Goal: Task Accomplishment & Management: Use online tool/utility

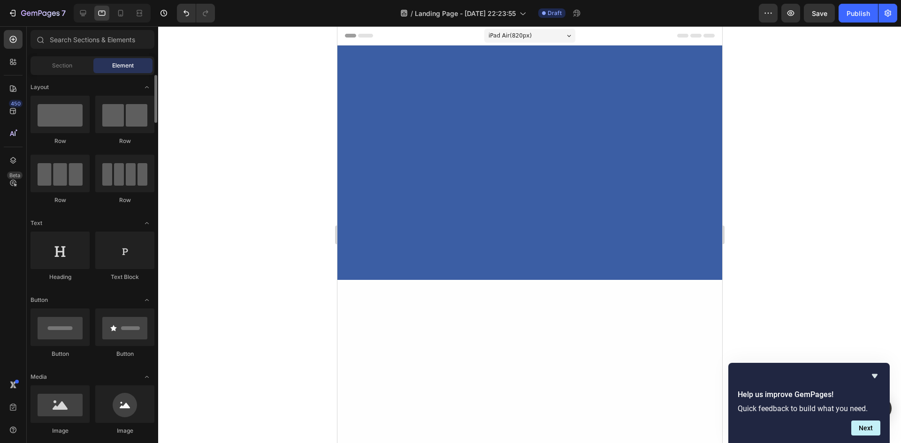
scroll to position [845, 0]
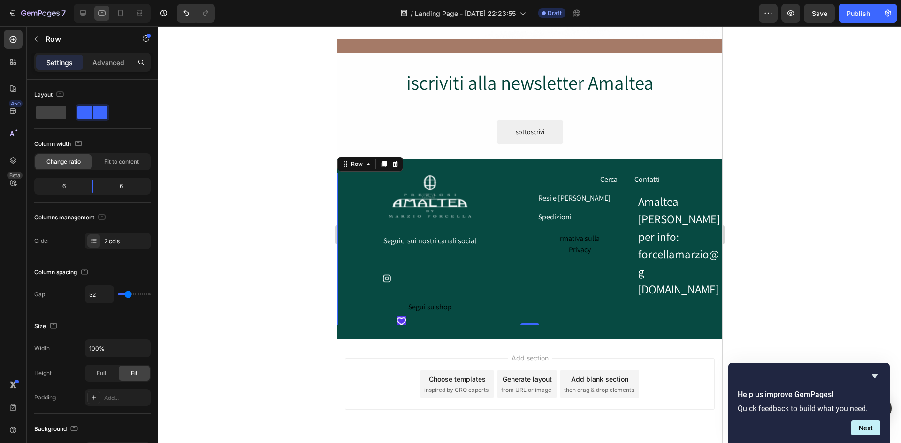
click at [504, 284] on div "Image Seguici sui nostri canali social Text Block Icon Row Segui su shop Button…" at bounding box center [429, 249] width 185 height 152
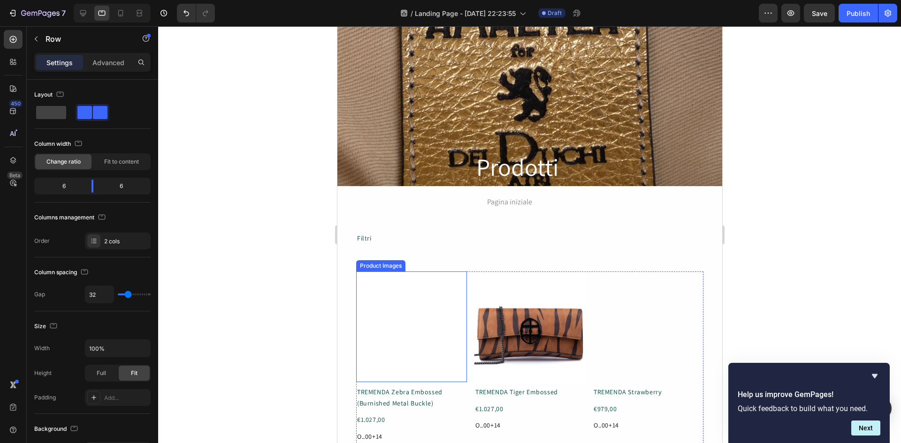
scroll to position [156, 0]
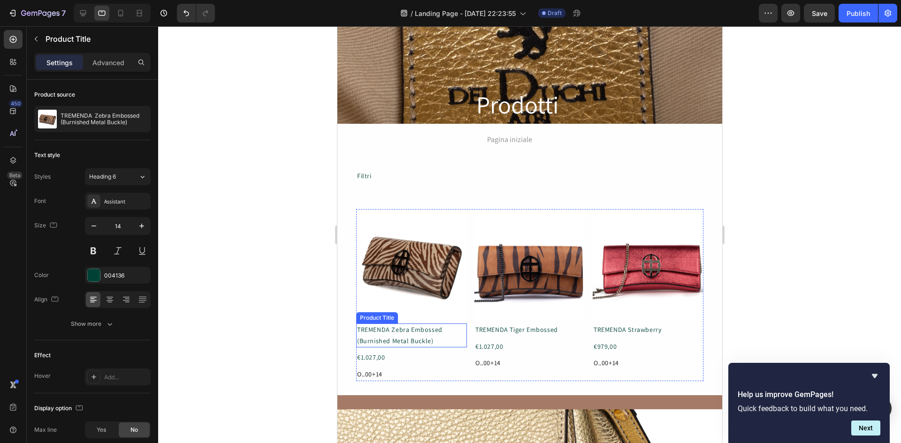
click at [405, 331] on h1 "TREMENDA Zebra Embossed (Burnished Metal Buckle)" at bounding box center [411, 336] width 111 height 24
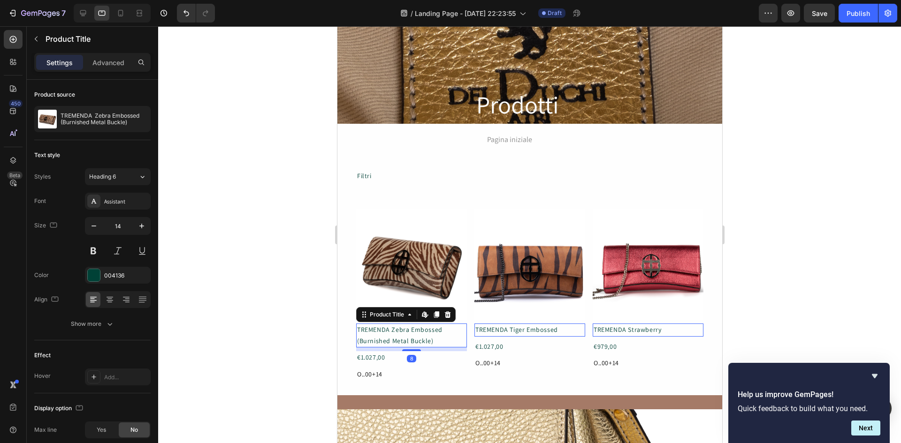
click at [405, 331] on h1 "TREMENDA Zebra Embossed (Burnished Metal Buckle)" at bounding box center [411, 336] width 111 height 24
click at [380, 333] on h1 "TREMENDA Zebra Embossed (Burnished Metal Buckle)" at bounding box center [411, 336] width 111 height 24
click at [534, 327] on h1 "TREMENDA Tiger Embossed" at bounding box center [529, 330] width 111 height 13
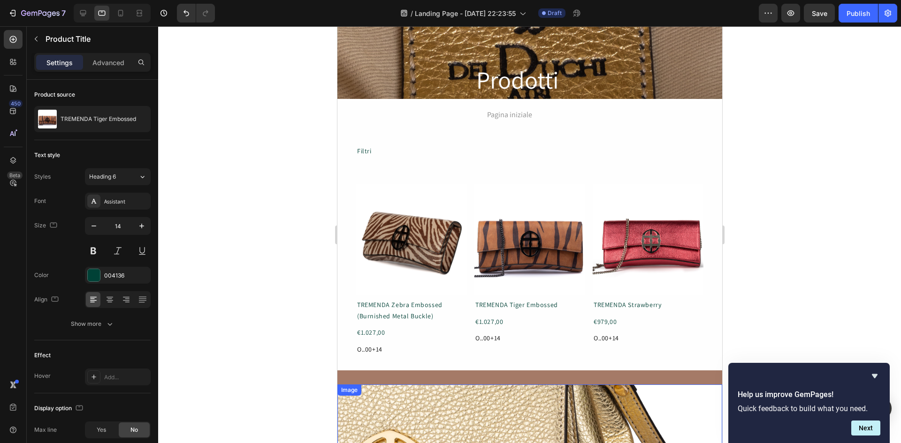
scroll to position [275, 0]
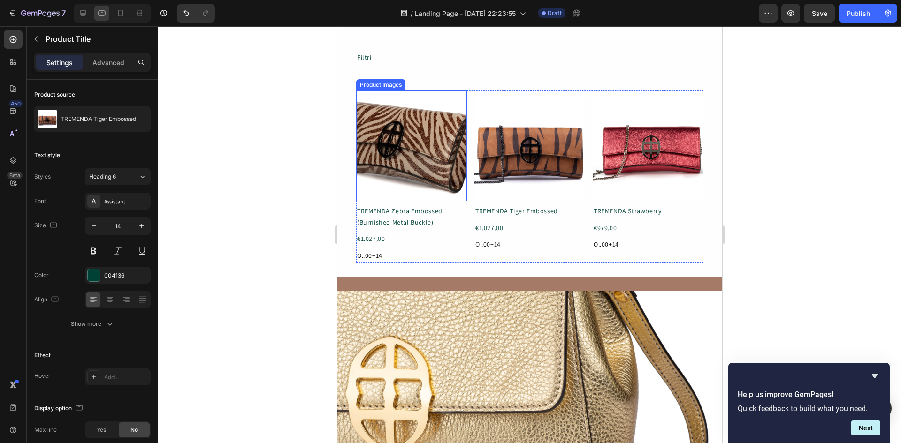
click at [417, 149] on img at bounding box center [411, 146] width 111 height 111
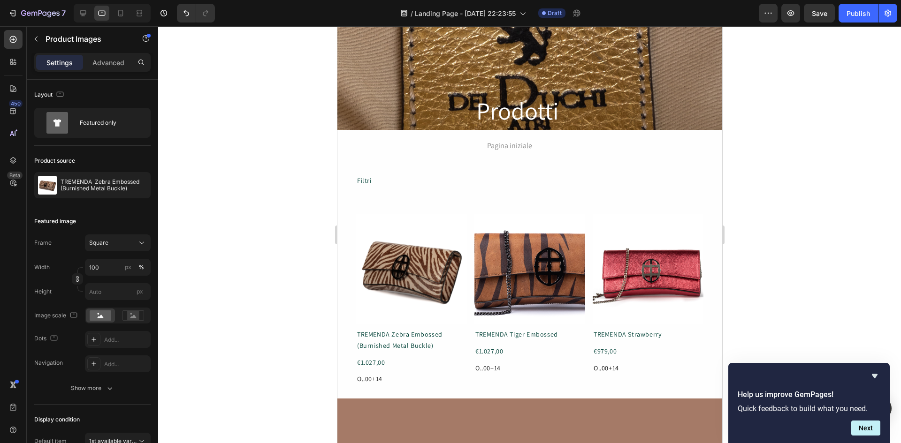
scroll to position [0, 0]
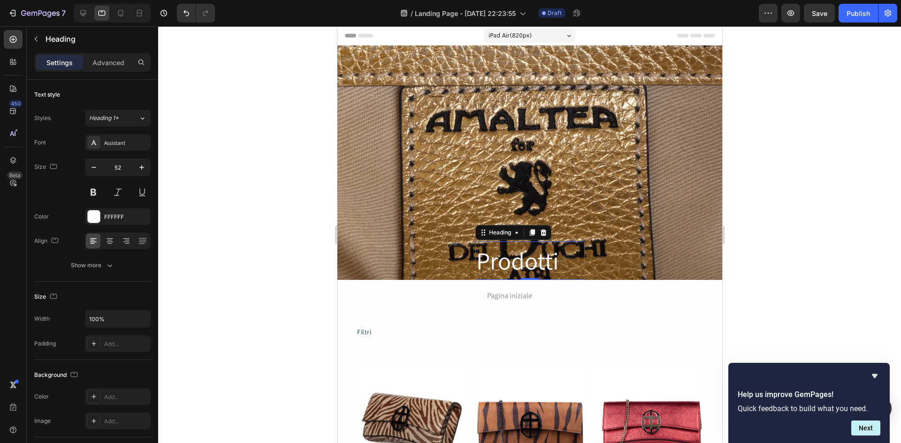
click at [499, 261] on h2 "Prodotti" at bounding box center [529, 261] width 109 height 38
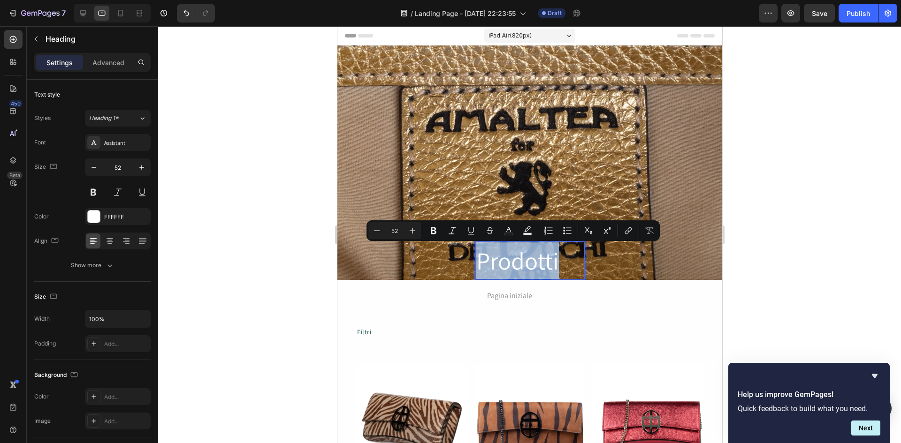
click at [507, 270] on p "Prodotti" at bounding box center [529, 261] width 107 height 37
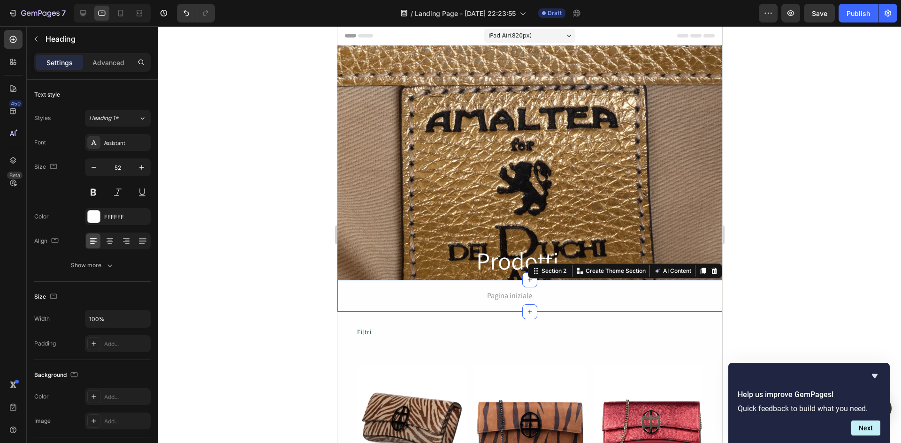
click at [646, 307] on div "Pagina iniziale Text Block Row Section 2 You can create reusable sections Creat…" at bounding box center [529, 296] width 385 height 32
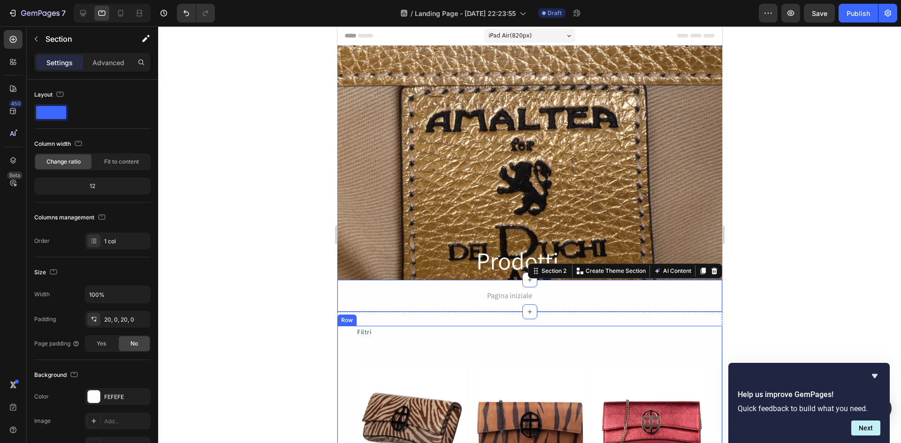
click at [597, 353] on div "Filtri Text Block Product Images TREMENDA Zebra Embossed (Burnished Metal Buckl…" at bounding box center [529, 432] width 347 height 212
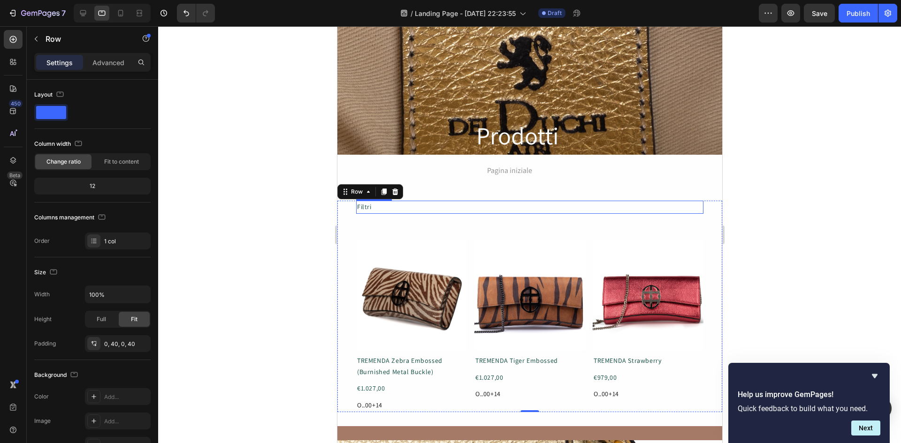
scroll to position [156, 0]
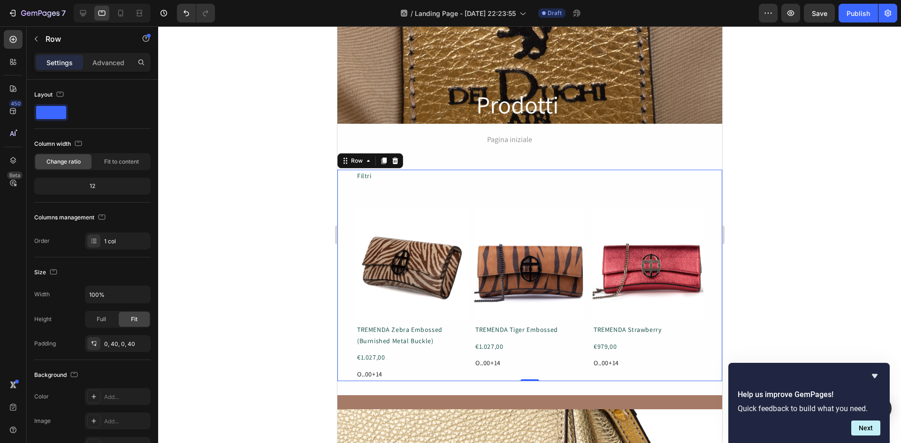
click at [490, 185] on div "Filtri Text Block Product Images TREMENDA Zebra Embossed (Burnished Metal Buckl…" at bounding box center [529, 276] width 347 height 212
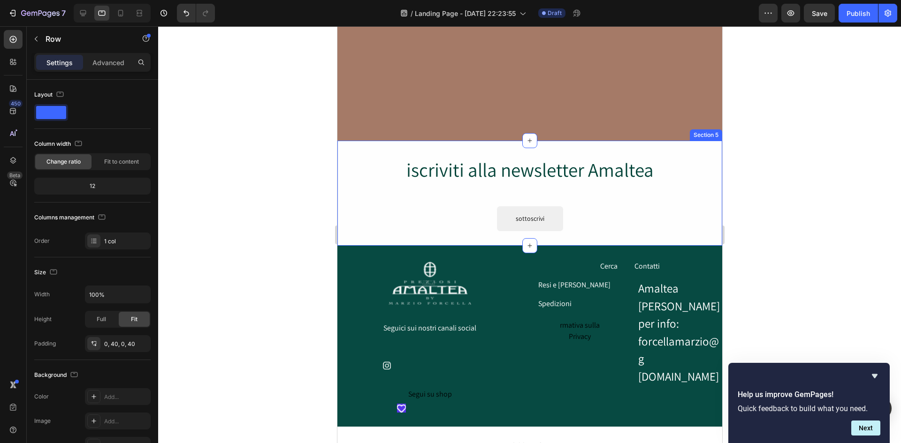
scroll to position [869, 0]
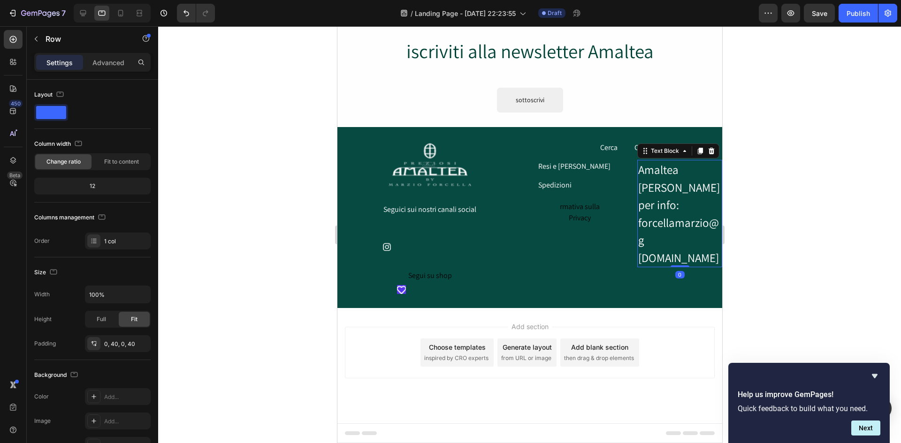
click at [652, 171] on div "Amaltea [PERSON_NAME] per info: forcellamarzio@g [DOMAIN_NAME]" at bounding box center [679, 213] width 85 height 107
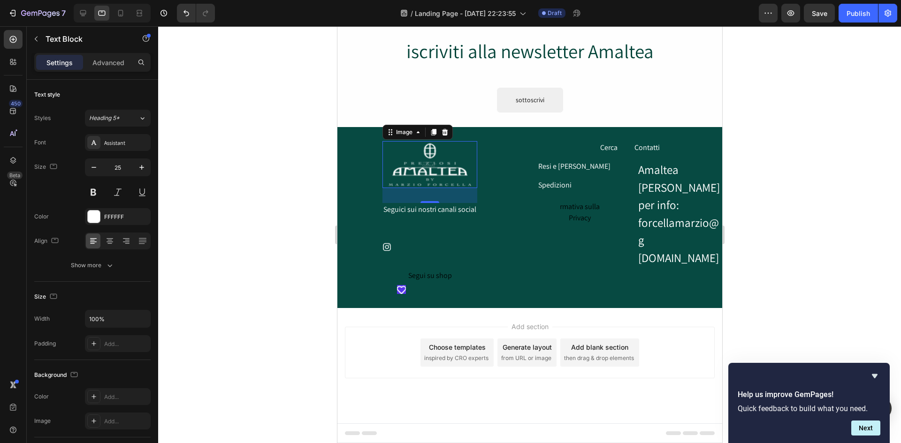
click at [435, 167] on img at bounding box center [429, 164] width 95 height 46
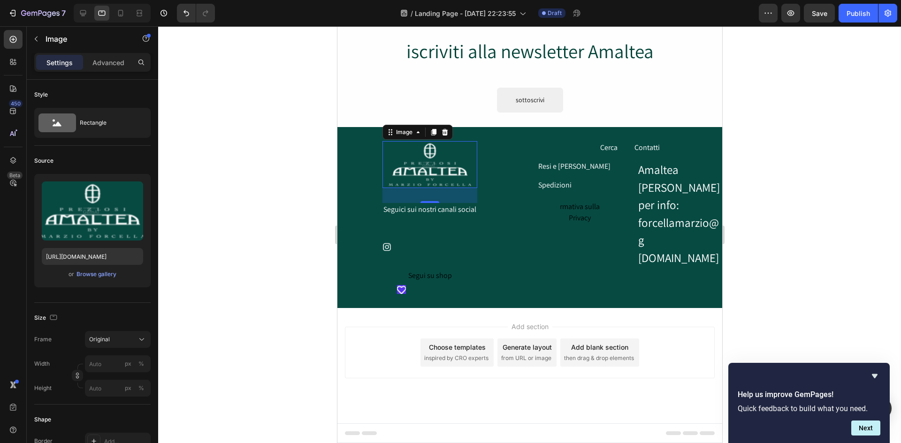
click at [435, 167] on img at bounding box center [429, 164] width 95 height 46
click at [453, 166] on img at bounding box center [429, 164] width 95 height 46
click at [90, 275] on div "Browse gallery" at bounding box center [96, 274] width 40 height 8
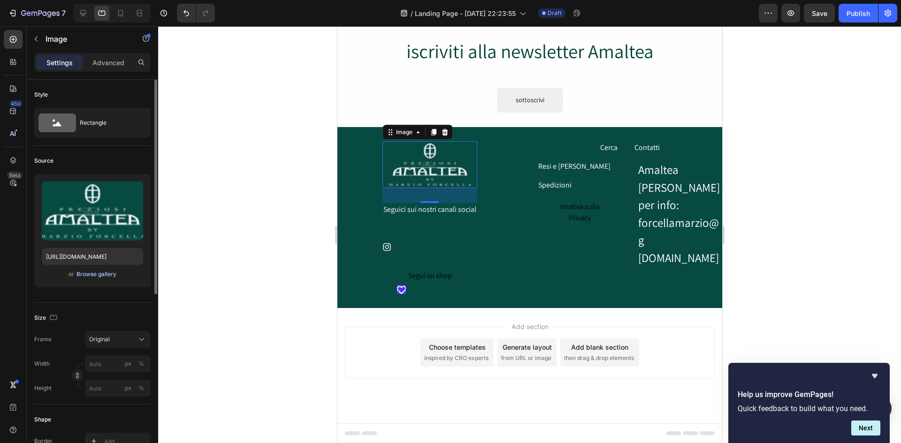
click at [90, 275] on div "Browse gallery" at bounding box center [96, 274] width 40 height 8
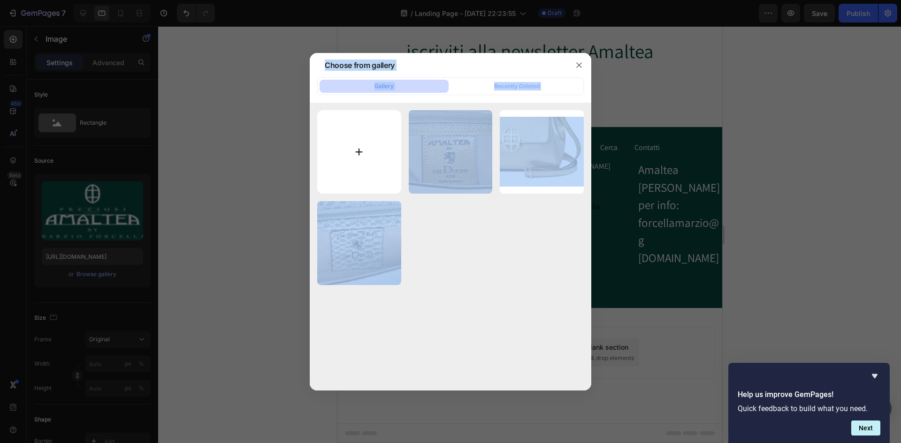
click at [360, 152] on input "file" at bounding box center [359, 152] width 84 height 84
type input "C:\fakepath\LOGO VERDE QUADRATO AMALTEA DEI [PERSON_NAME] CON STEMMA.jpg"
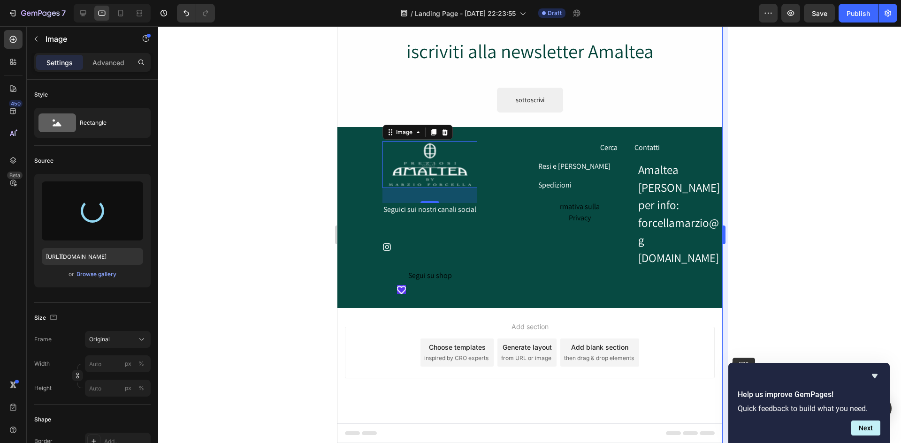
type input "[URL][DOMAIN_NAME]"
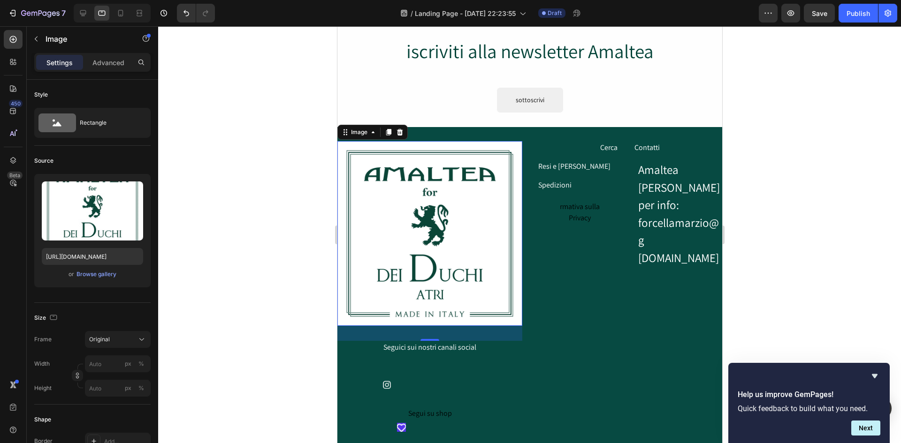
click at [488, 267] on img at bounding box center [429, 233] width 185 height 185
click at [477, 206] on img at bounding box center [429, 233] width 185 height 185
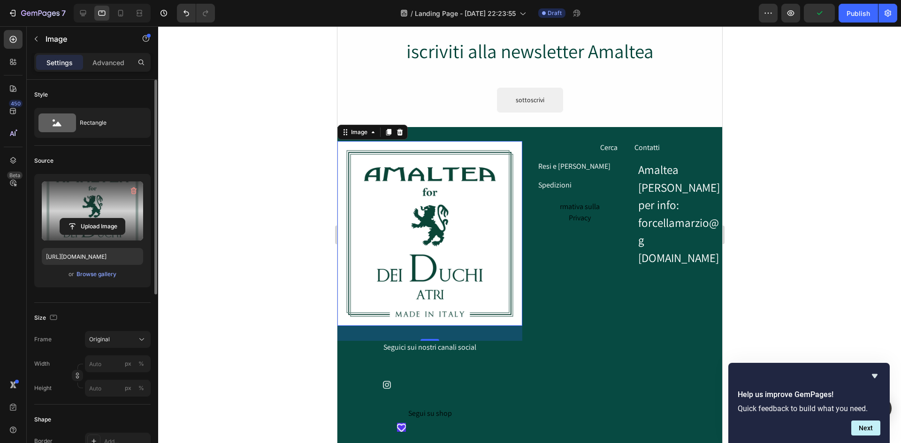
click at [113, 206] on label at bounding box center [92, 211] width 101 height 59
click at [113, 219] on input "file" at bounding box center [92, 227] width 65 height 16
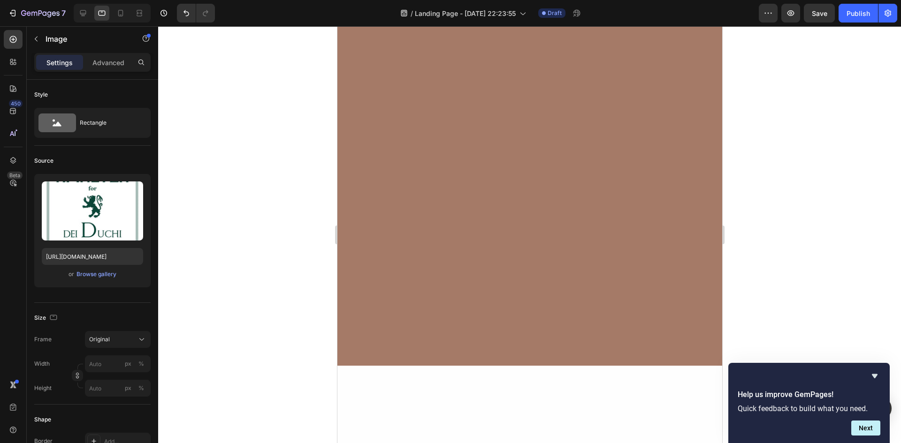
scroll to position [0, 0]
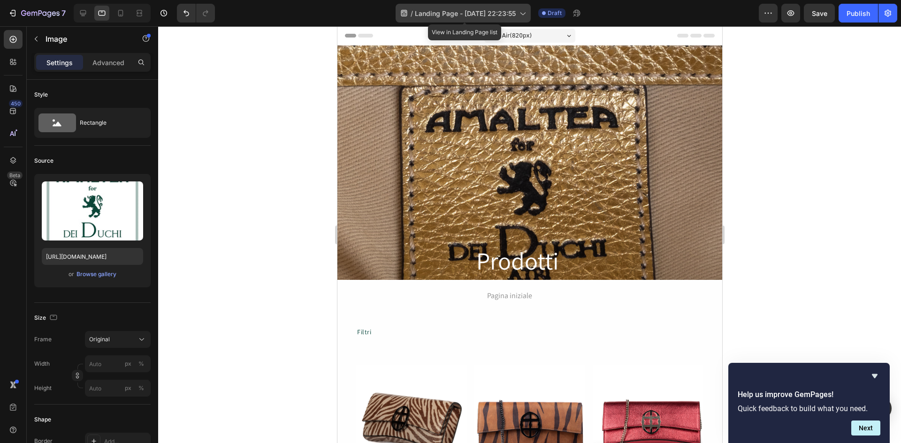
click at [523, 12] on icon at bounding box center [522, 12] width 9 height 9
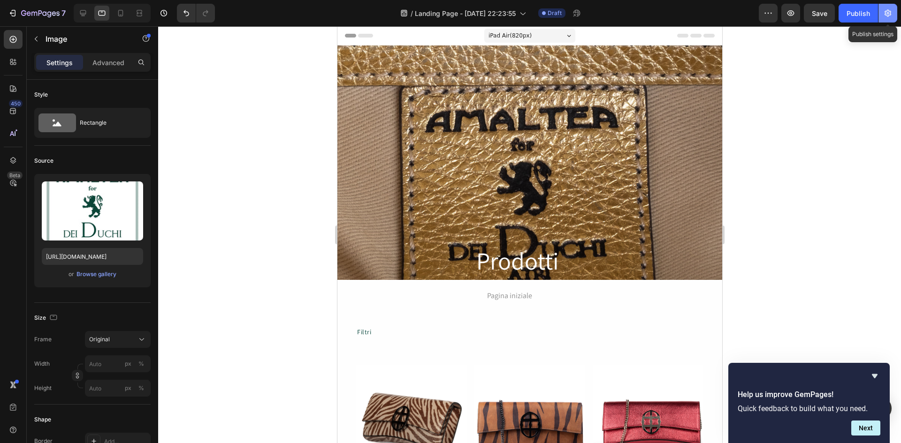
click at [887, 11] on icon "button" at bounding box center [887, 13] width 7 height 7
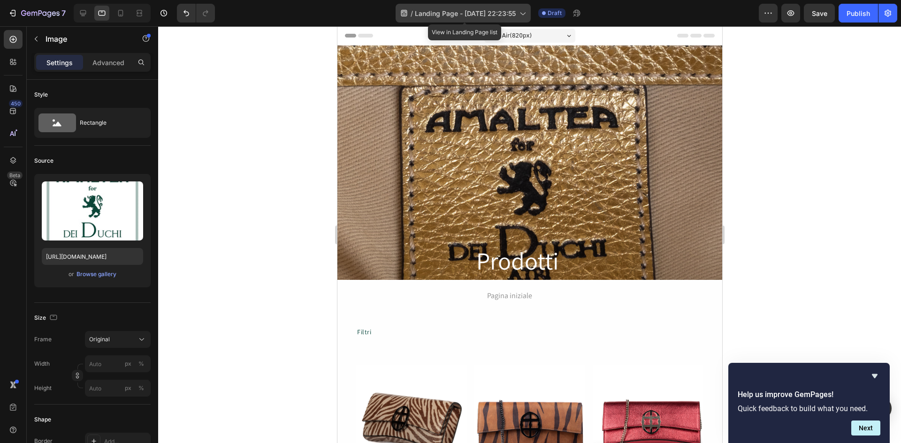
click at [525, 15] on icon at bounding box center [522, 14] width 5 height 3
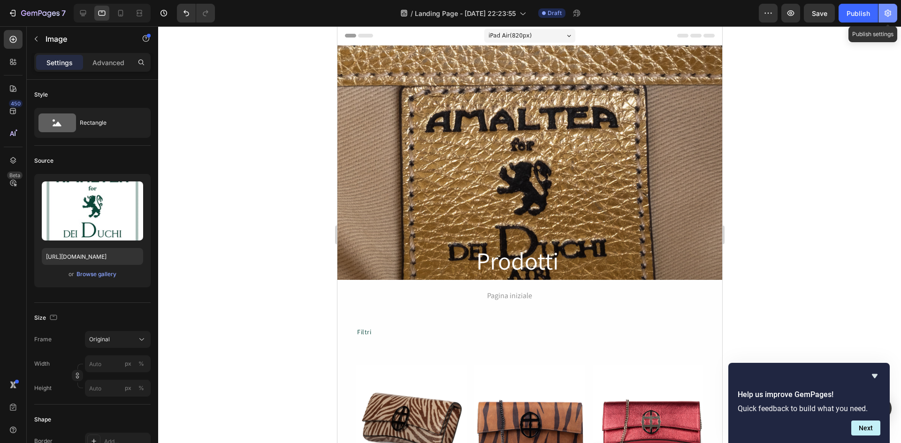
click at [887, 11] on icon "button" at bounding box center [887, 12] width 9 height 9
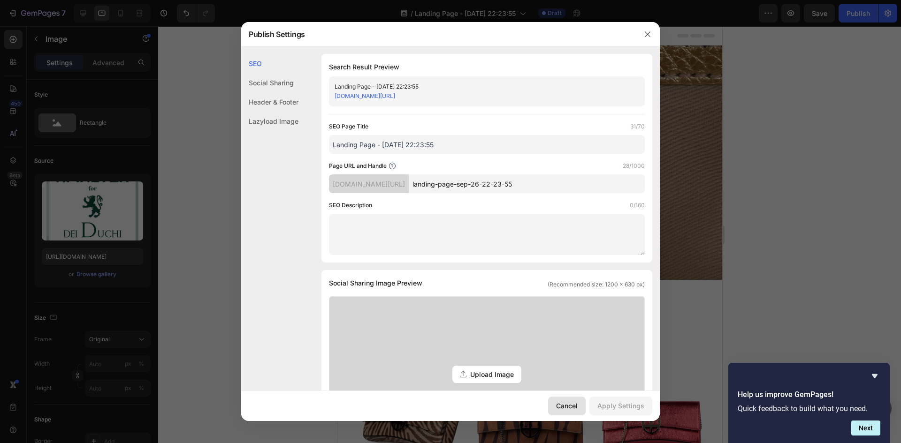
click at [562, 406] on div "Cancel" at bounding box center [567, 406] width 22 height 10
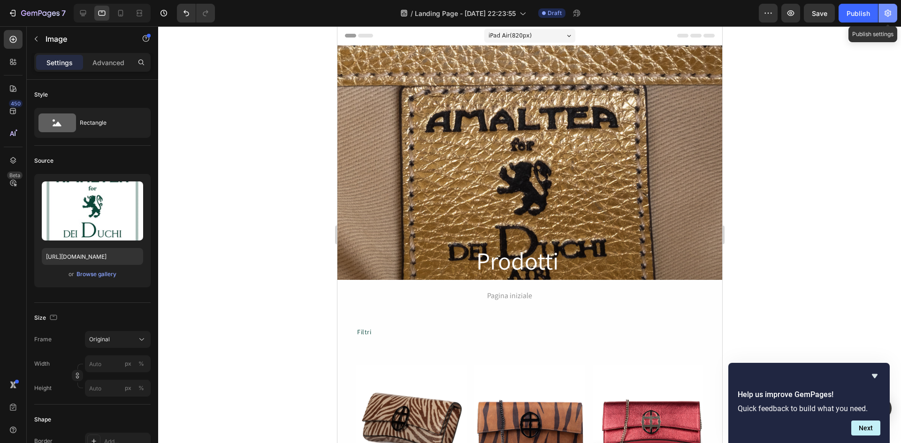
click at [887, 8] on button "button" at bounding box center [887, 13] width 19 height 19
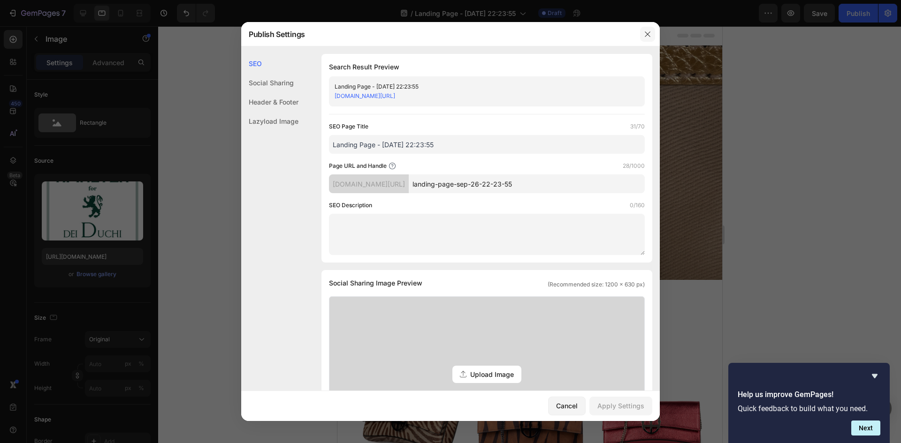
click at [645, 31] on icon "button" at bounding box center [648, 34] width 8 height 8
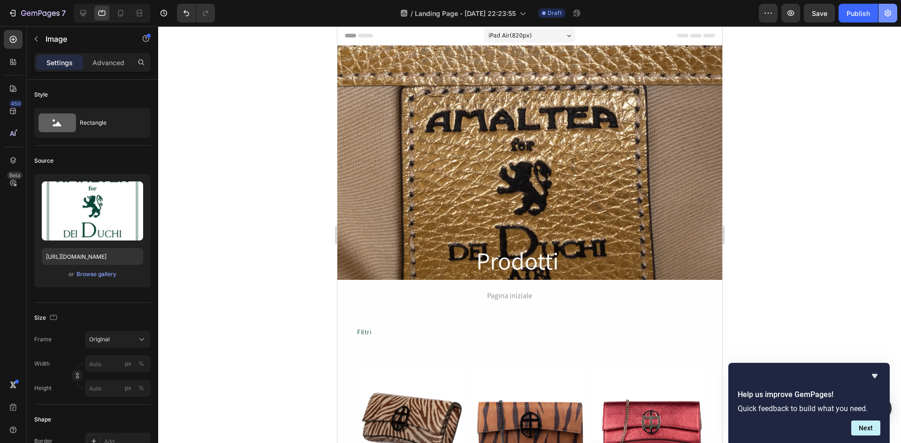
drag, startPoint x: 856, startPoint y: 15, endPoint x: 892, endPoint y: 17, distance: 35.3
click at [892, 17] on icon "button" at bounding box center [887, 12] width 9 height 9
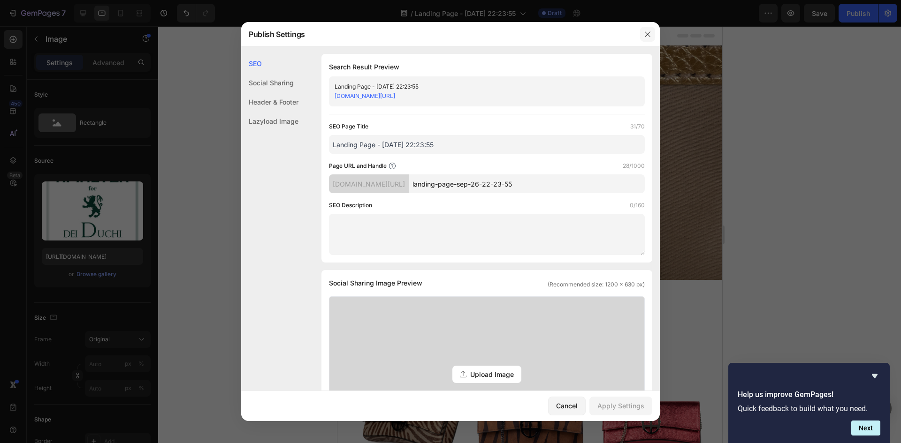
click at [647, 36] on icon "button" at bounding box center [648, 34] width 8 height 8
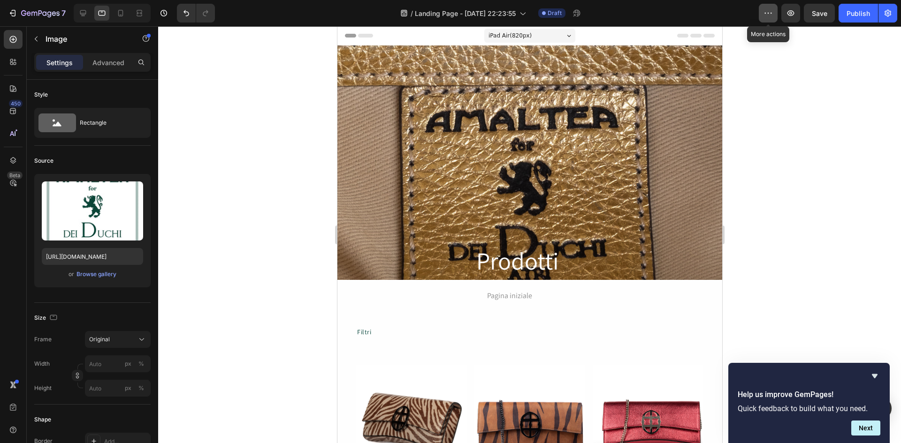
click at [768, 15] on icon "button" at bounding box center [767, 12] width 9 height 9
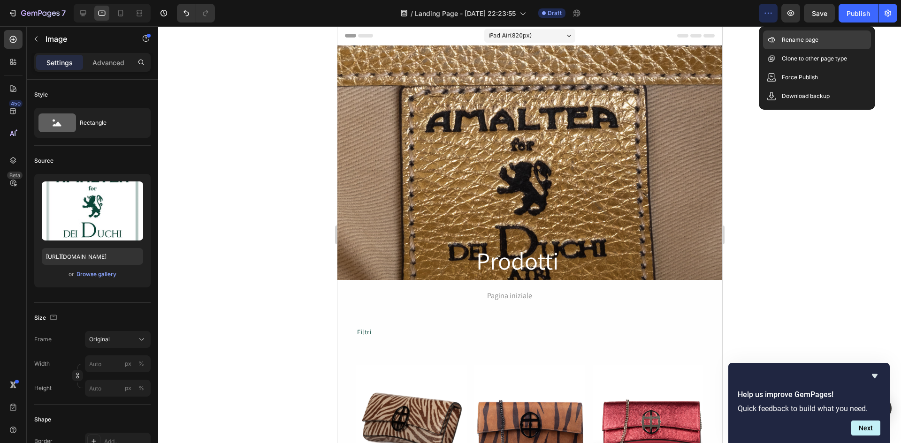
click at [794, 39] on p "Rename page" at bounding box center [800, 39] width 37 height 9
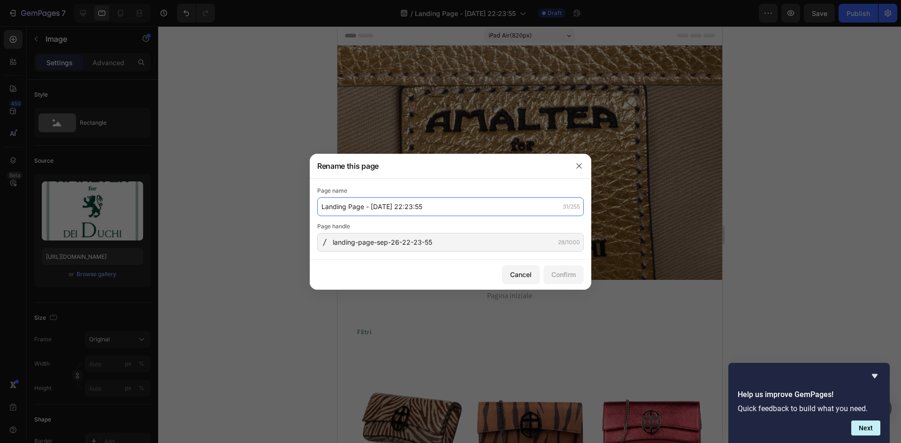
click at [553, 208] on input "Landing Page - [DATE] 22:23:55" at bounding box center [450, 207] width 267 height 19
click at [578, 165] on icon "button" at bounding box center [578, 165] width 5 height 5
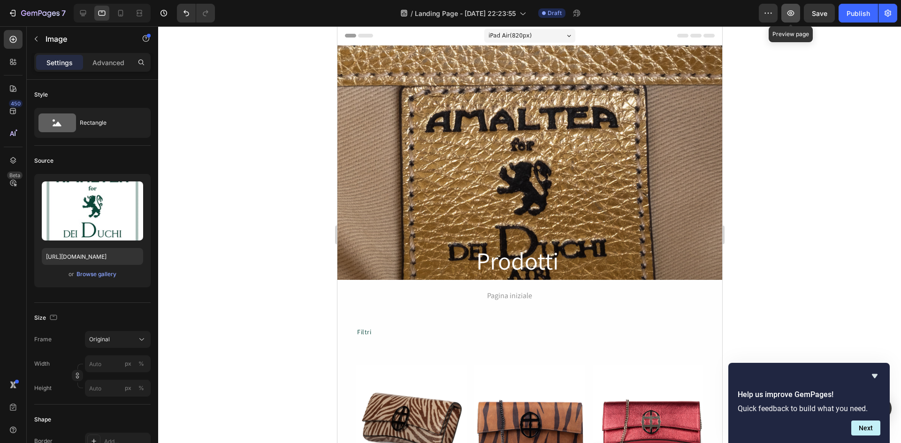
click at [793, 13] on icon "button" at bounding box center [790, 12] width 9 height 9
click at [771, 11] on icon "button" at bounding box center [767, 12] width 9 height 9
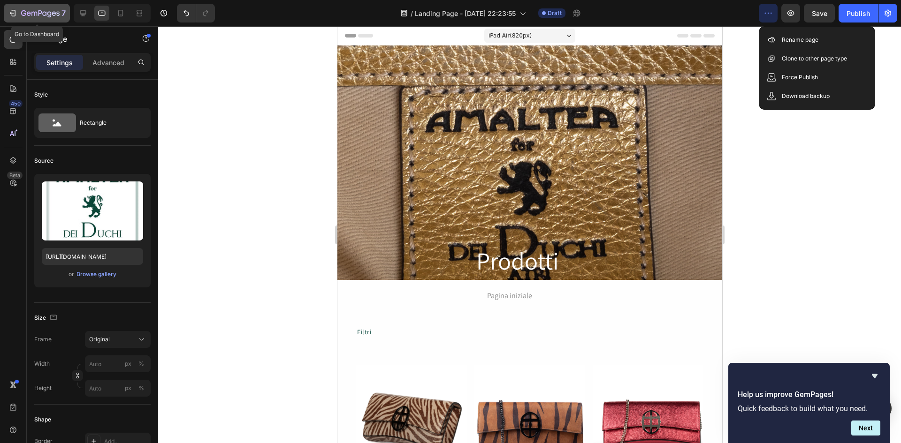
click at [12, 13] on icon "button" at bounding box center [12, 13] width 4 height 3
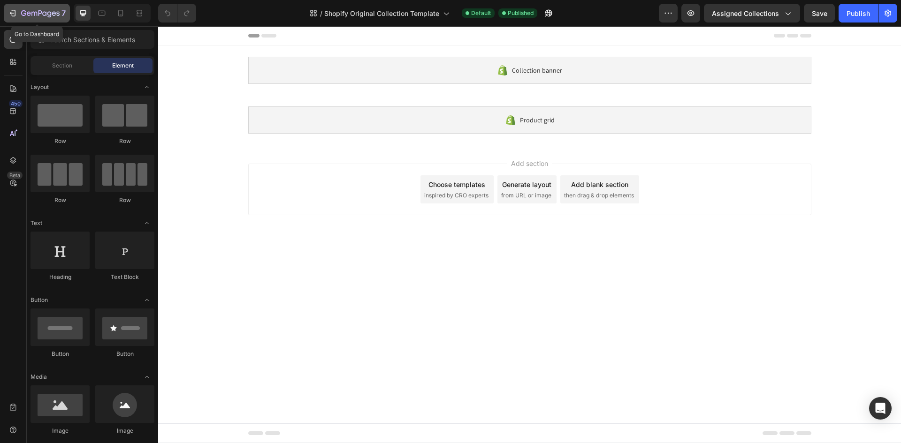
click at [19, 9] on div "7" at bounding box center [37, 13] width 58 height 11
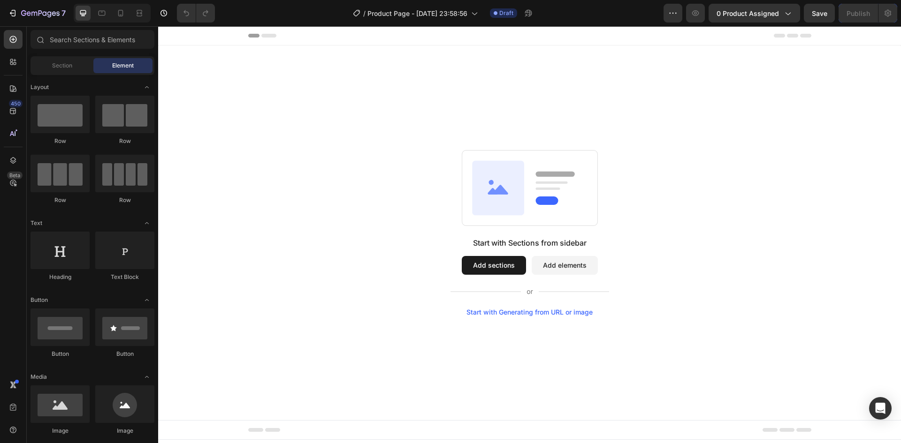
click at [544, 313] on div "Start with Generating from URL or image" at bounding box center [529, 313] width 126 height 8
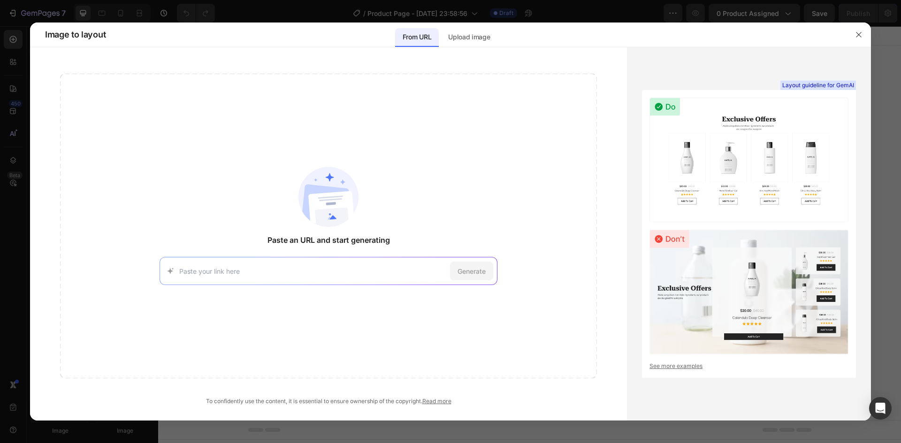
paste input "https://www.amalteapreziosi.com/products/santa-amaltea-bags?variant=46476665454…"
type input "https://www.amalteapreziosi.com/products/santa-amaltea-bags?variant=46476665454…"
click at [479, 271] on span "Generate" at bounding box center [471, 272] width 28 height 10
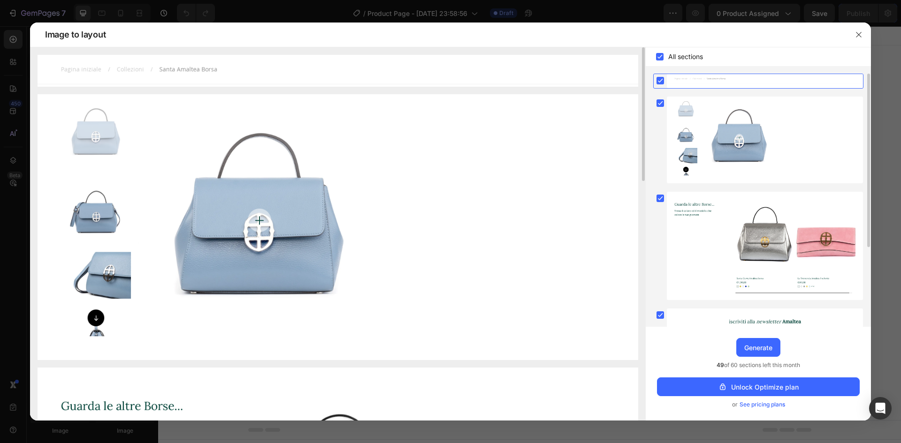
click at [97, 320] on img at bounding box center [338, 227] width 601 height 266
click at [128, 66] on img at bounding box center [338, 71] width 601 height 32
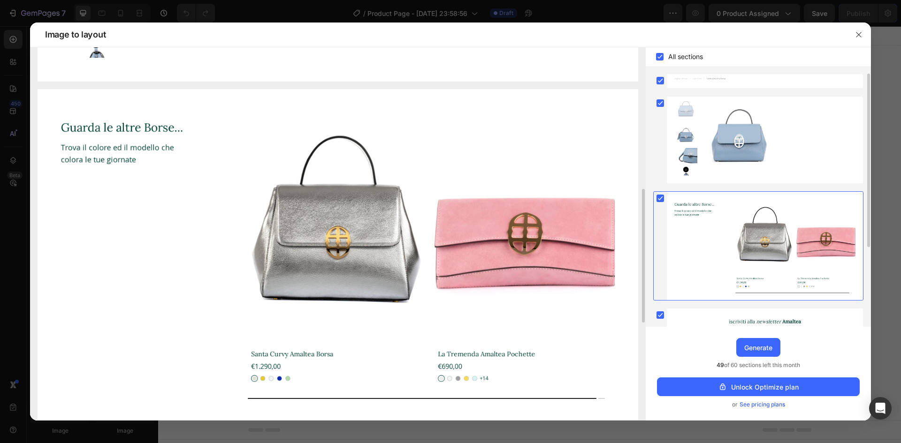
scroll to position [310, 0]
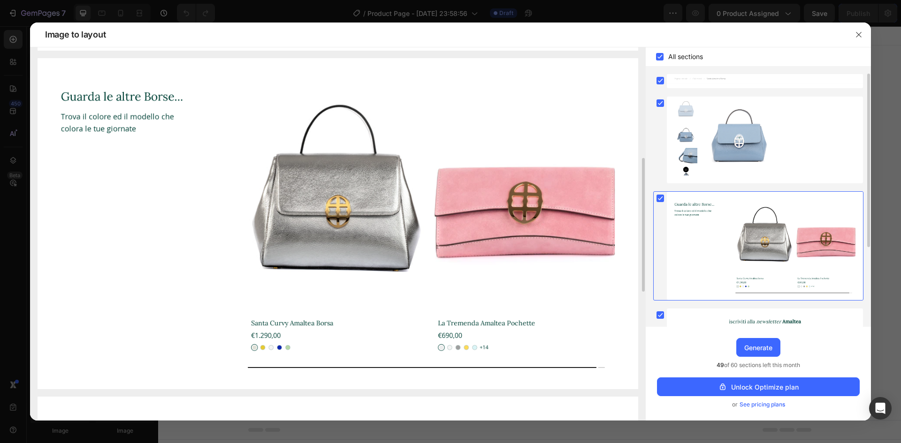
click at [361, 211] on img at bounding box center [338, 224] width 601 height 332
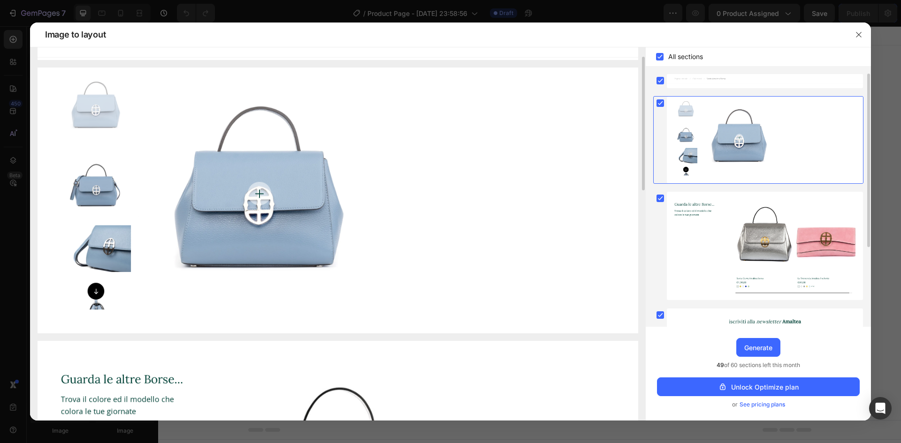
scroll to position [0, 0]
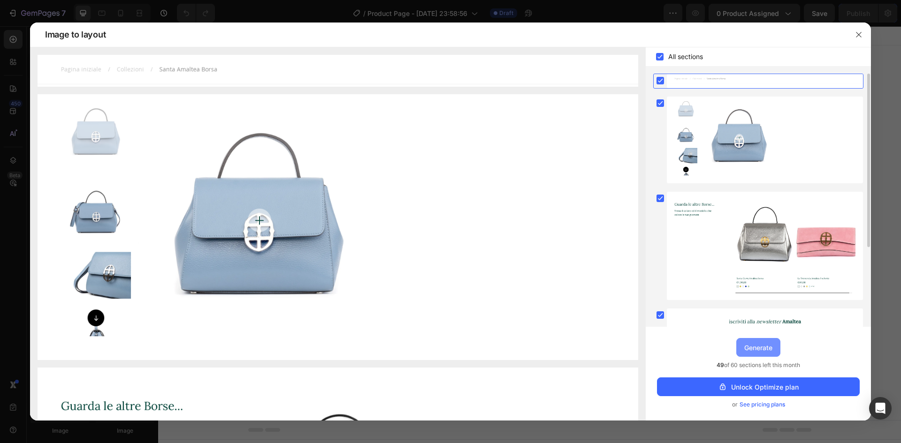
click at [755, 348] on div "Generate" at bounding box center [758, 348] width 28 height 10
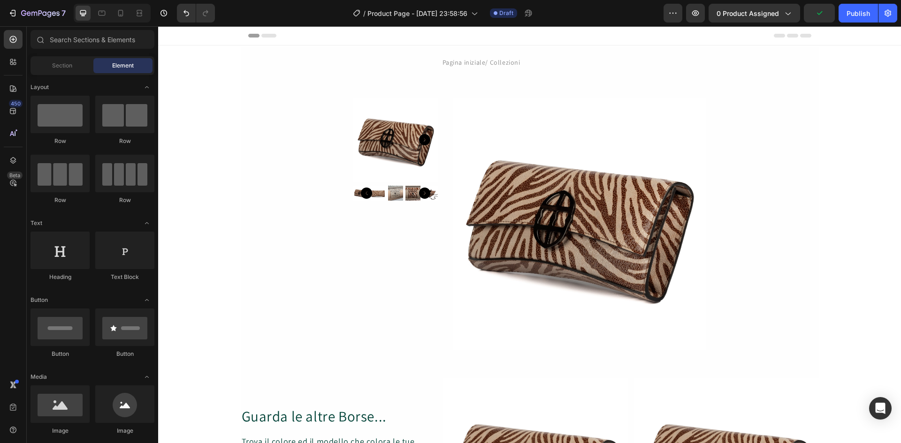
click at [267, 35] on icon at bounding box center [268, 36] width 15 height 4
click at [676, 14] on icon "button" at bounding box center [675, 13] width 1 height 1
click at [788, 13] on icon "button" at bounding box center [787, 12] width 9 height 9
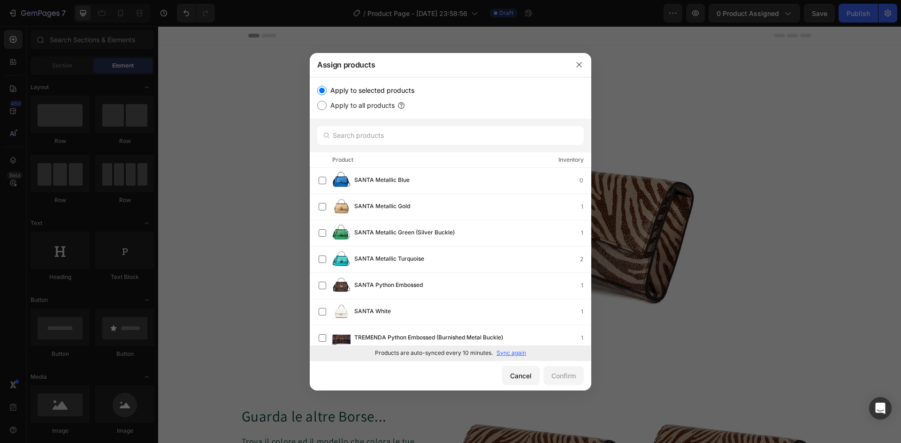
drag, startPoint x: 762, startPoint y: 52, endPoint x: 603, endPoint y: 26, distance: 160.2
click at [762, 52] on div at bounding box center [450, 221] width 901 height 443
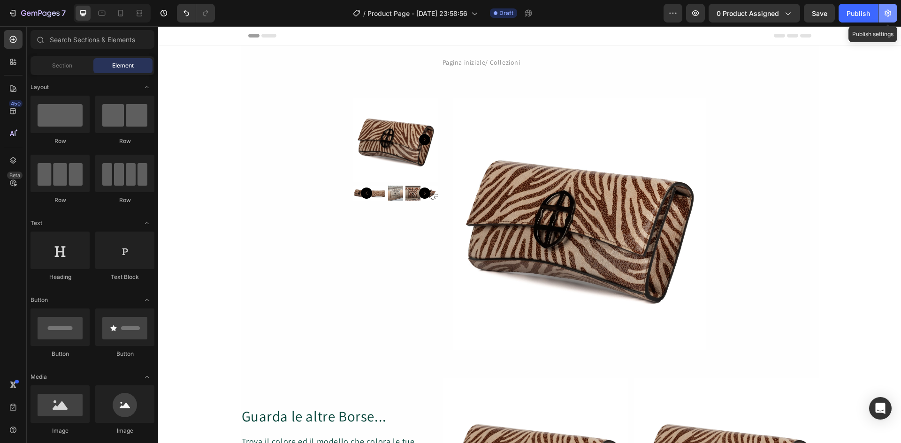
click at [890, 14] on icon "button" at bounding box center [887, 12] width 9 height 9
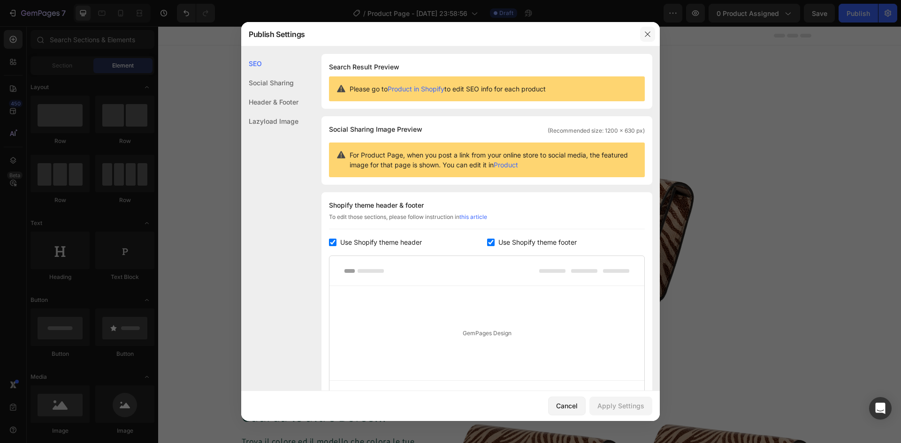
click at [646, 31] on icon "button" at bounding box center [648, 34] width 8 height 8
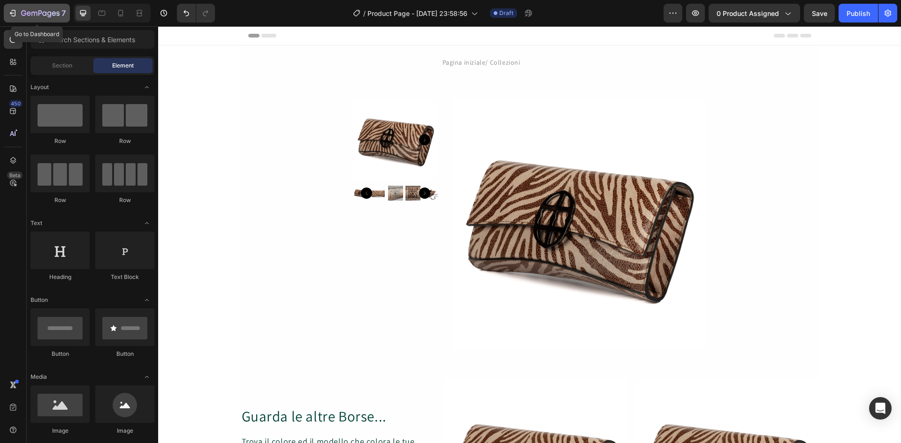
click at [14, 10] on icon "button" at bounding box center [14, 13] width 4 height 7
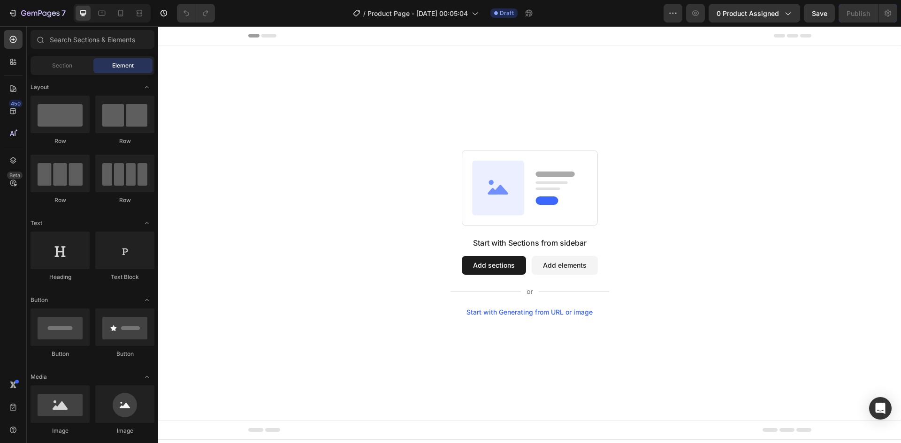
click at [530, 313] on div "Start with Generating from URL or image" at bounding box center [529, 313] width 126 height 8
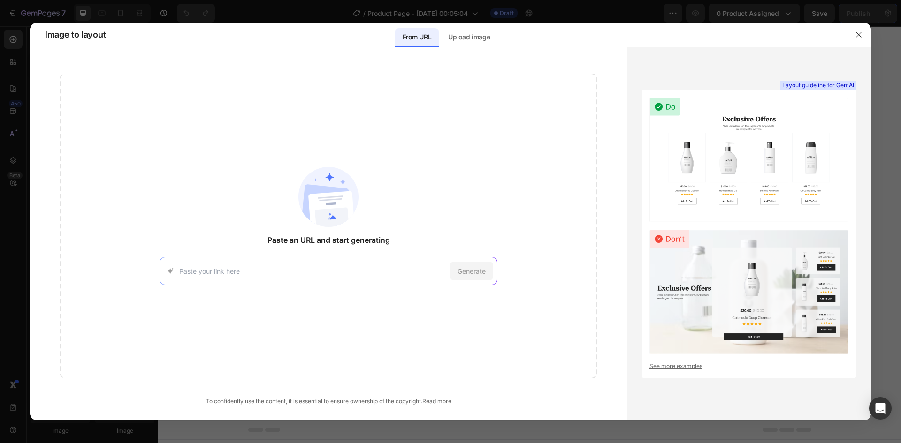
paste input "https://www.amalteapreziosi.com/products/santa-amaltea-bags?variant=46476665454…"
type input "https://www.amalteapreziosi.com/products/santa-amaltea-bags?variant=46476665454…"
click at [460, 270] on span "Generate" at bounding box center [471, 272] width 28 height 10
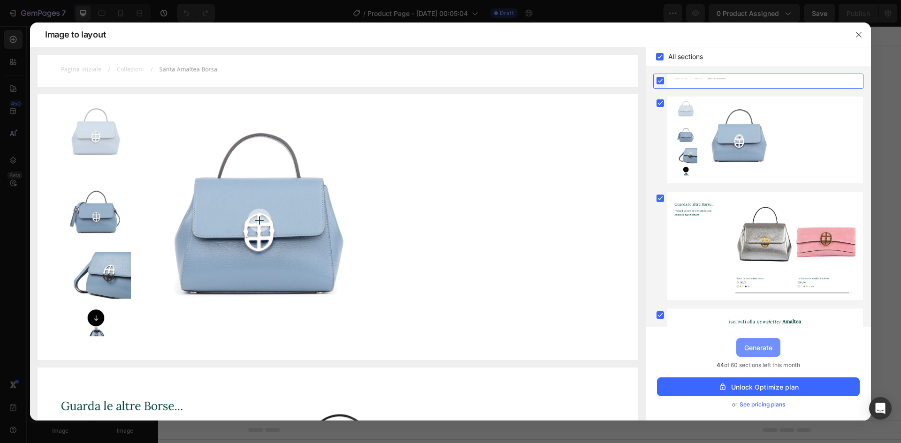
click at [760, 350] on div "Generate" at bounding box center [758, 348] width 28 height 10
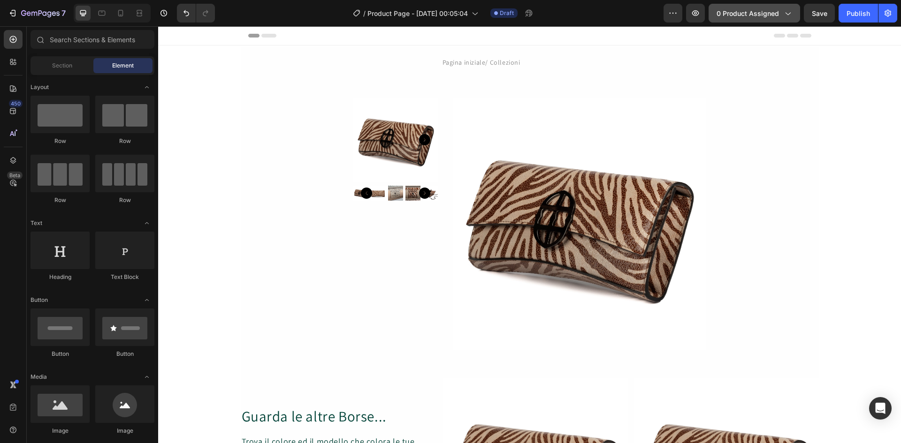
click at [789, 14] on icon "button" at bounding box center [787, 14] width 5 height 3
click at [787, 18] on button "0 product assigned" at bounding box center [754, 13] width 91 height 19
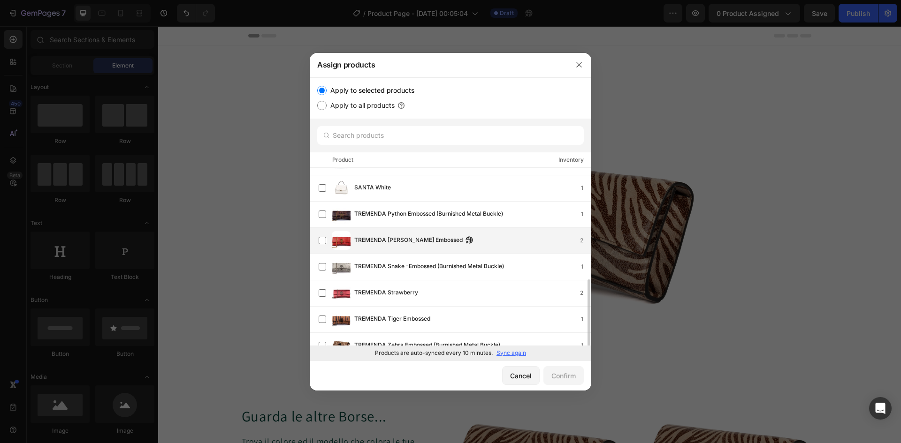
scroll to position [137, 0]
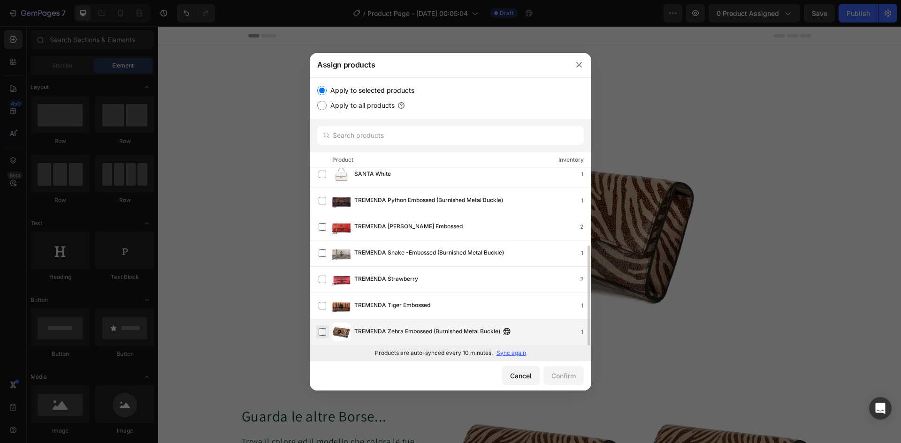
click at [323, 332] on label at bounding box center [323, 332] width 8 height 8
click at [323, 333] on label at bounding box center [323, 332] width 8 height 8
click at [560, 379] on div "Confirm" at bounding box center [563, 376] width 24 height 10
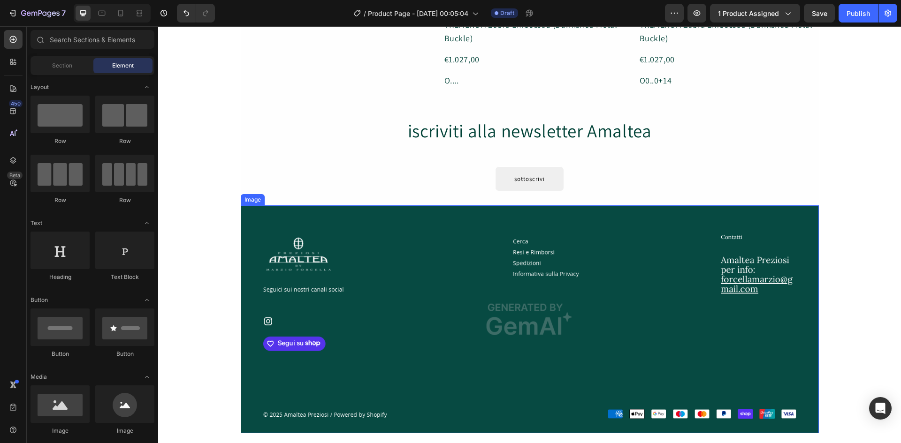
scroll to position [515, 0]
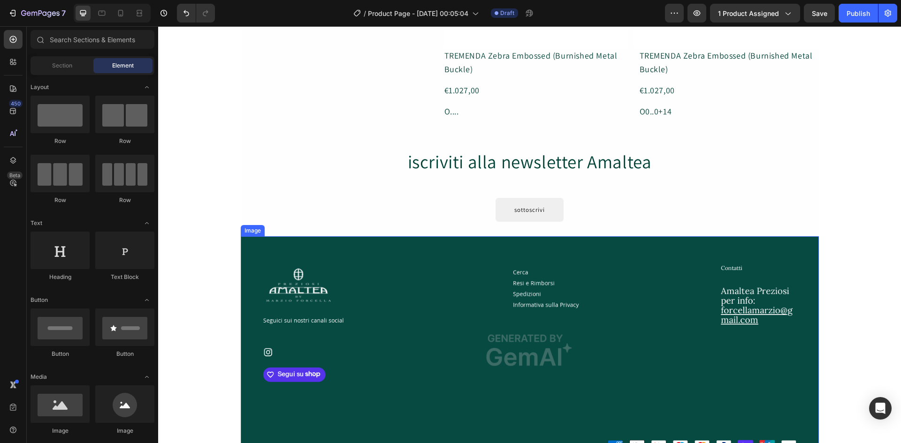
click at [299, 293] on img at bounding box center [530, 350] width 578 height 228
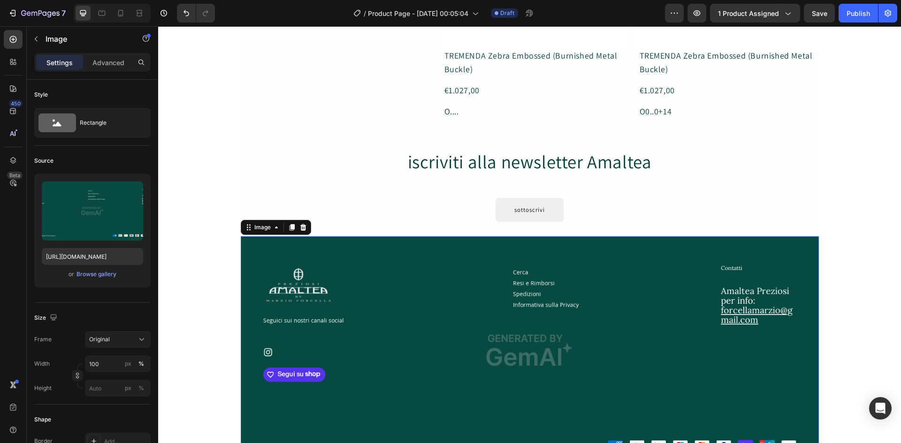
click at [516, 352] on img at bounding box center [530, 350] width 578 height 228
click at [721, 303] on img at bounding box center [530, 350] width 578 height 228
click at [732, 273] on img at bounding box center [530, 350] width 578 height 228
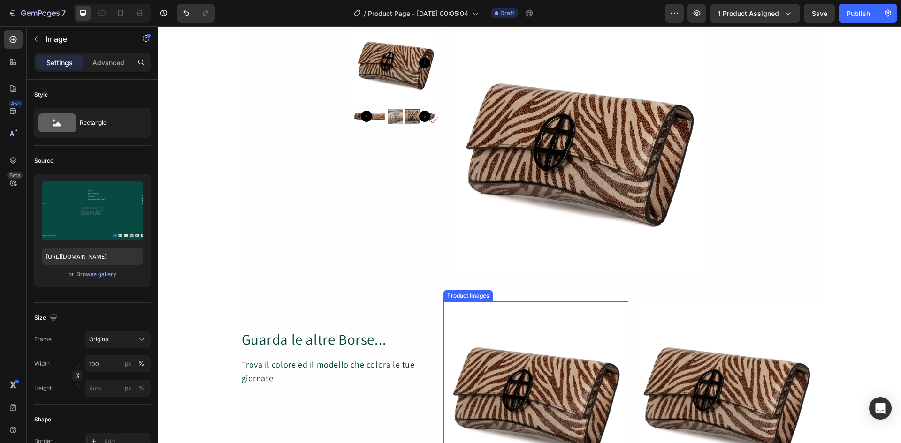
scroll to position [0, 0]
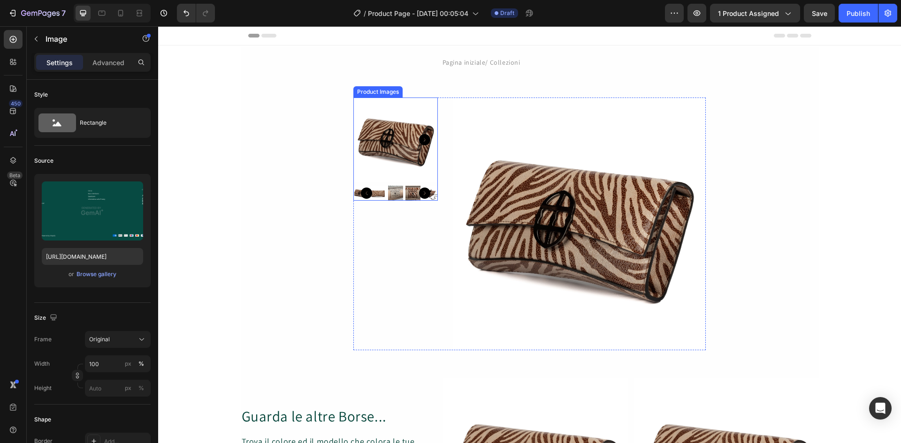
click at [361, 194] on icon "Carousel Back Arrow" at bounding box center [366, 193] width 11 height 11
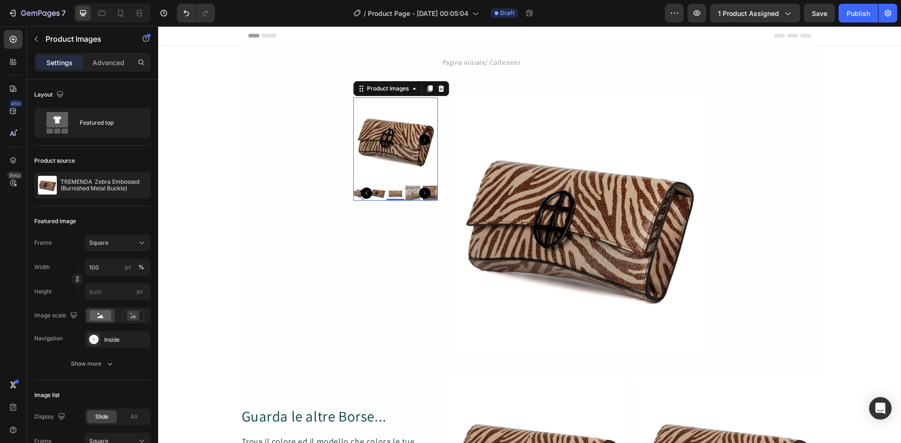
click at [420, 196] on icon "Carousel Next Arrow" at bounding box center [424, 193] width 11 height 11
click at [421, 194] on icon "Carousel Next Arrow" at bounding box center [424, 193] width 11 height 11
click at [389, 171] on img at bounding box center [395, 140] width 84 height 84
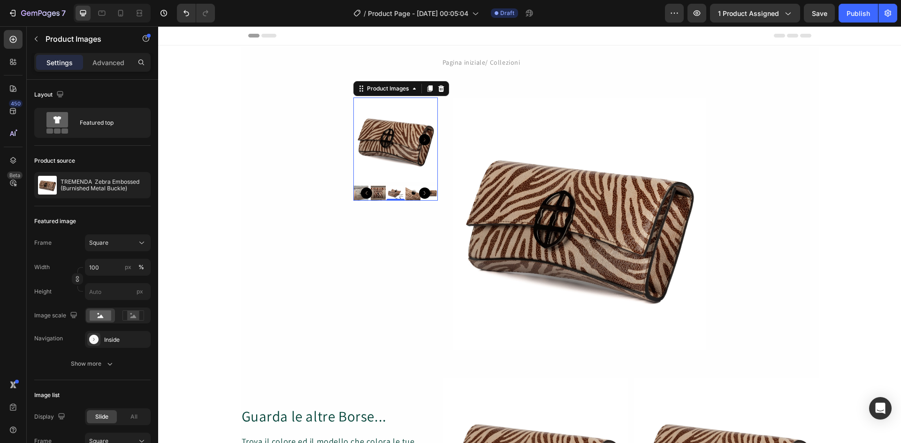
click at [389, 171] on img at bounding box center [395, 140] width 84 height 84
click at [94, 339] on icon at bounding box center [93, 339] width 9 height 9
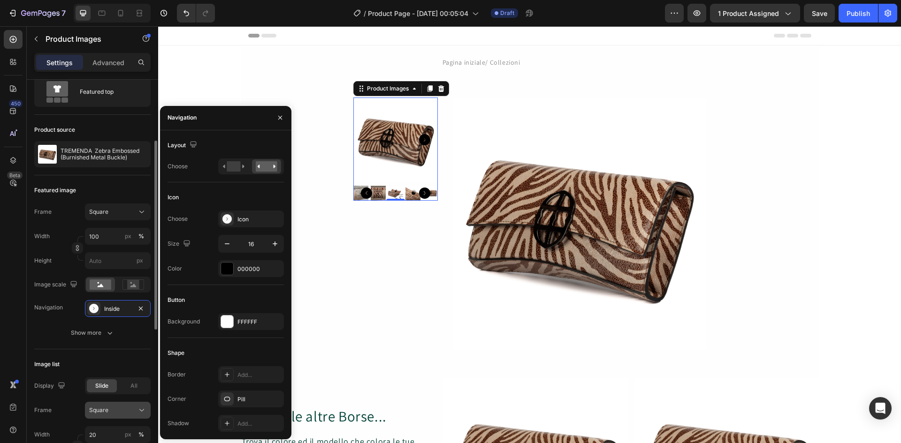
scroll to position [62, 0]
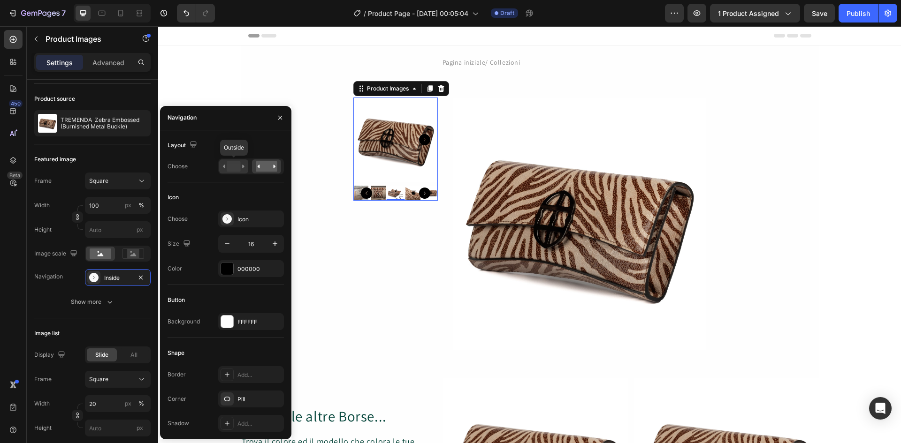
click at [237, 167] on rect at bounding box center [234, 166] width 14 height 10
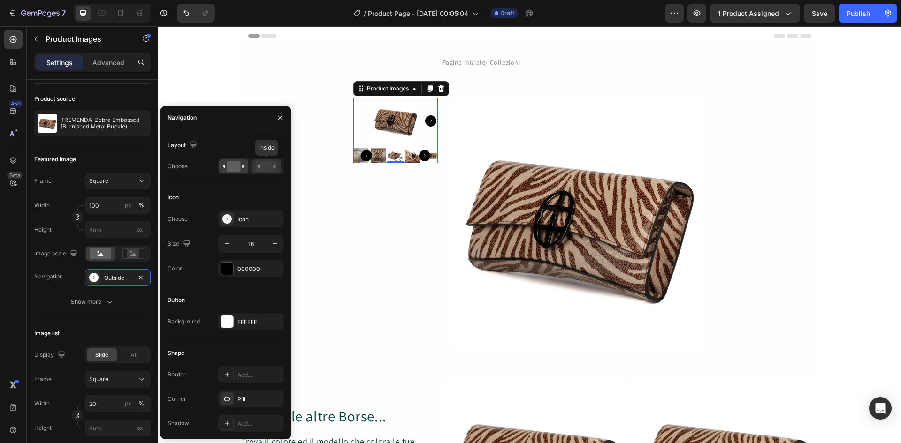
click at [272, 170] on rect at bounding box center [267, 166] width 22 height 10
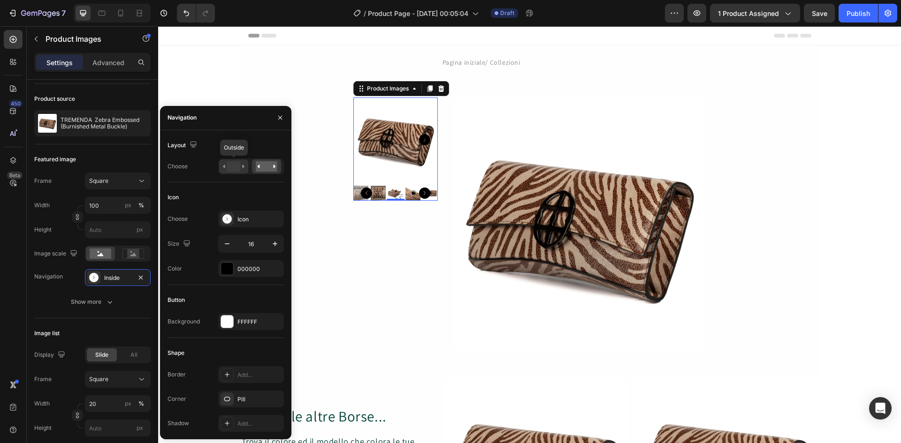
click at [232, 163] on rect at bounding box center [234, 166] width 14 height 10
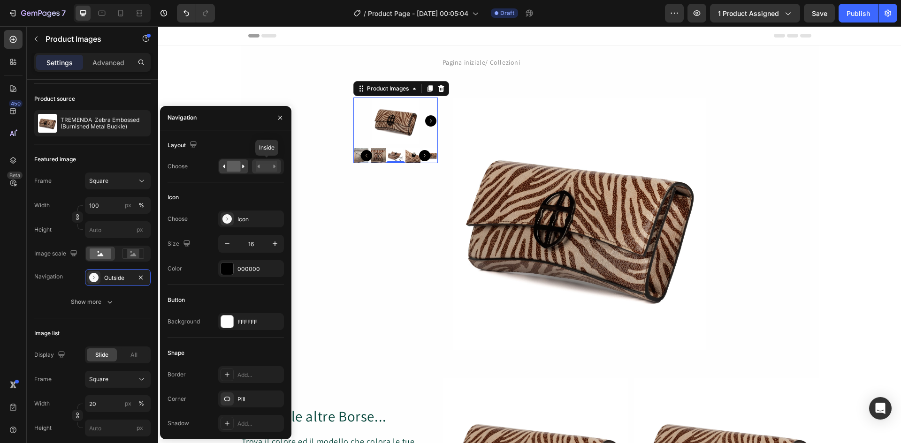
click at [263, 166] on rect at bounding box center [267, 166] width 22 height 10
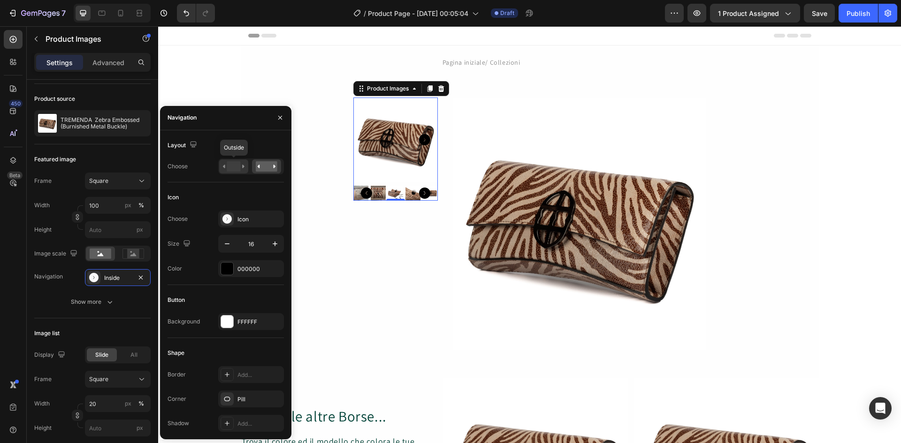
click at [235, 163] on rect at bounding box center [234, 166] width 14 height 10
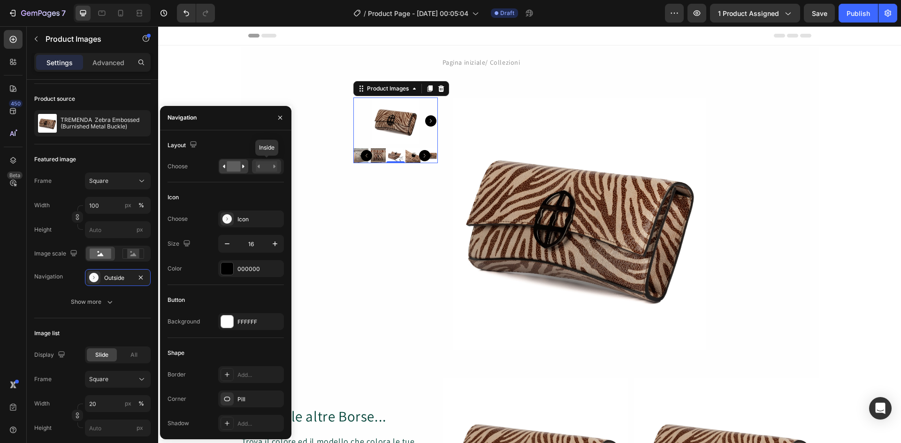
click at [266, 169] on rect at bounding box center [267, 166] width 22 height 10
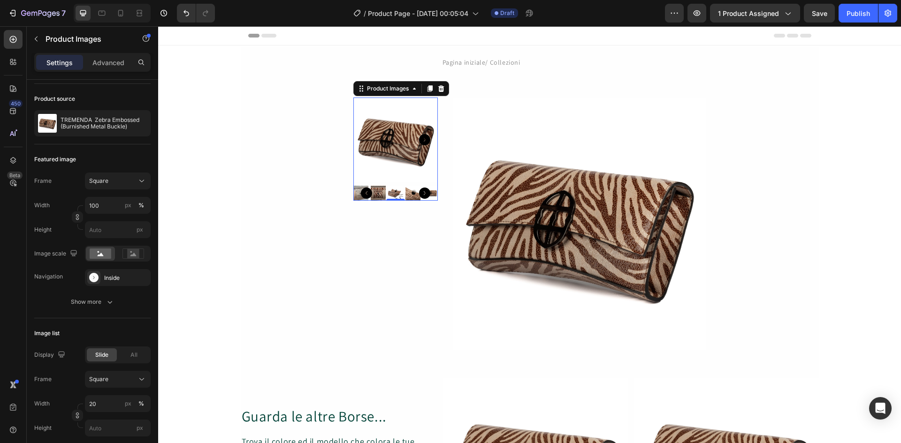
click at [420, 140] on icon "Carousel Next Arrow" at bounding box center [424, 139] width 11 height 11
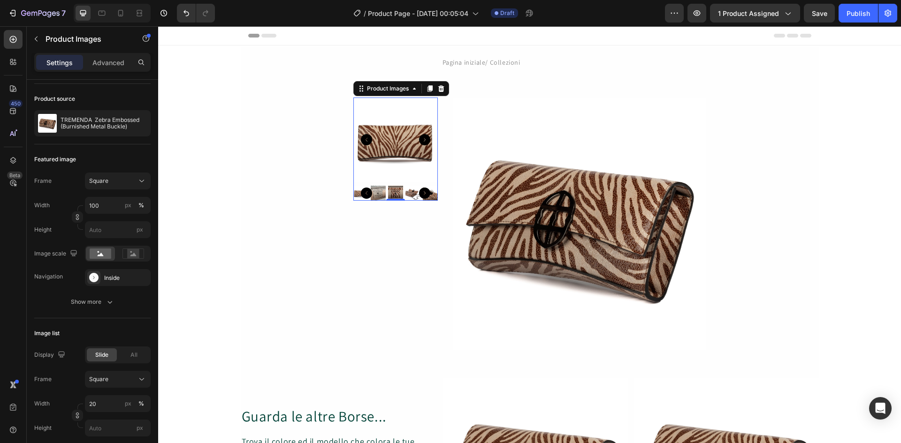
click at [370, 168] on img at bounding box center [395, 140] width 84 height 84
click at [132, 254] on rect at bounding box center [133, 253] width 12 height 9
click at [110, 303] on icon "button" at bounding box center [109, 302] width 5 height 3
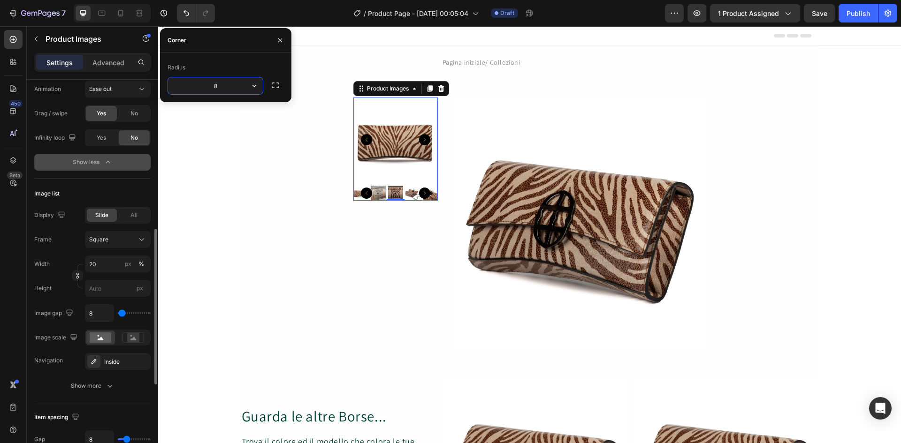
scroll to position [404, 0]
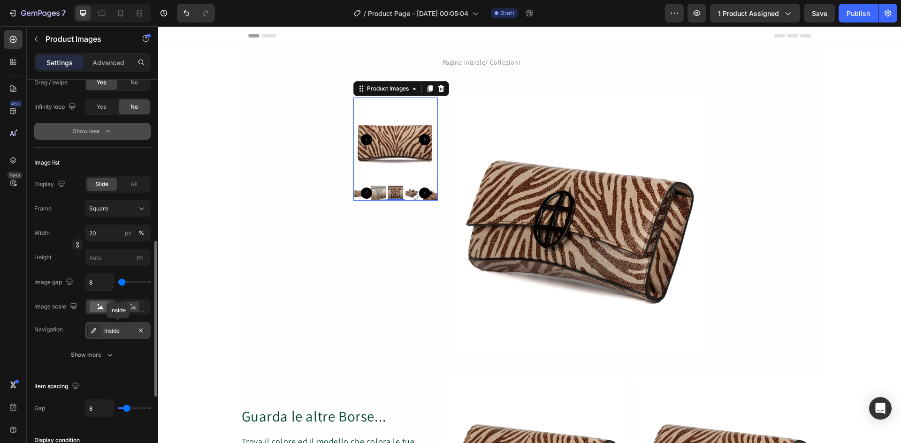
click at [113, 333] on div "Inside" at bounding box center [117, 331] width 27 height 8
click at [110, 356] on icon "button" at bounding box center [109, 355] width 5 height 3
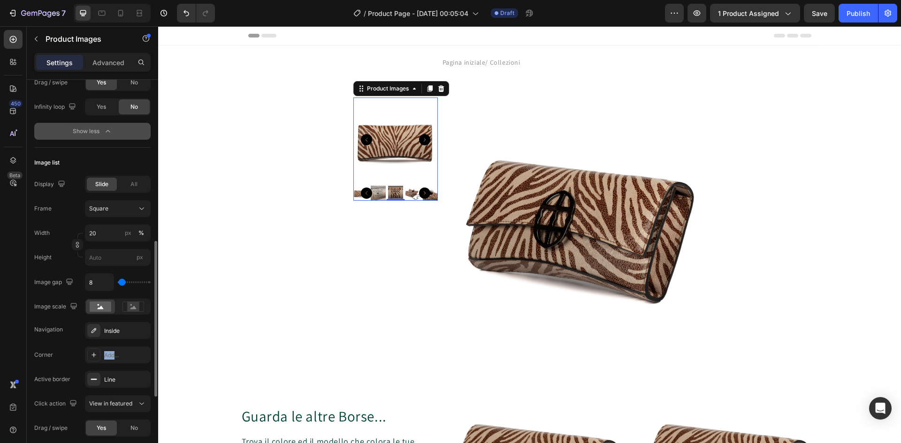
click at [110, 356] on div "Add..." at bounding box center [126, 355] width 44 height 8
click at [33, 352] on div "Layout Featured top Product source TREMENDA Zebra Embossed (Burnished Metal Buc…" at bounding box center [92, 224] width 131 height 1099
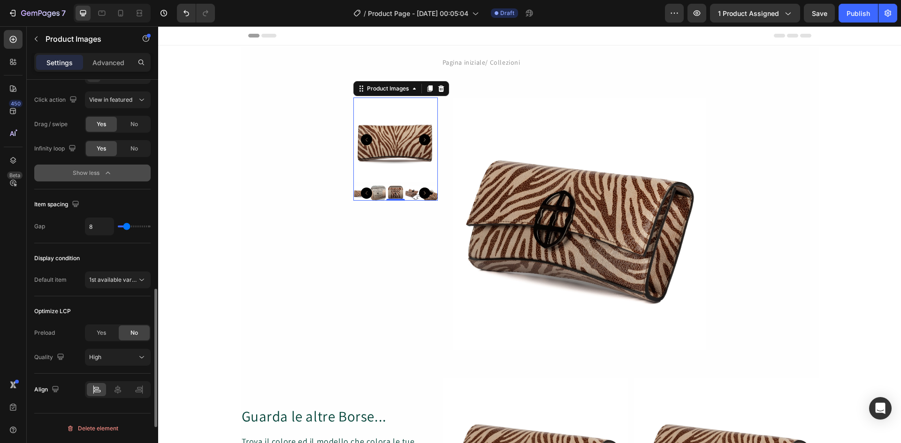
scroll to position [520, 0]
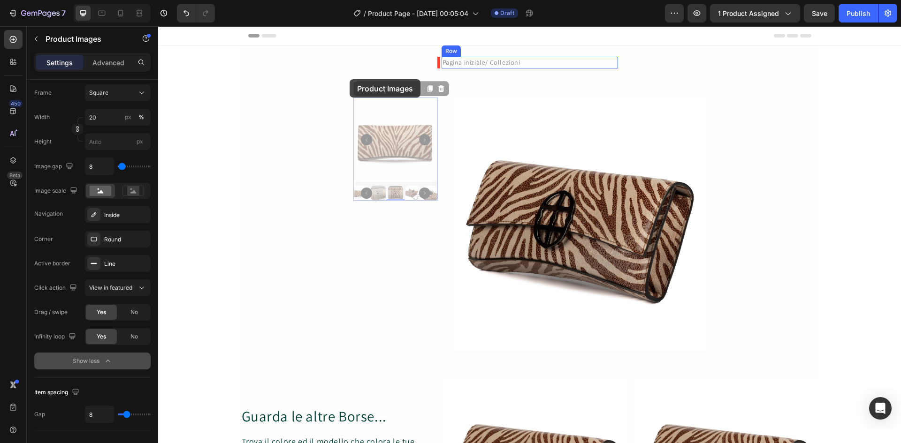
drag, startPoint x: 359, startPoint y: 91, endPoint x: 350, endPoint y: 79, distance: 15.4
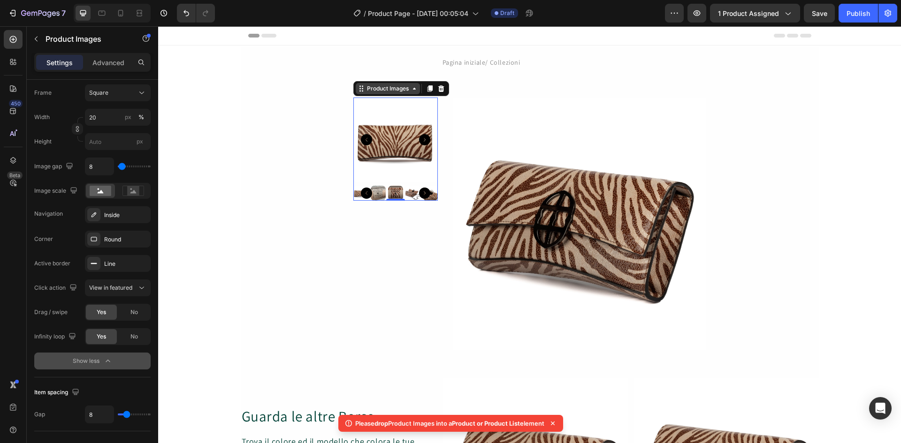
click at [412, 93] on div "Product Images" at bounding box center [388, 88] width 64 height 11
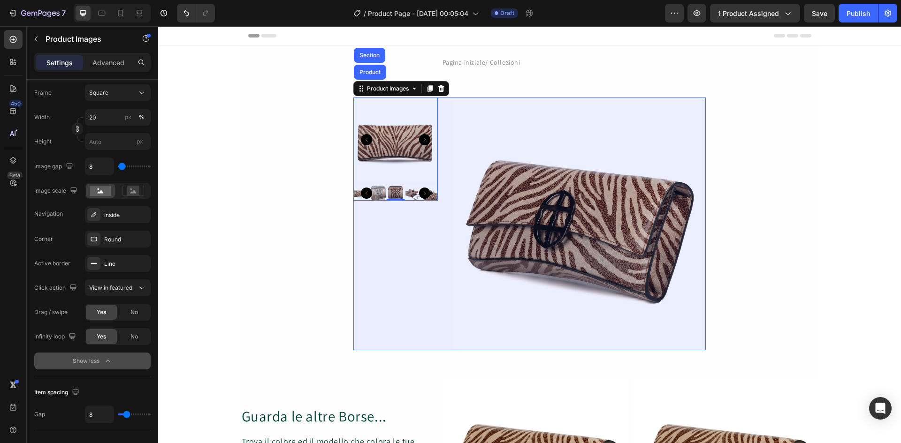
click at [309, 96] on div "Product Images Product Section 0 Product Images Product Section 2" at bounding box center [530, 224] width 578 height 281
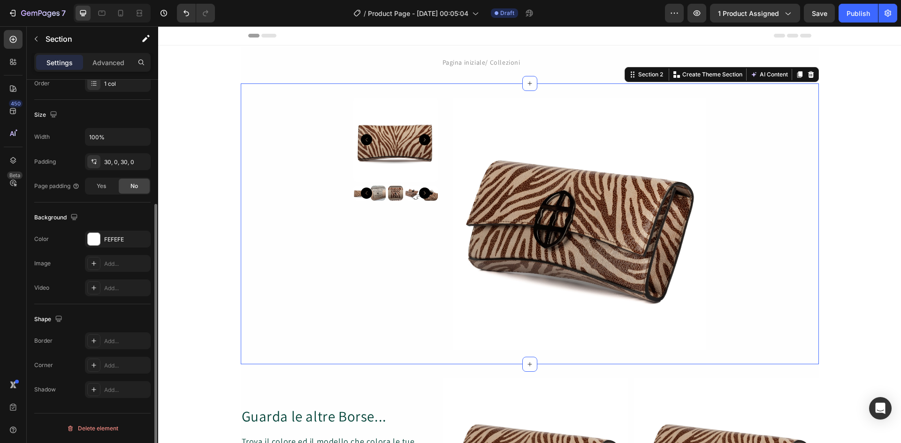
scroll to position [0, 0]
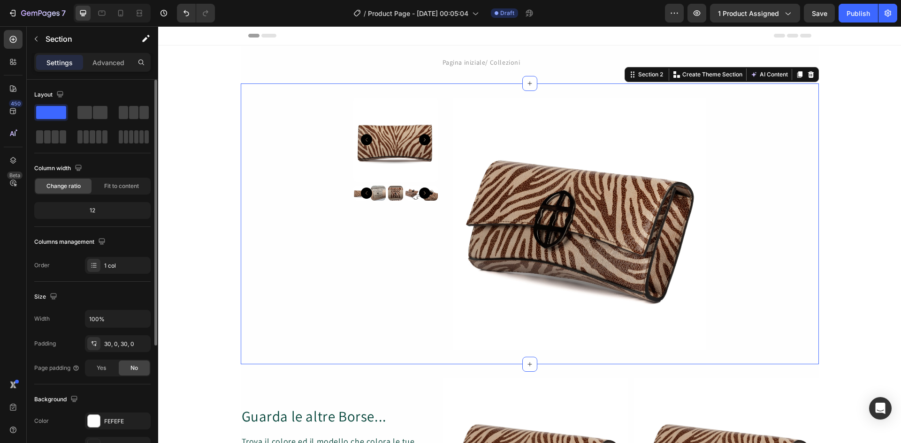
click at [46, 111] on span at bounding box center [51, 112] width 30 height 13
click at [400, 169] on img at bounding box center [395, 140] width 84 height 84
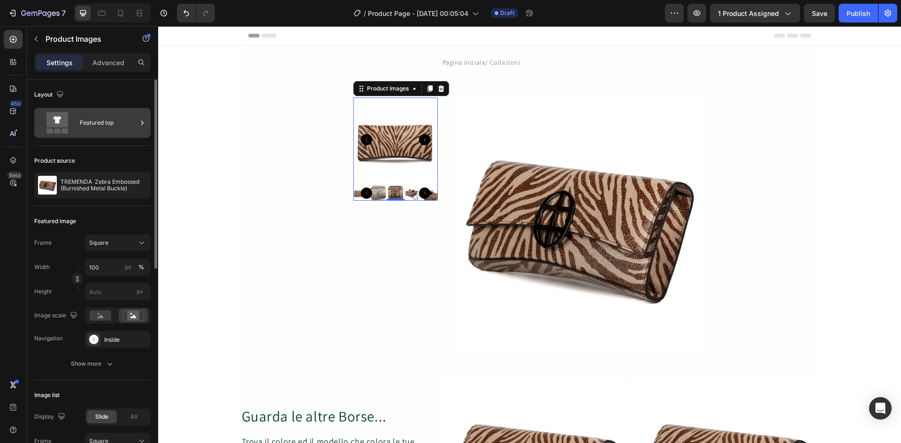
click at [142, 122] on icon at bounding box center [141, 122] width 9 height 9
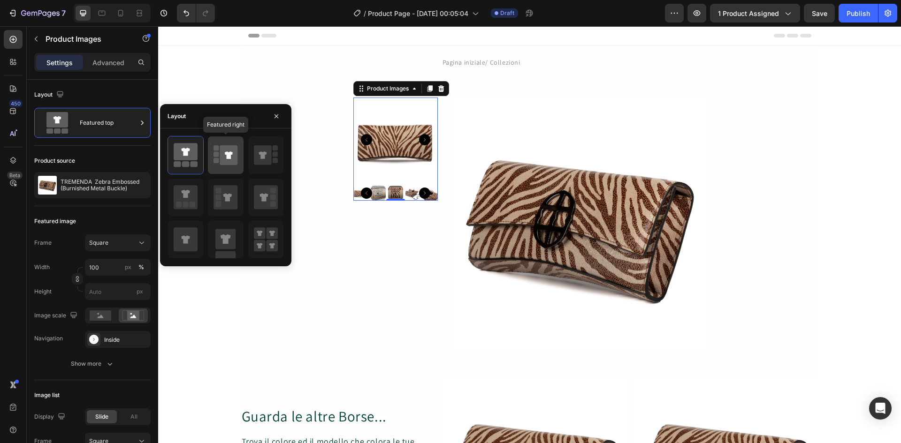
click at [231, 160] on icon at bounding box center [229, 155] width 18 height 20
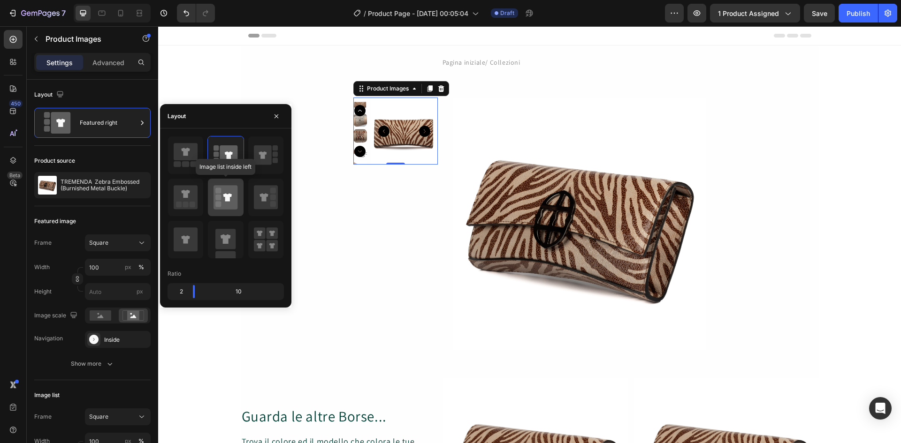
click at [231, 205] on icon at bounding box center [225, 197] width 24 height 24
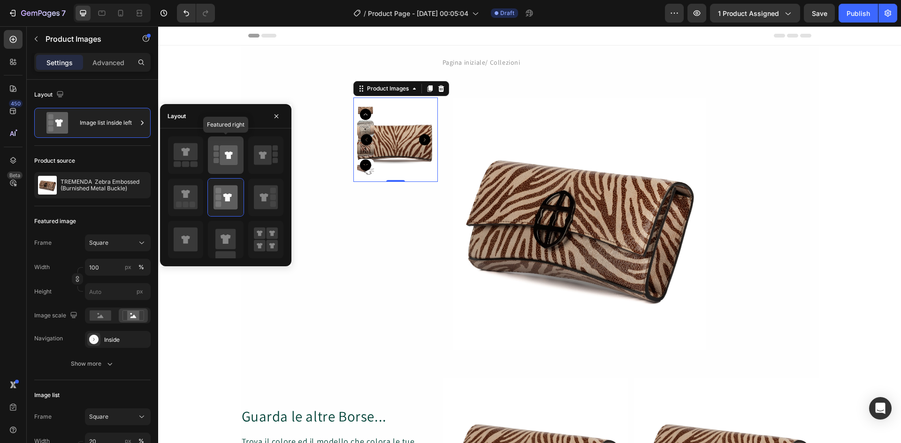
click at [229, 157] on icon at bounding box center [229, 156] width 8 height 8
type input "100"
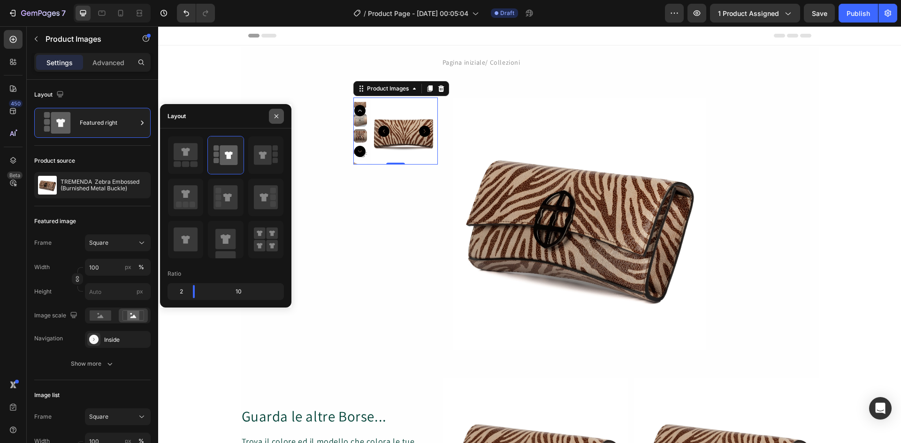
click at [276, 118] on icon "button" at bounding box center [277, 117] width 8 height 8
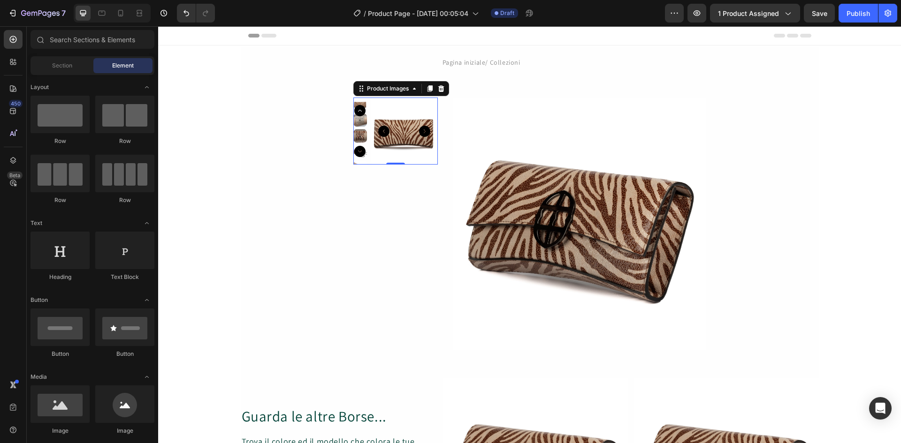
click at [395, 149] on img at bounding box center [404, 131] width 67 height 67
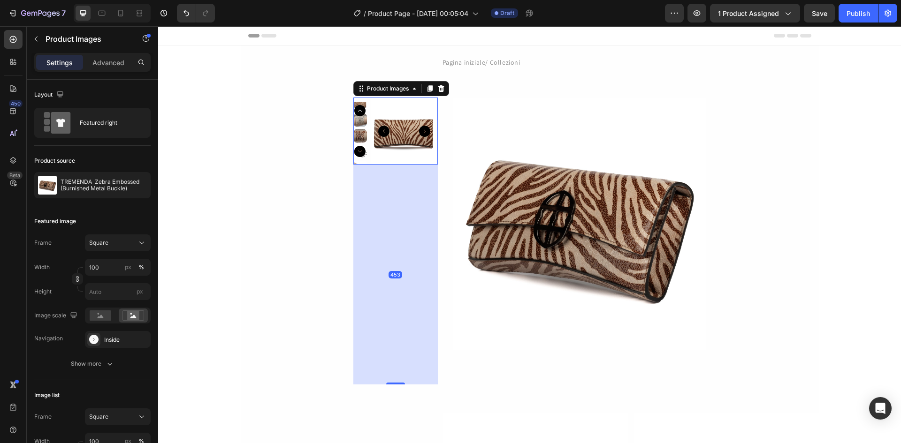
drag, startPoint x: 390, startPoint y: 163, endPoint x: 373, endPoint y: 388, distance: 225.0
click at [373, 165] on div "453" at bounding box center [395, 165] width 84 height 0
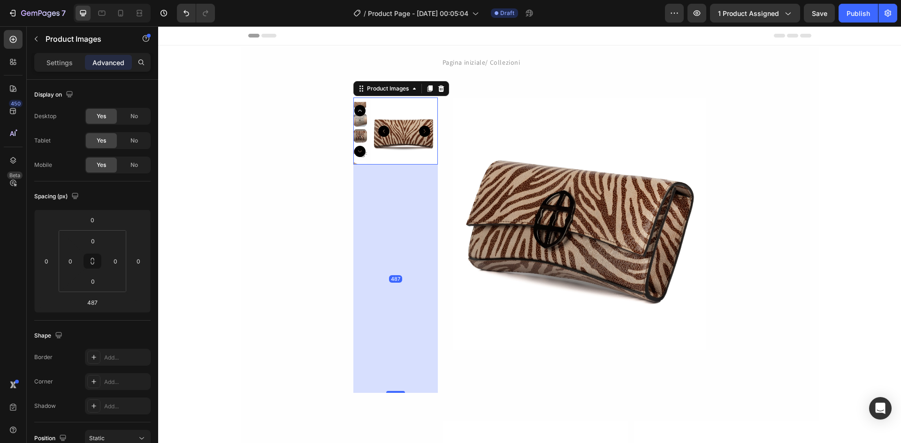
click at [453, 330] on img at bounding box center [579, 224] width 253 height 253
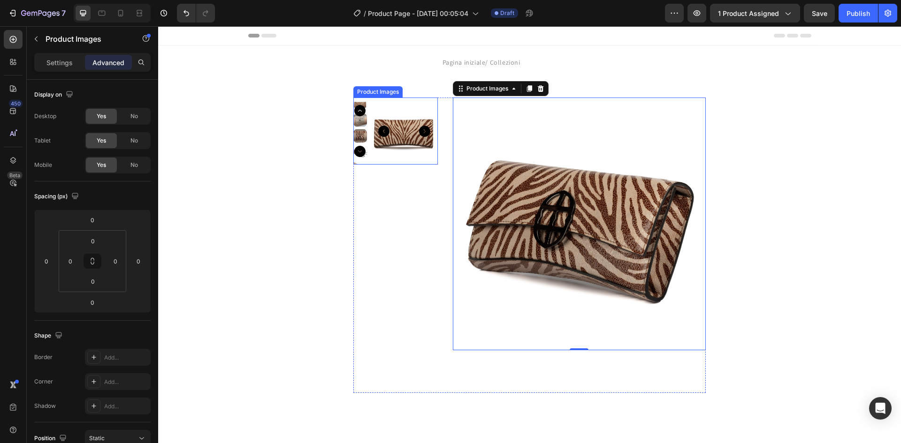
click at [392, 137] on img at bounding box center [404, 131] width 67 height 67
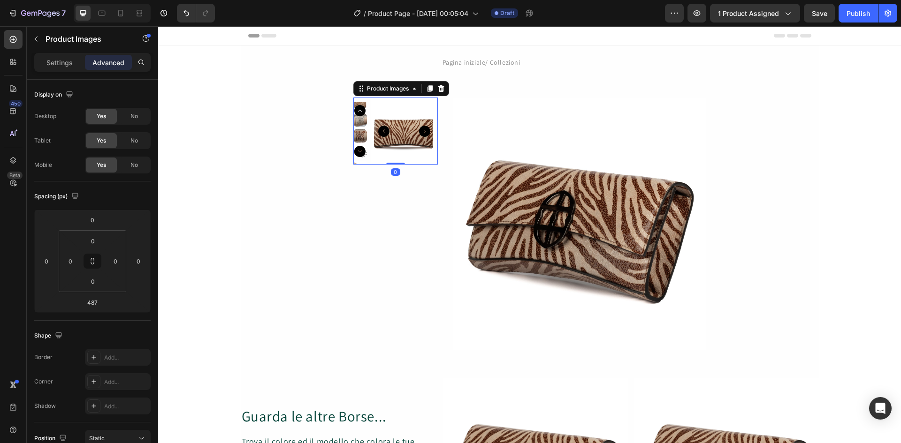
drag, startPoint x: 391, startPoint y: 393, endPoint x: 415, endPoint y: 163, distance: 230.6
click at [415, 163] on div "Product Images 0" at bounding box center [395, 131] width 84 height 67
type input "0"
click at [392, 194] on div "Product Images 0" at bounding box center [395, 224] width 84 height 253
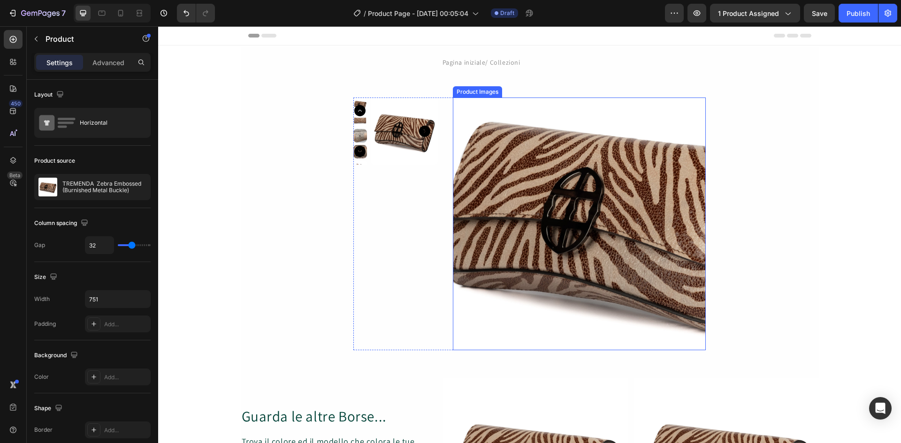
click at [514, 237] on img at bounding box center [579, 224] width 253 height 253
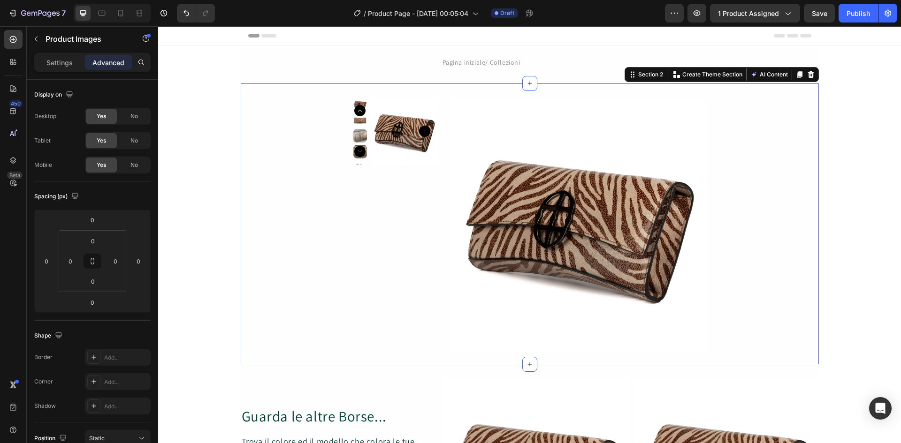
click at [255, 220] on div "Product Images Product Images Product" at bounding box center [530, 224] width 578 height 253
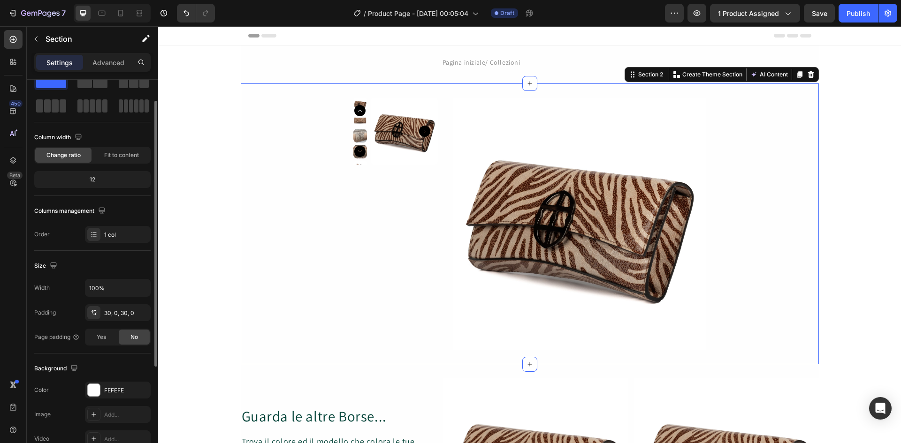
scroll to position [62, 0]
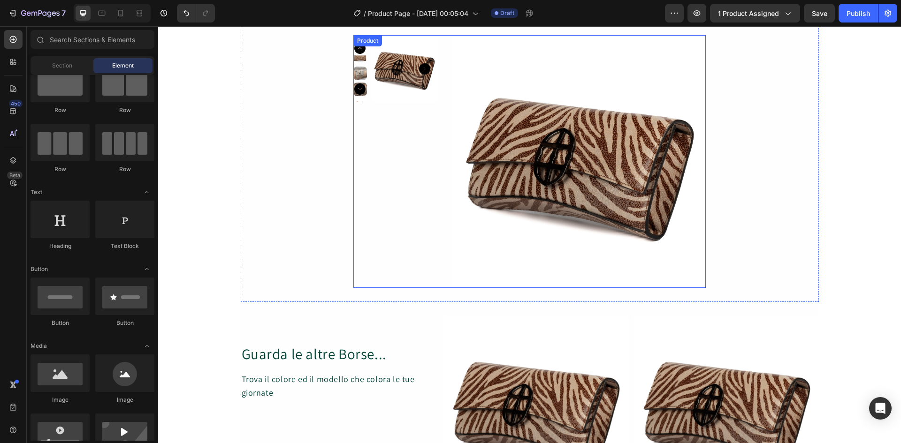
scroll to position [0, 0]
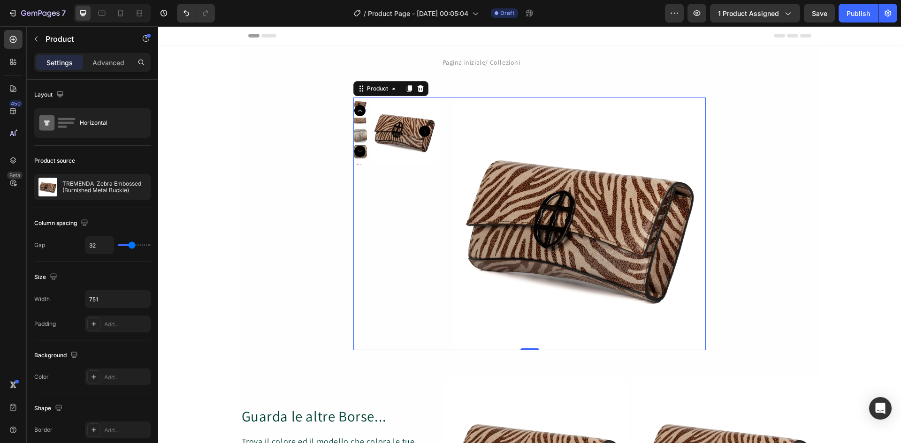
click at [415, 229] on div "Product Images" at bounding box center [395, 224] width 84 height 253
click at [392, 134] on img at bounding box center [404, 131] width 67 height 67
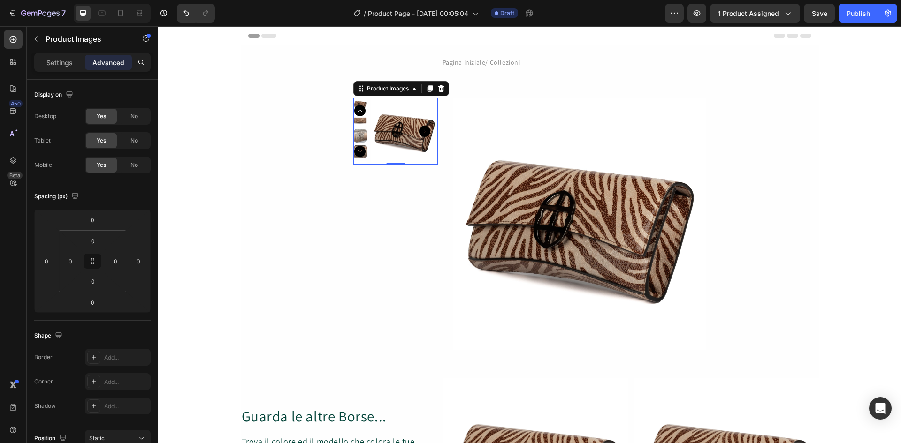
click at [371, 152] on img at bounding box center [404, 131] width 67 height 67
click at [412, 88] on icon at bounding box center [415, 89] width 8 height 8
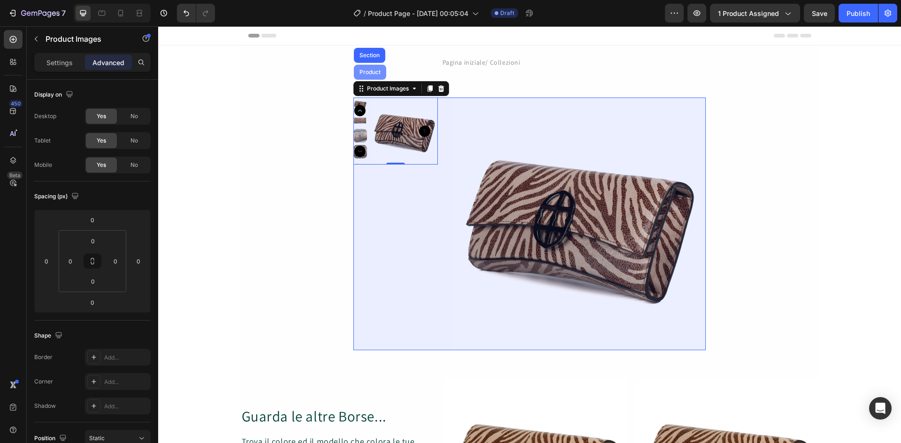
click at [372, 69] on div "Product" at bounding box center [370, 72] width 25 height 6
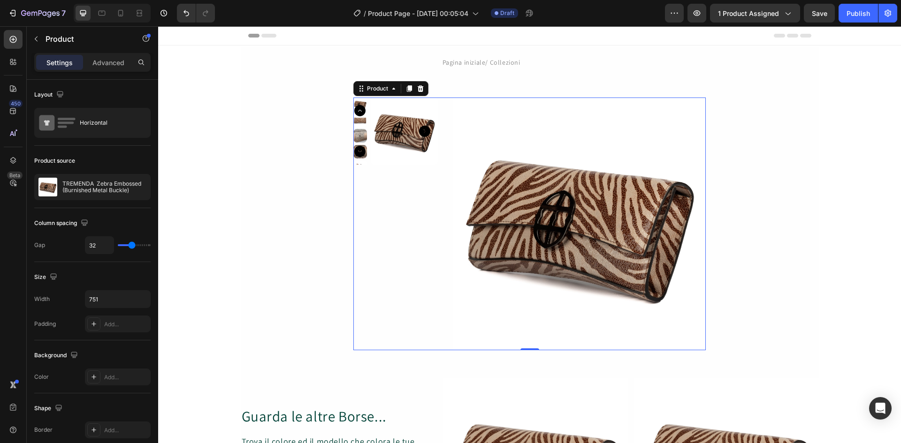
click at [387, 206] on div "Product Images" at bounding box center [395, 224] width 84 height 253
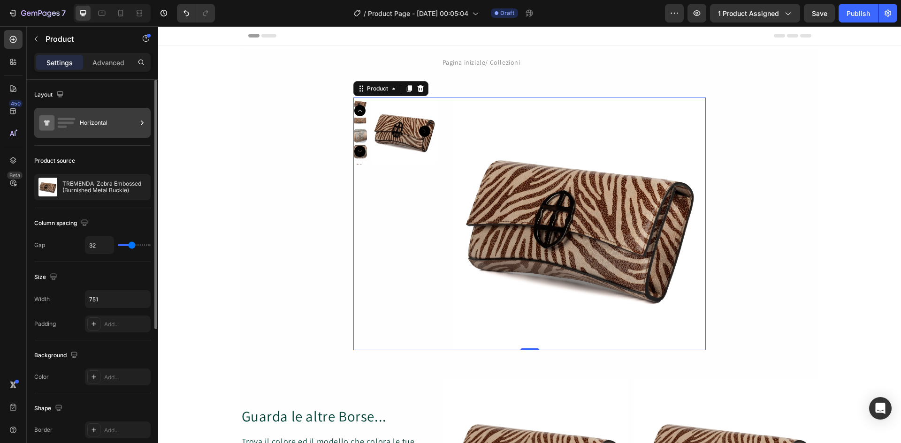
click at [143, 125] on icon at bounding box center [141, 122] width 9 height 9
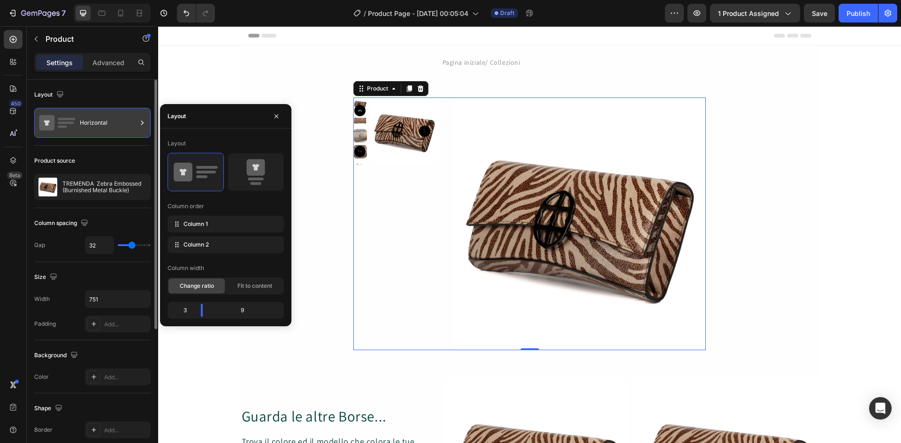
click at [141, 123] on icon at bounding box center [141, 122] width 9 height 9
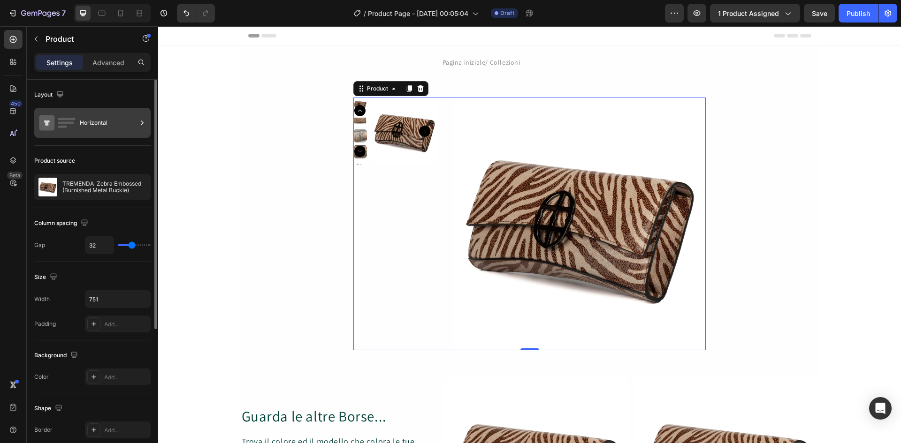
click at [135, 123] on div "Horizontal" at bounding box center [108, 123] width 57 height 22
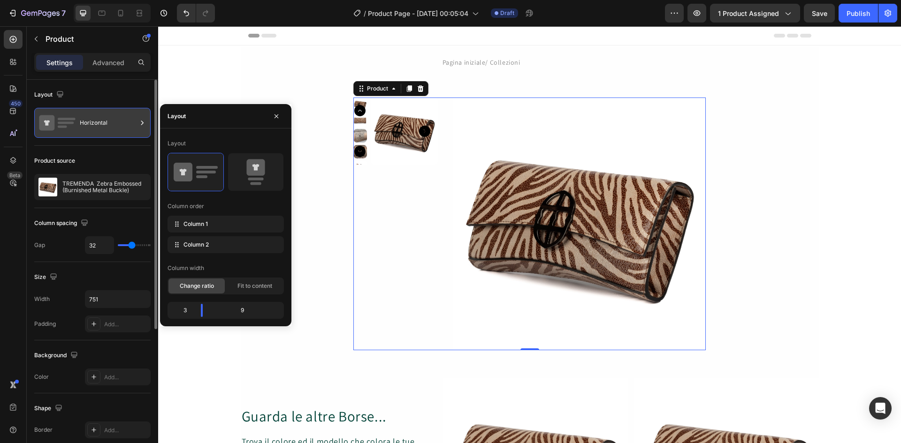
click at [105, 128] on div "Horizontal" at bounding box center [108, 123] width 57 height 22
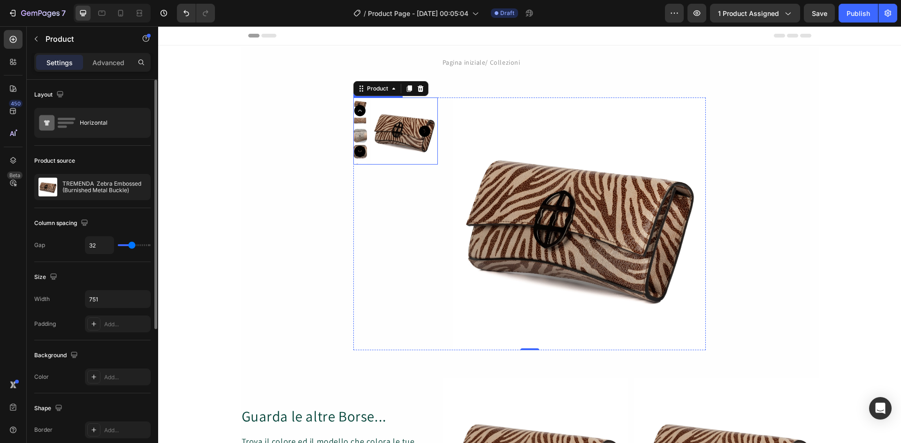
click at [388, 147] on img at bounding box center [404, 131] width 67 height 67
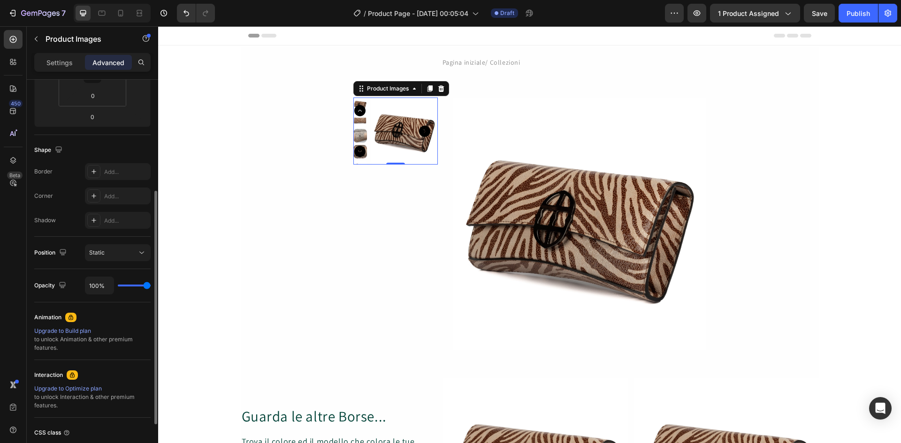
scroll to position [248, 0]
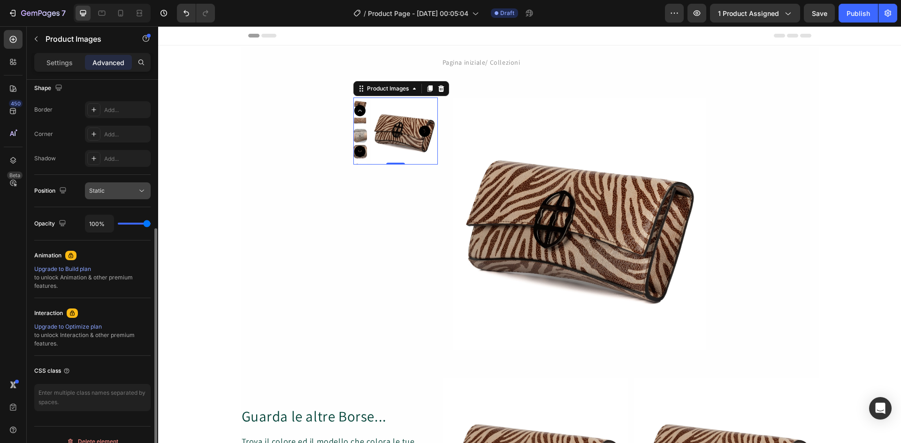
click at [143, 193] on icon at bounding box center [141, 190] width 9 height 9
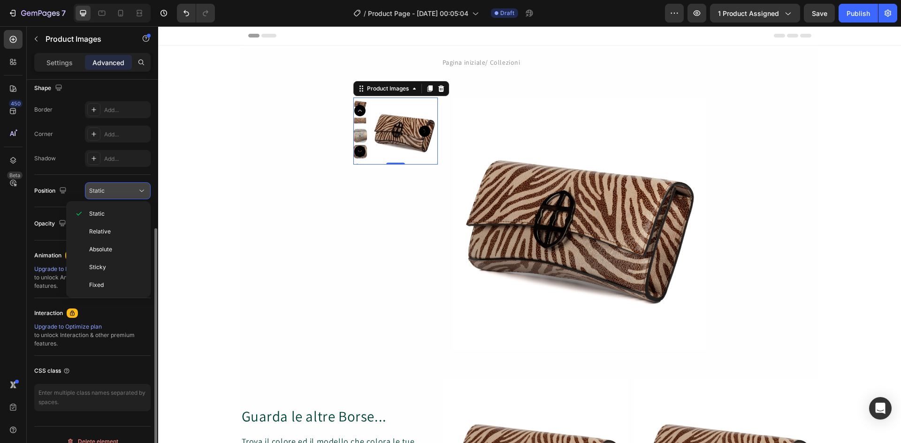
click at [143, 193] on icon at bounding box center [141, 190] width 9 height 9
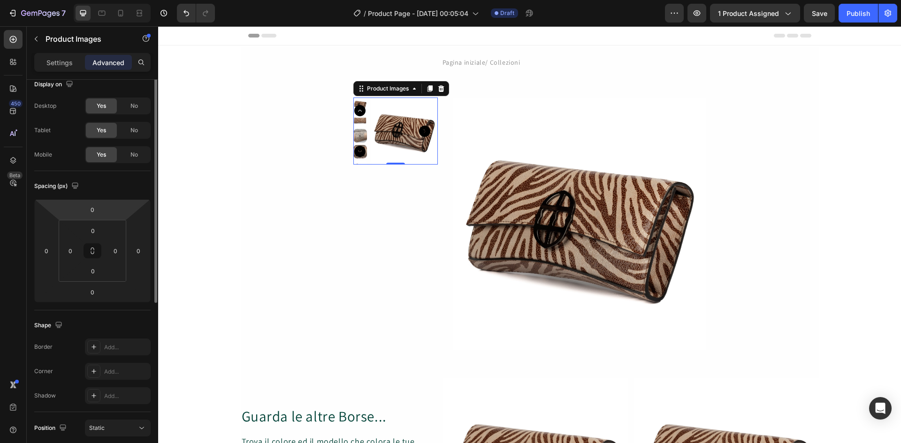
scroll to position [0, 0]
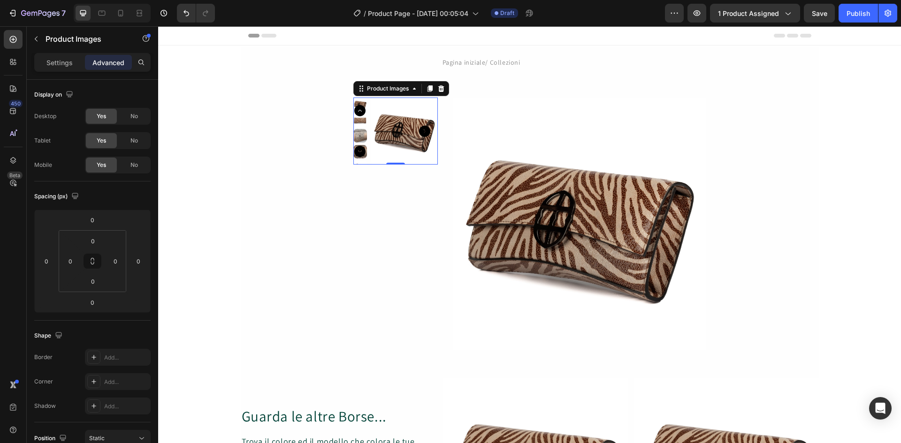
click at [357, 151] on icon "Carousel Next Arrow" at bounding box center [359, 151] width 11 height 11
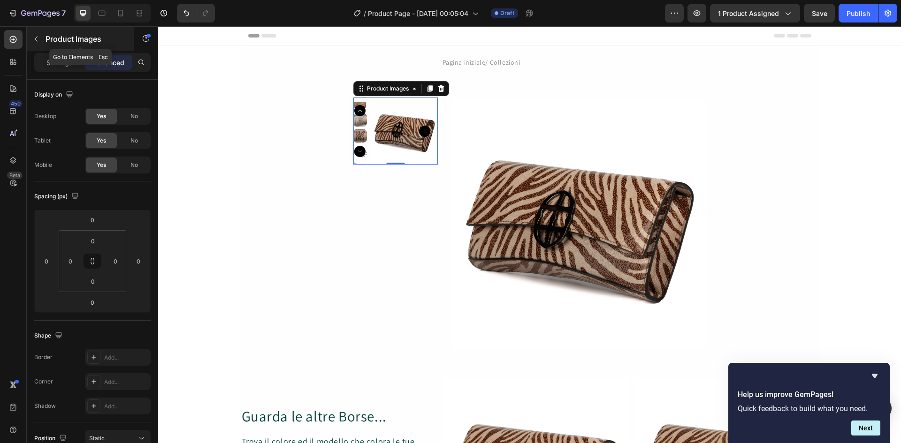
click at [36, 38] on icon "button" at bounding box center [36, 39] width 3 height 5
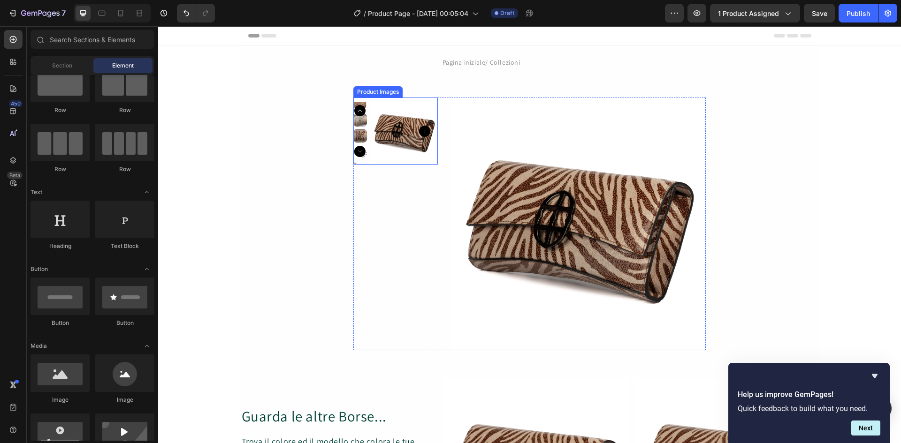
click at [374, 137] on img at bounding box center [404, 131] width 67 height 67
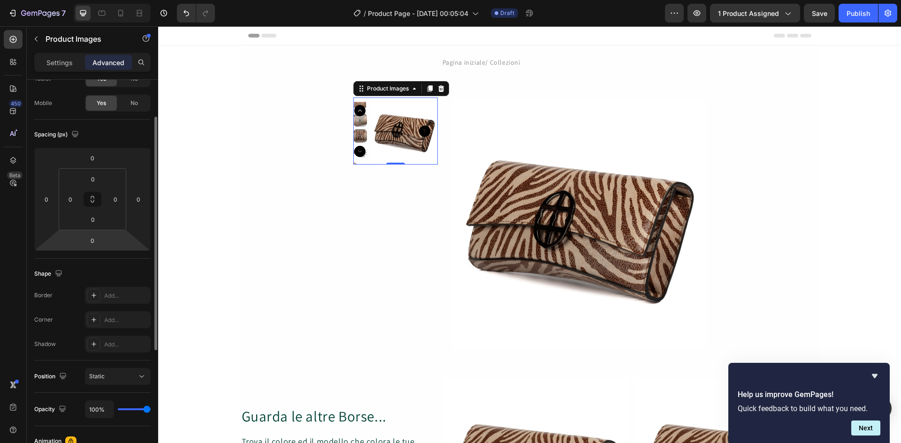
scroll to position [124, 0]
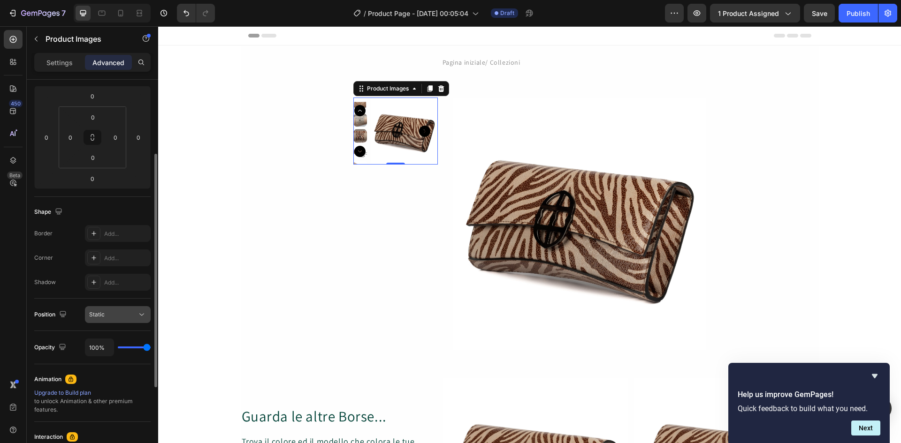
click at [143, 314] on icon at bounding box center [141, 314] width 9 height 9
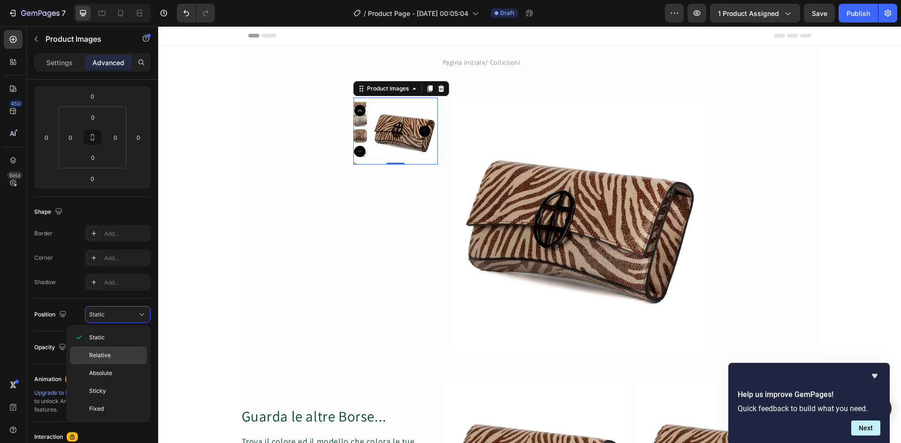
click at [112, 355] on p "Relative" at bounding box center [115, 355] width 53 height 8
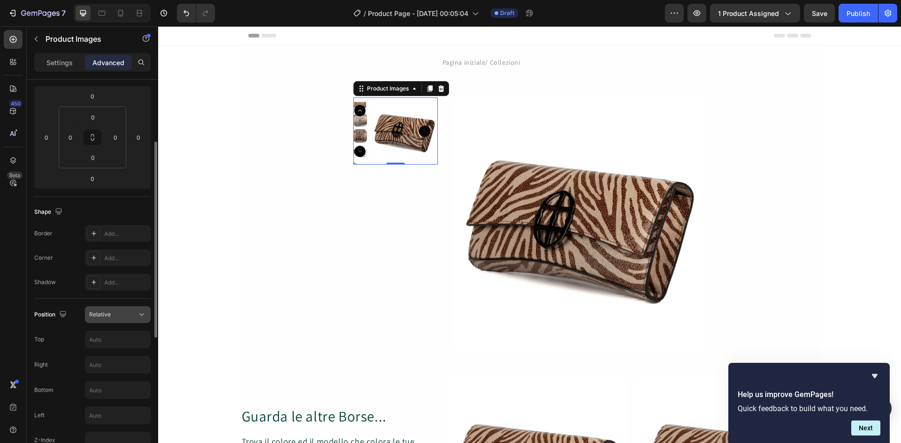
click at [143, 314] on icon at bounding box center [141, 314] width 9 height 9
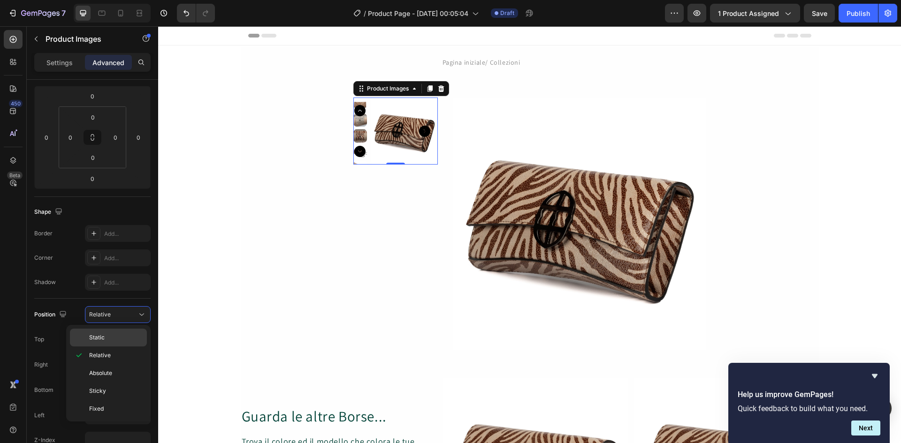
click at [104, 332] on div "Static" at bounding box center [108, 338] width 77 height 18
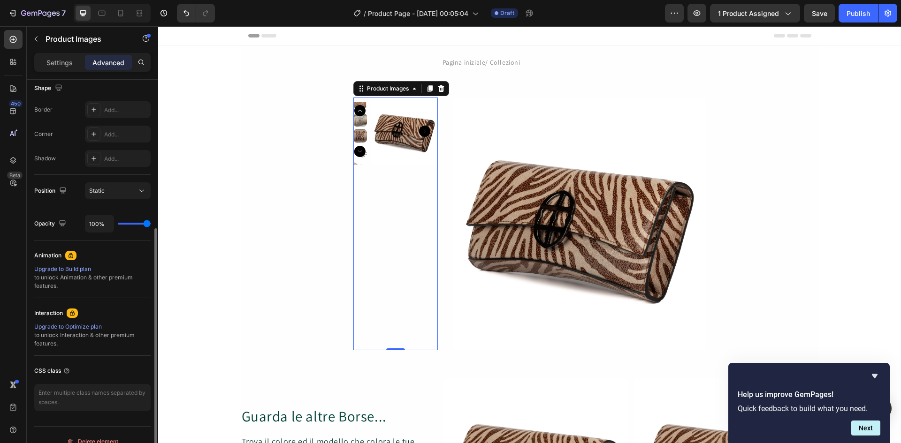
scroll to position [261, 0]
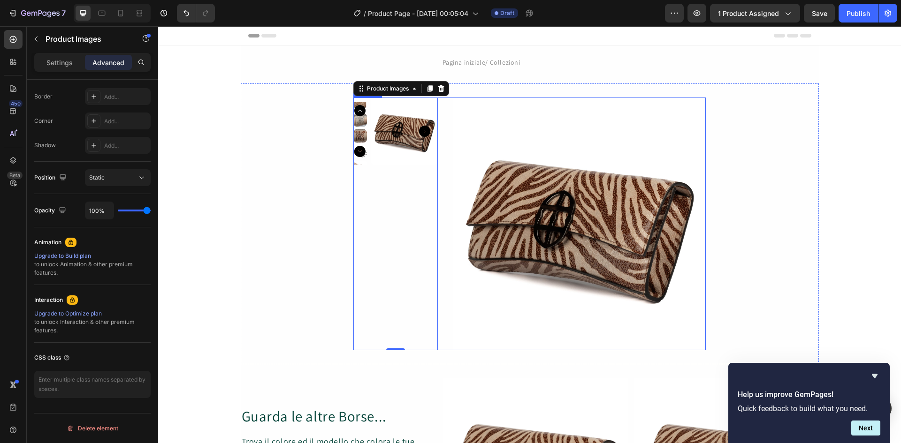
click at [399, 282] on div "Product Images 0" at bounding box center [395, 224] width 84 height 253
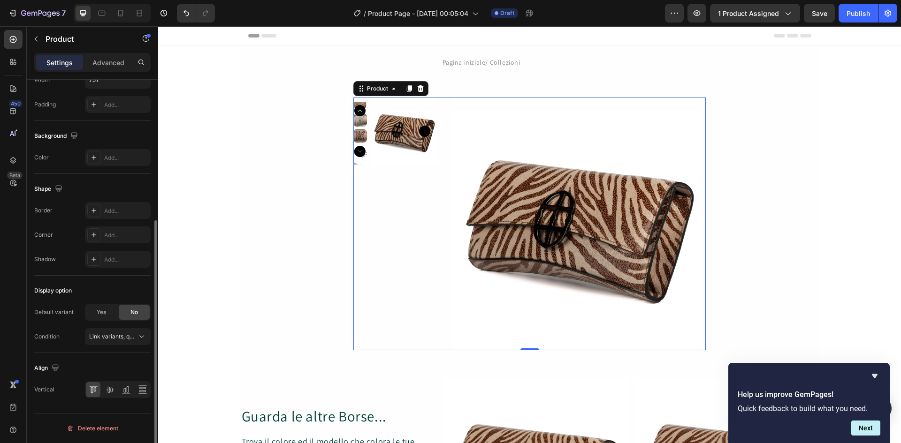
scroll to position [0, 0]
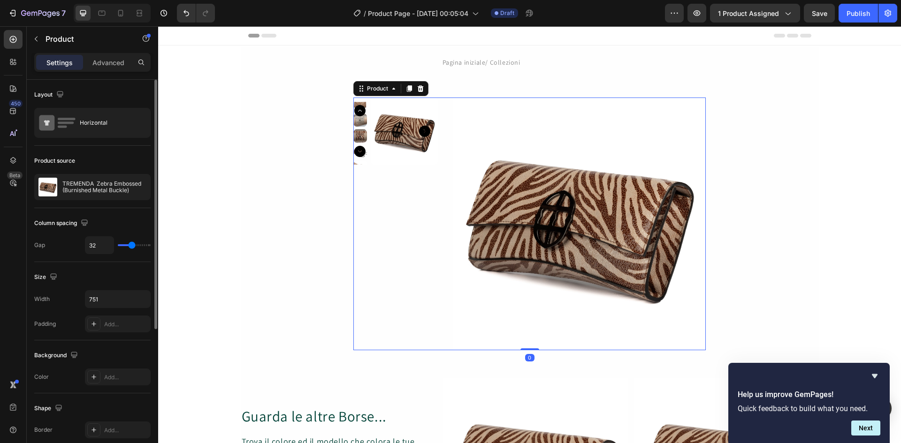
click at [399, 282] on div "Product Images" at bounding box center [395, 224] width 84 height 253
click at [390, 118] on img at bounding box center [404, 131] width 67 height 67
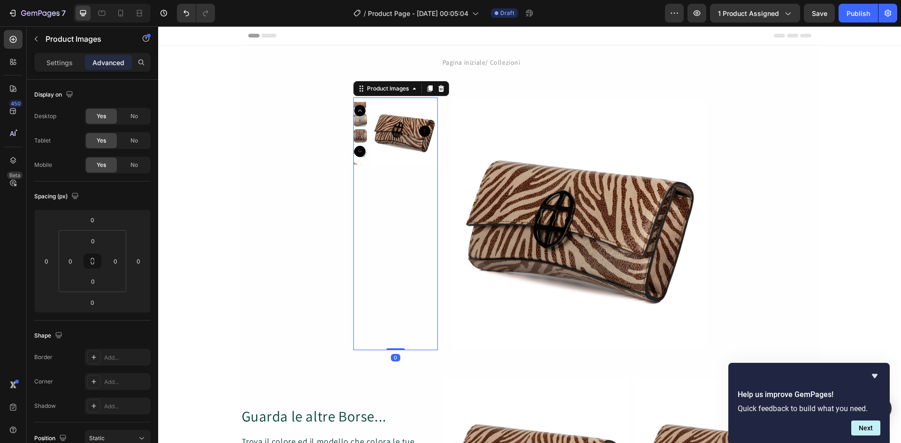
drag, startPoint x: 389, startPoint y: 349, endPoint x: 389, endPoint y: 192, distance: 157.2
click at [394, 187] on div "Product Images 0" at bounding box center [395, 224] width 84 height 253
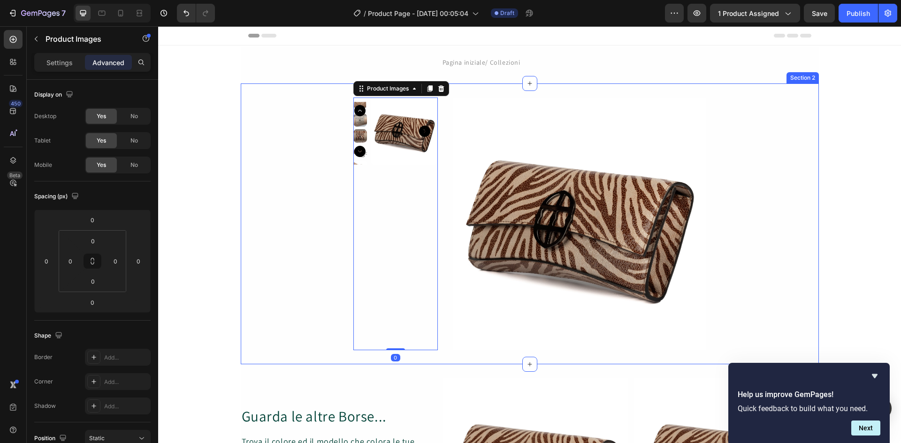
click at [291, 247] on div "Product Images 0 Product Images Product" at bounding box center [530, 224] width 578 height 253
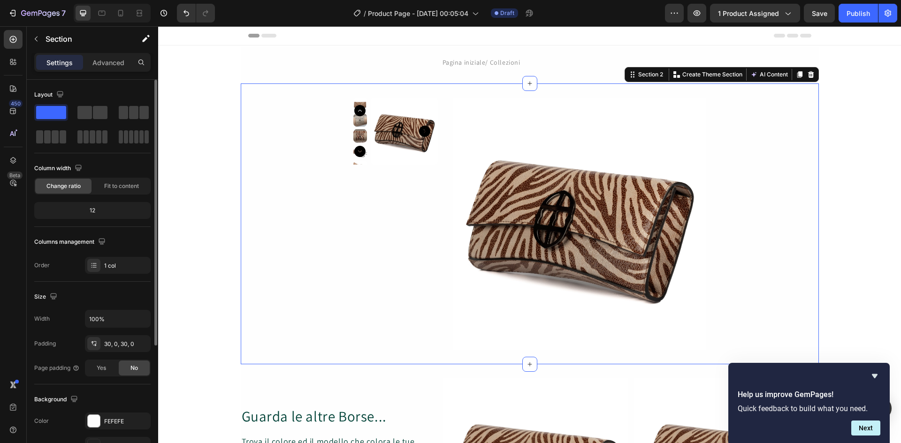
click at [55, 112] on span at bounding box center [51, 112] width 30 height 13
click at [341, 227] on div "Product Images Product Images Product" at bounding box center [530, 224] width 578 height 253
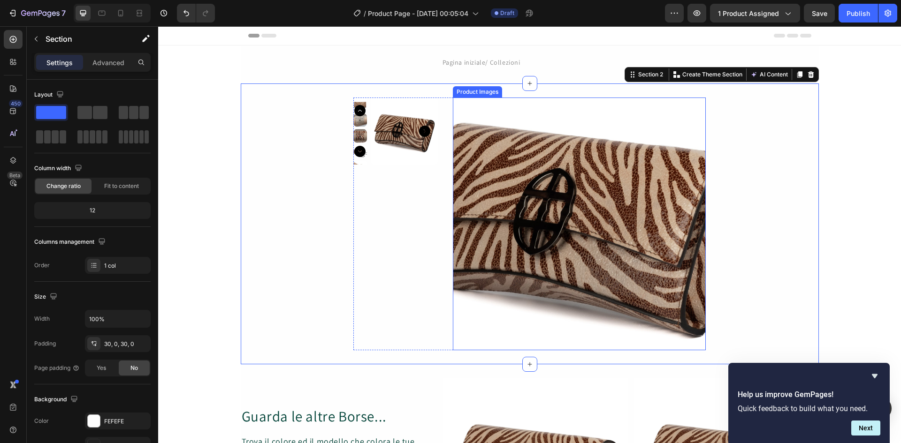
click at [570, 235] on img at bounding box center [579, 224] width 253 height 253
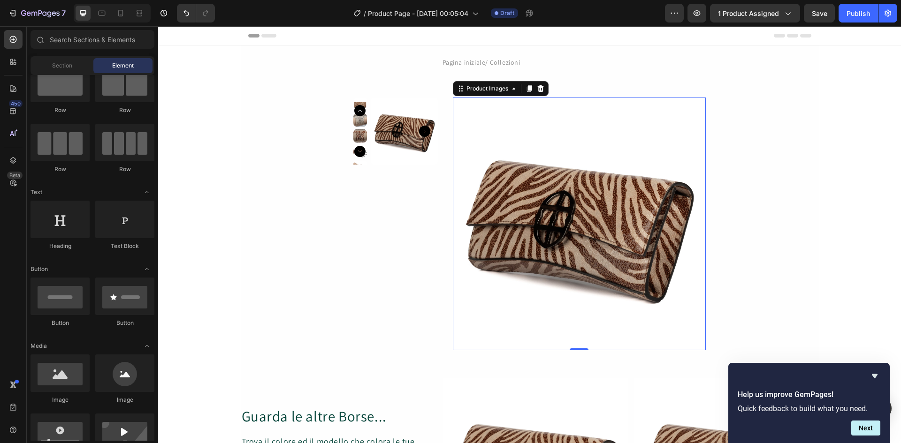
click at [380, 150] on img at bounding box center [404, 131] width 67 height 67
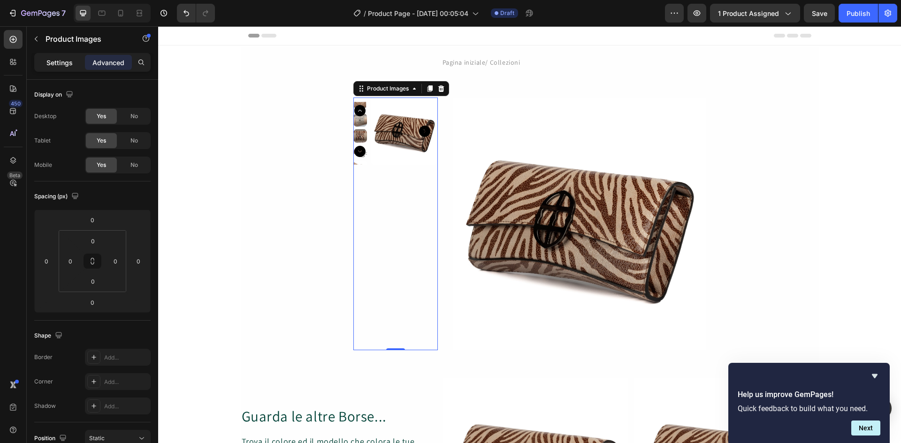
click at [62, 63] on p "Settings" at bounding box center [59, 63] width 26 height 10
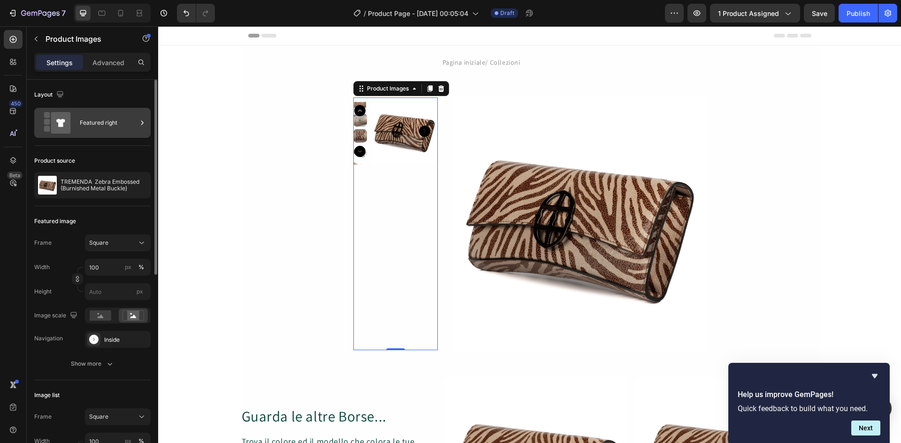
click at [141, 124] on icon at bounding box center [141, 122] width 9 height 9
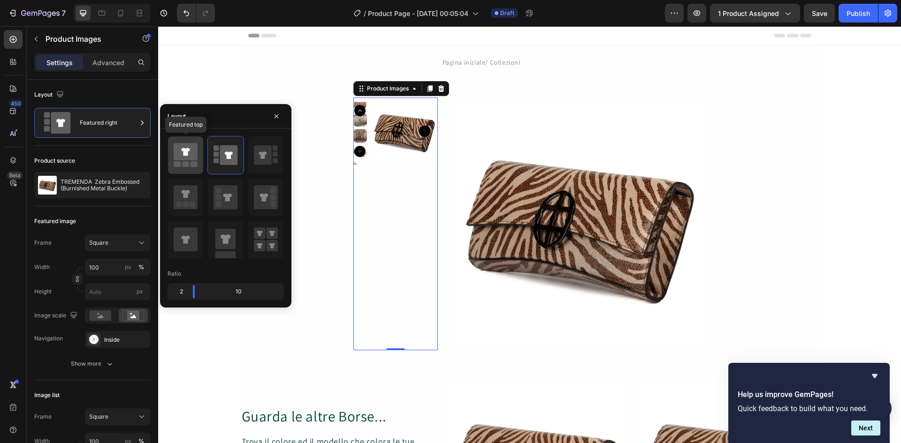
click at [187, 155] on icon at bounding box center [185, 152] width 8 height 8
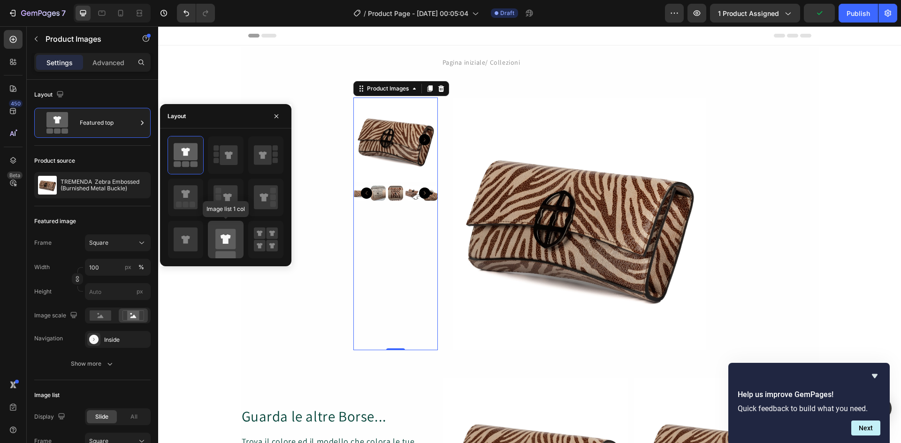
click at [225, 235] on rect at bounding box center [225, 239] width 20 height 20
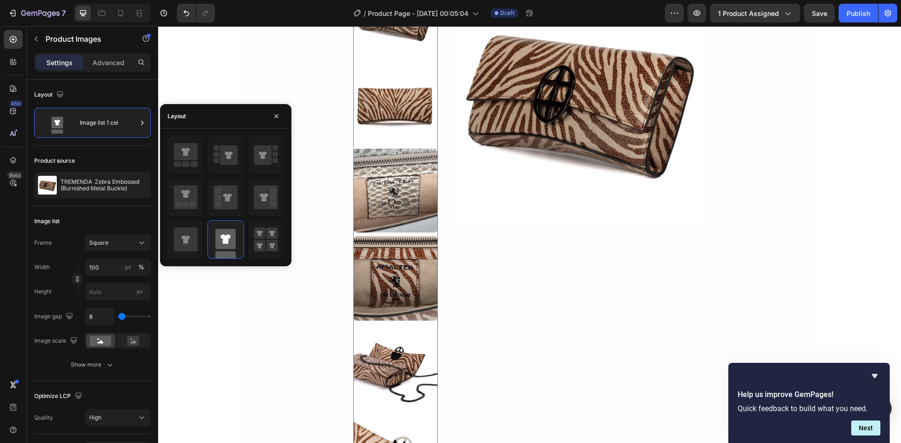
scroll to position [94, 0]
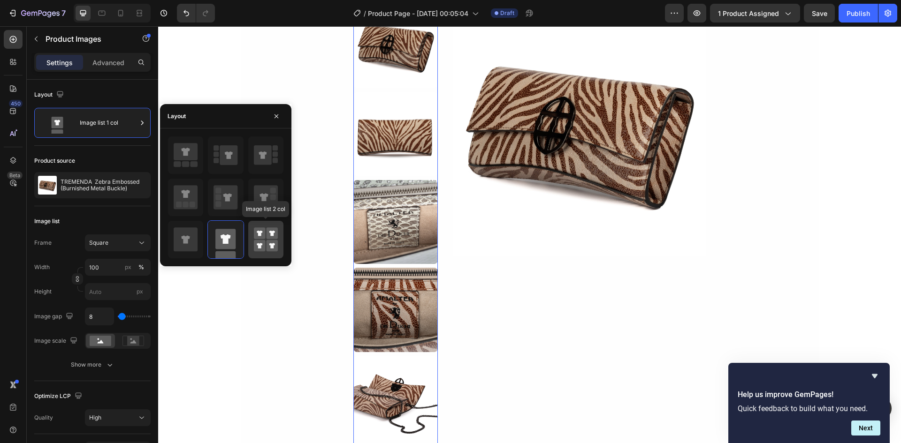
click at [269, 238] on rect at bounding box center [272, 234] width 12 height 12
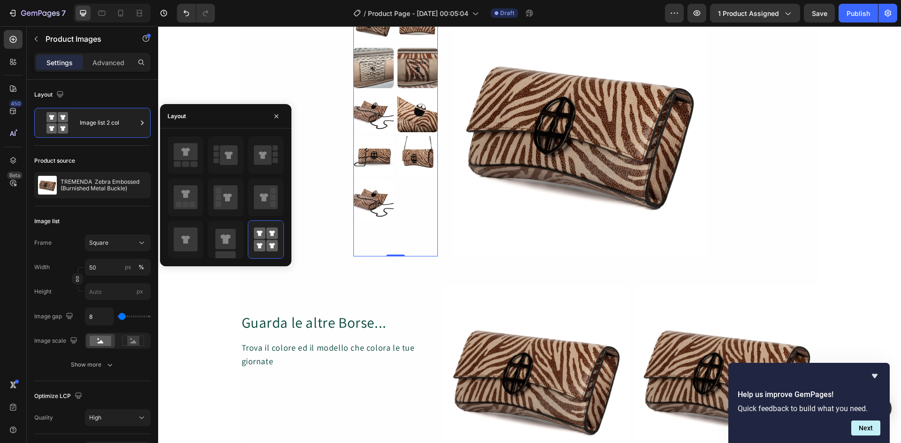
scroll to position [0, 0]
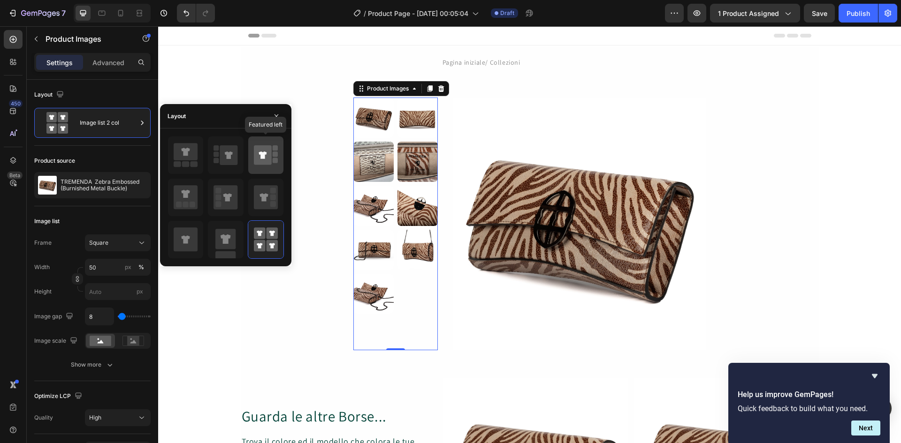
click at [268, 158] on icon at bounding box center [263, 155] width 18 height 20
type input "100"
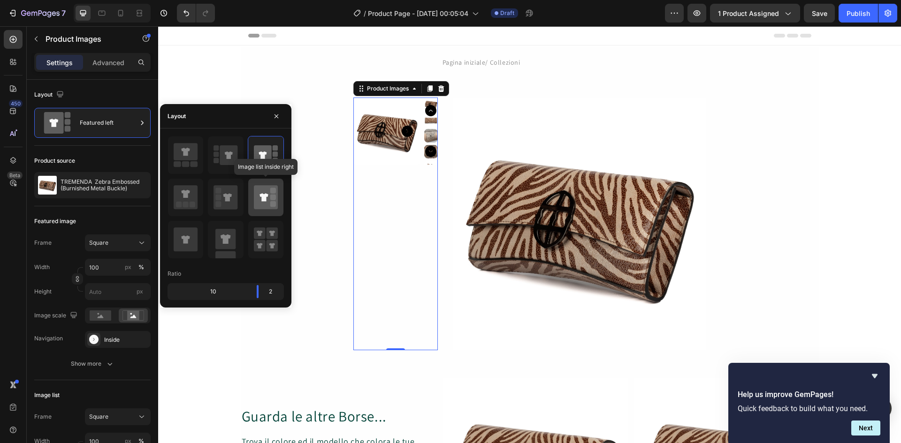
click at [265, 191] on icon at bounding box center [266, 197] width 24 height 24
type input "20"
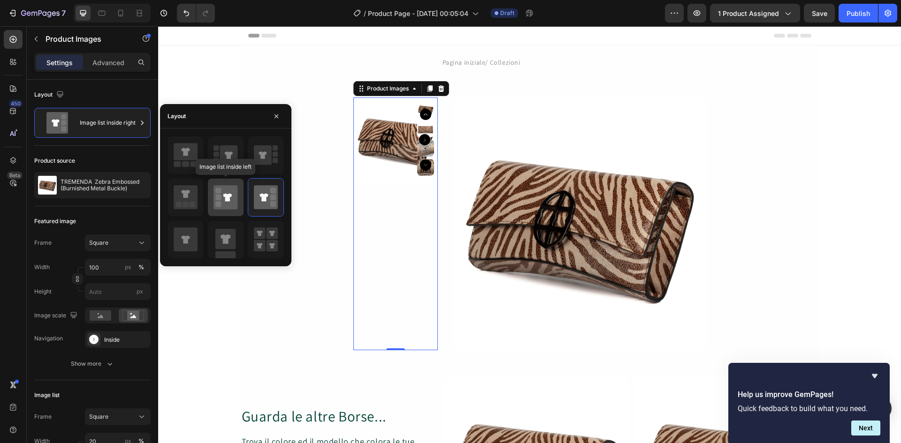
click at [226, 200] on icon at bounding box center [227, 197] width 8 height 8
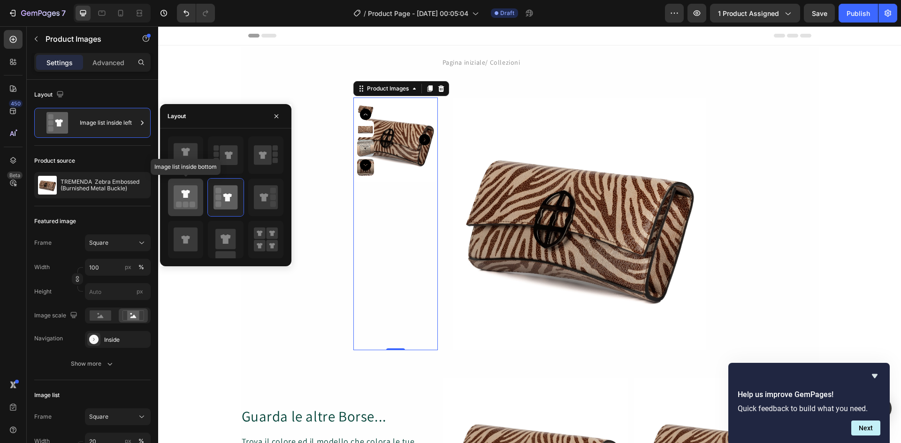
click at [184, 200] on icon at bounding box center [186, 197] width 24 height 24
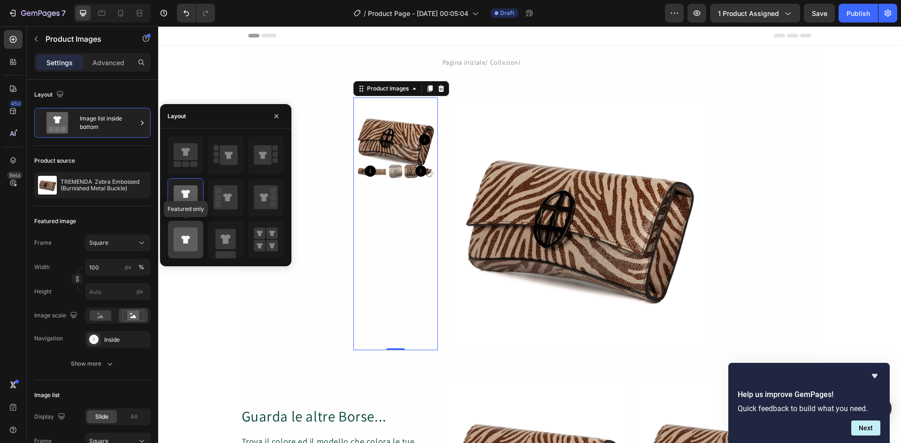
click at [185, 236] on icon at bounding box center [186, 240] width 24 height 24
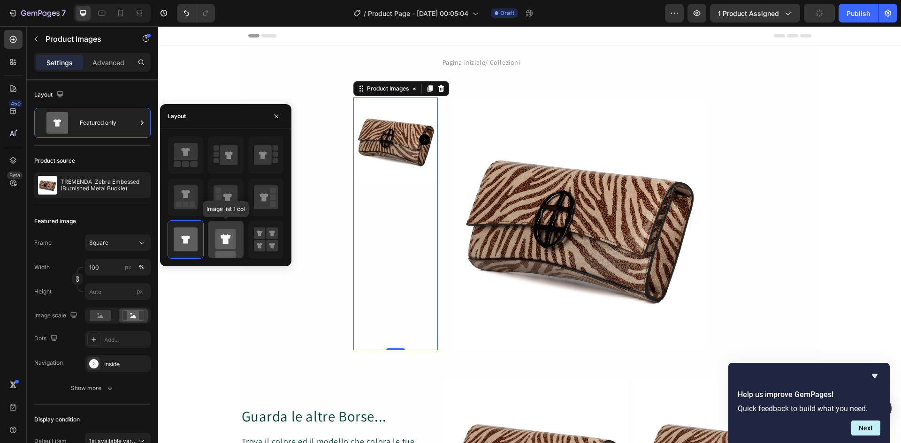
click at [229, 238] on icon at bounding box center [226, 239] width 10 height 9
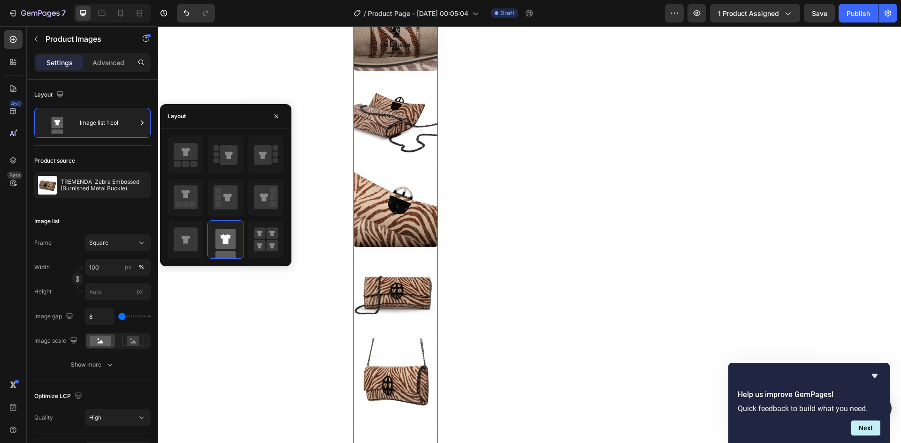
scroll to position [438, 0]
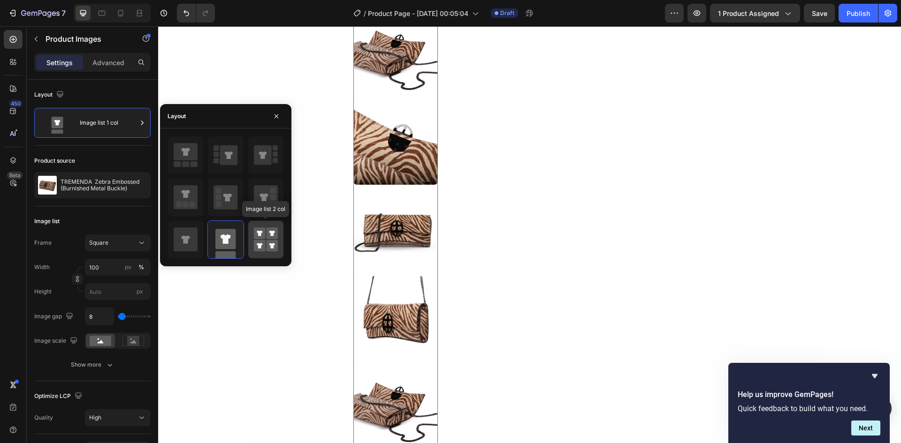
click at [270, 238] on rect at bounding box center [272, 234] width 12 height 12
type input "50"
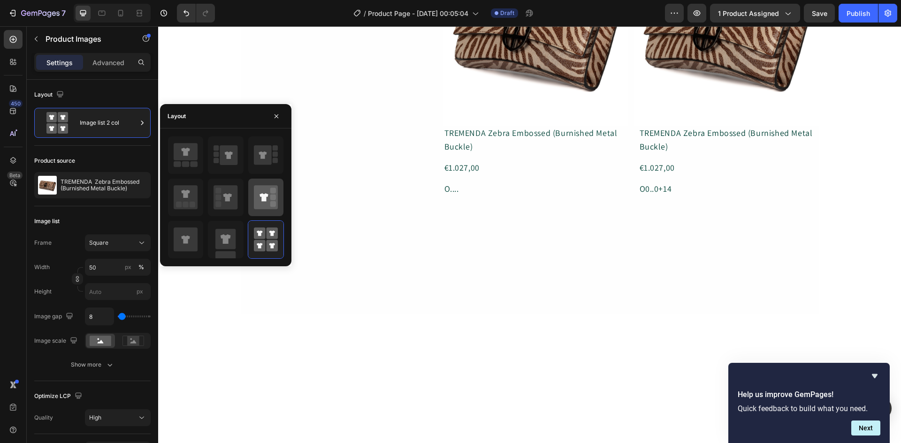
scroll to position [0, 0]
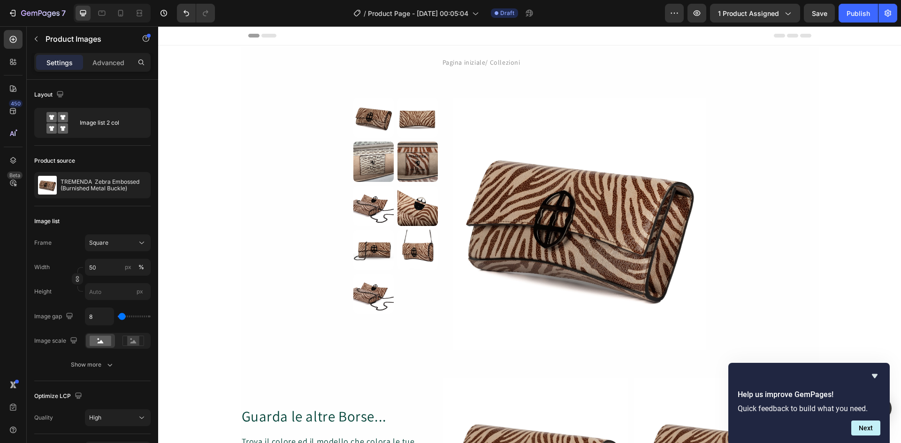
click at [367, 293] on img at bounding box center [373, 294] width 40 height 40
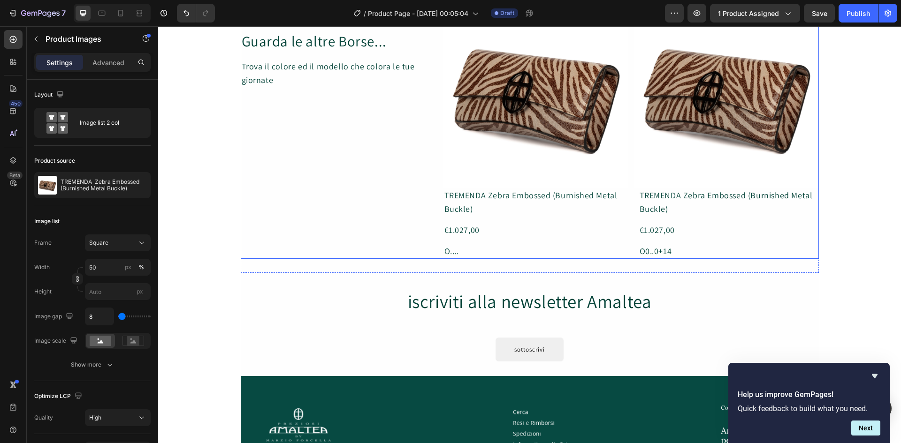
scroll to position [313, 0]
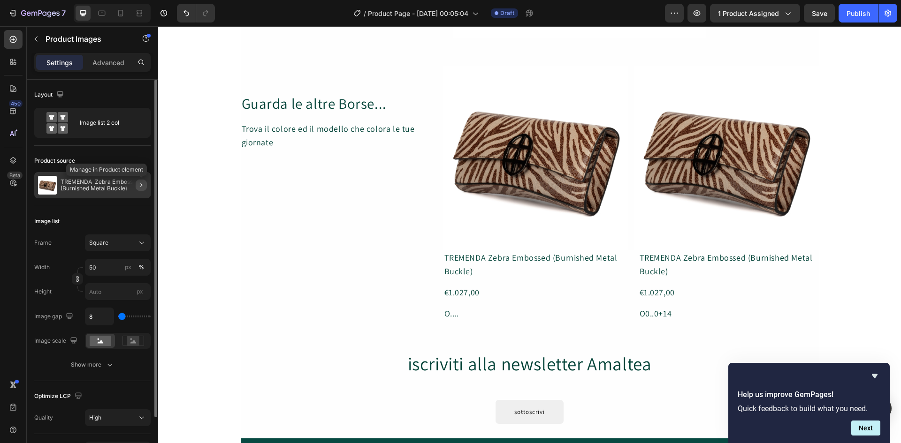
click at [142, 186] on icon "button" at bounding box center [141, 185] width 2 height 4
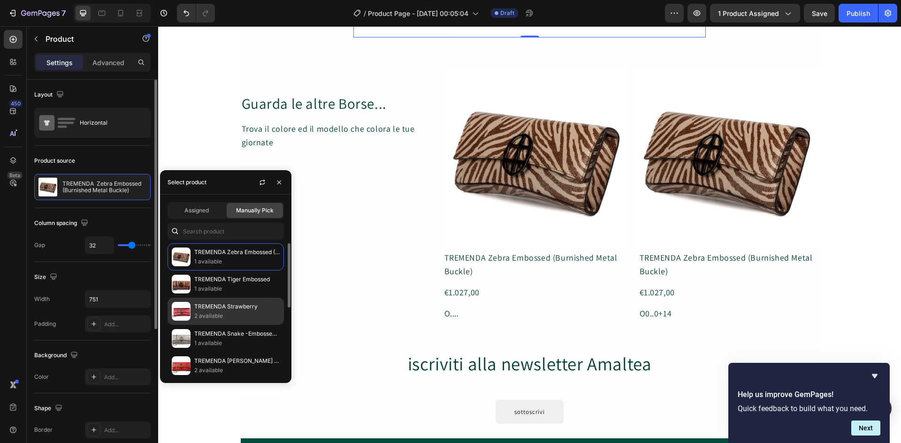
click at [212, 311] on p "TREMENDA Strawberry" at bounding box center [236, 306] width 85 height 9
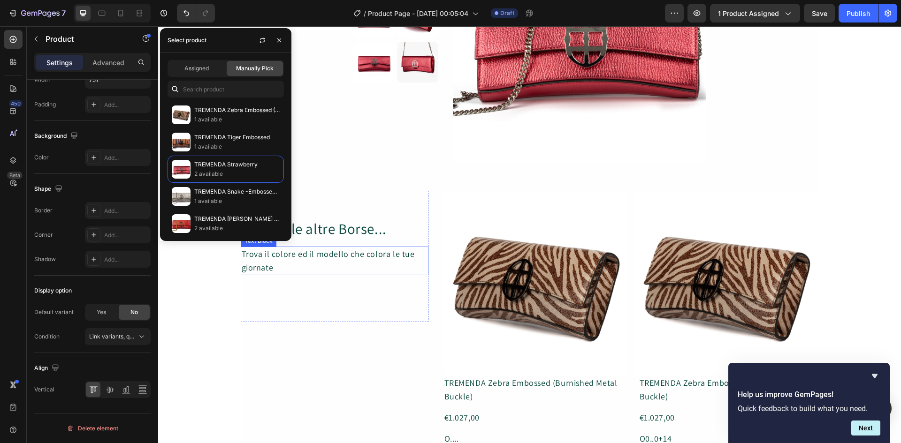
scroll to position [0, 0]
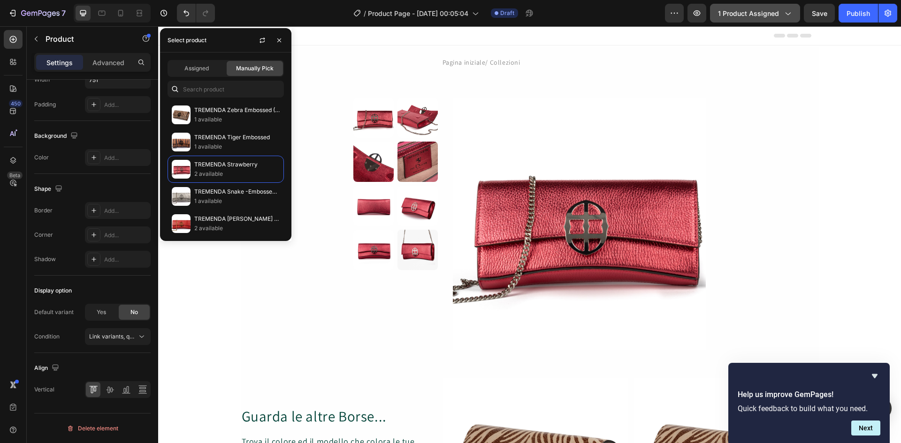
click at [787, 13] on icon "button" at bounding box center [787, 12] width 9 height 9
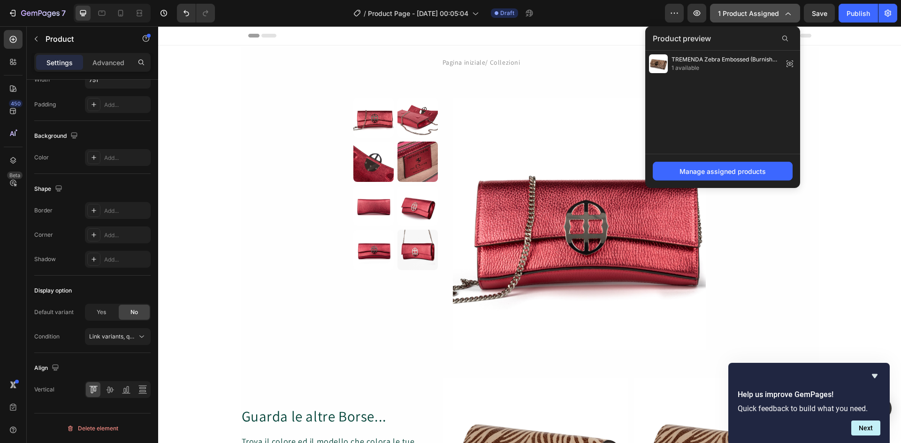
click at [787, 14] on icon "button" at bounding box center [787, 12] width 9 height 9
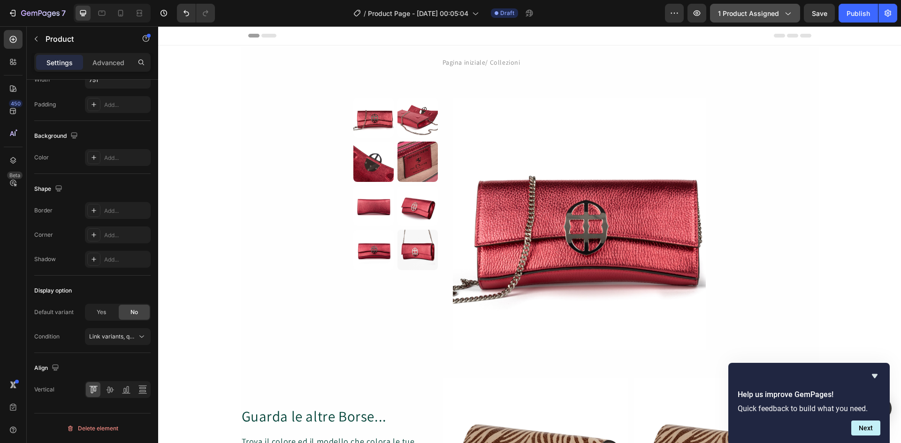
click at [787, 14] on icon "button" at bounding box center [787, 14] width 5 height 3
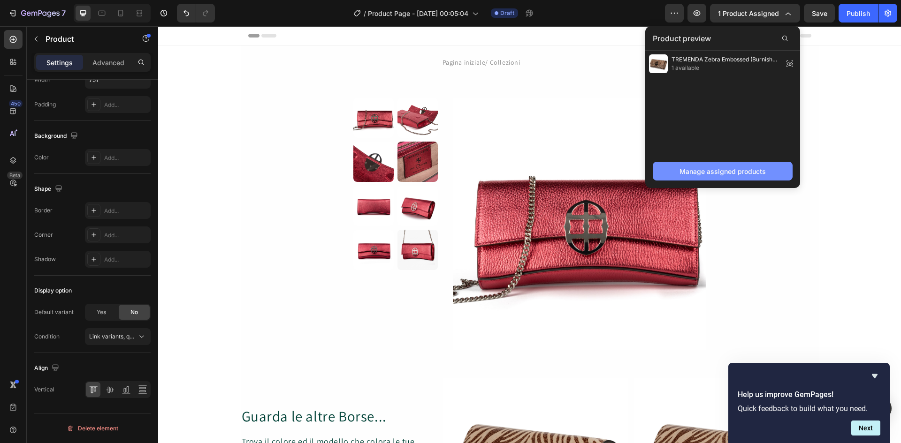
click at [725, 172] on div "Manage assigned products" at bounding box center [722, 172] width 86 height 10
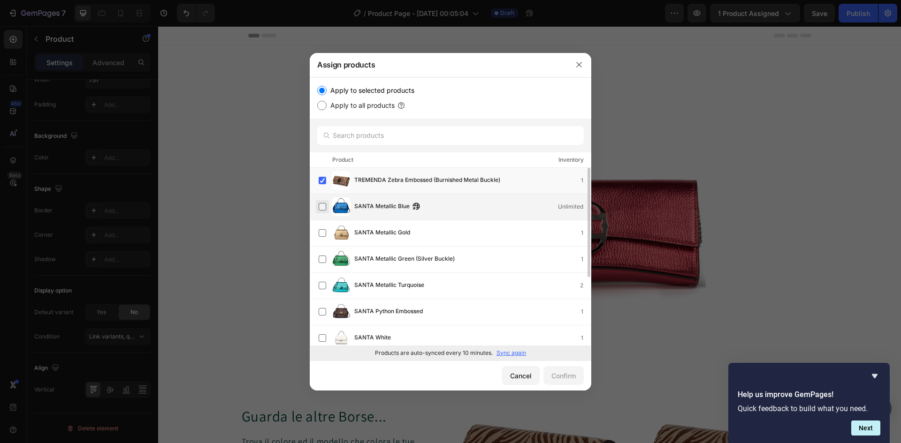
click at [321, 206] on label at bounding box center [323, 207] width 8 height 8
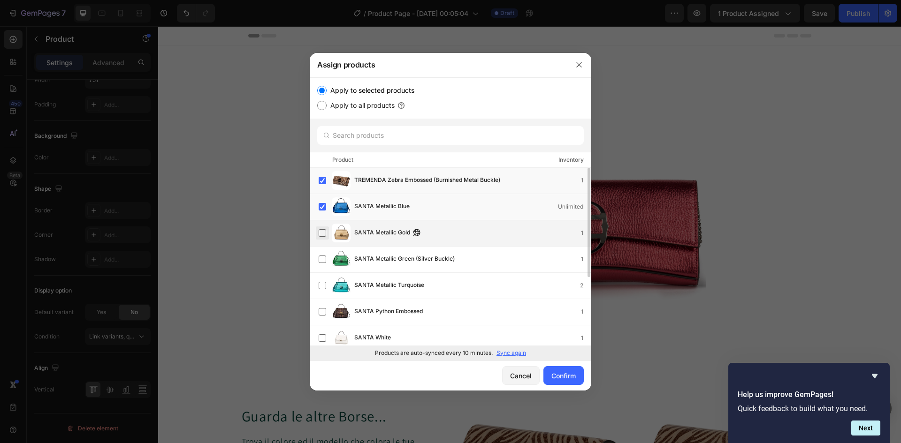
click at [322, 232] on label at bounding box center [323, 233] width 8 height 8
click at [323, 256] on label at bounding box center [323, 260] width 8 height 8
drag, startPoint x: 322, startPoint y: 285, endPoint x: 325, endPoint y: 291, distance: 7.1
click at [322, 285] on label at bounding box center [323, 286] width 8 height 8
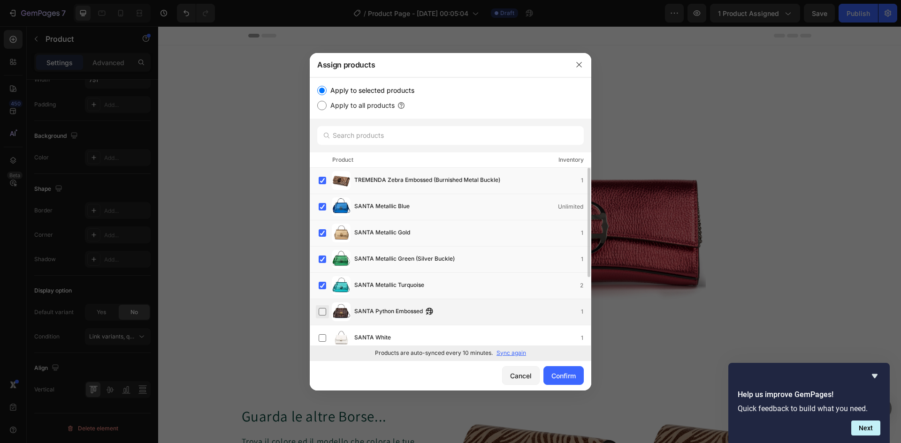
click at [322, 314] on label at bounding box center [323, 312] width 8 height 8
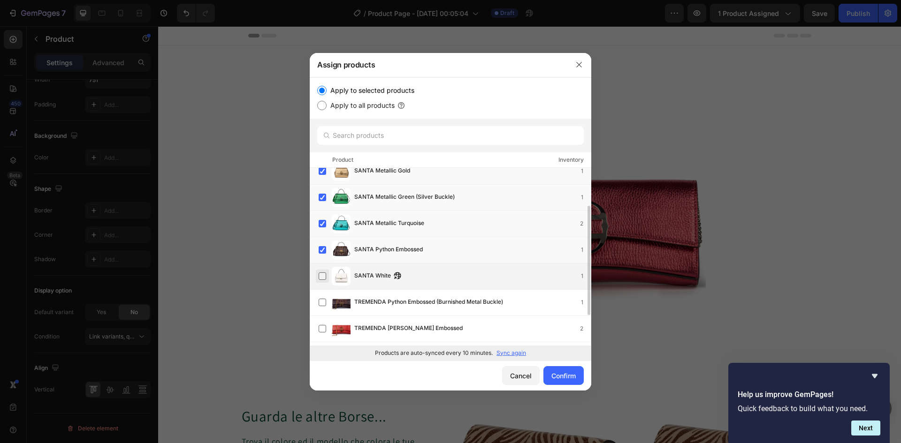
click at [321, 277] on label at bounding box center [323, 277] width 8 height 8
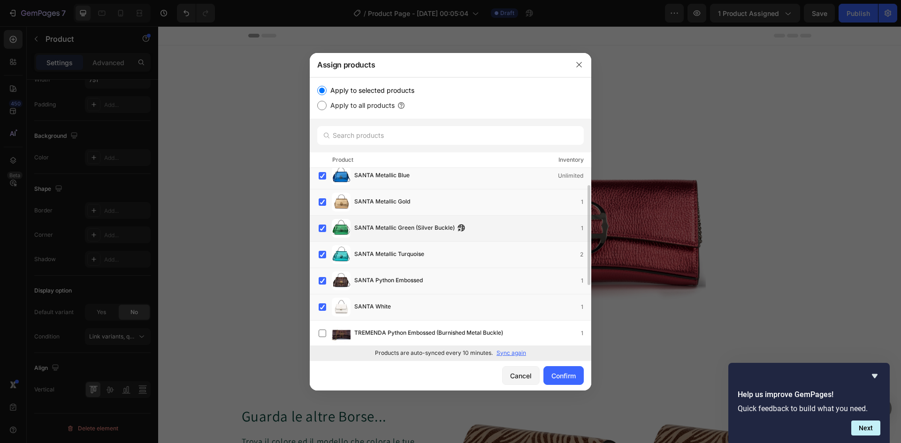
scroll to position [93, 0]
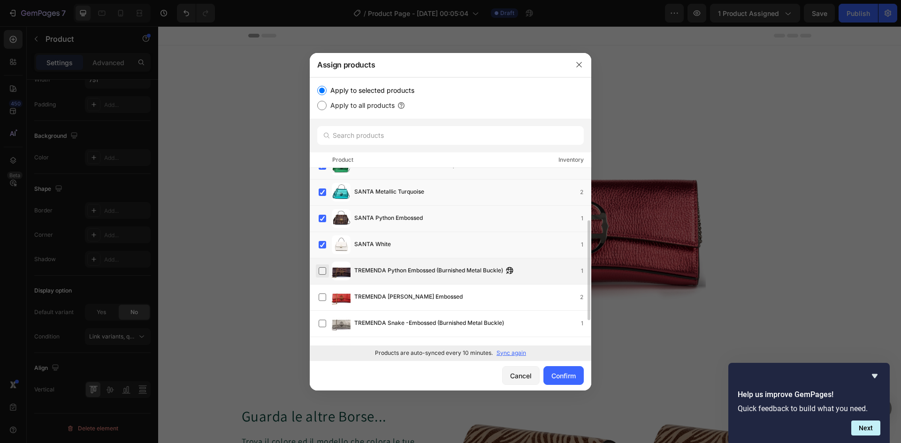
click at [321, 271] on label at bounding box center [323, 271] width 8 height 8
click at [321, 298] on label at bounding box center [323, 298] width 8 height 8
click at [323, 322] on label at bounding box center [323, 324] width 8 height 8
click at [323, 323] on label at bounding box center [323, 324] width 8 height 8
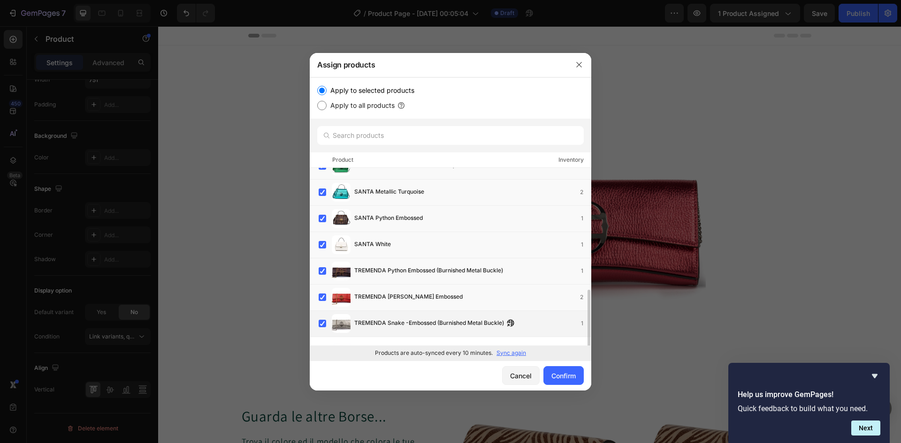
scroll to position [137, 0]
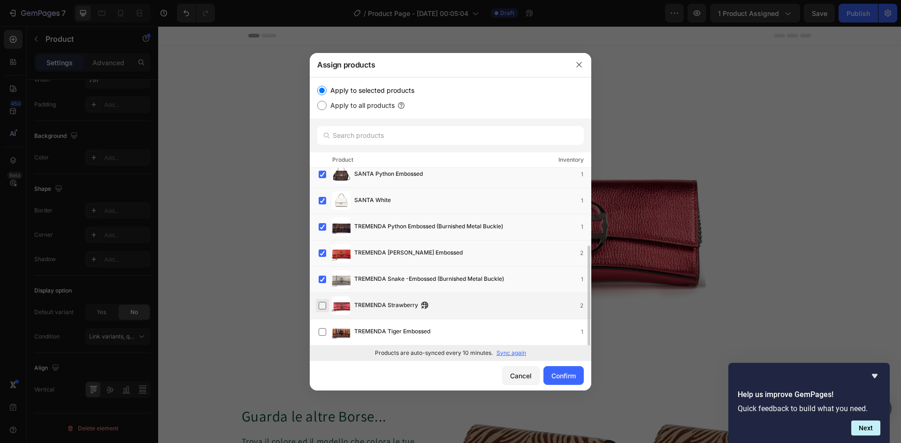
click at [323, 305] on label at bounding box center [323, 306] width 8 height 8
click at [322, 332] on label at bounding box center [323, 332] width 8 height 8
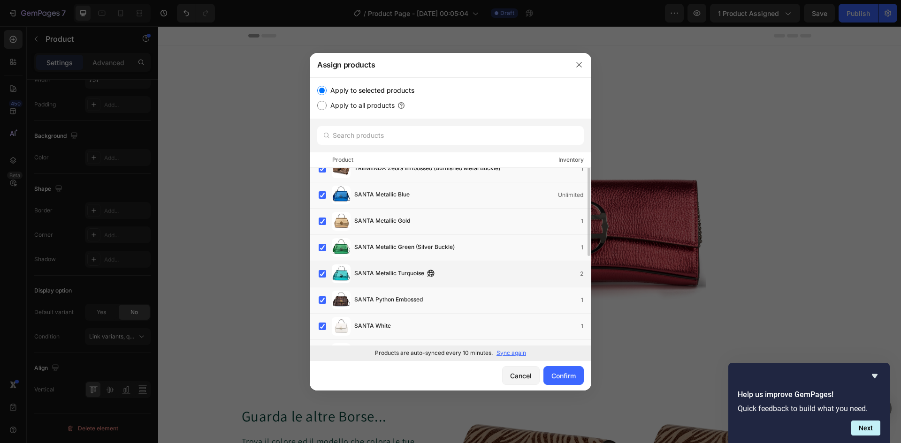
scroll to position [0, 0]
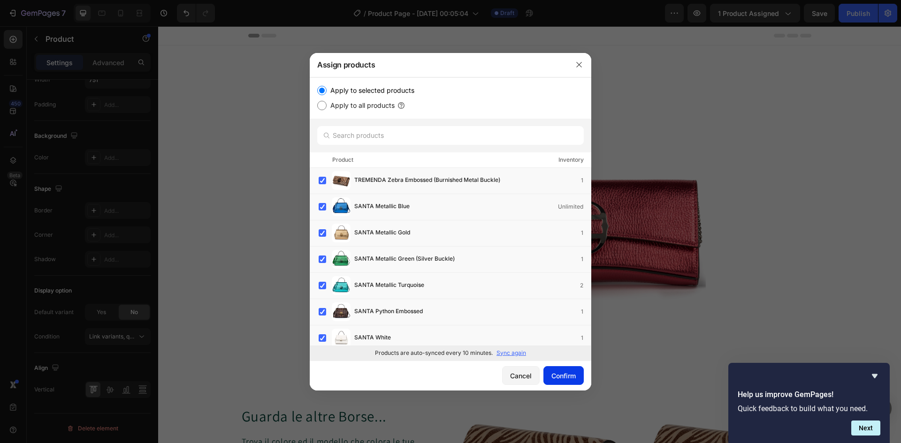
click at [566, 379] on div "Confirm" at bounding box center [563, 376] width 24 height 10
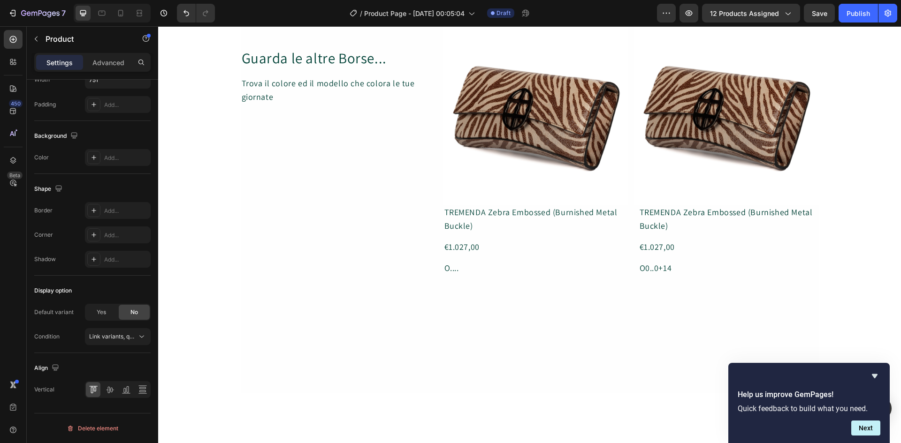
scroll to position [171, 0]
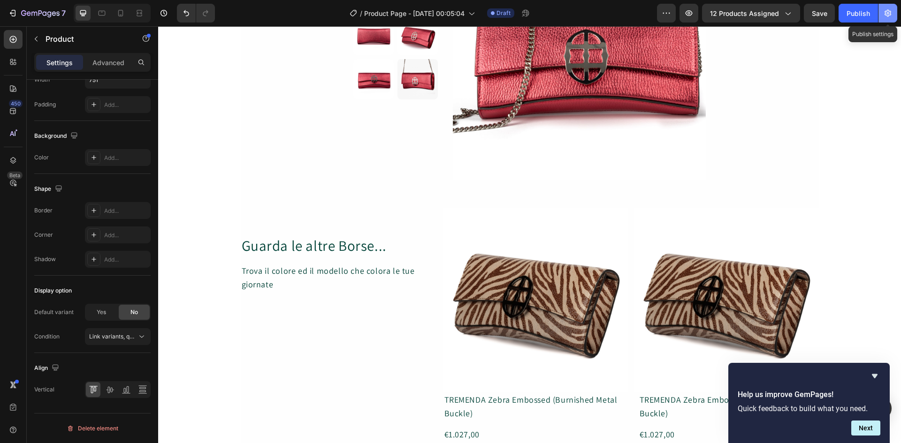
click at [886, 12] on icon "button" at bounding box center [887, 12] width 9 height 9
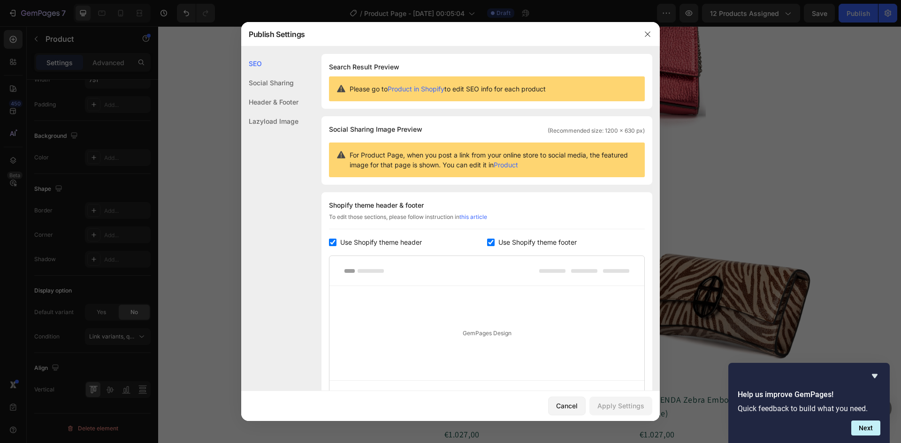
click at [281, 101] on div "Header & Footer" at bounding box center [269, 101] width 57 height 19
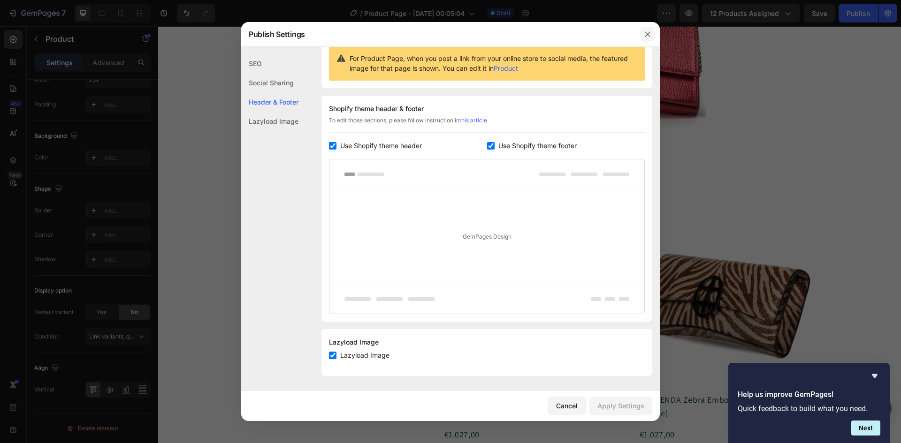
click at [649, 35] on icon "button" at bounding box center [648, 34] width 8 height 8
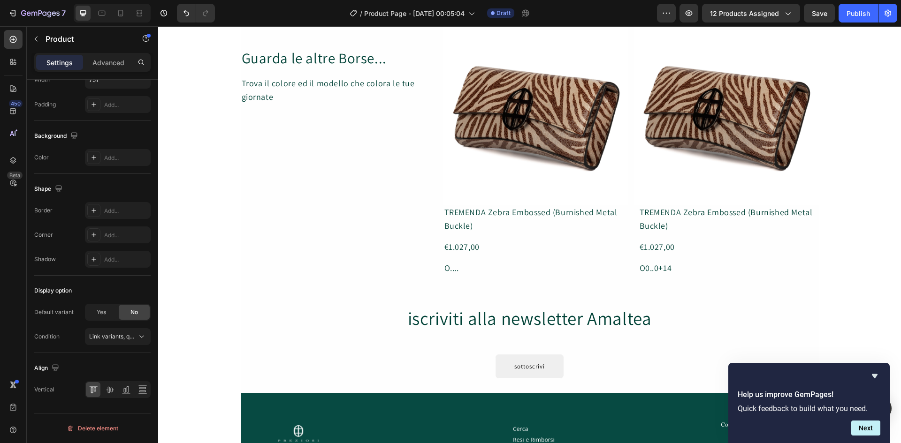
scroll to position [452, 0]
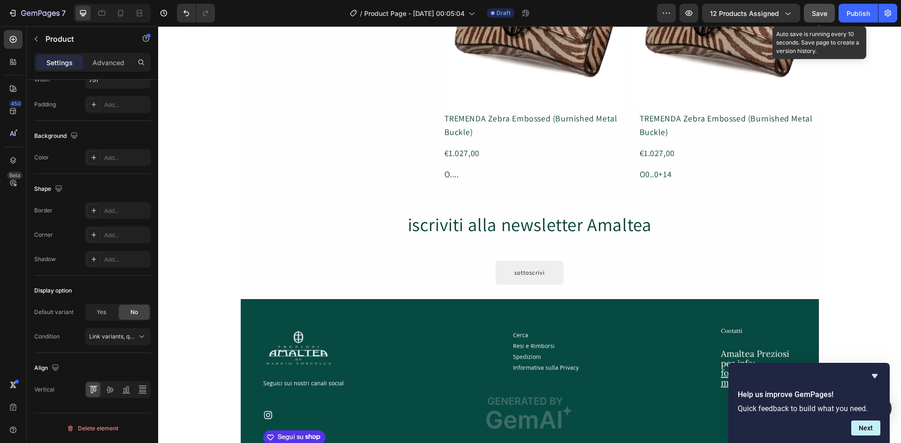
click at [815, 14] on span "Save" at bounding box center [819, 13] width 15 height 8
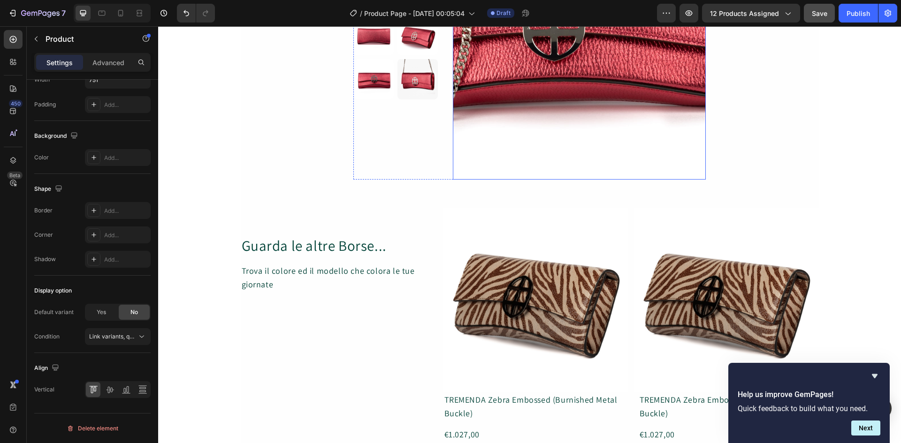
scroll to position [0, 0]
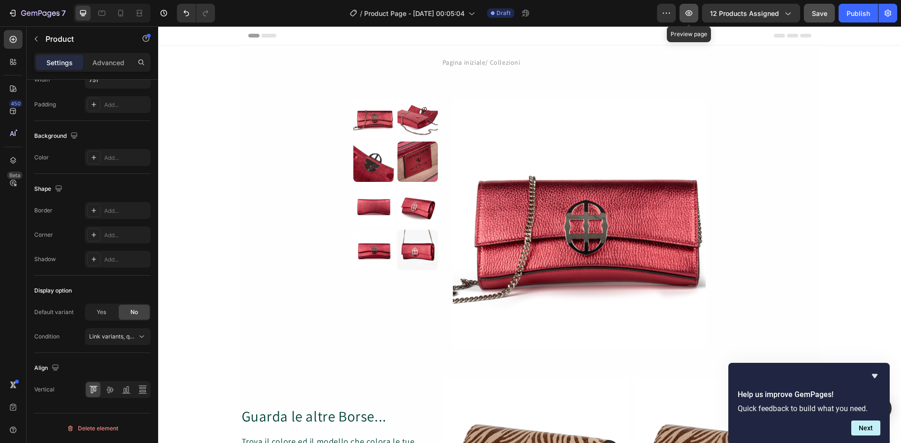
click at [691, 14] on icon "button" at bounding box center [688, 12] width 9 height 9
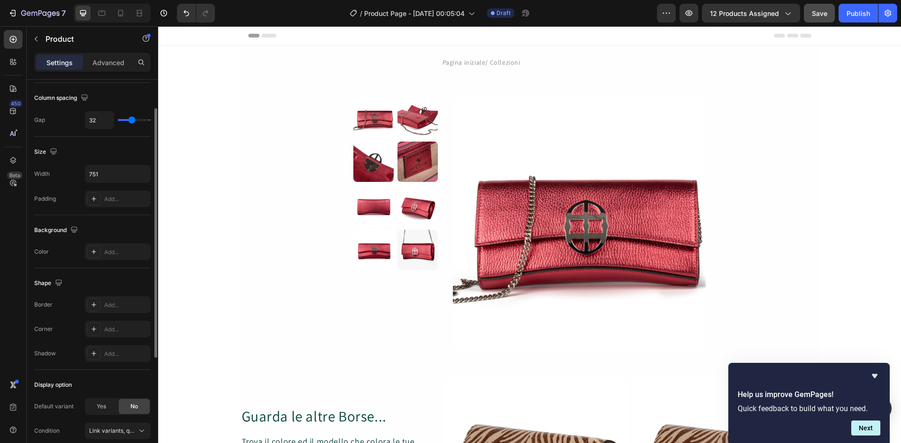
scroll to position [94, 0]
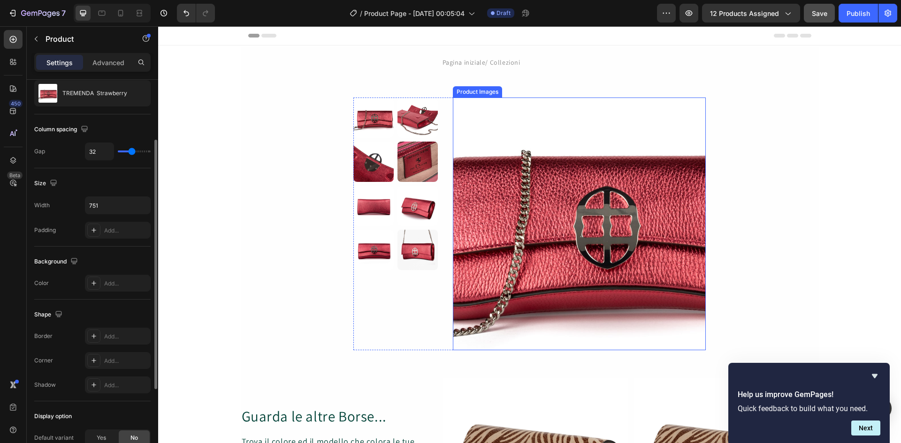
click at [541, 228] on img at bounding box center [579, 224] width 253 height 253
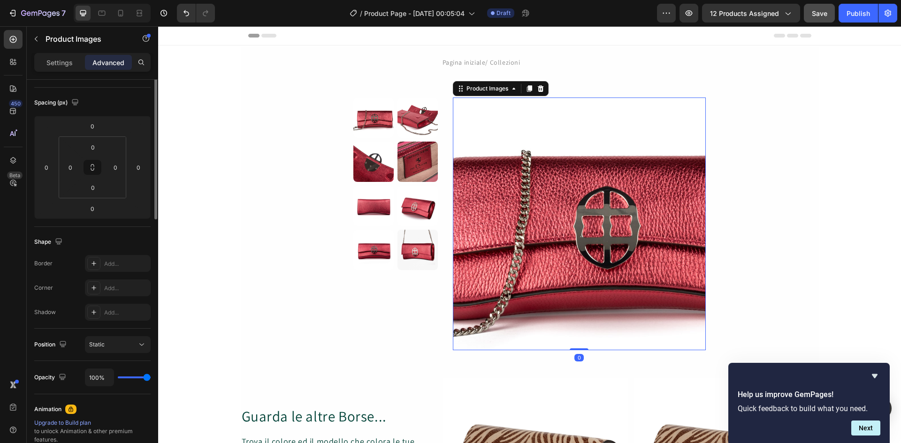
scroll to position [0, 0]
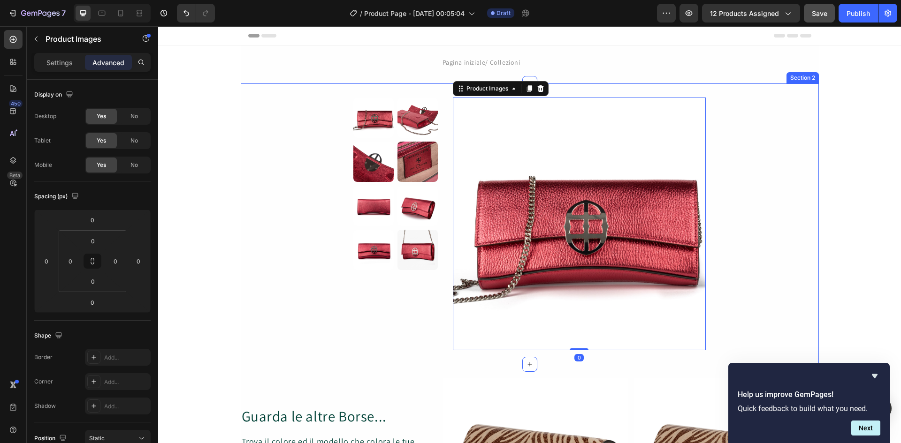
click at [784, 282] on div "Product Images Product Images 0 Product" at bounding box center [530, 224] width 578 height 253
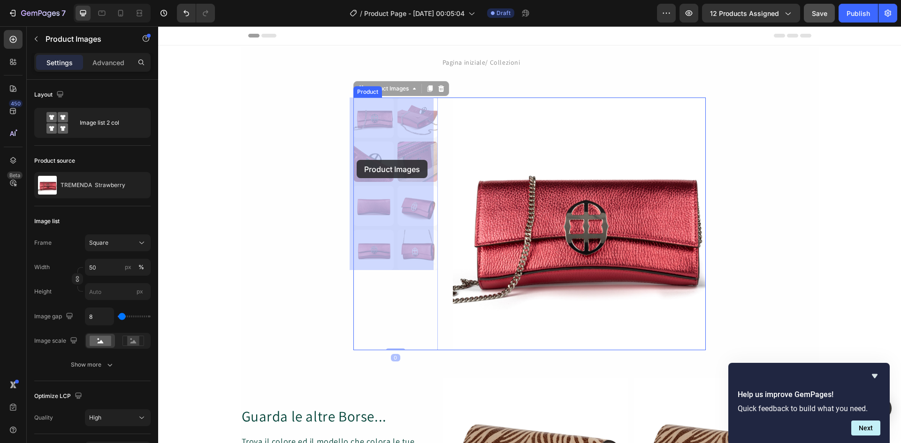
drag, startPoint x: 395, startPoint y: 158, endPoint x: 357, endPoint y: 160, distance: 38.5
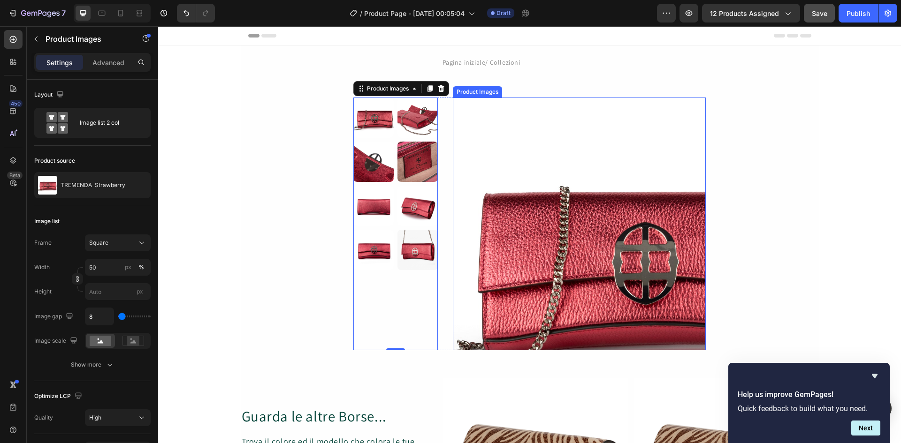
click at [478, 147] on img at bounding box center [579, 224] width 253 height 253
drag, startPoint x: 478, startPoint y: 147, endPoint x: 473, endPoint y: 145, distance: 5.7
click at [478, 147] on img at bounding box center [579, 224] width 253 height 253
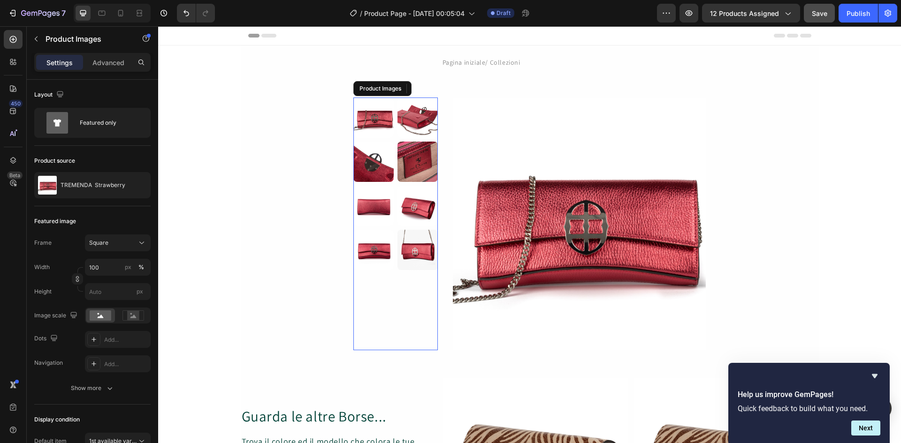
click at [397, 142] on img at bounding box center [417, 162] width 40 height 40
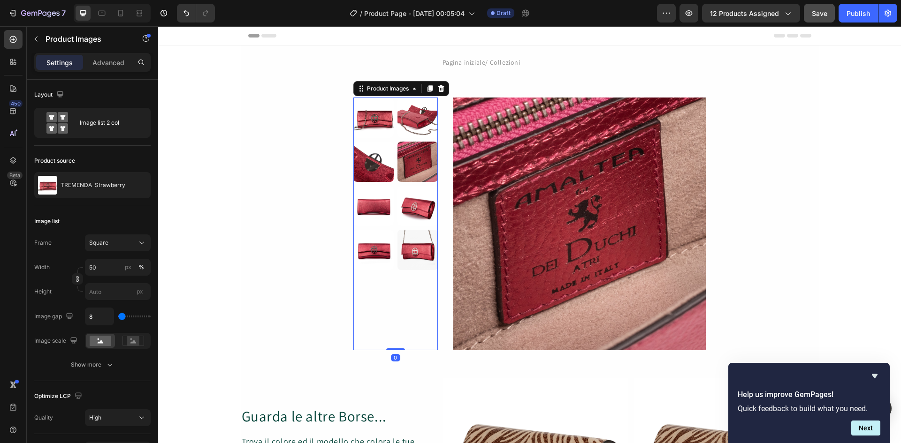
click at [353, 258] on img at bounding box center [373, 250] width 40 height 40
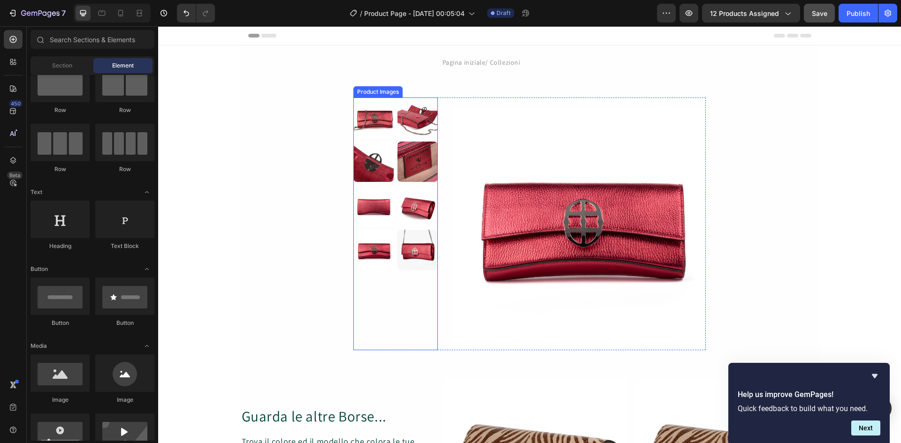
click at [397, 210] on img at bounding box center [417, 206] width 40 height 40
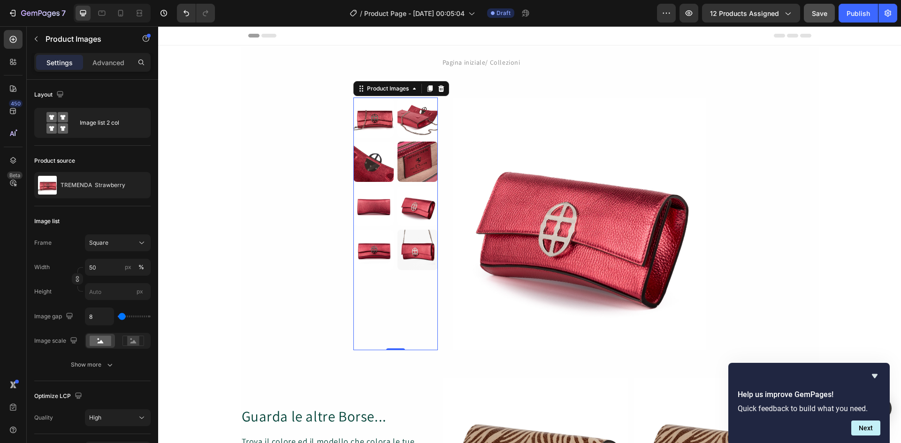
click at [366, 201] on img at bounding box center [373, 206] width 40 height 40
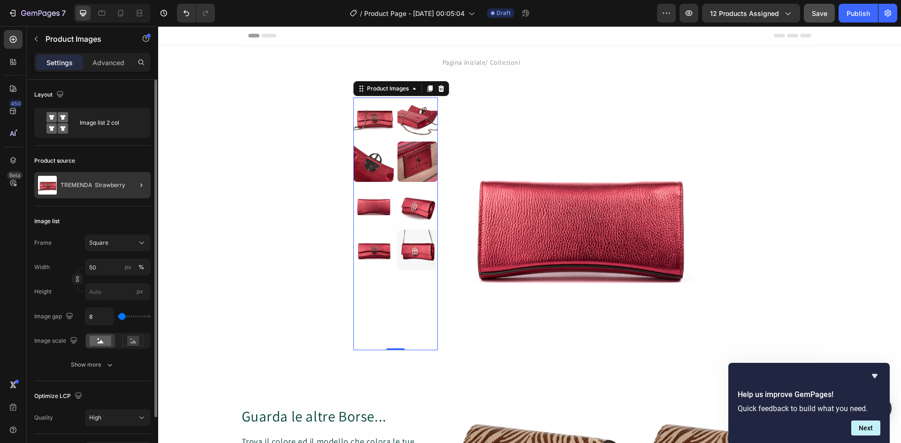
scroll to position [61, 0]
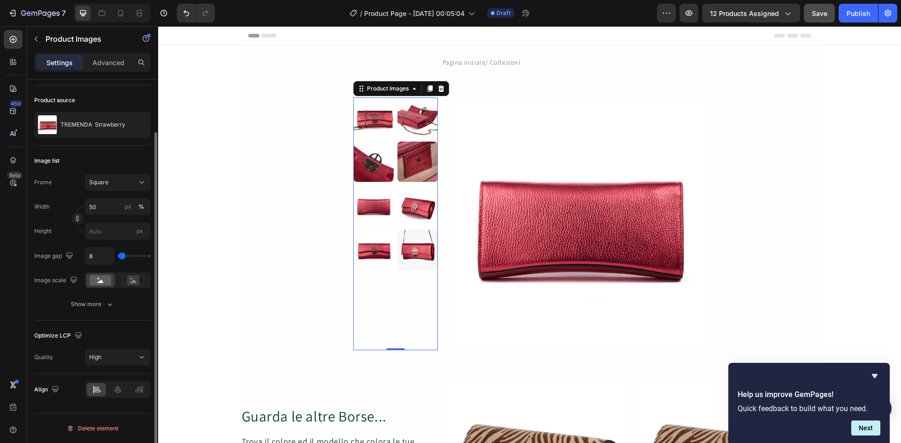
type input "102"
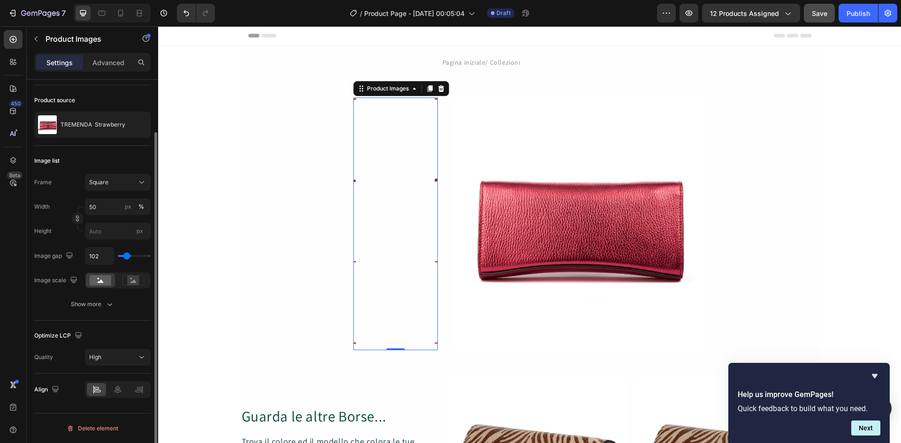
type input "167"
type input "176"
type input "139"
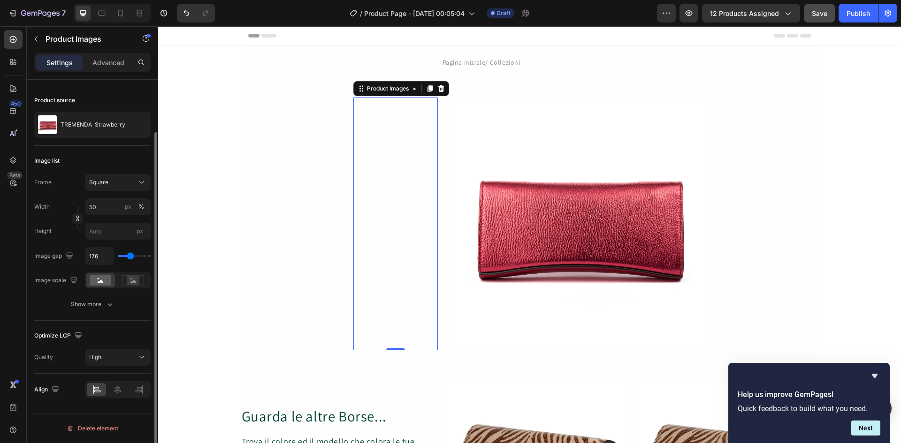
type input "139"
type input "111"
type input "74"
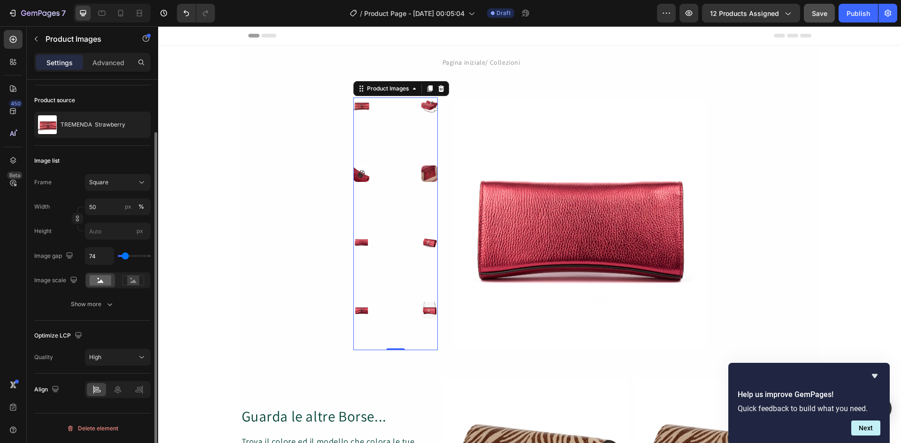
type input "46"
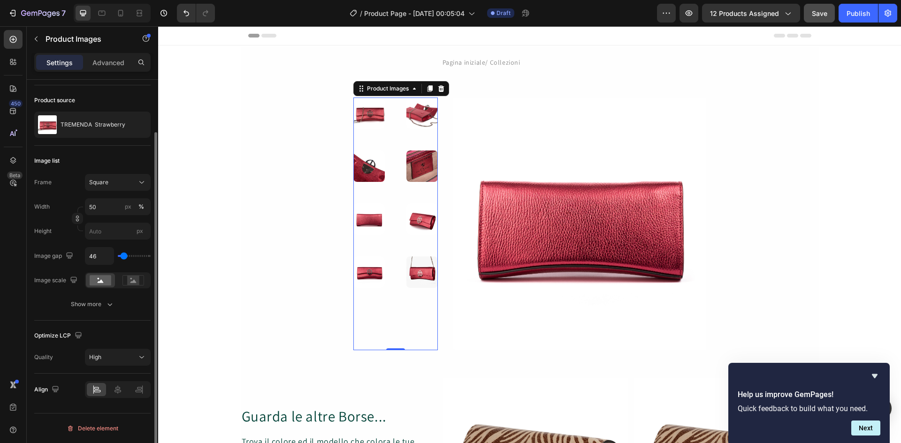
type input "37"
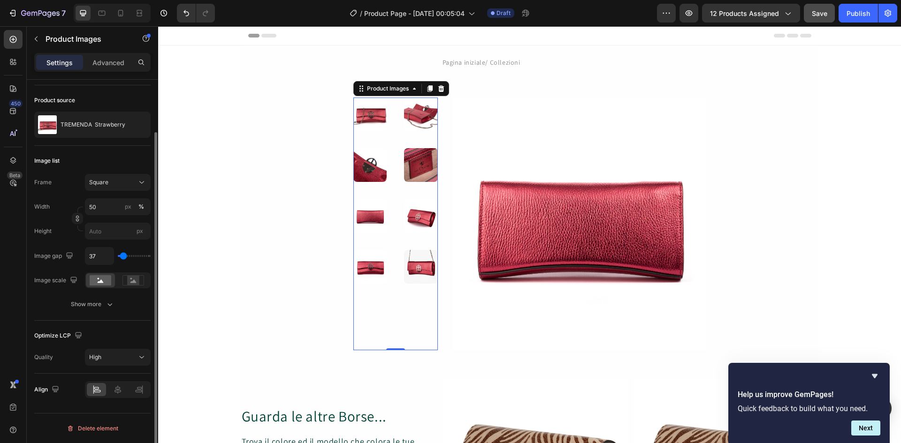
type input "19"
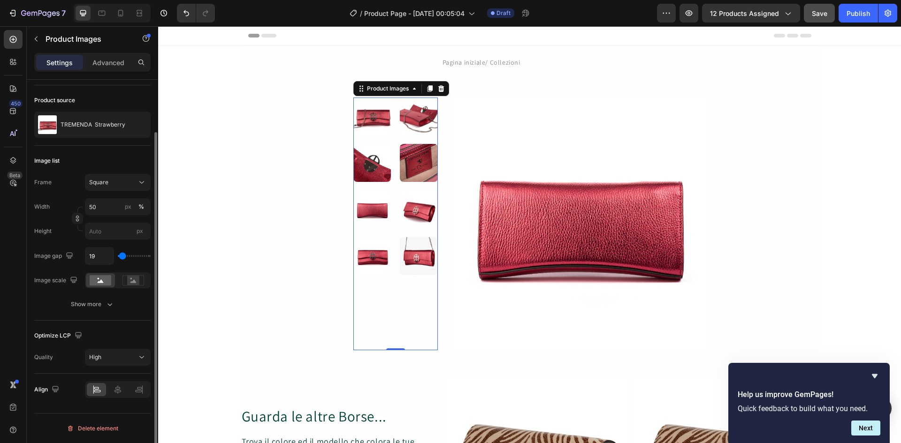
type input "9"
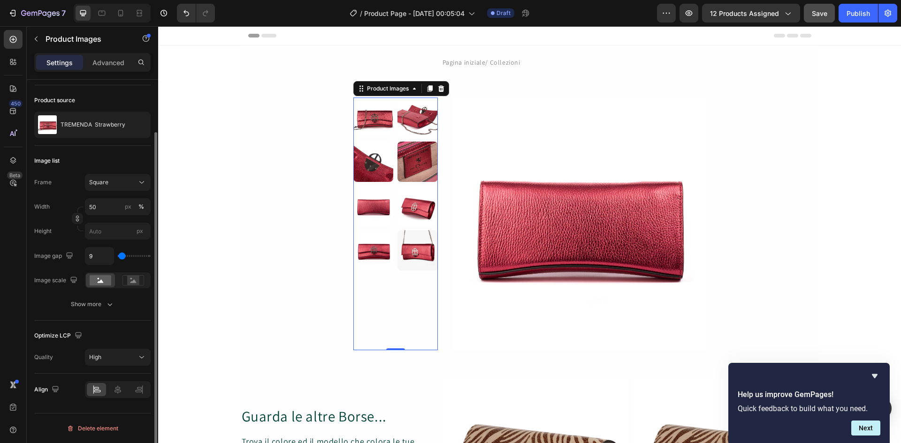
type input "0"
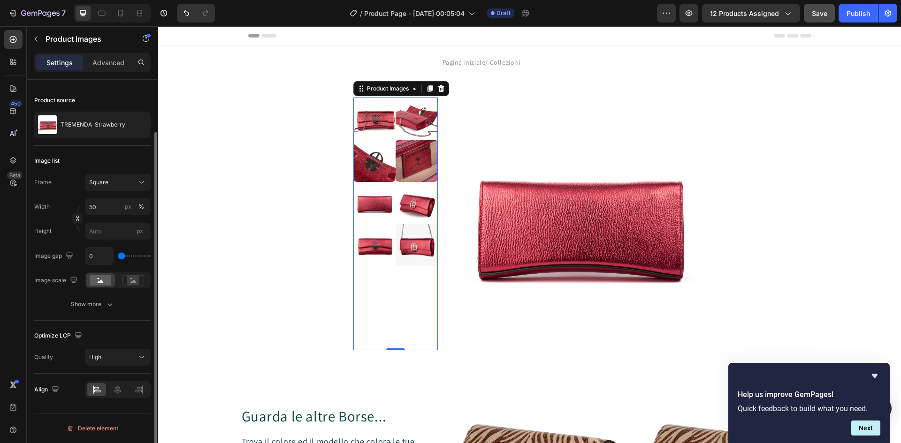
type input "37"
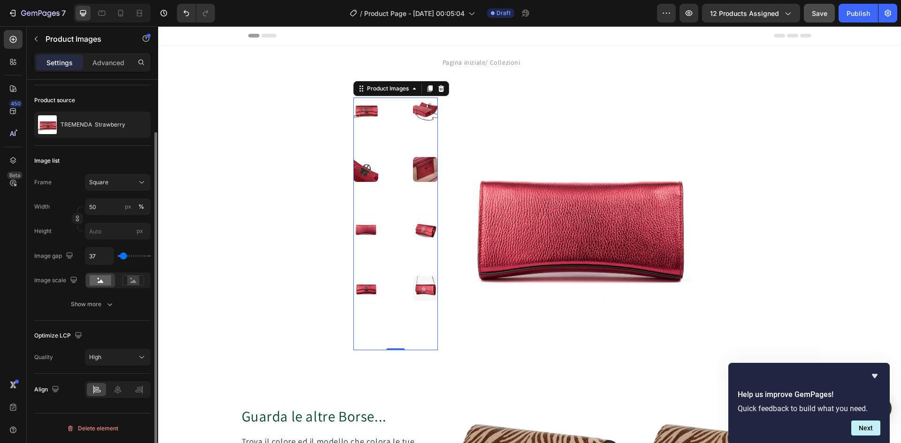
type input "74"
type input "56"
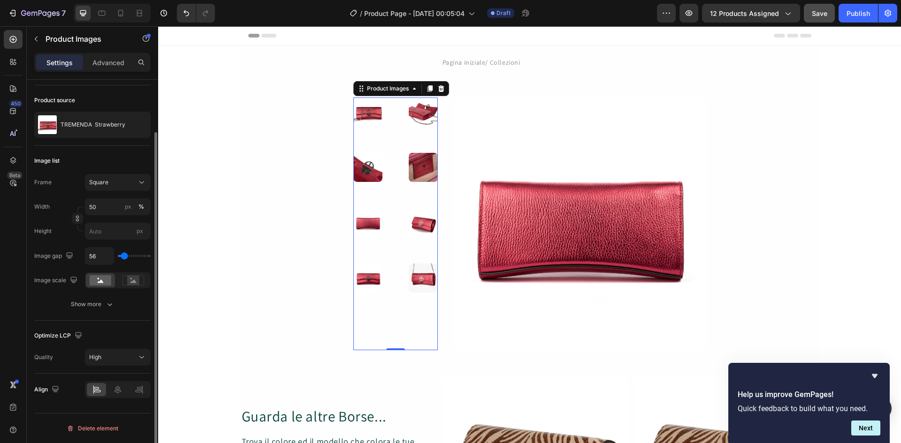
type input "37"
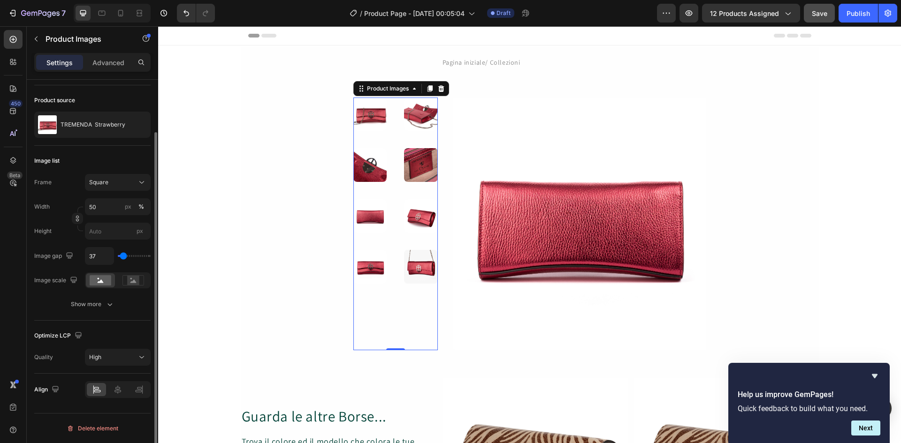
type input "19"
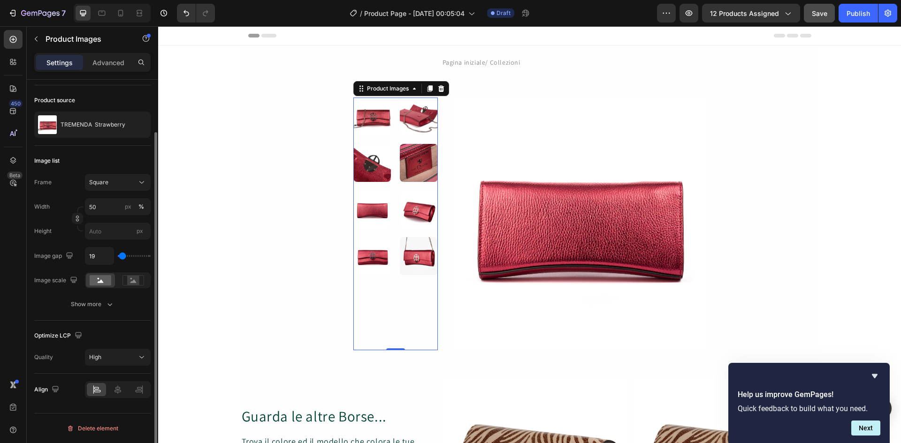
type input "9"
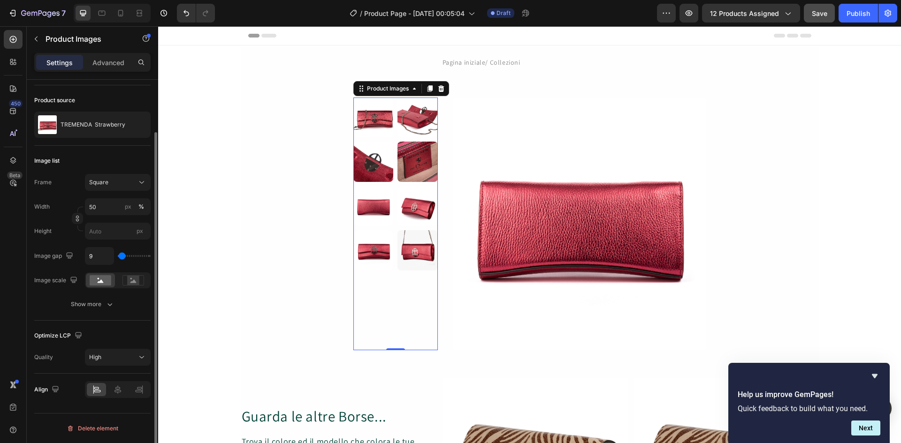
type input "0"
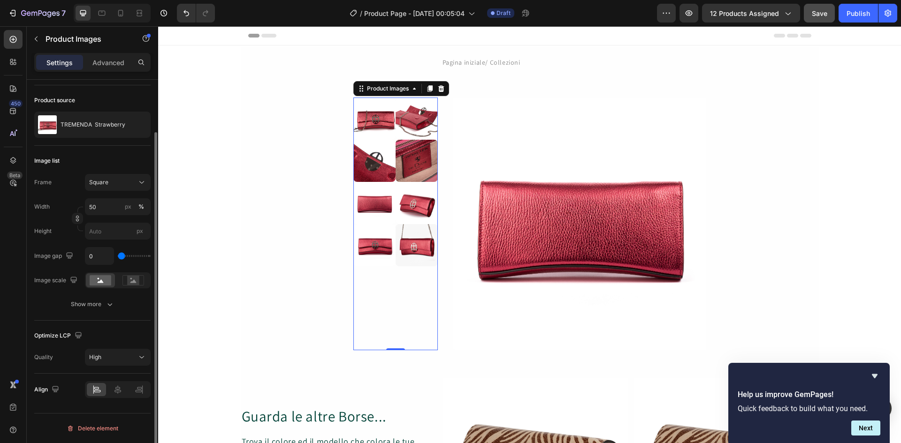
type input "37"
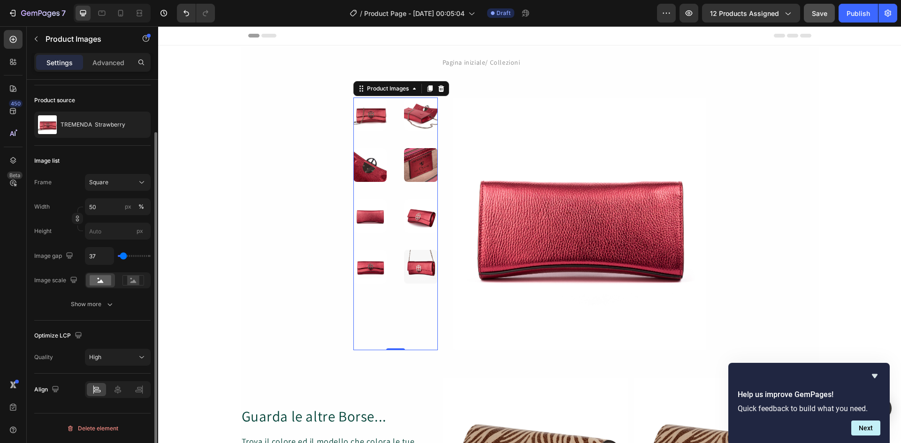
type input "28"
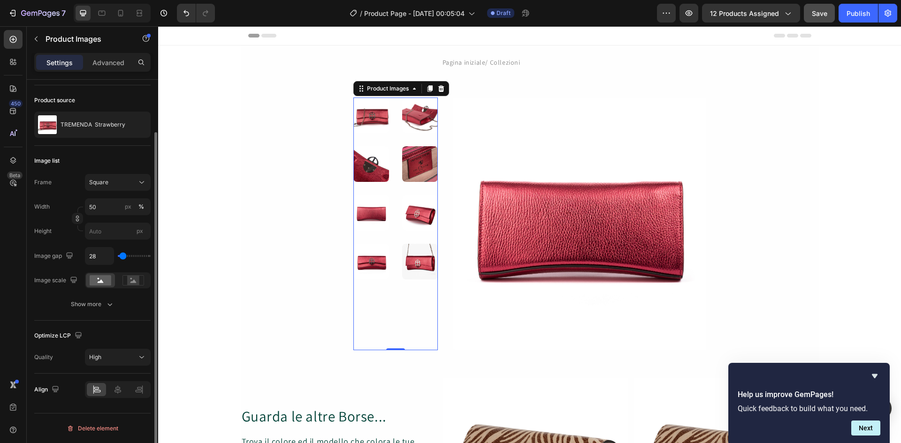
type input "19"
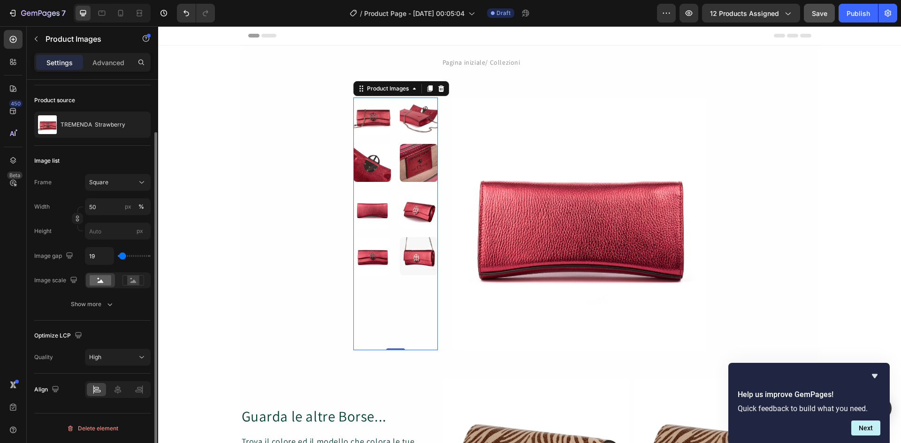
type input "9"
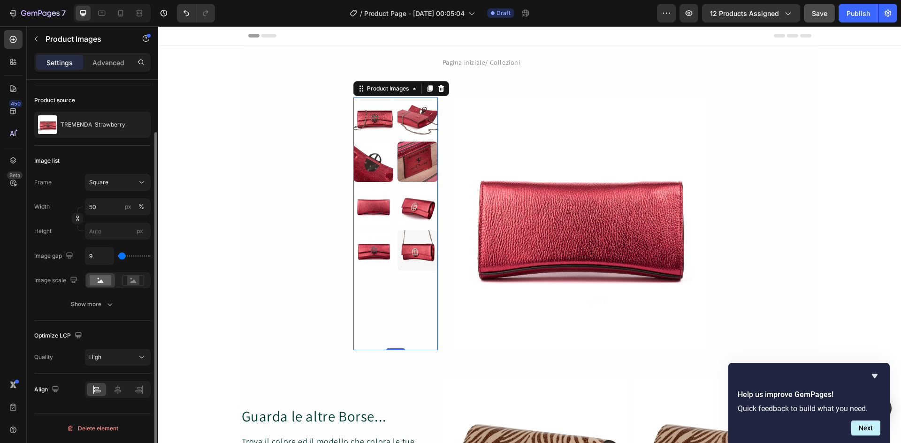
type input "19"
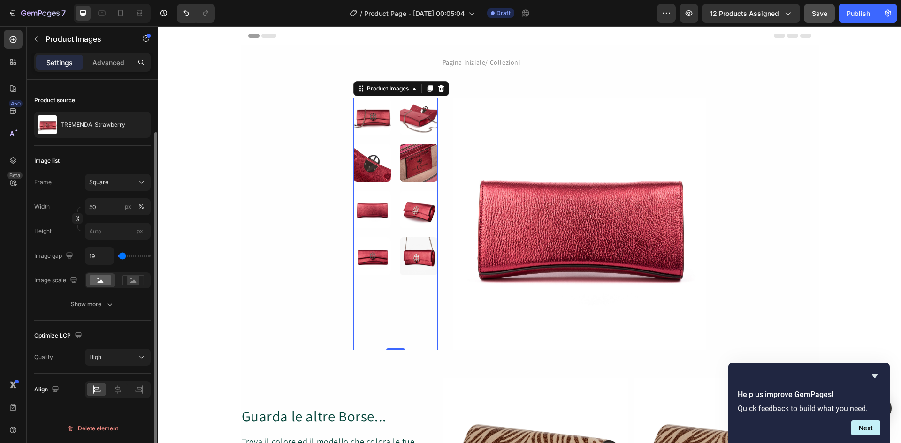
type input "9"
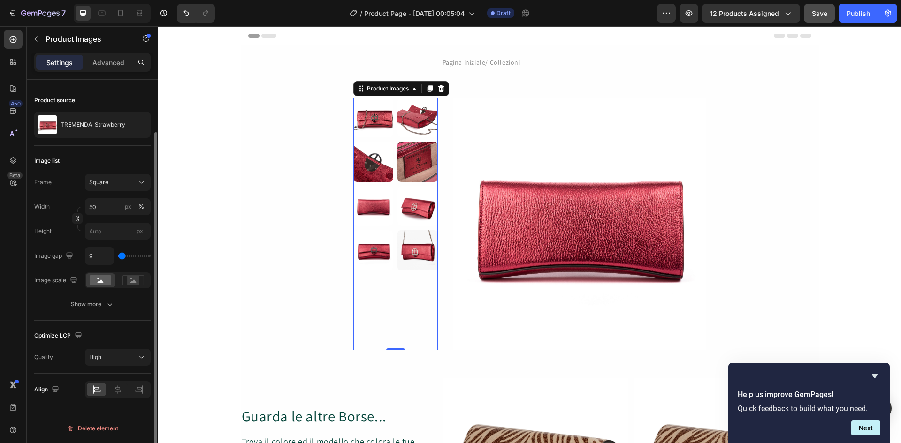
type input "9"
click at [122, 257] on input "range" at bounding box center [134, 256] width 33 height 2
click at [135, 282] on icon at bounding box center [133, 281] width 6 height 3
click at [106, 279] on rect at bounding box center [101, 280] width 22 height 10
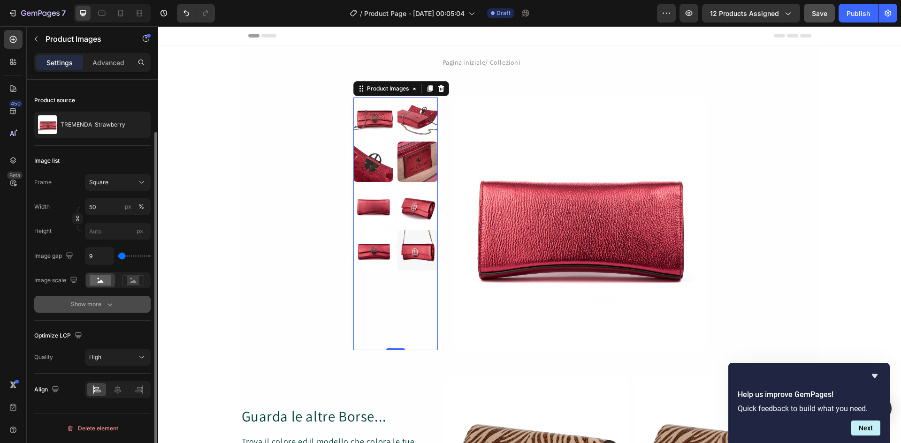
click at [107, 305] on icon "button" at bounding box center [109, 304] width 9 height 9
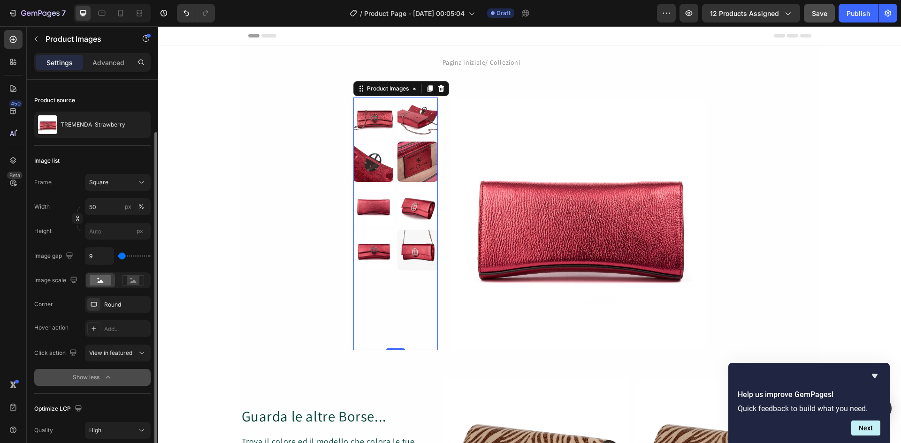
click at [107, 305] on div "Round" at bounding box center [126, 305] width 44 height 8
click at [107, 305] on div "Round" at bounding box center [117, 305] width 27 height 8
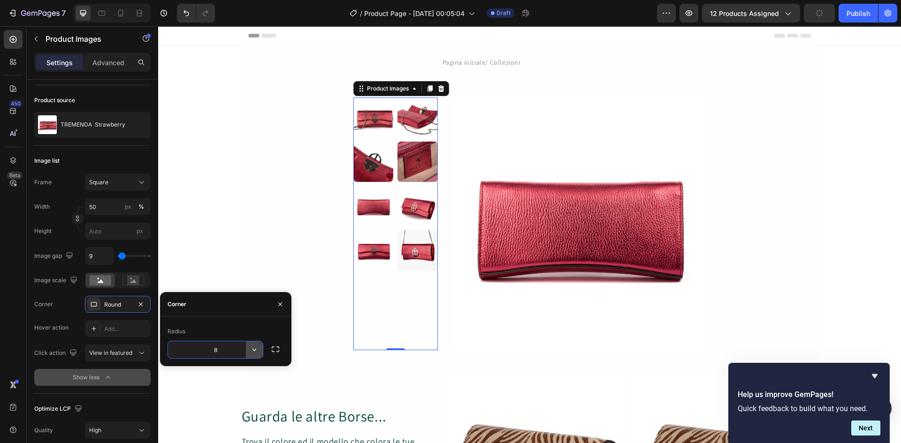
click at [255, 351] on icon "button" at bounding box center [254, 349] width 9 height 9
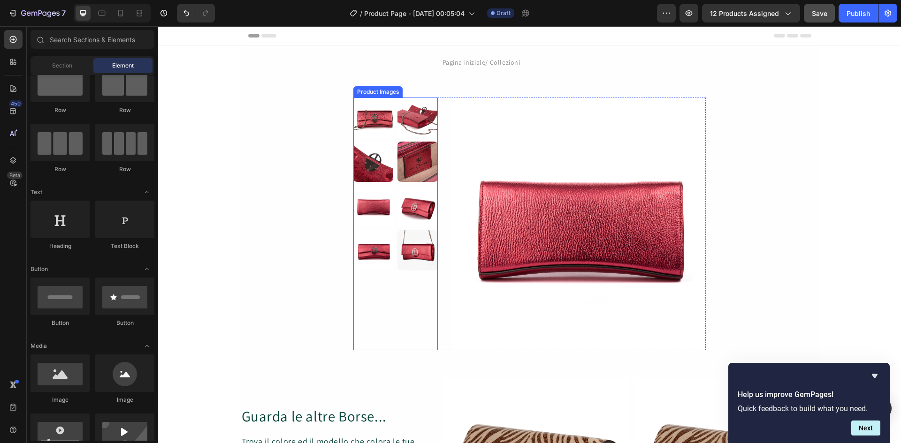
click at [409, 242] on img at bounding box center [417, 250] width 40 height 40
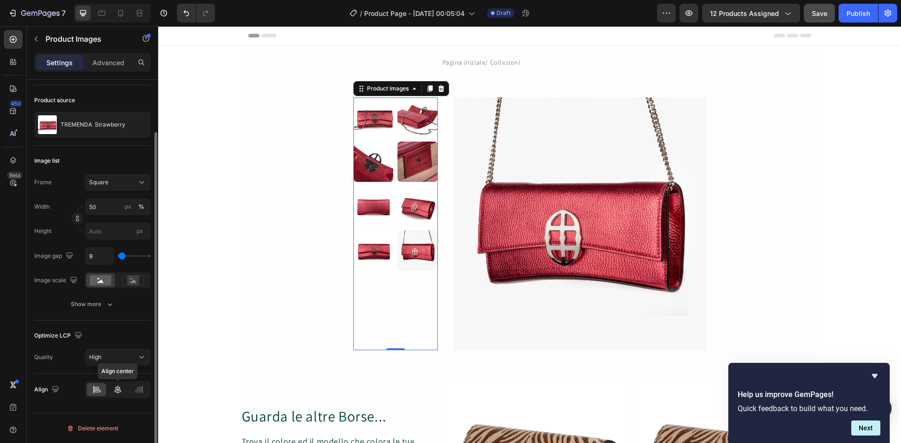
click at [117, 392] on icon at bounding box center [117, 389] width 9 height 9
click at [97, 392] on icon at bounding box center [97, 391] width 7 height 2
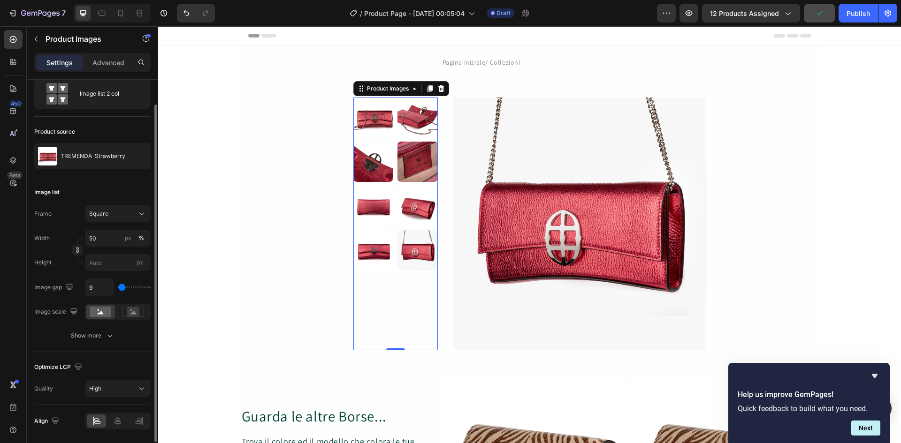
scroll to position [0, 0]
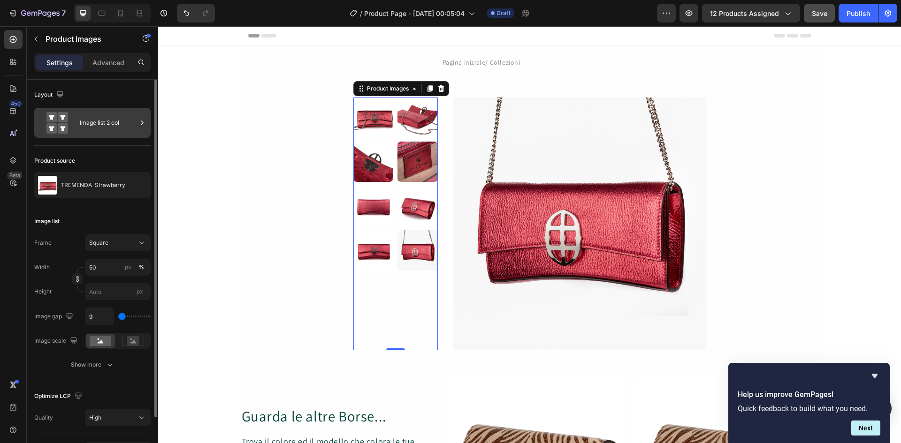
click at [134, 123] on div "Image list 2 col" at bounding box center [108, 123] width 57 height 22
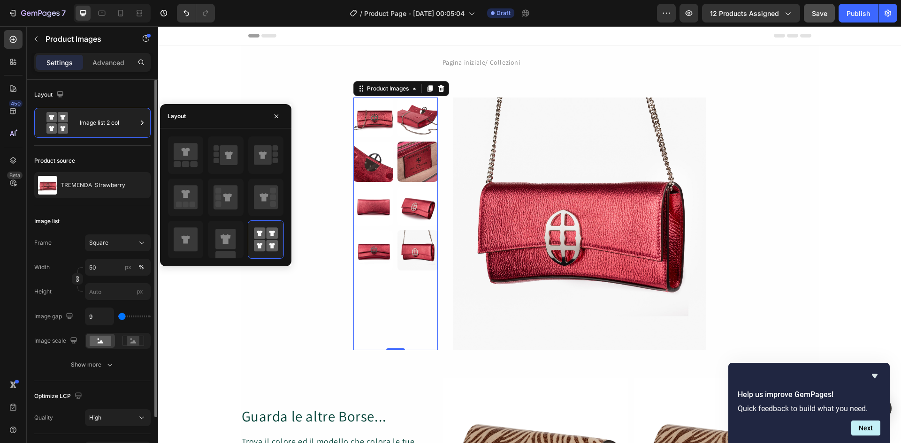
click at [102, 91] on div "Layout" at bounding box center [92, 94] width 116 height 15
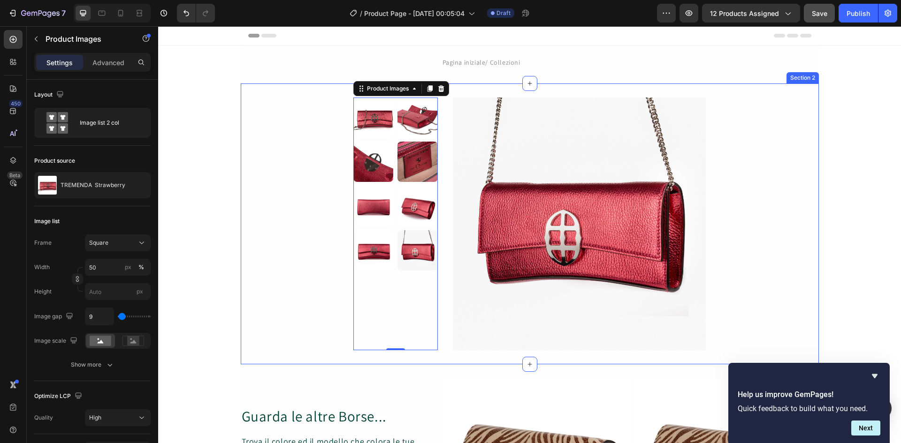
click at [287, 226] on div "Product Images 0 Product Images Product" at bounding box center [530, 224] width 578 height 253
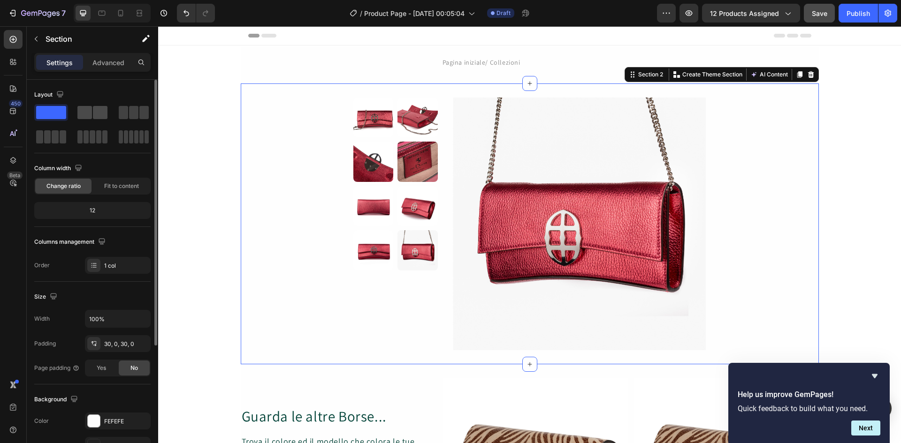
click at [91, 111] on span at bounding box center [84, 112] width 15 height 13
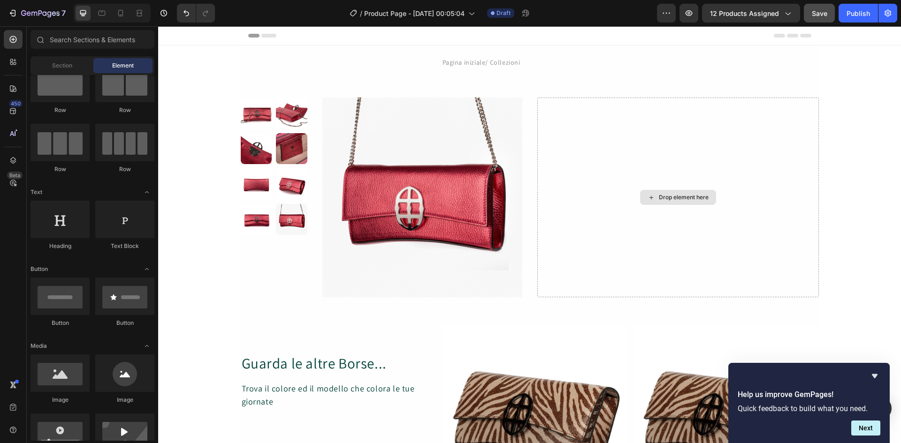
click at [649, 196] on icon at bounding box center [652, 198] width 8 height 8
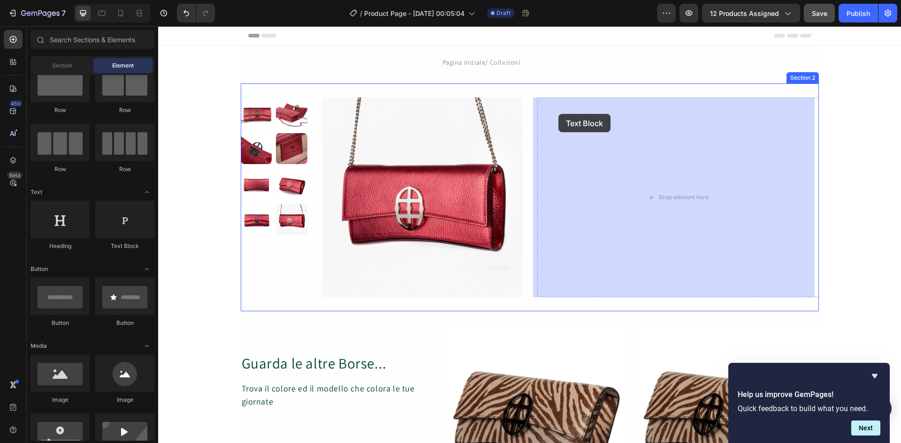
drag, startPoint x: 284, startPoint y: 252, endPoint x: 558, endPoint y: 114, distance: 307.4
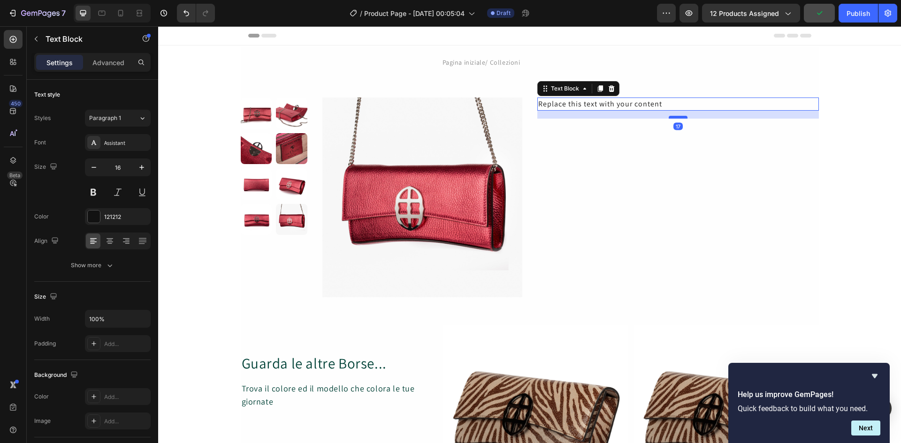
drag, startPoint x: 673, startPoint y: 109, endPoint x: 673, endPoint y: 119, distance: 9.9
click at [673, 119] on div at bounding box center [678, 117] width 19 height 3
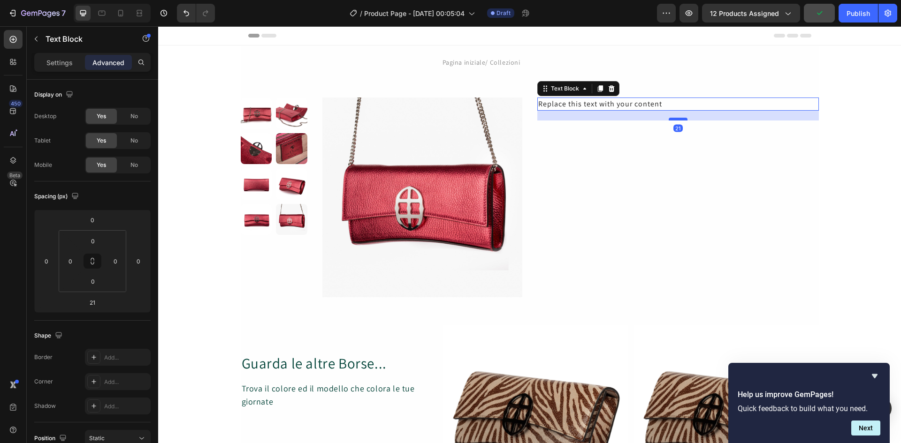
click at [673, 119] on div at bounding box center [678, 119] width 19 height 3
click at [635, 130] on div "Replace this text with your content Text Block 21" at bounding box center [678, 198] width 282 height 200
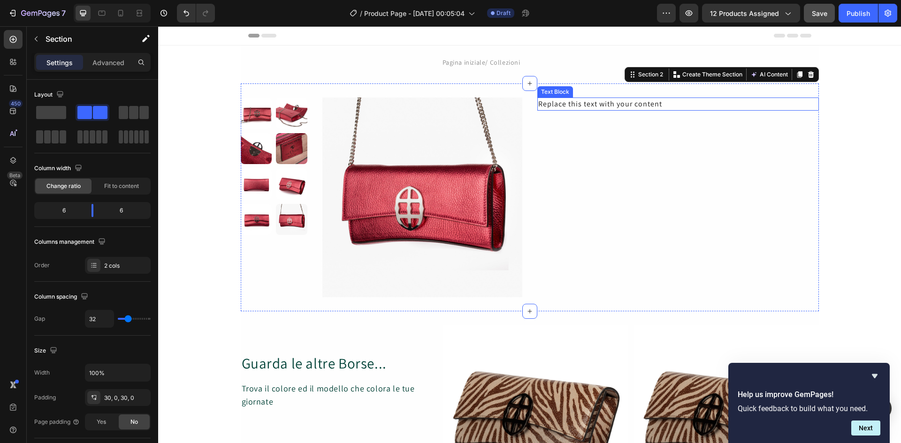
click at [644, 107] on div "Replace this text with your content" at bounding box center [678, 104] width 282 height 13
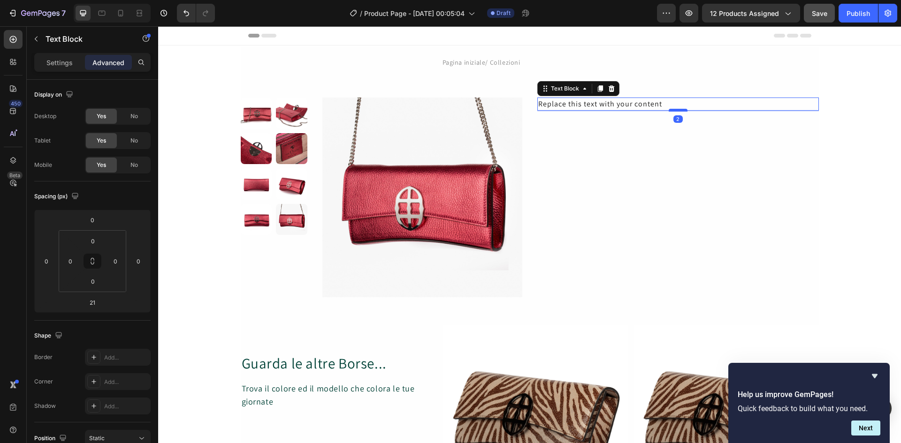
drag, startPoint x: 676, startPoint y: 119, endPoint x: 674, endPoint y: 110, distance: 9.1
click at [674, 110] on div at bounding box center [678, 110] width 19 height 3
type input "2"
click at [660, 105] on div "Replace this text with your content" at bounding box center [678, 104] width 282 height 13
click at [660, 105] on p "Replace this text with your content" at bounding box center [678, 104] width 280 height 11
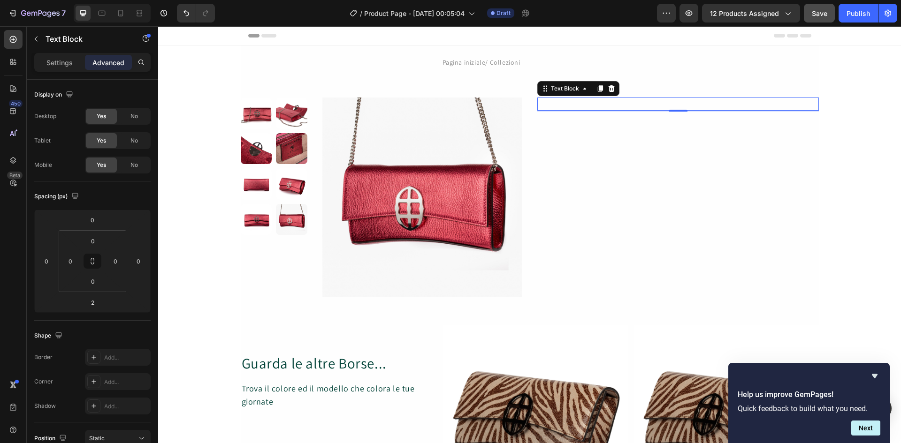
click at [567, 100] on div "Rich Text Editor. Editing area: main" at bounding box center [678, 104] width 282 height 13
click at [598, 101] on p "TREMENDA" at bounding box center [678, 104] width 280 height 11
click at [585, 102] on p "TREMENDA" at bounding box center [678, 104] width 280 height 11
click at [576, 137] on div "TREMENDA Text Block 2" at bounding box center [678, 198] width 282 height 200
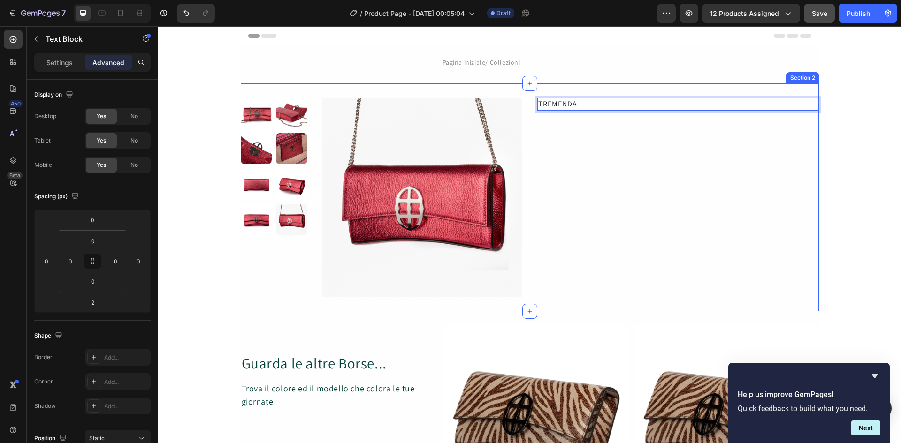
click at [576, 137] on div "TREMENDA Text Block 2" at bounding box center [678, 198] width 282 height 200
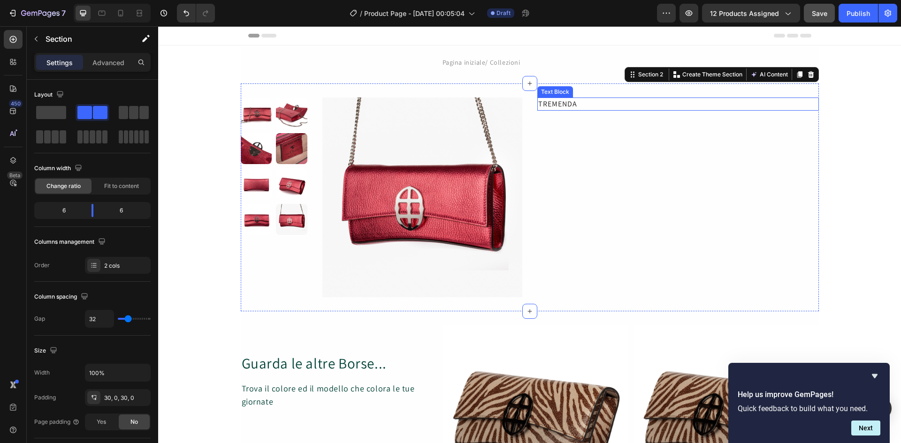
click at [575, 102] on p "TREMENDA" at bounding box center [678, 104] width 280 height 11
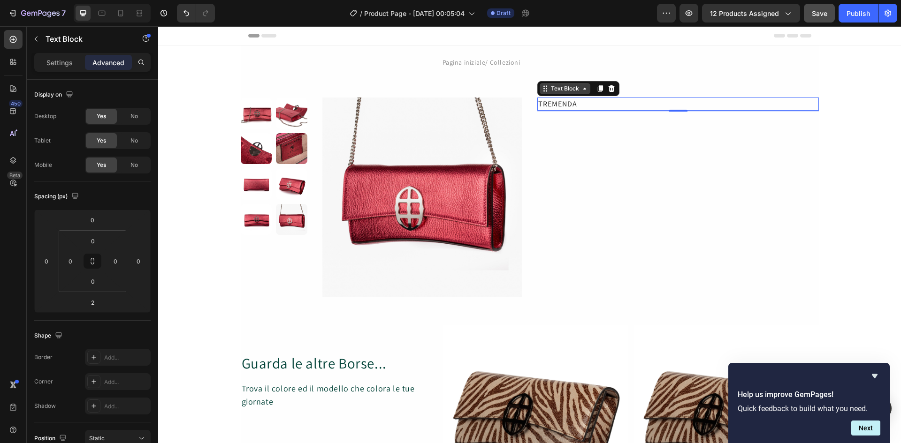
click at [581, 91] on icon at bounding box center [585, 89] width 8 height 8
click at [542, 92] on icon at bounding box center [545, 89] width 8 height 8
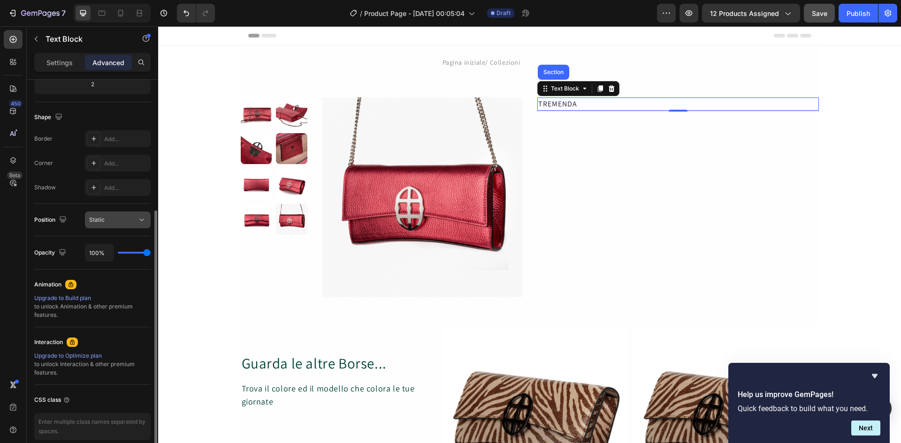
click at [141, 221] on icon at bounding box center [141, 219] width 9 height 9
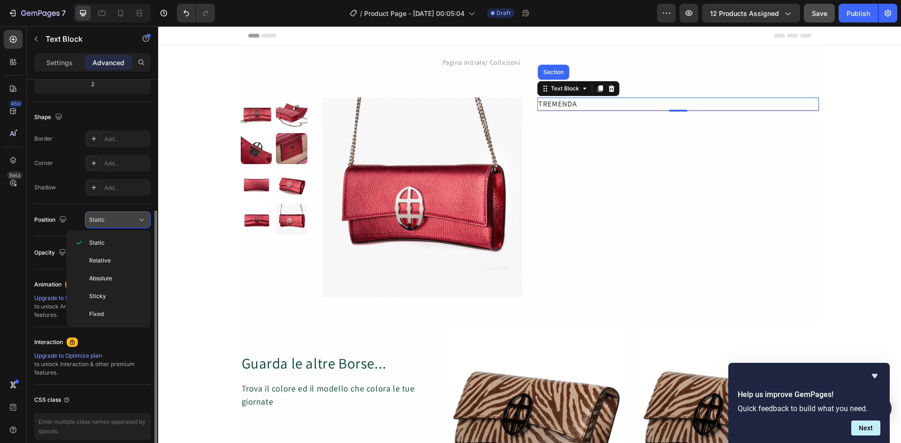
click at [141, 221] on icon at bounding box center [141, 219] width 9 height 9
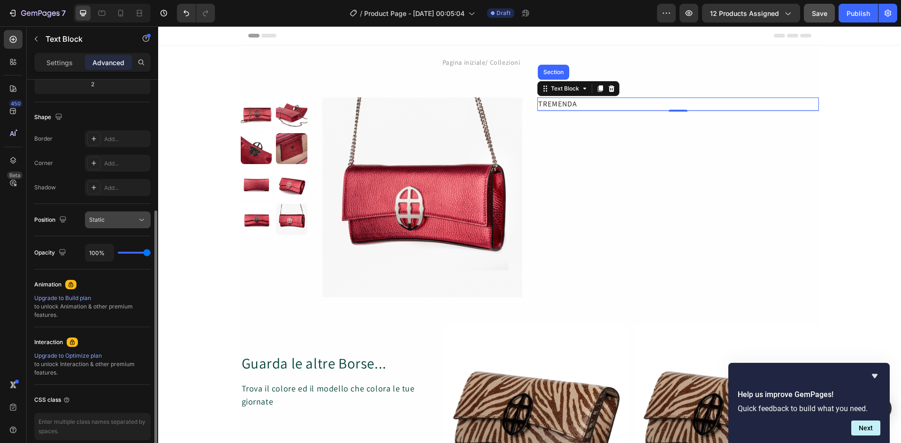
click at [141, 221] on icon at bounding box center [141, 219] width 9 height 9
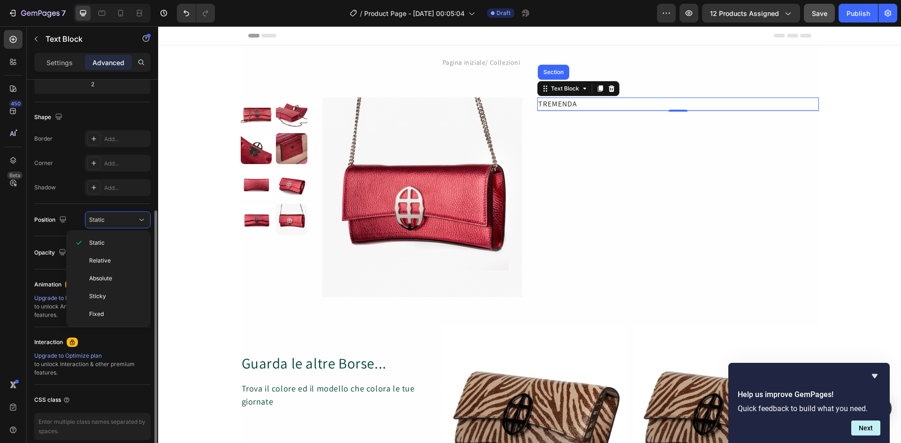
click at [32, 212] on div "Display on Desktop Yes No Tablet Yes No Mobile Yes No Spacing (px) 0 0 2 0 0 0 …" at bounding box center [92, 186] width 131 height 651
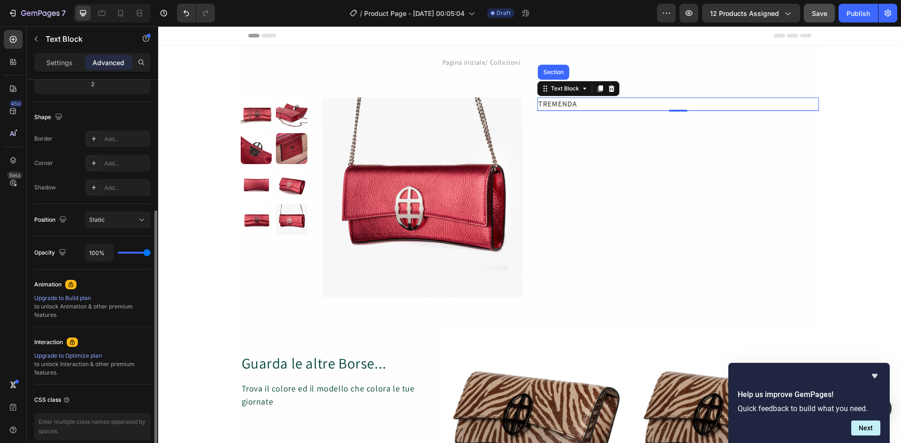
type input "87%"
type input "87"
type input "56%"
type input "56"
type input "22%"
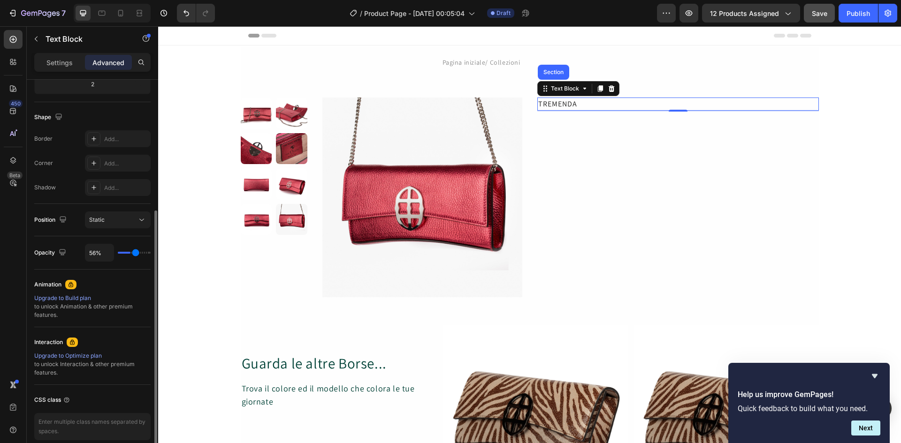
type input "22"
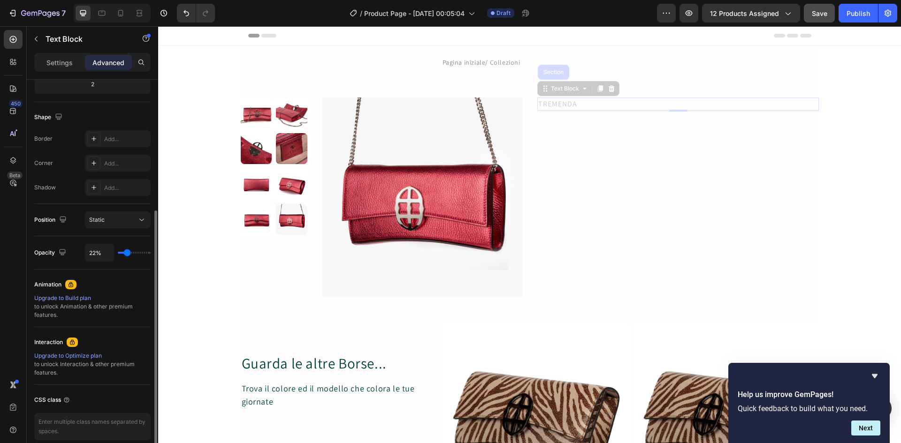
type input "17%"
type input "17"
type input "11%"
type input "11"
type input "26%"
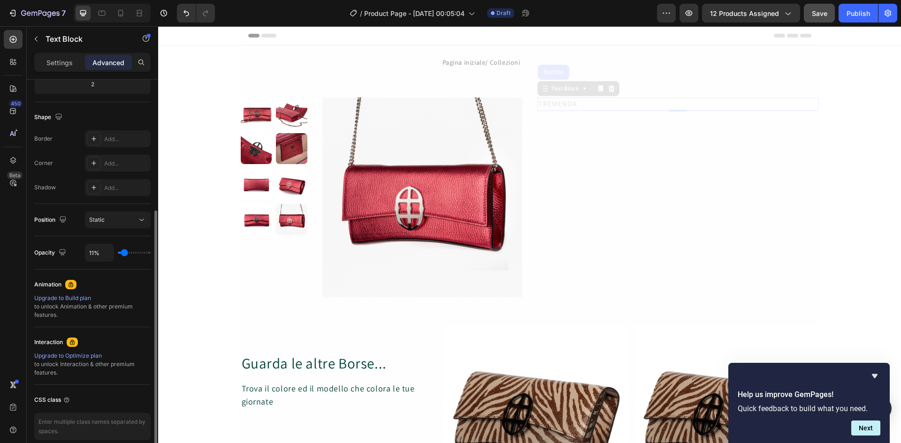
type input "26"
type input "39%"
type input "39"
type input "44%"
type input "44"
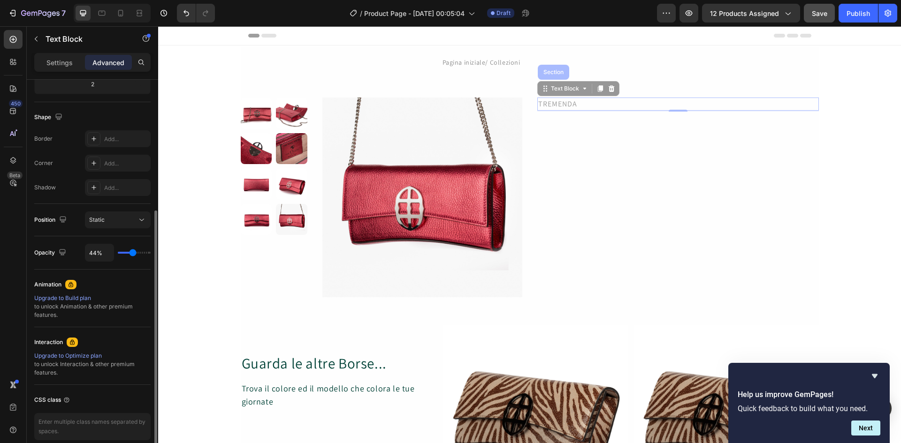
type input "46%"
type input "46"
type input "52%"
type input "52"
type input "65%"
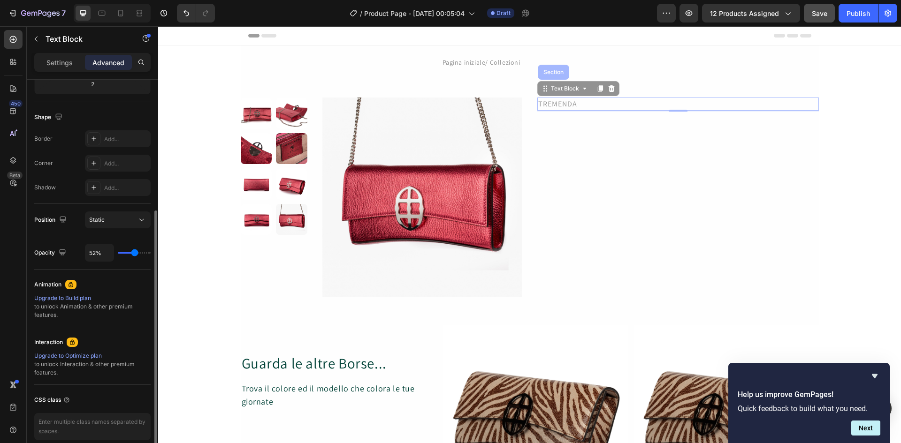
type input "65"
type input "78%"
type input "78"
type input "94%"
type input "94"
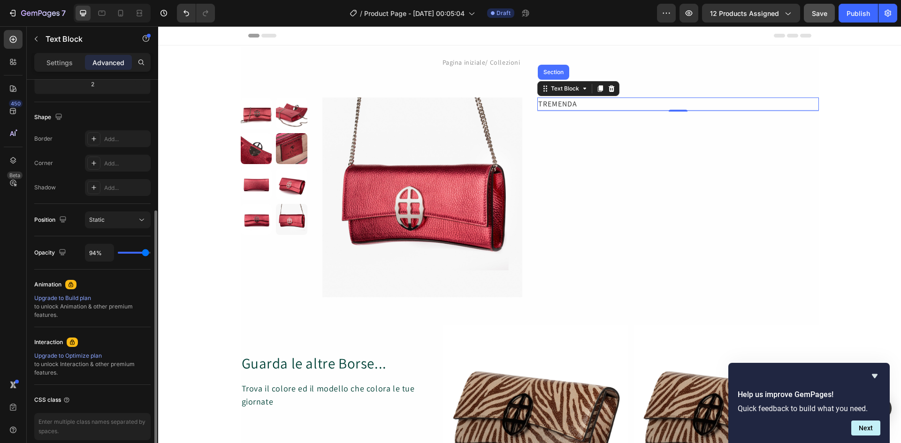
type input "100%"
type input "100"
drag, startPoint x: 146, startPoint y: 255, endPoint x: 0, endPoint y: 233, distance: 147.1
click at [151, 254] on input "range" at bounding box center [134, 253] width 33 height 2
click at [582, 93] on div "Text Block" at bounding box center [565, 88] width 51 height 11
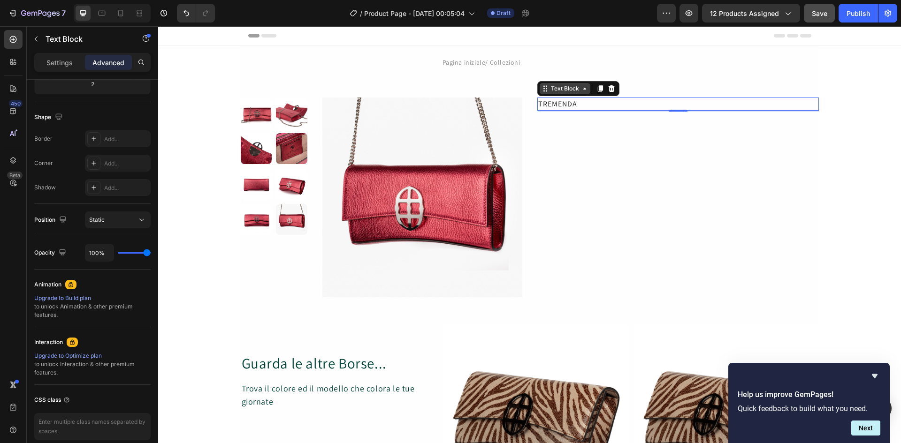
click at [582, 94] on div "Text Block" at bounding box center [565, 88] width 51 height 11
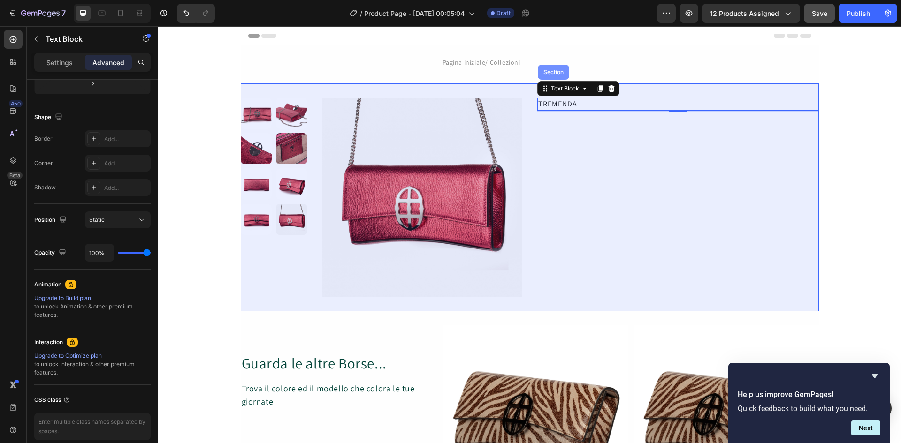
click at [551, 73] on div "Section" at bounding box center [553, 72] width 24 height 6
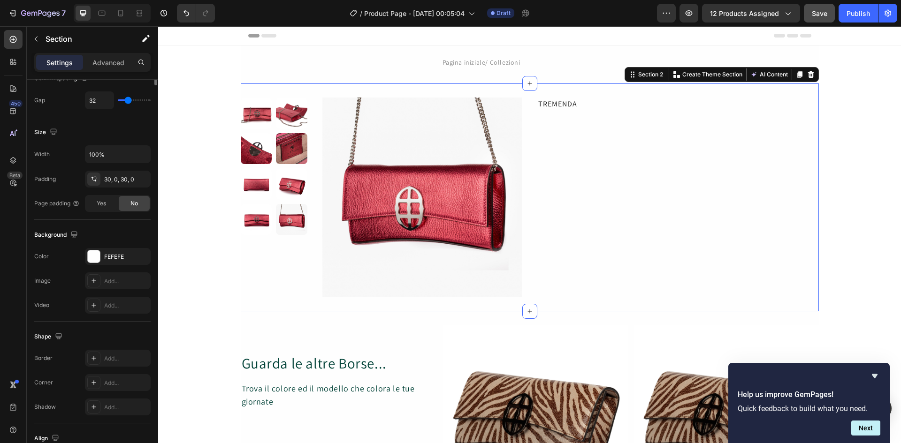
scroll to position [0, 0]
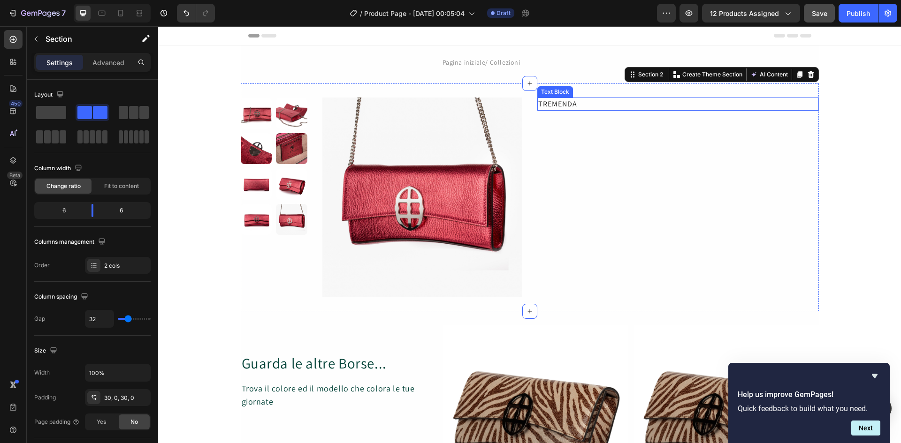
click at [556, 104] on p "TREMENDA" at bounding box center [678, 104] width 280 height 11
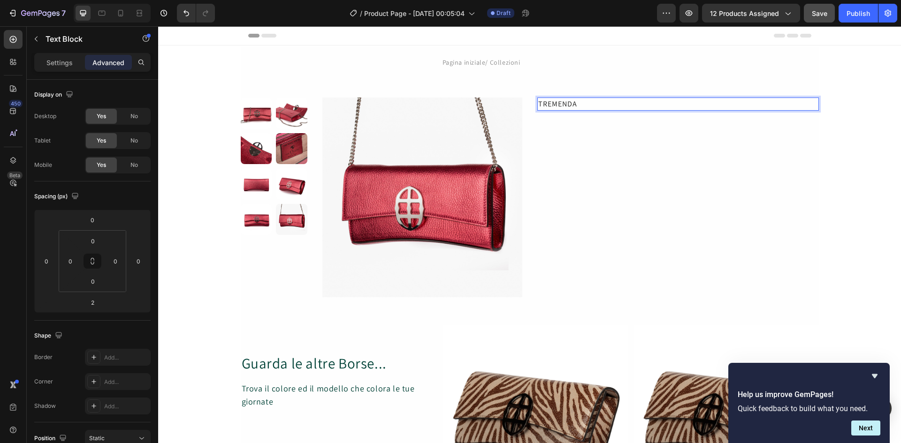
click at [556, 104] on p "TREMENDA" at bounding box center [678, 104] width 280 height 11
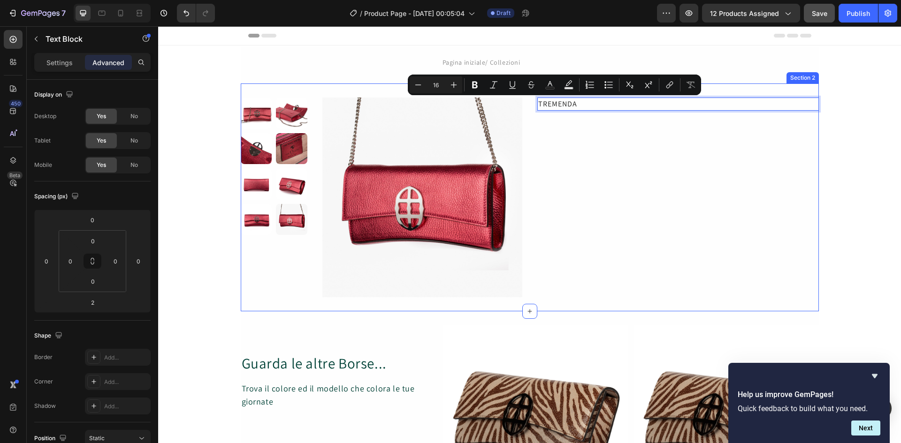
click at [556, 134] on div "TREMENDA Text Block 2" at bounding box center [678, 198] width 282 height 200
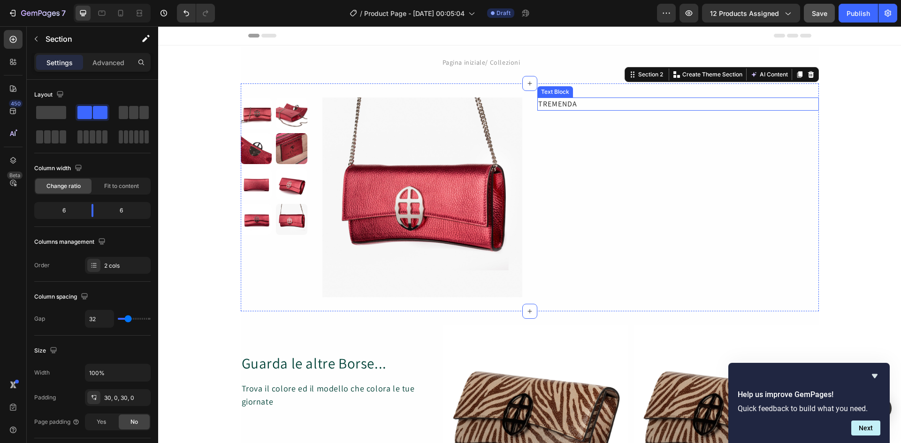
click at [568, 102] on p "TREMENDA" at bounding box center [678, 104] width 280 height 11
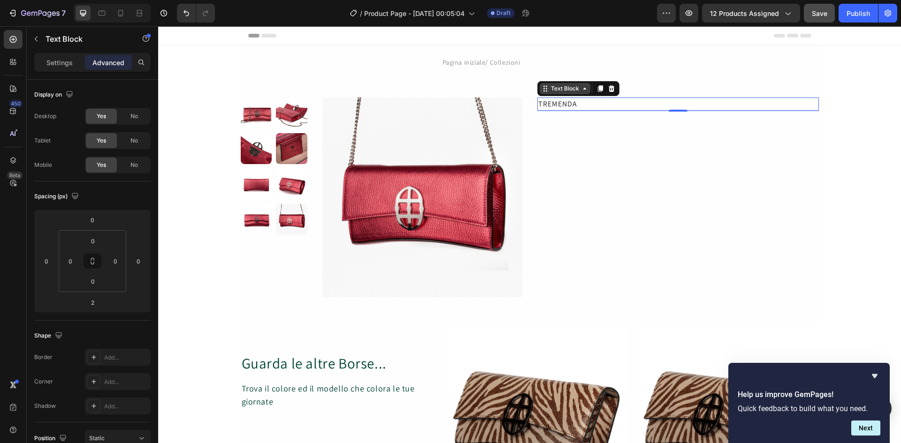
click at [581, 88] on icon at bounding box center [585, 89] width 8 height 8
click at [541, 90] on icon at bounding box center [545, 89] width 8 height 8
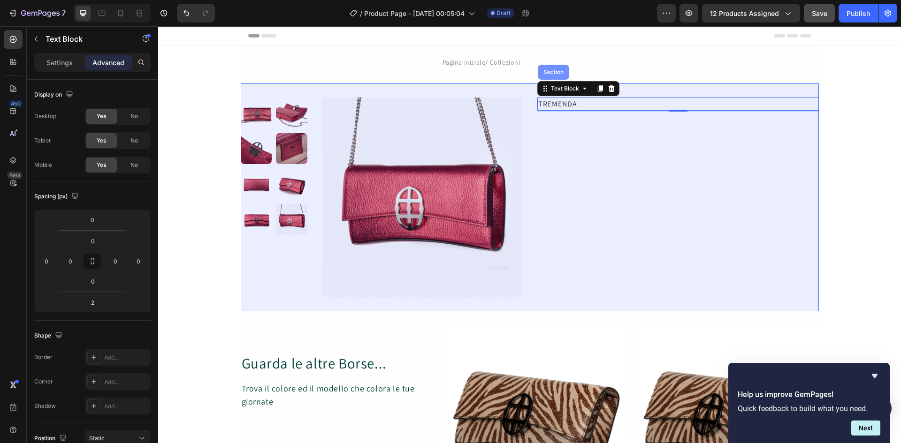
click at [552, 73] on div "Section" at bounding box center [553, 72] width 24 height 6
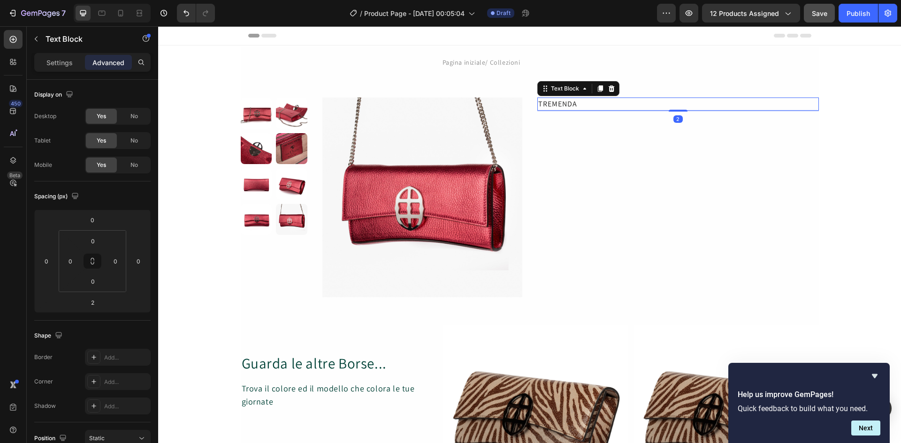
click at [556, 102] on p "TREMENDA" at bounding box center [678, 104] width 280 height 11
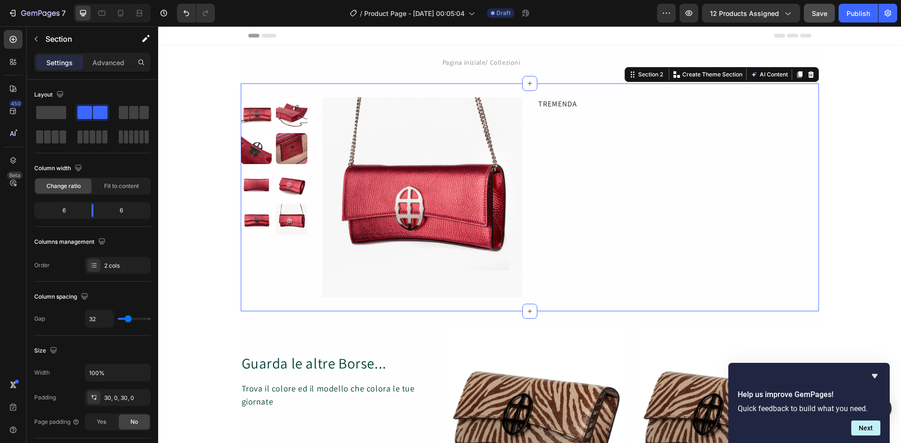
click at [568, 124] on div "TREMENDA Text Block" at bounding box center [678, 198] width 282 height 200
click at [550, 104] on p "TREMENDA" at bounding box center [678, 104] width 280 height 11
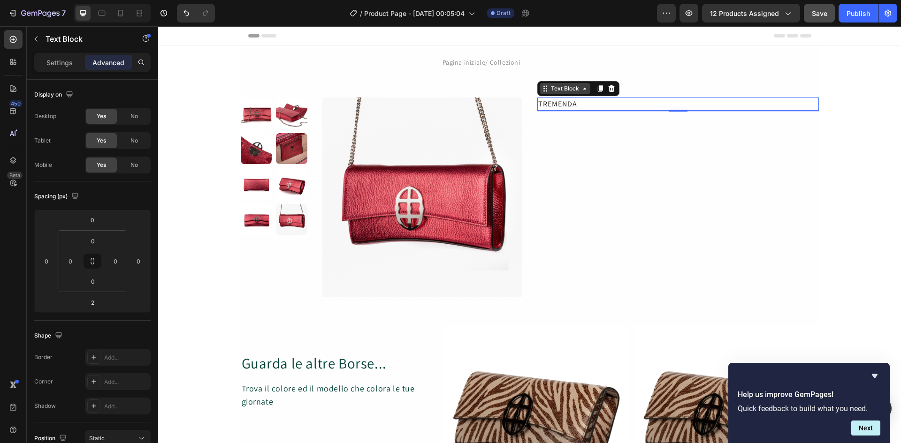
click at [564, 89] on div "Text Block" at bounding box center [565, 88] width 32 height 8
click at [118, 61] on p "Advanced" at bounding box center [108, 63] width 32 height 10
drag, startPoint x: 563, startPoint y: 105, endPoint x: 555, endPoint y: 102, distance: 7.9
click at [555, 102] on p "TREMENDA" at bounding box center [678, 104] width 280 height 11
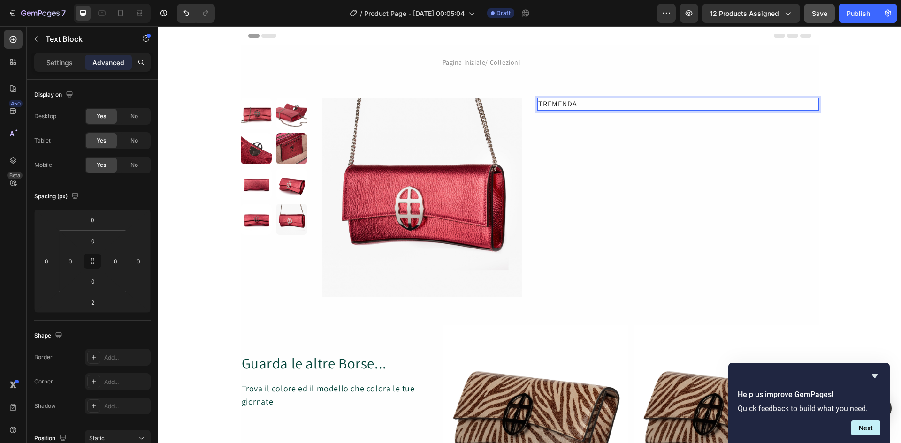
click at [592, 99] on p "TREMENDA" at bounding box center [678, 104] width 280 height 11
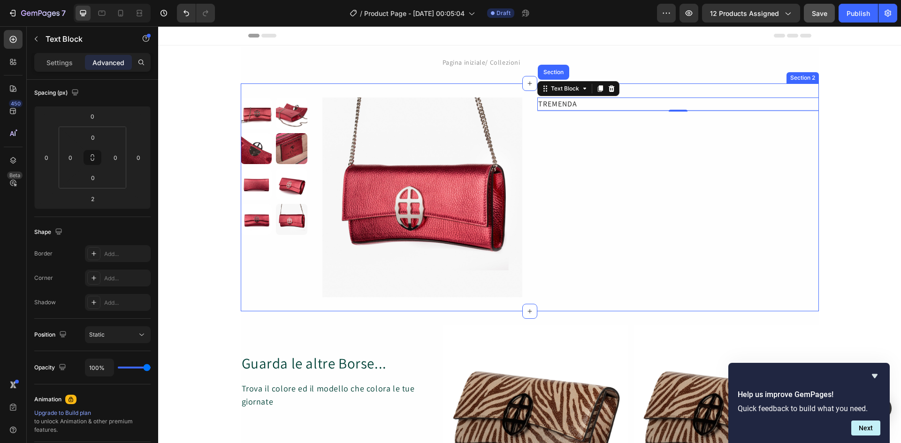
click at [571, 138] on div "TREMENDA Text Block Section 2" at bounding box center [678, 198] width 282 height 200
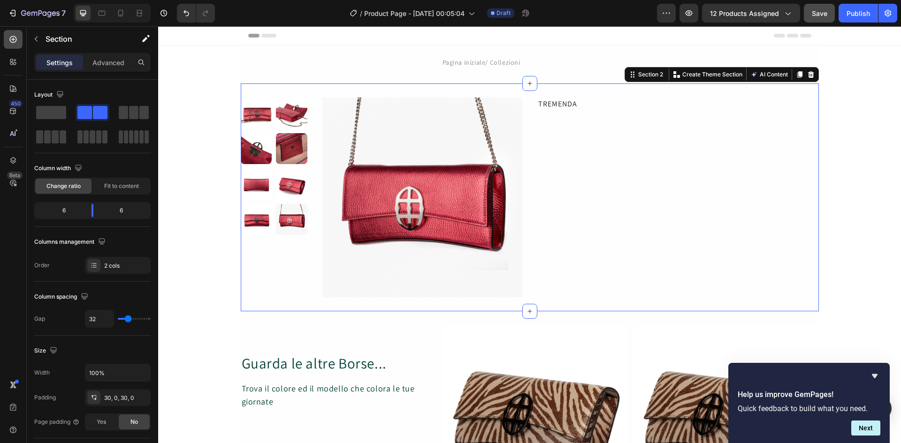
click at [13, 39] on icon at bounding box center [12, 39] width 9 height 9
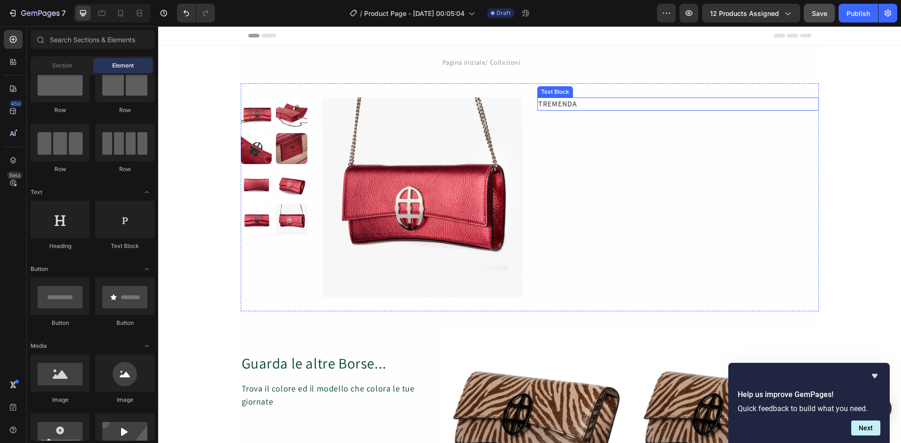
click at [553, 106] on p "TREMENDA" at bounding box center [678, 104] width 280 height 11
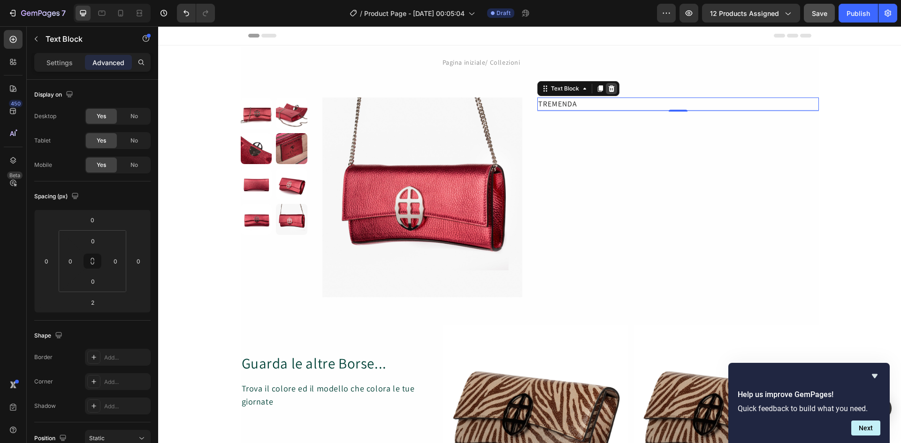
click at [608, 88] on icon at bounding box center [611, 88] width 6 height 7
click at [606, 88] on div "Product Images Product Images Product TREMENDA Text Block 2 Section 2" at bounding box center [530, 198] width 578 height 228
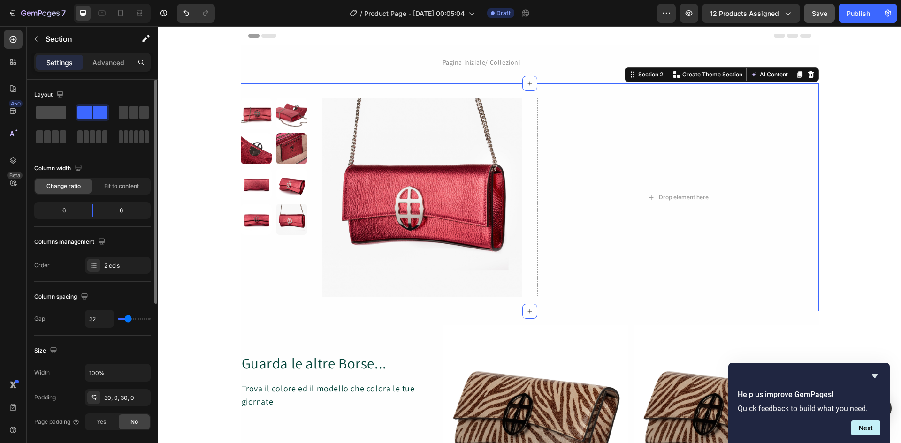
click at [58, 112] on span at bounding box center [51, 112] width 30 height 13
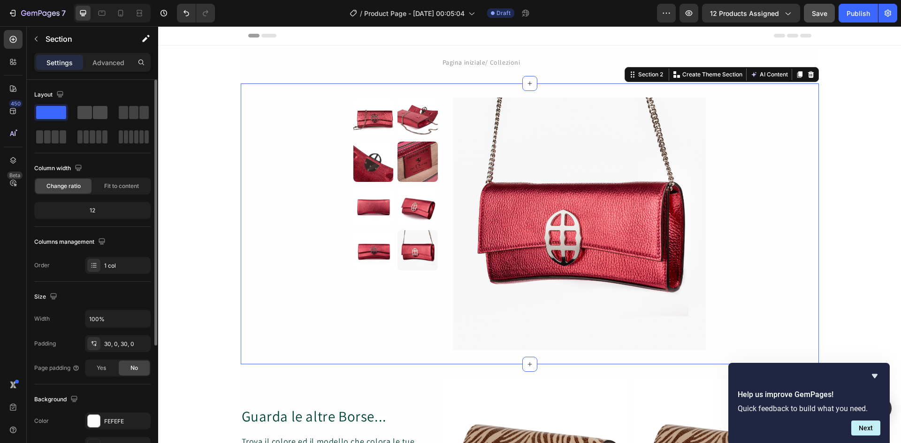
click at [91, 110] on span at bounding box center [84, 112] width 15 height 13
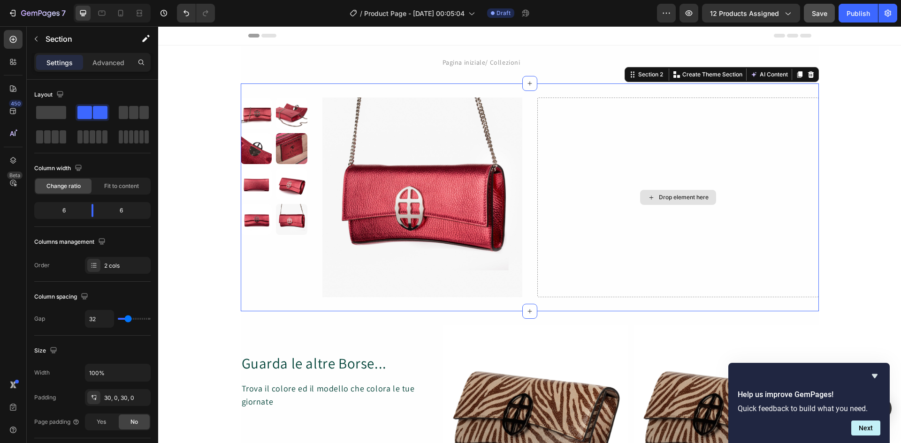
click at [573, 112] on div "Drop element here" at bounding box center [678, 198] width 282 height 200
click at [114, 63] on p "Advanced" at bounding box center [108, 63] width 32 height 10
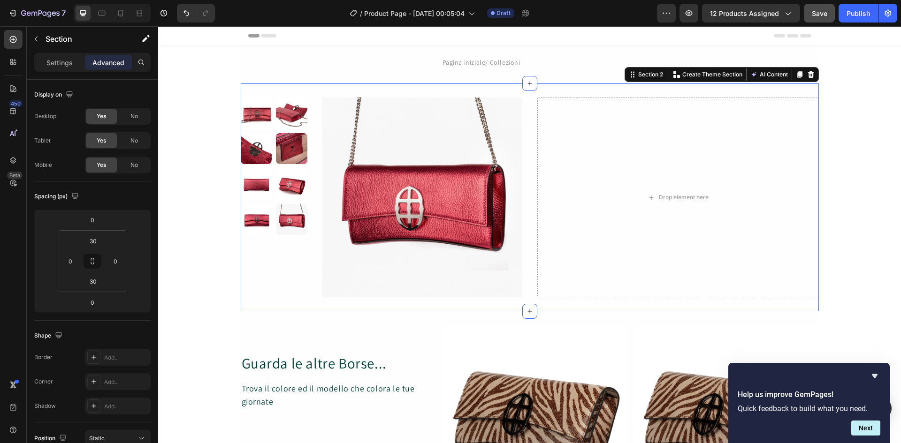
click at [114, 63] on p "Advanced" at bounding box center [108, 63] width 32 height 10
click at [61, 63] on p "Settings" at bounding box center [59, 63] width 26 height 10
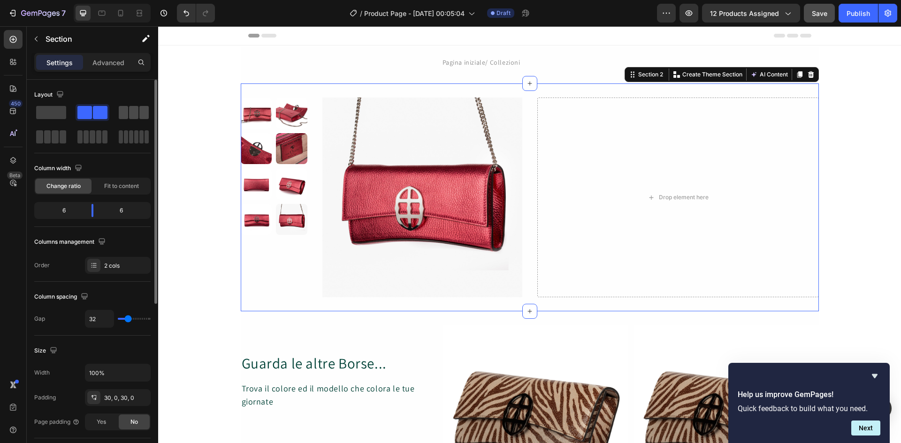
click at [134, 113] on span at bounding box center [133, 112] width 9 height 13
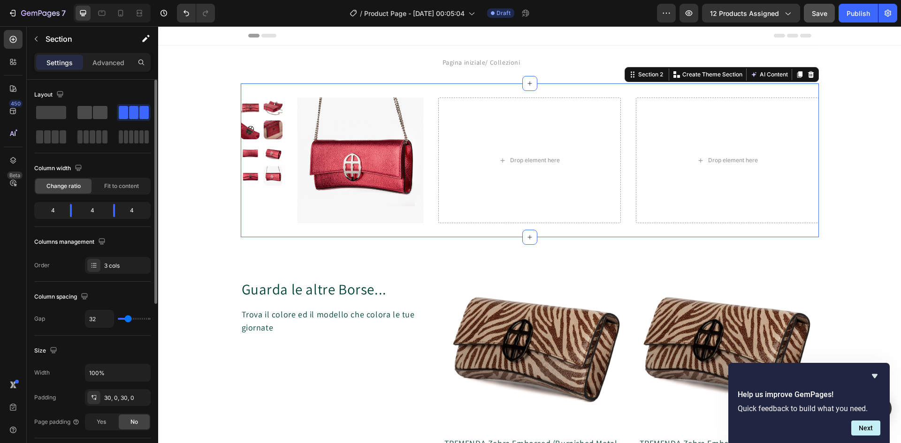
click at [92, 110] on div at bounding box center [92, 112] width 30 height 13
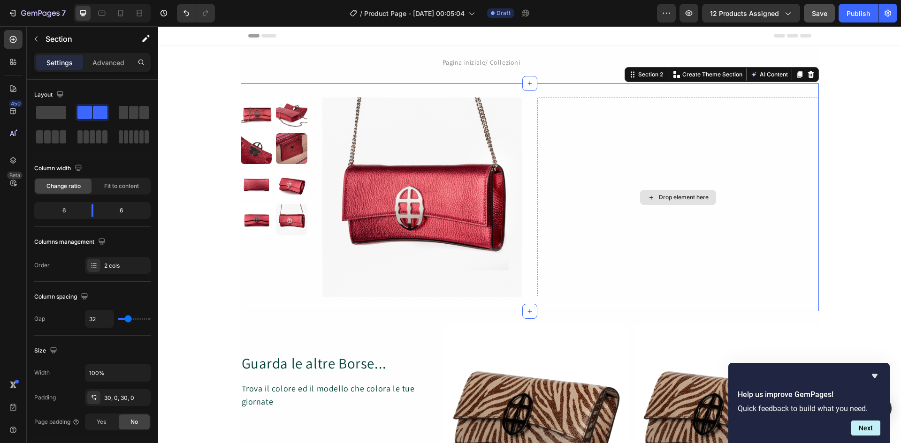
click at [547, 115] on div "Drop element here" at bounding box center [678, 198] width 282 height 200
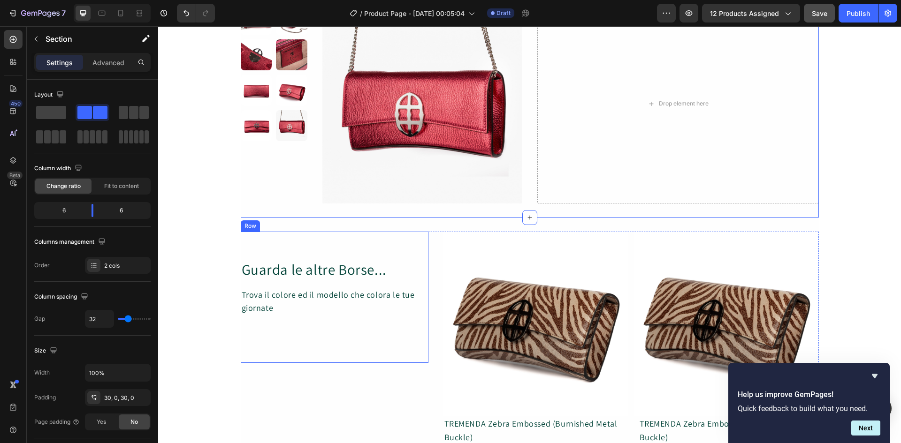
scroll to position [125, 0]
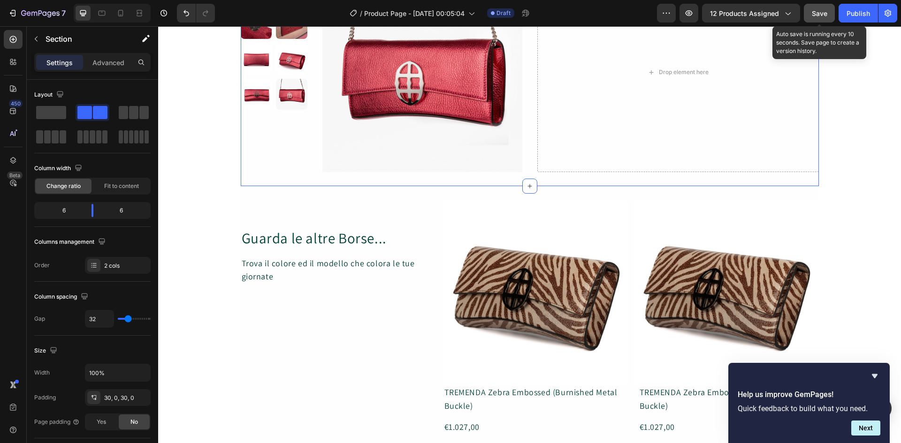
click at [817, 14] on span "Save" at bounding box center [819, 13] width 15 height 8
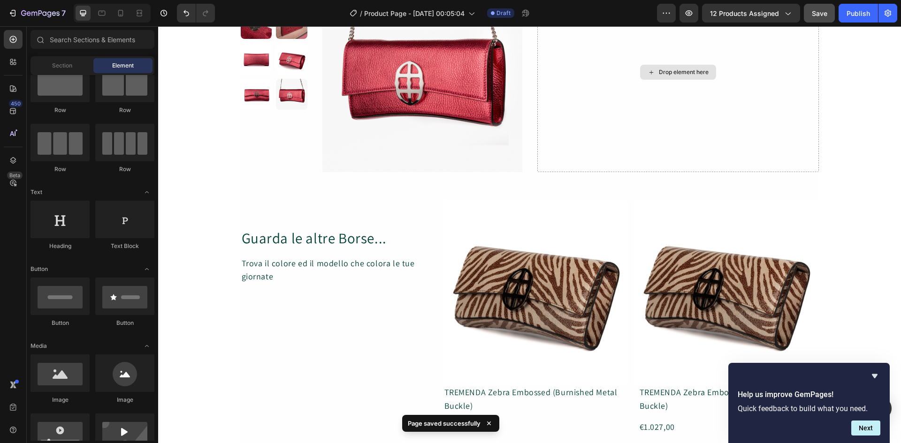
click at [665, 72] on div "Drop element here" at bounding box center [684, 73] width 50 height 8
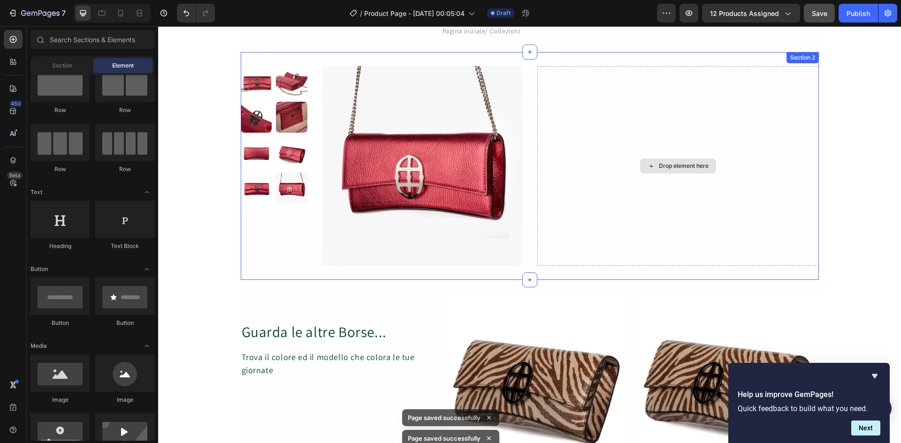
scroll to position [0, 0]
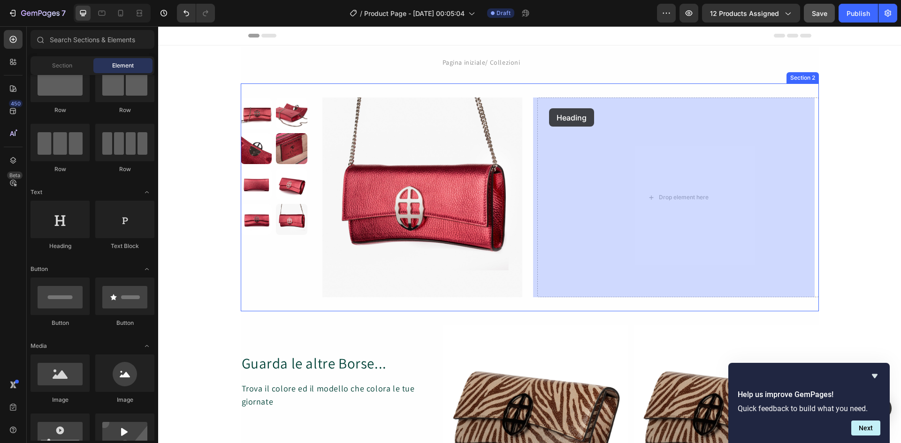
drag, startPoint x: 218, startPoint y: 256, endPoint x: 549, endPoint y: 107, distance: 362.3
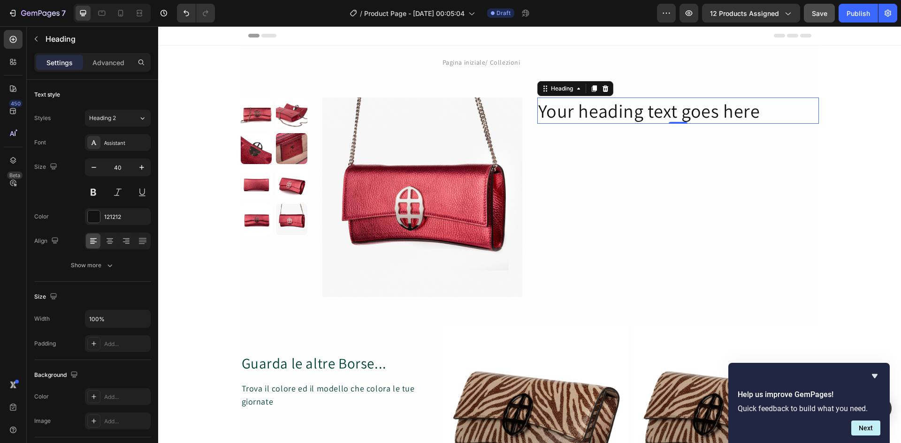
click at [685, 110] on h2 "Your heading text goes here" at bounding box center [678, 111] width 282 height 26
click at [755, 112] on p "Your heading text goes here" at bounding box center [678, 111] width 280 height 24
click at [731, 111] on p "Your heading text goes here" at bounding box center [678, 111] width 280 height 24
click at [760, 112] on p "Your heading text goes here" at bounding box center [678, 111] width 280 height 24
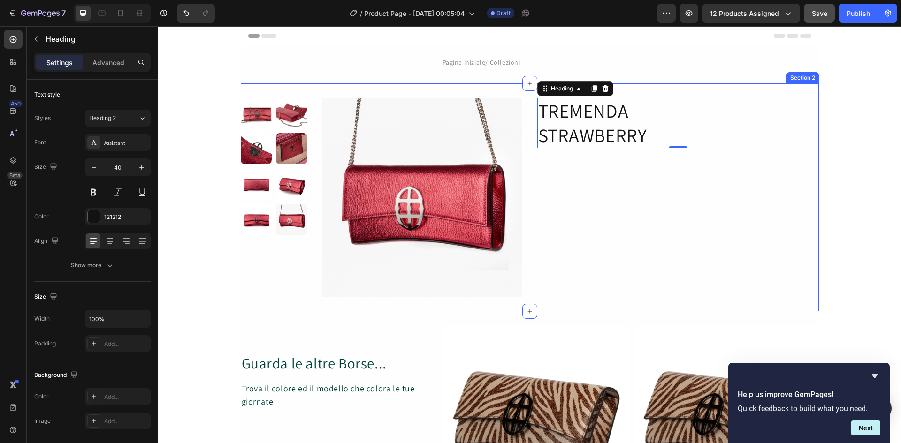
click at [631, 210] on div "TREMENDA STRAWBERRY Heading 0" at bounding box center [678, 198] width 282 height 200
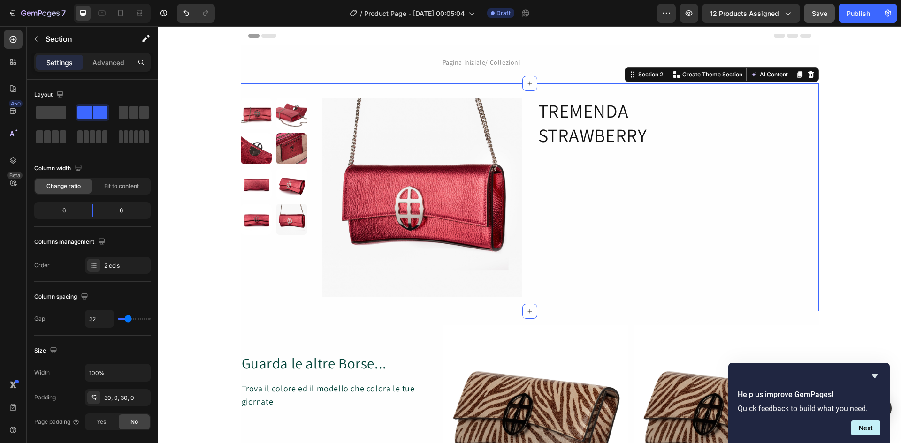
click at [646, 203] on div "TREMENDA STRAWBERRY Heading" at bounding box center [678, 198] width 282 height 200
click at [595, 192] on div "TREMENDA STRAWBERRY Heading" at bounding box center [678, 198] width 282 height 200
click at [574, 120] on p "TREMENDA STRAWBERRY" at bounding box center [678, 123] width 280 height 49
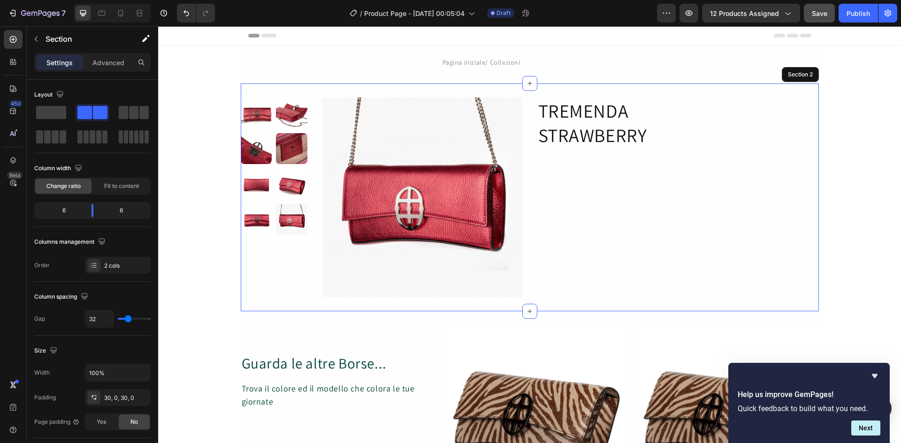
click at [589, 181] on div "TREMENDA STRAWBERRY Heading 0" at bounding box center [678, 198] width 282 height 200
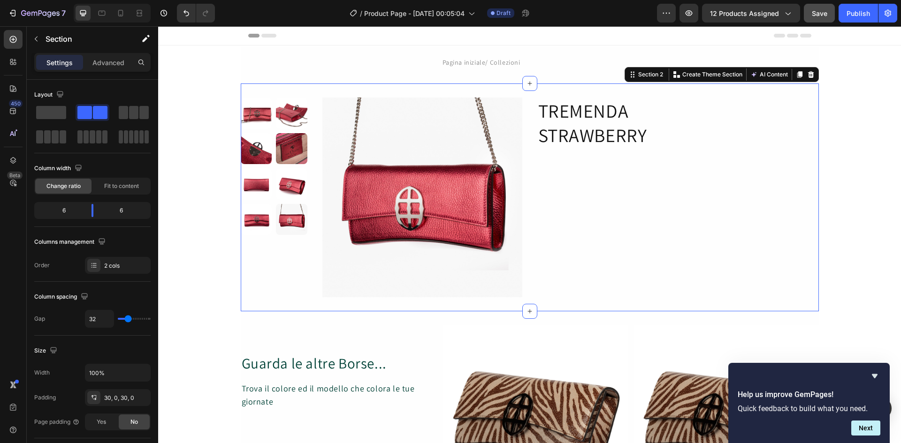
click at [605, 252] on div "TREMENDA STRAWBERRY Heading" at bounding box center [678, 198] width 282 height 200
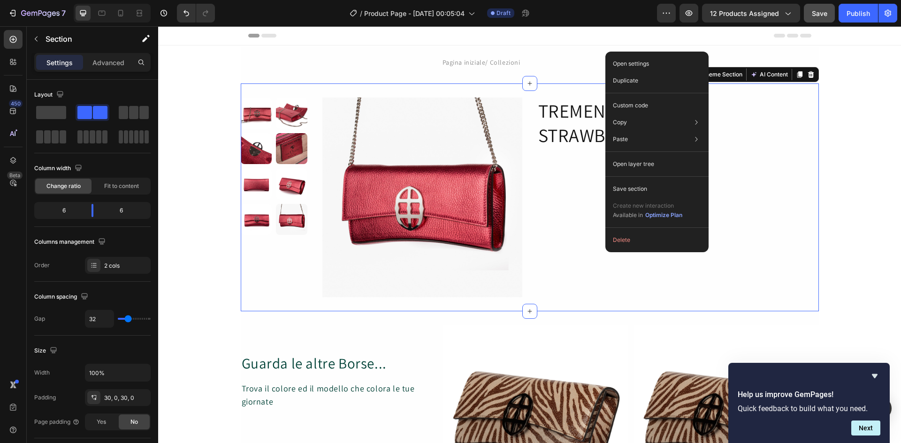
click at [572, 245] on div "TREMENDA STRAWBERRY Heading" at bounding box center [678, 198] width 282 height 200
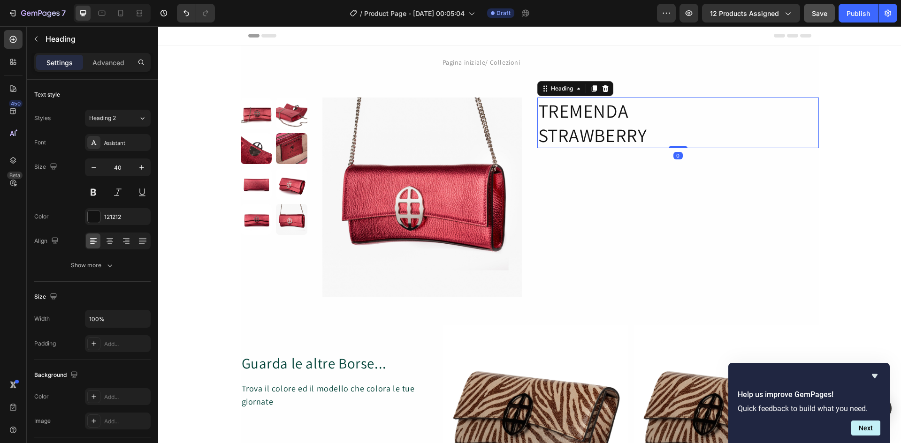
click at [582, 125] on p "TREMENDA STRAWBERRY" at bounding box center [678, 123] width 280 height 49
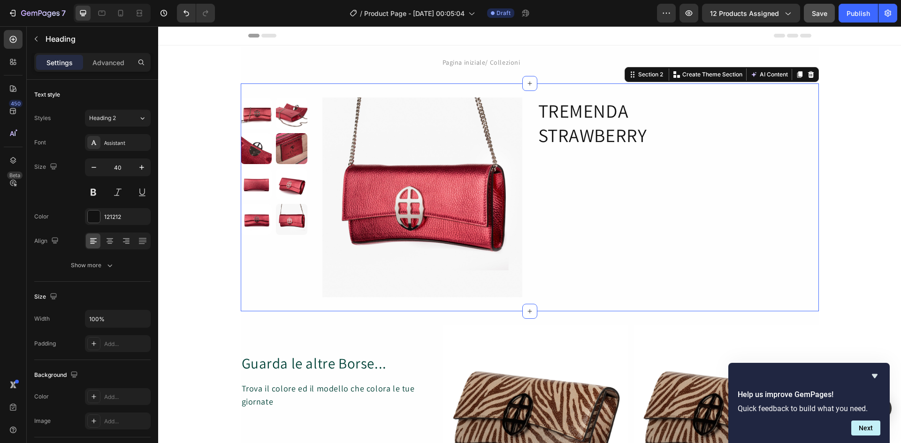
click at [597, 197] on div "TREMENDA STRAWBERRY Heading" at bounding box center [678, 198] width 282 height 200
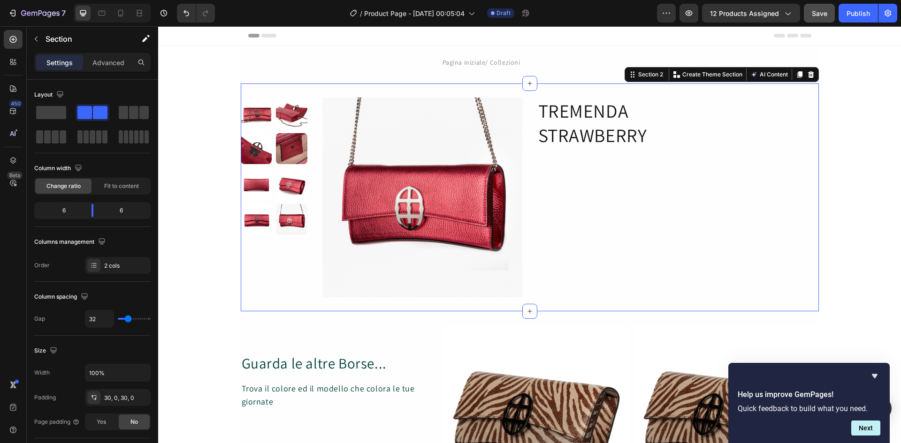
click at [608, 169] on div "TREMENDA STRAWBERRY Heading" at bounding box center [678, 198] width 282 height 200
click at [526, 82] on icon at bounding box center [530, 84] width 8 height 8
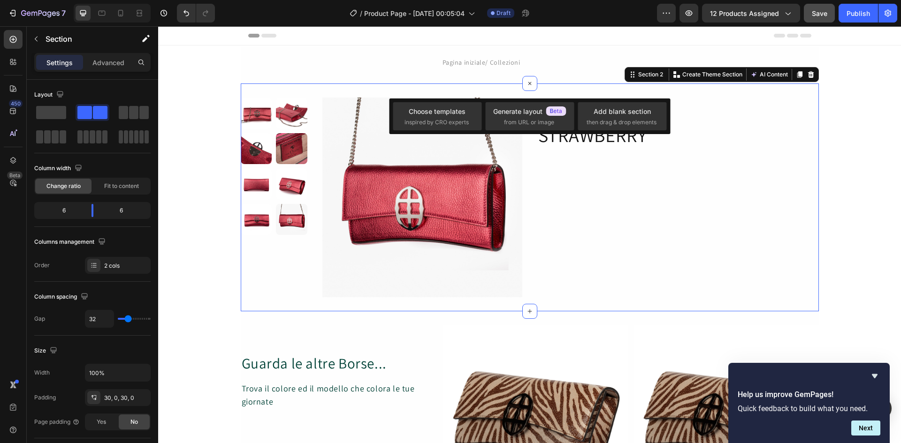
click at [609, 199] on div "TREMENDA STRAWBERRY Heading" at bounding box center [678, 198] width 282 height 200
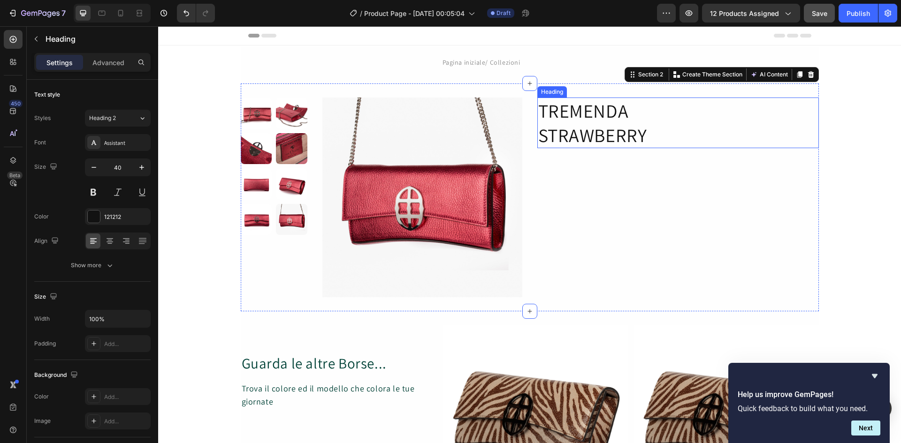
click at [657, 134] on p "TREMENDA STRAWBERRY" at bounding box center [678, 123] width 280 height 49
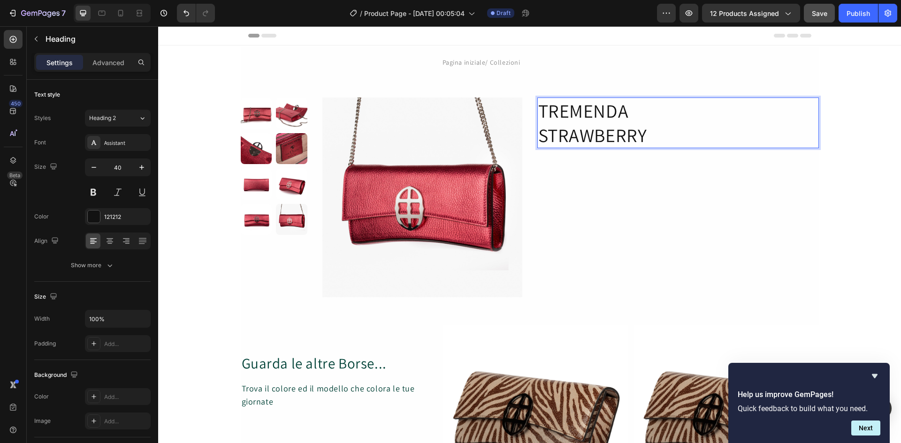
click at [657, 134] on p "TREMENDA STRAWBERRY" at bounding box center [678, 123] width 280 height 49
click at [663, 187] on div "TREMENDA STRAWBERRY Heading 0" at bounding box center [678, 198] width 282 height 200
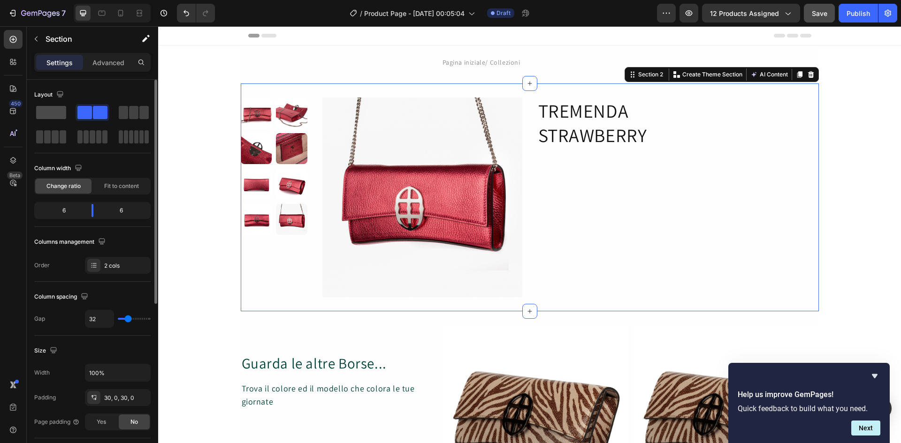
click at [50, 110] on span at bounding box center [51, 112] width 30 height 13
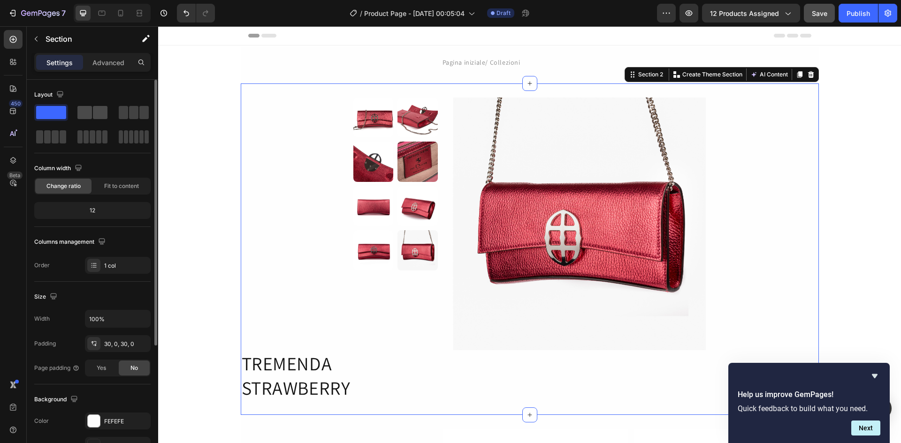
click at [93, 114] on span at bounding box center [100, 112] width 15 height 13
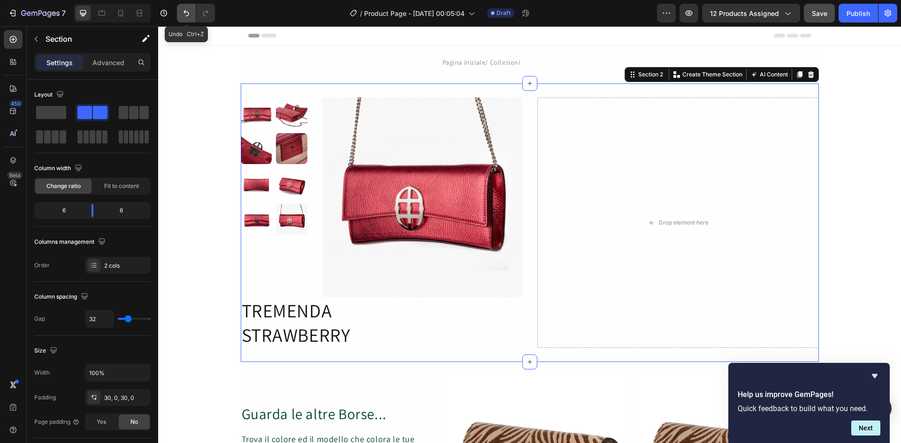
click at [184, 13] on icon "Undo/Redo" at bounding box center [186, 12] width 9 height 9
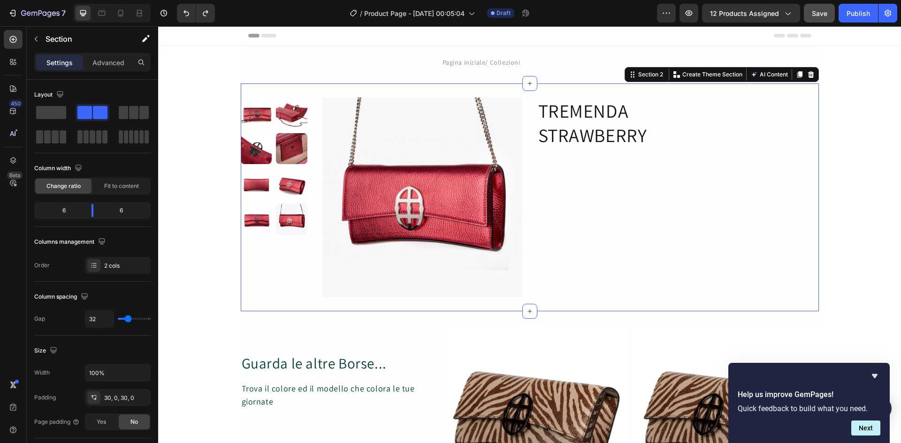
click at [553, 205] on div "TREMENDA STRAWBERRY Heading" at bounding box center [678, 198] width 282 height 200
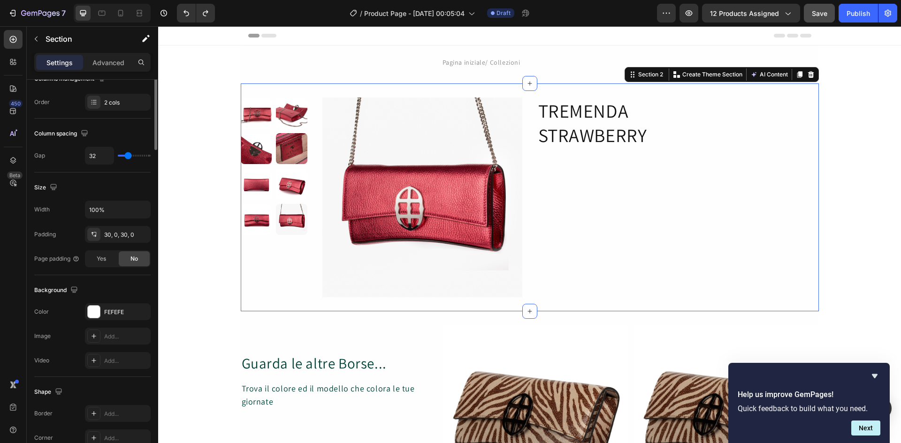
scroll to position [6, 0]
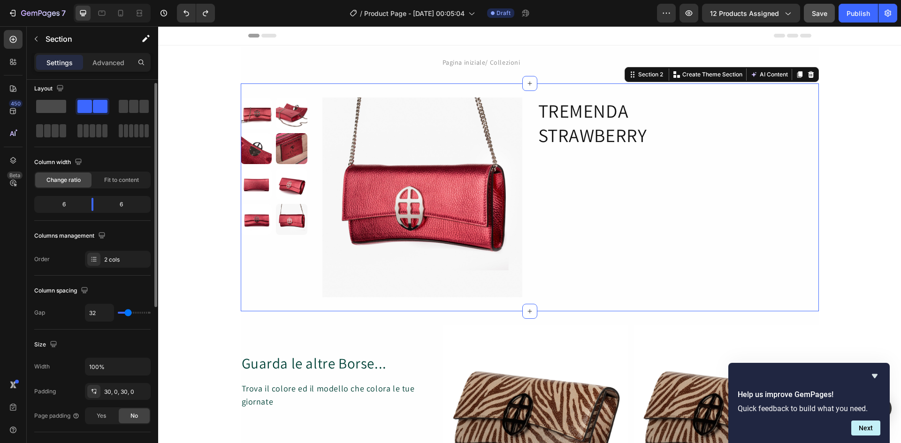
drag, startPoint x: 54, startPoint y: 106, endPoint x: 48, endPoint y: 104, distance: 6.4
click at [48, 104] on span at bounding box center [51, 106] width 30 height 13
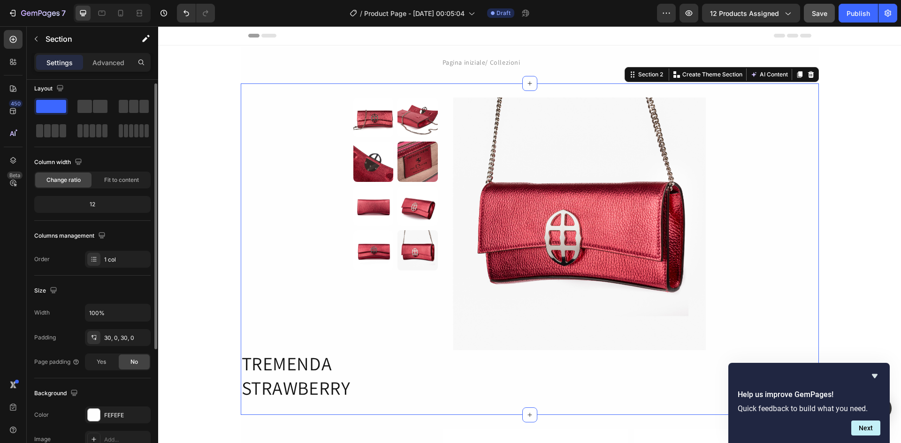
click at [47, 104] on span at bounding box center [51, 106] width 30 height 13
click at [185, 12] on icon "Undo/Redo" at bounding box center [186, 13] width 6 height 6
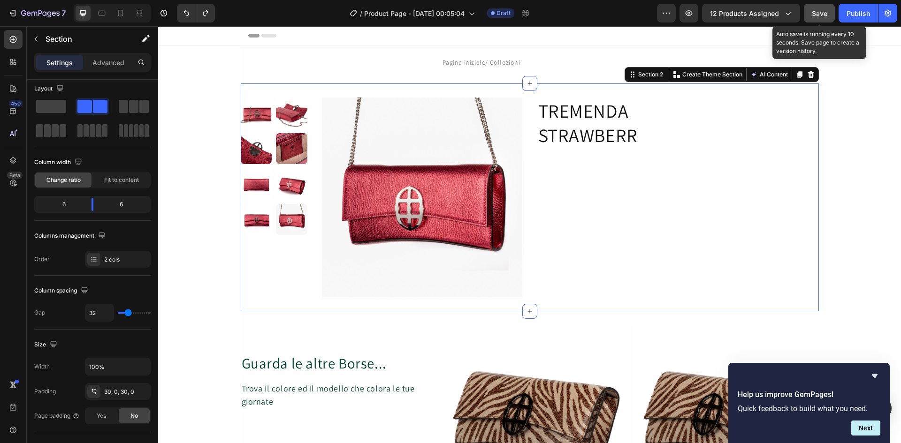
click at [823, 15] on span "Save" at bounding box center [819, 13] width 15 height 8
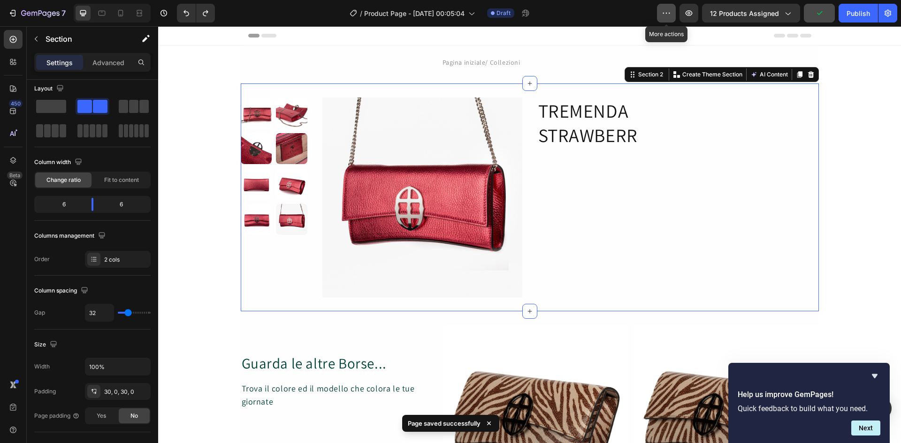
click at [666, 13] on icon "button" at bounding box center [666, 13] width 1 height 1
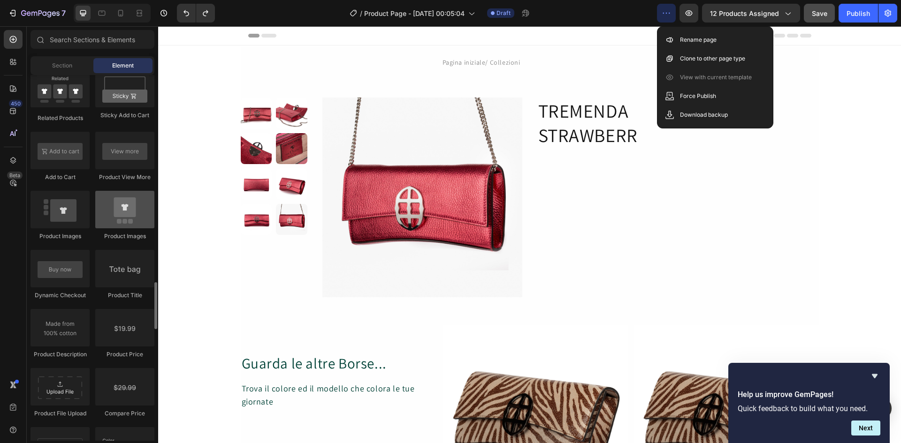
scroll to position [1370, 0]
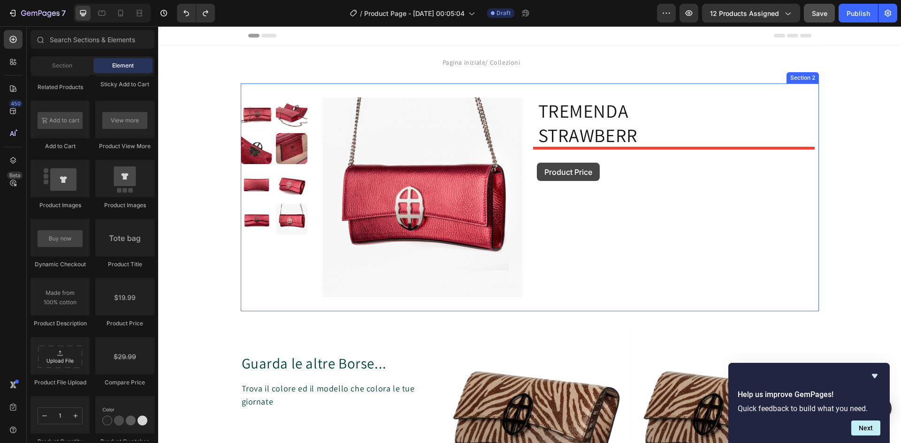
drag, startPoint x: 289, startPoint y: 331, endPoint x: 537, endPoint y: 163, distance: 300.0
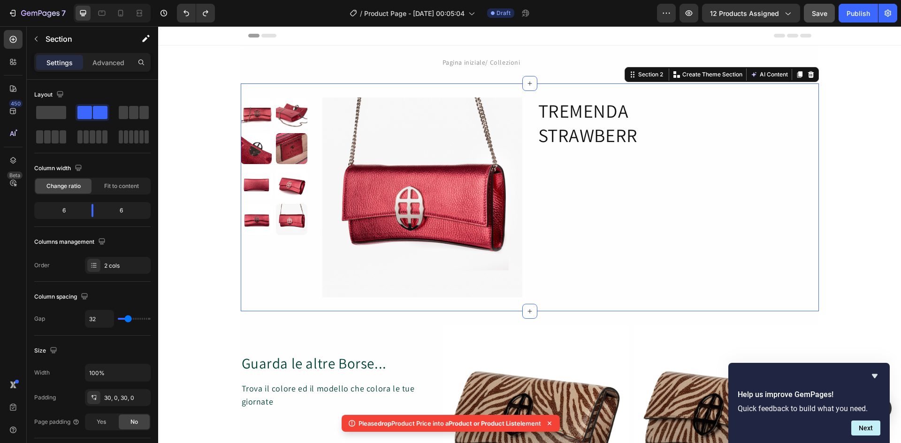
click at [564, 168] on div "TREMENDA STRAWBERR Heading" at bounding box center [678, 198] width 282 height 200
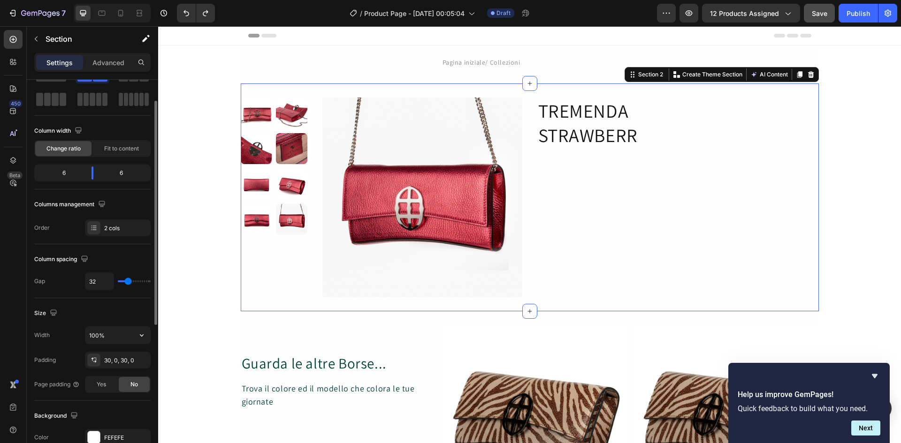
scroll to position [0, 0]
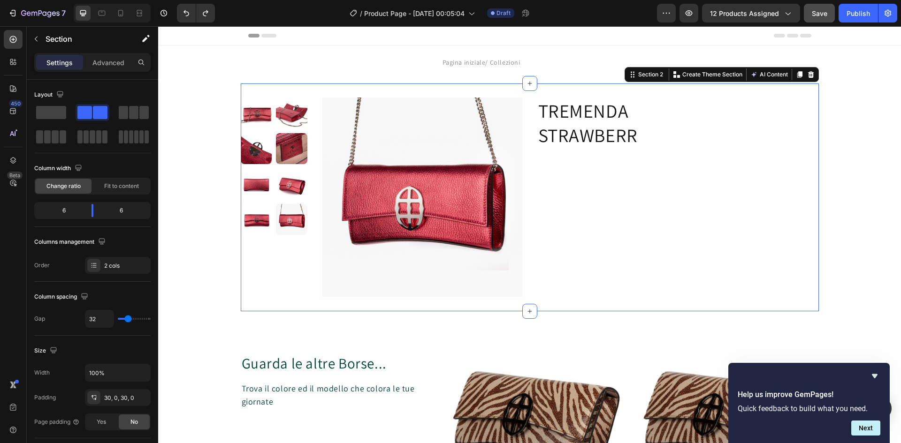
click at [632, 191] on div "TREMENDA STRAWBERR Heading" at bounding box center [678, 198] width 282 height 200
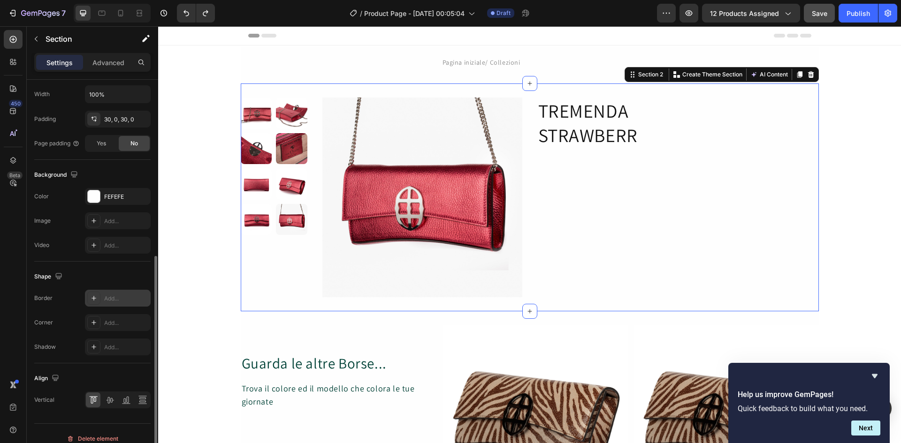
scroll to position [289, 0]
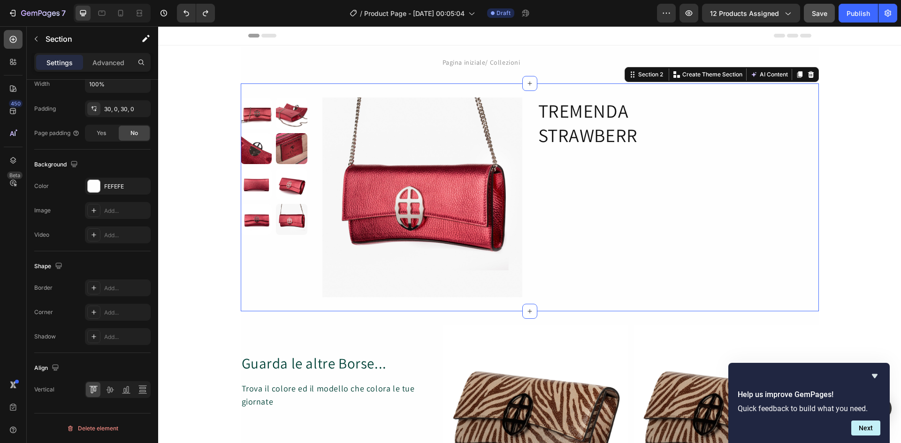
click at [12, 40] on icon at bounding box center [12, 39] width 9 height 9
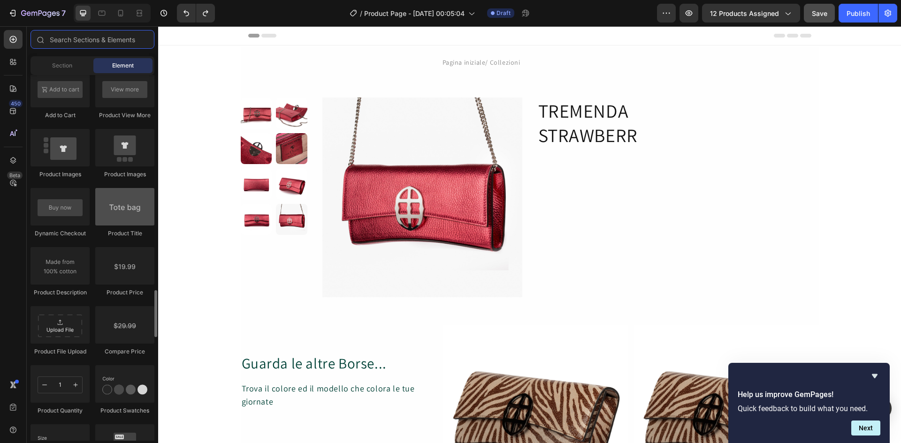
scroll to position [1432, 0]
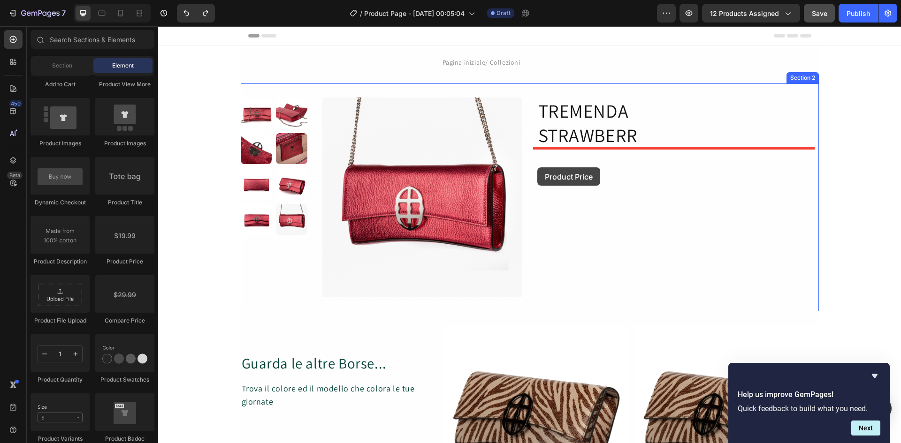
drag, startPoint x: 285, startPoint y: 259, endPoint x: 537, endPoint y: 168, distance: 268.2
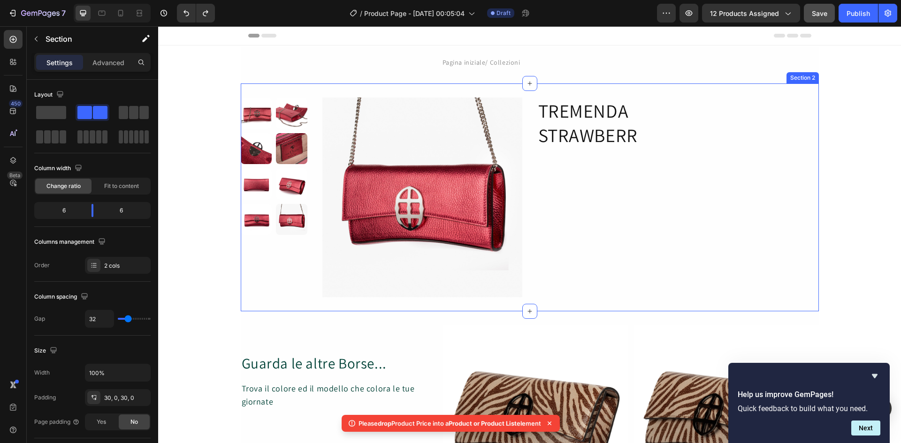
click at [580, 160] on div "TREMENDA STRAWBERR Heading" at bounding box center [678, 198] width 282 height 200
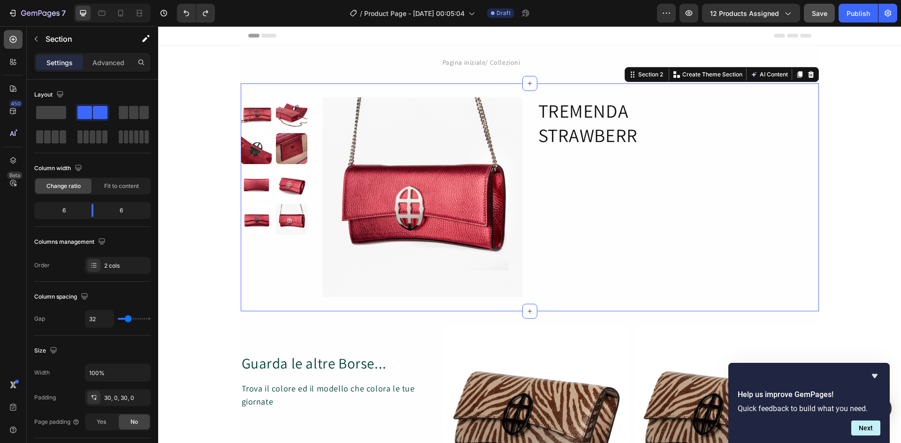
click at [13, 40] on icon at bounding box center [12, 39] width 9 height 9
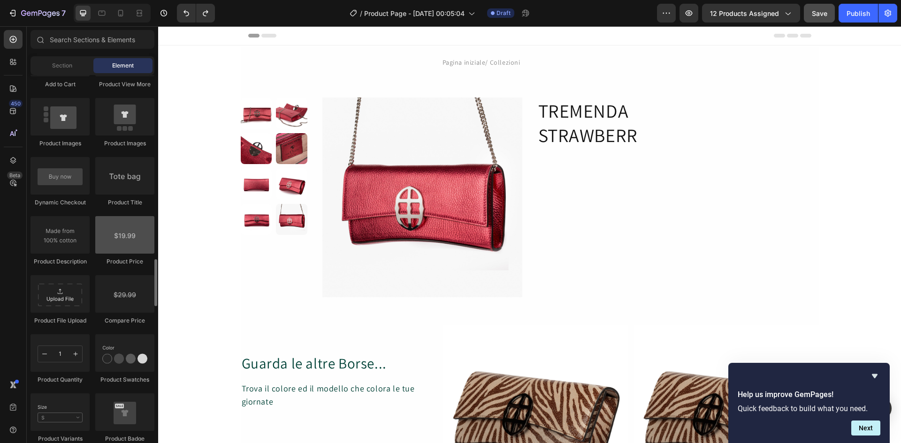
click at [126, 238] on div at bounding box center [124, 235] width 59 height 38
drag, startPoint x: 128, startPoint y: 248, endPoint x: 110, endPoint y: 248, distance: 17.8
click at [110, 248] on div at bounding box center [124, 235] width 59 height 38
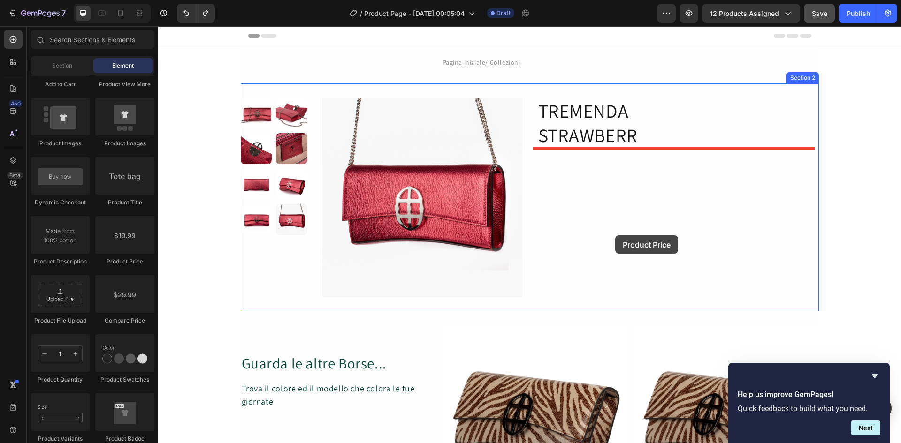
drag, startPoint x: 286, startPoint y: 286, endPoint x: 615, endPoint y: 236, distance: 333.3
drag, startPoint x: 288, startPoint y: 273, endPoint x: 573, endPoint y: 259, distance: 285.2
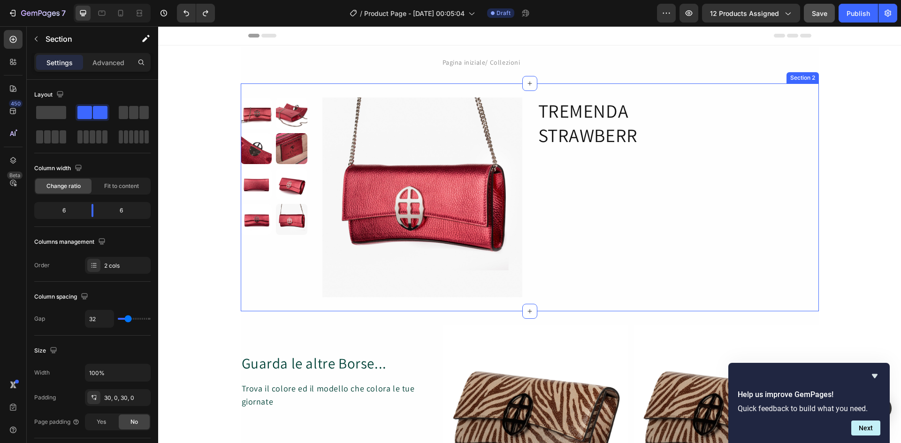
click at [597, 199] on div "TREMENDA STRAWBERR Heading" at bounding box center [678, 198] width 282 height 200
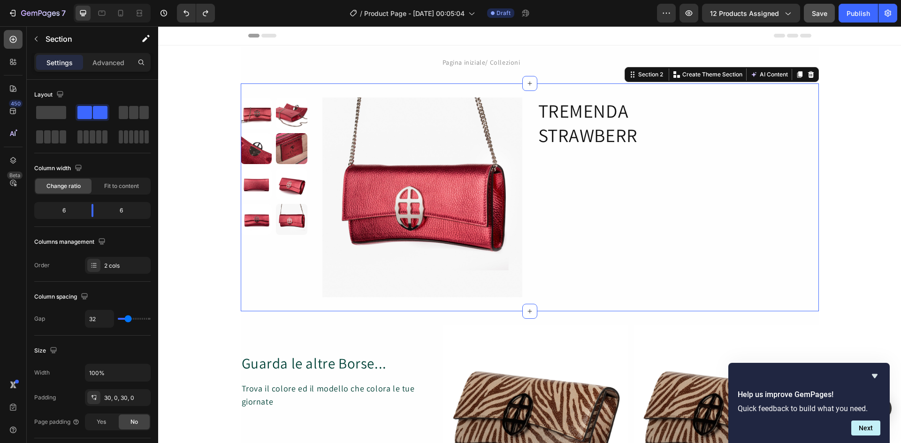
click at [13, 38] on icon at bounding box center [13, 40] width 4 height 4
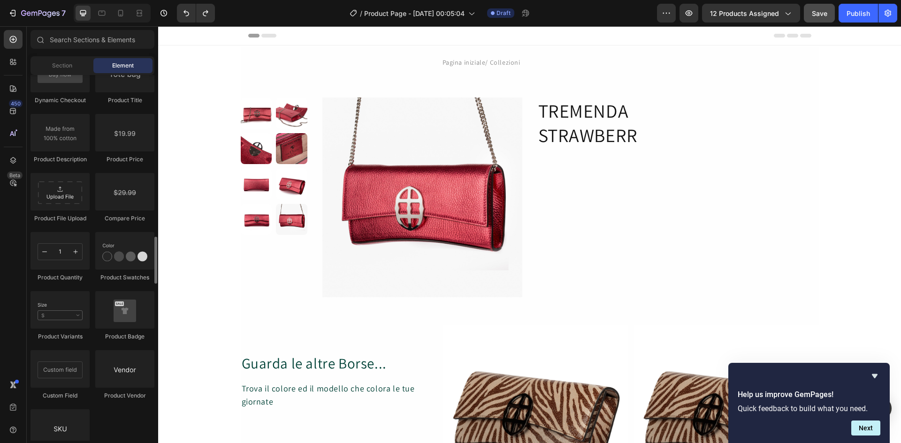
scroll to position [1471, 0]
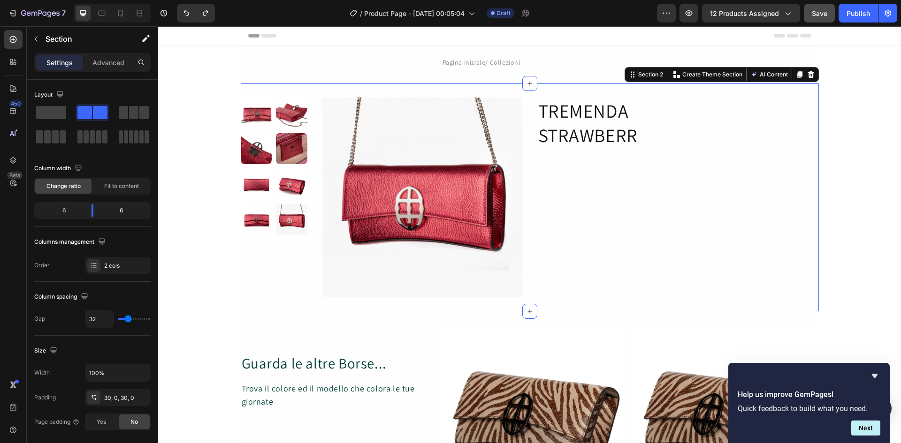
click at [662, 200] on div "TREMENDA STRAWBERR Heading" at bounding box center [678, 198] width 282 height 200
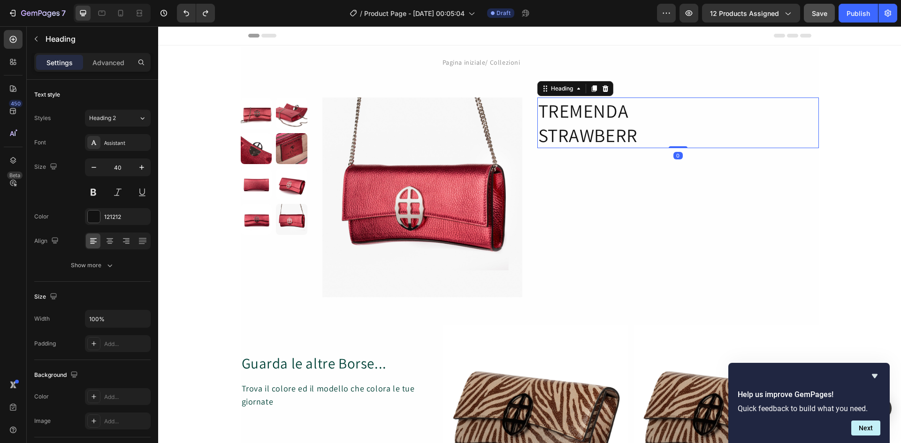
click at [613, 139] on h2 "TREMENDA STRAWBERR" at bounding box center [678, 123] width 282 height 51
click at [617, 137] on h2 "TREMENDA STRAWBERR" at bounding box center [678, 123] width 282 height 51
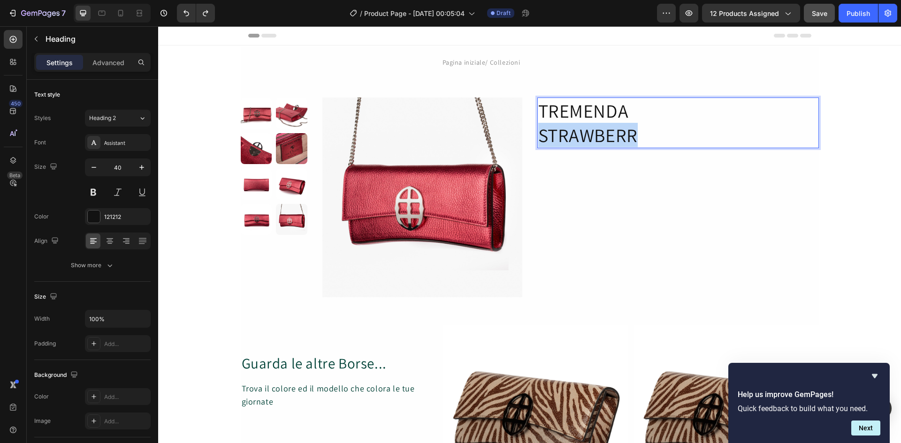
click at [617, 137] on p "TREMENDA STRAWBERR" at bounding box center [678, 123] width 280 height 49
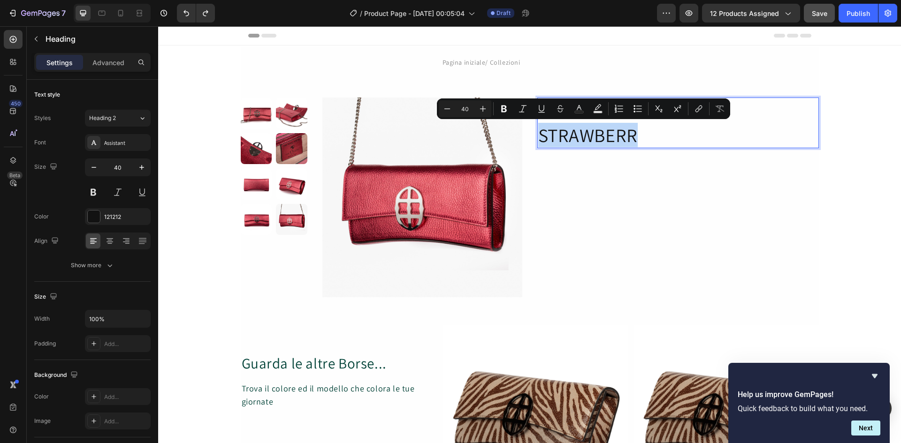
click at [635, 139] on p "TREMENDA STRAWBERR" at bounding box center [678, 123] width 280 height 49
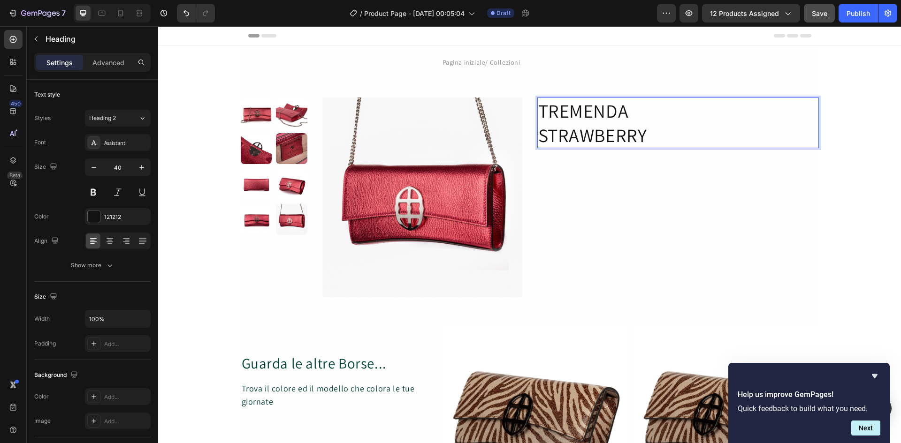
click at [538, 136] on p "TREMENDA STRAWBERRY" at bounding box center [678, 123] width 280 height 49
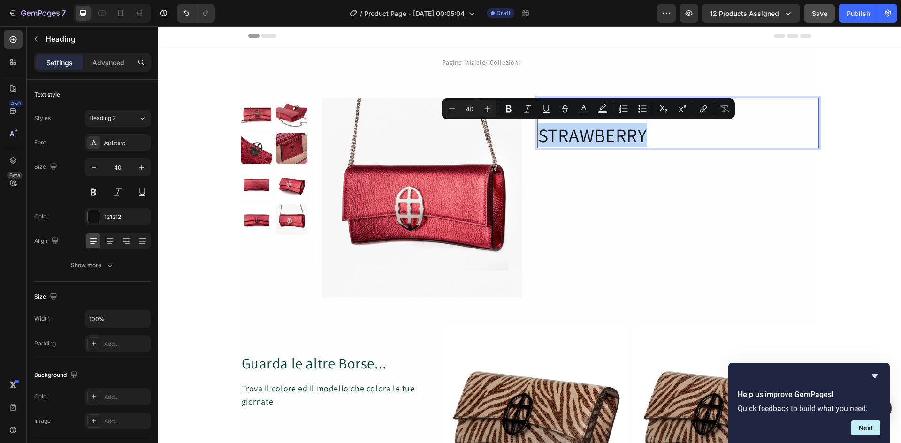
click at [538, 136] on p "TREMENDA STRAWBERRY" at bounding box center [678, 123] width 280 height 49
click at [550, 134] on p "TREMENDA STRAWBERRY" at bounding box center [678, 123] width 280 height 49
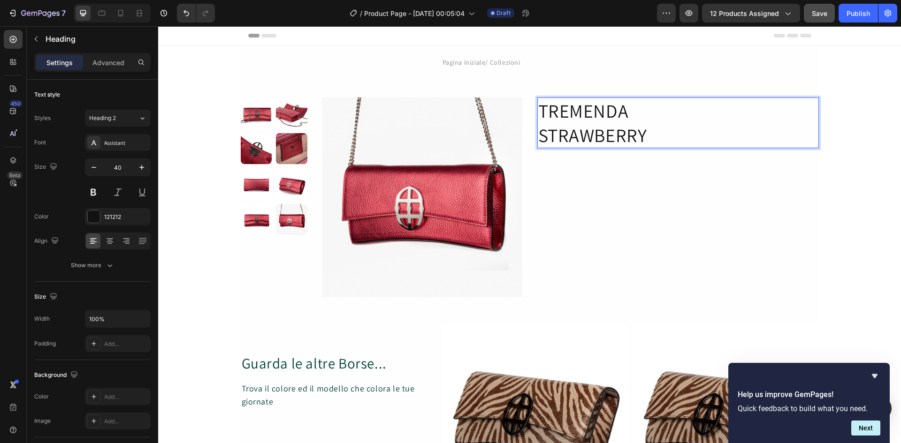
click at [538, 131] on p "TREMENDA STRAWBERRY" at bounding box center [678, 123] width 280 height 49
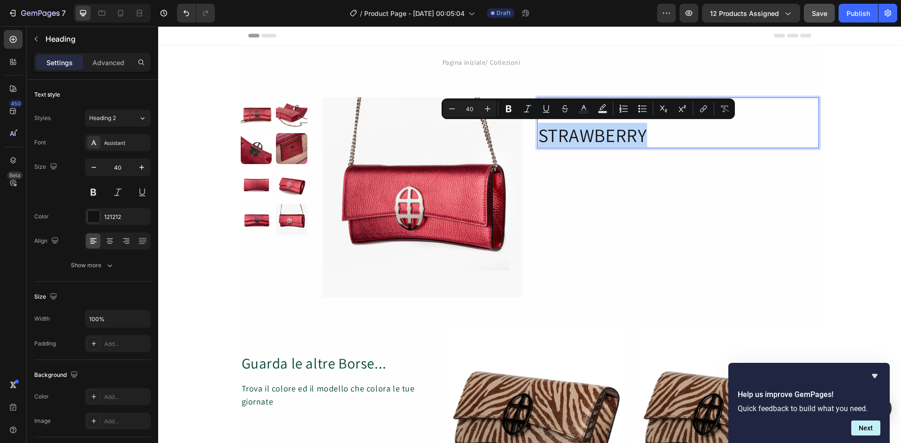
click at [539, 132] on p "TREMENDA STRAWBERRY" at bounding box center [678, 123] width 280 height 49
click at [540, 132] on p "TREMENDA STRAWBERRY" at bounding box center [678, 123] width 280 height 49
click at [540, 131] on p "TREMENDA STRAWBERRY" at bounding box center [678, 123] width 280 height 49
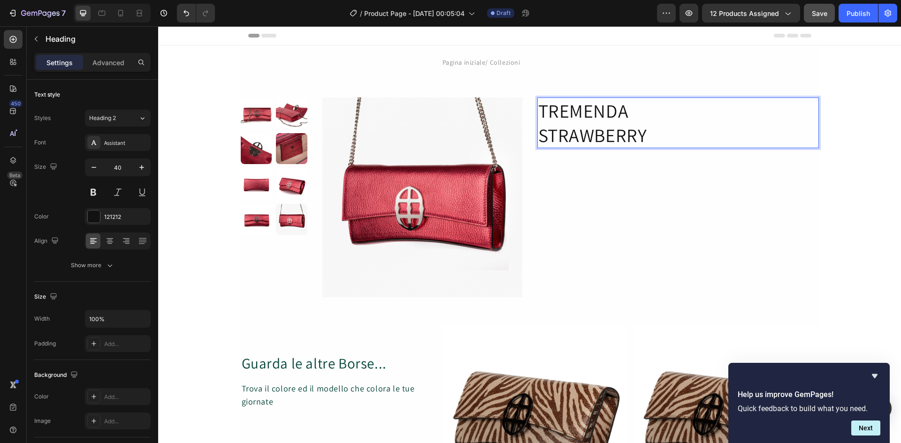
click at [538, 132] on p "TREMENDA STRAWBERRY" at bounding box center [678, 123] width 280 height 49
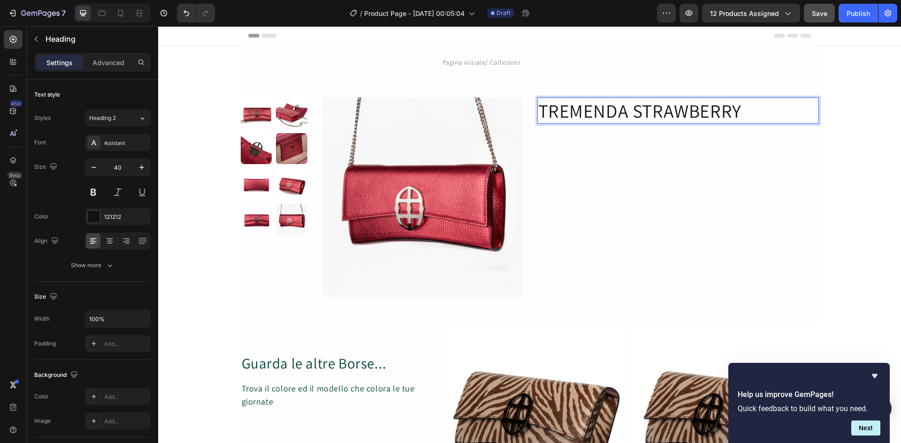
click at [740, 109] on p "TREMENDA STRAWBERRY" at bounding box center [678, 111] width 280 height 24
click at [739, 169] on div "TREMENDA Strawberry Heading 0" at bounding box center [678, 198] width 282 height 200
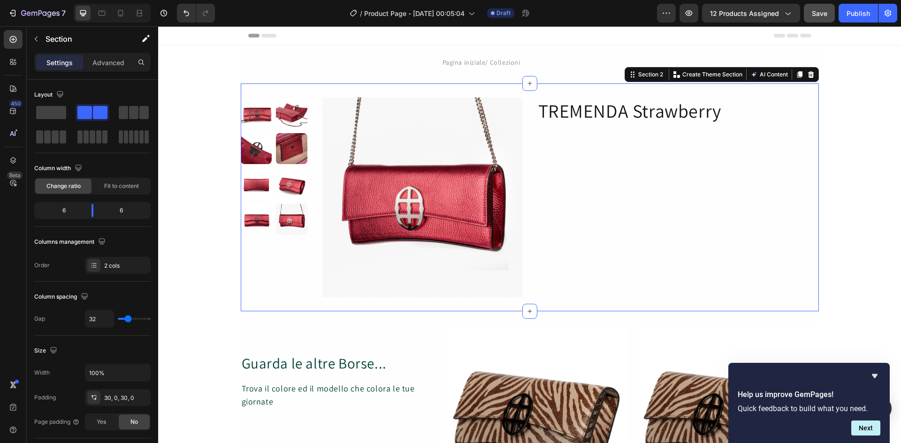
click at [568, 211] on div "TREMENDA Strawberry Heading" at bounding box center [678, 198] width 282 height 200
click at [12, 38] on icon at bounding box center [12, 39] width 9 height 9
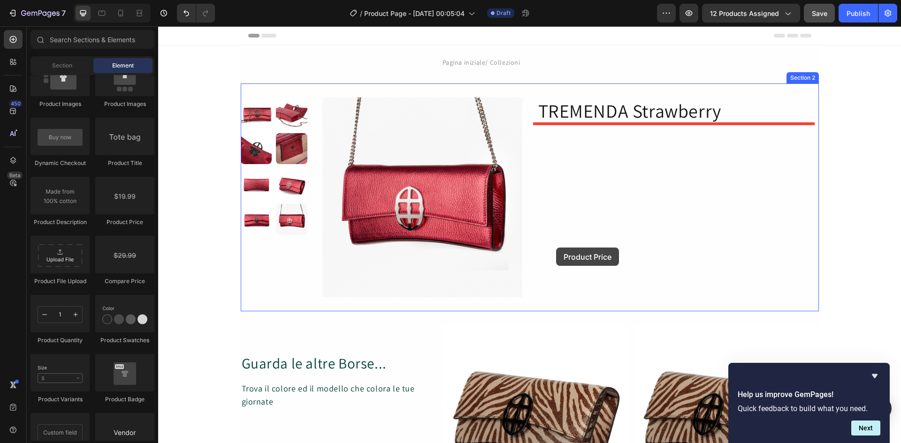
drag, startPoint x: 290, startPoint y: 230, endPoint x: 556, endPoint y: 248, distance: 266.6
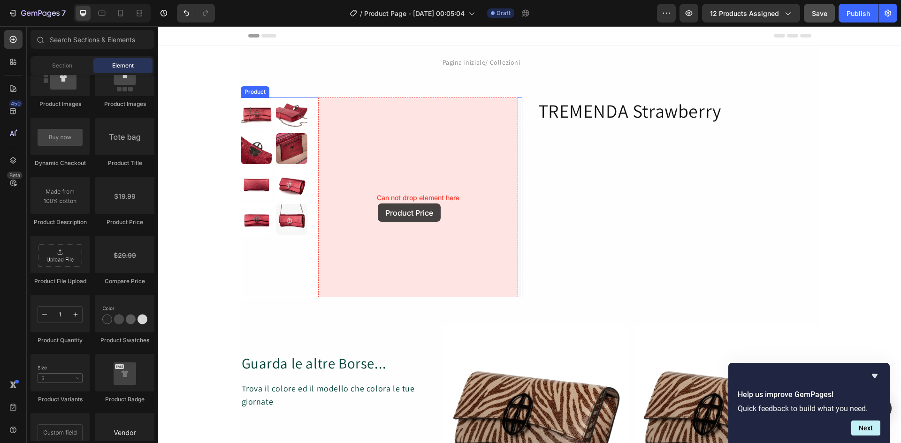
drag, startPoint x: 284, startPoint y: 229, endPoint x: 378, endPoint y: 204, distance: 97.1
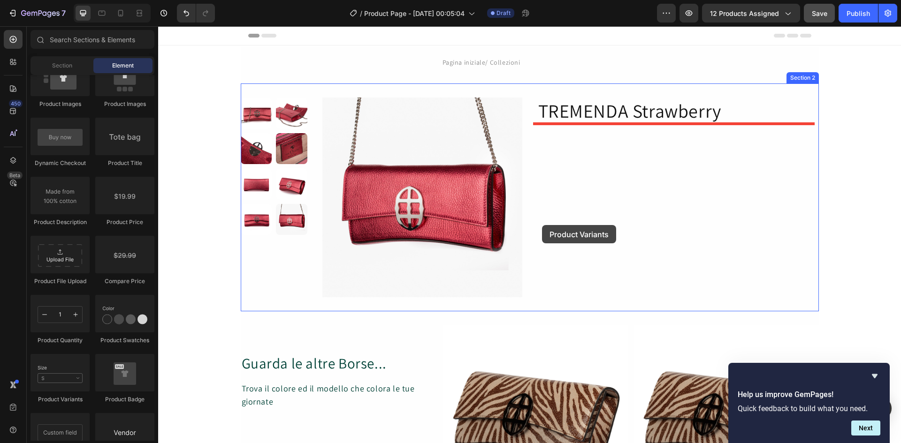
drag, startPoint x: 227, startPoint y: 397, endPoint x: 542, endPoint y: 225, distance: 358.9
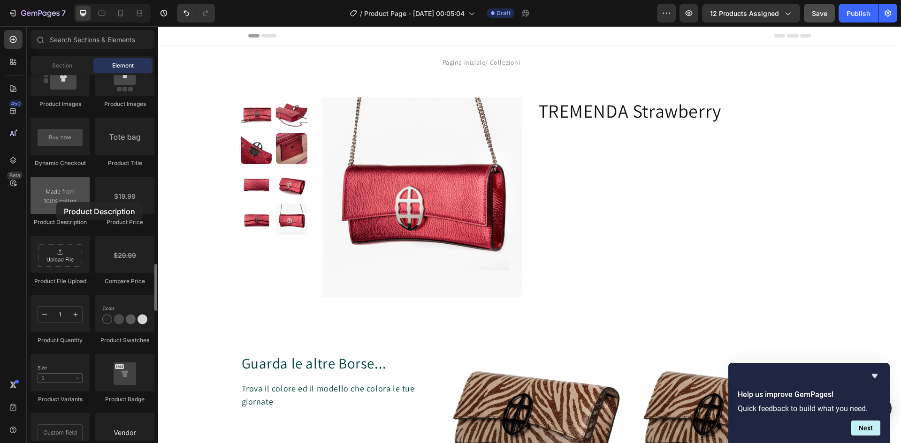
click at [56, 202] on div at bounding box center [59, 196] width 59 height 38
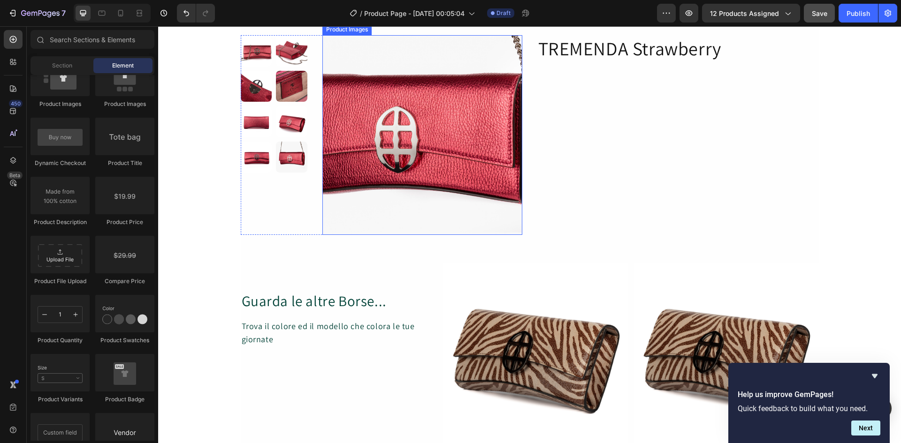
scroll to position [0, 0]
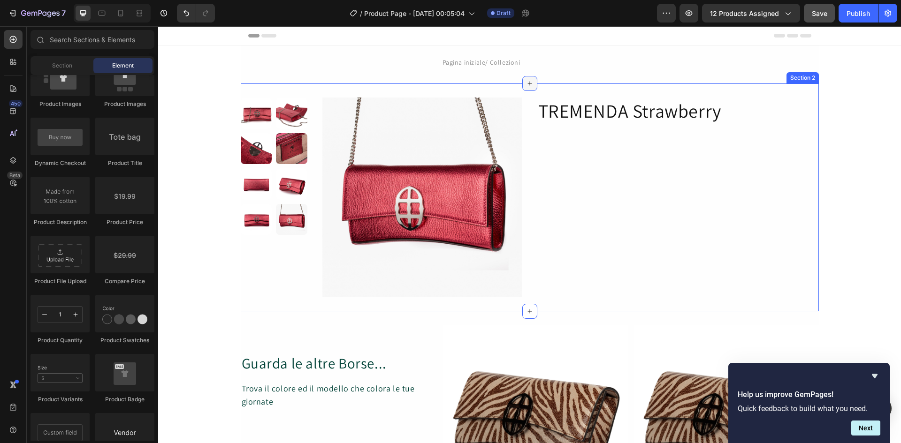
click at [527, 85] on icon at bounding box center [529, 84] width 4 height 4
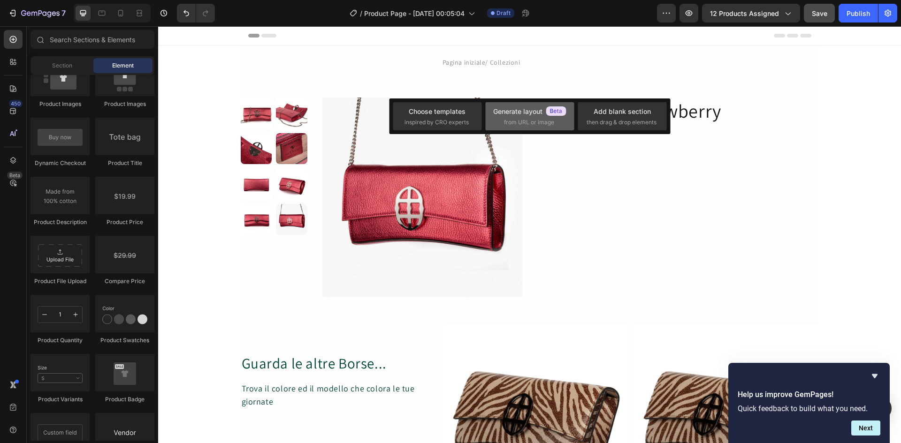
click at [528, 118] on span "from URL or image" at bounding box center [529, 122] width 50 height 8
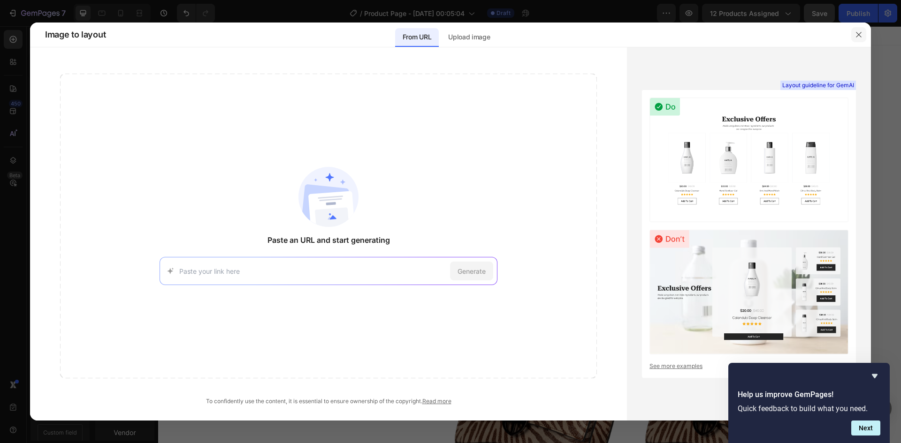
click at [861, 34] on icon "button" at bounding box center [859, 35] width 8 height 8
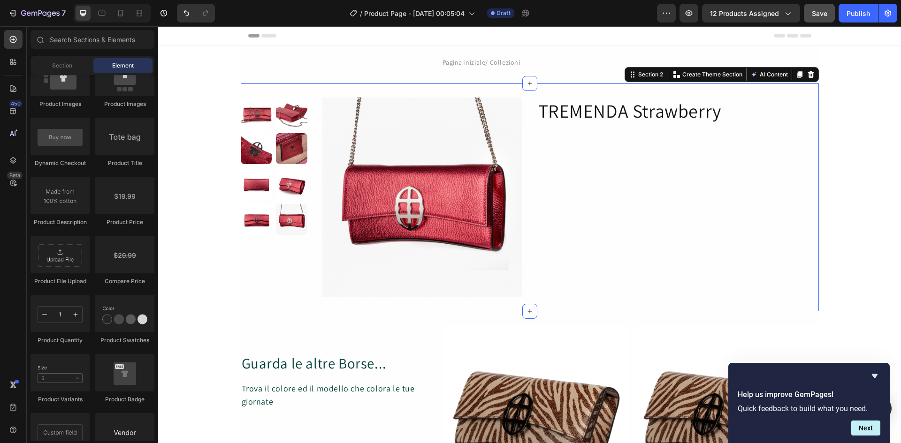
click at [641, 171] on div "TREMENDA Strawberry Heading" at bounding box center [678, 198] width 282 height 200
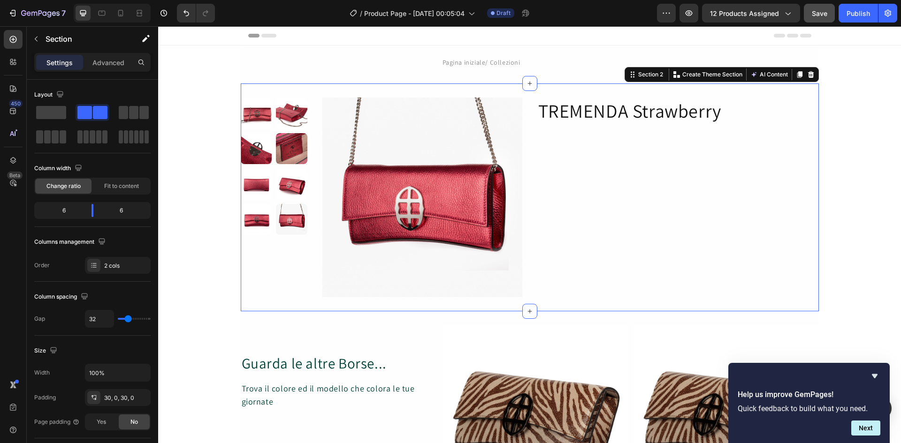
click at [640, 152] on div "TREMENDA Strawberry Heading" at bounding box center [678, 198] width 282 height 200
click at [11, 61] on icon at bounding box center [12, 61] width 9 height 9
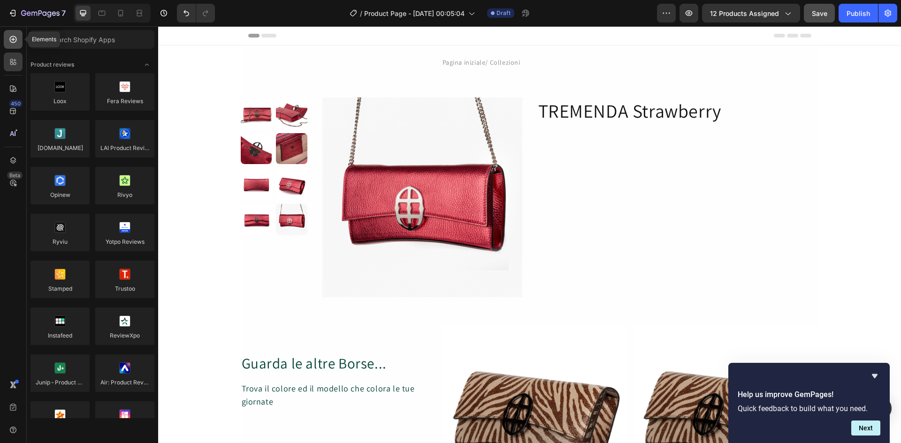
click at [14, 39] on icon at bounding box center [13, 40] width 4 height 4
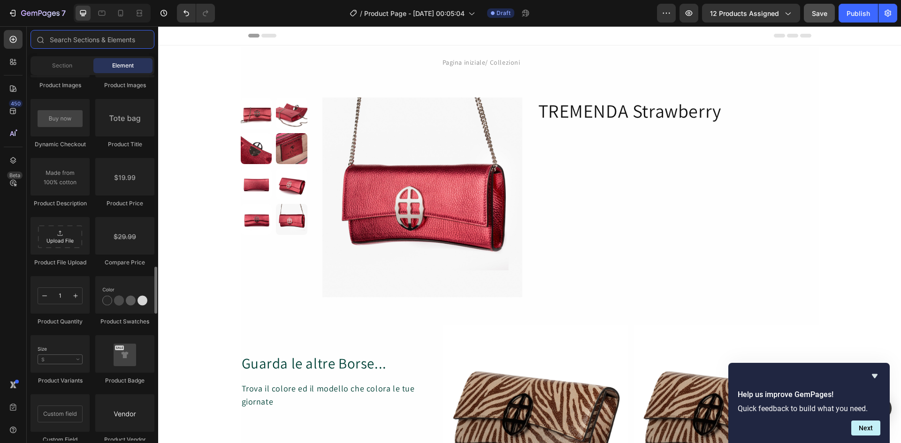
scroll to position [1646, 0]
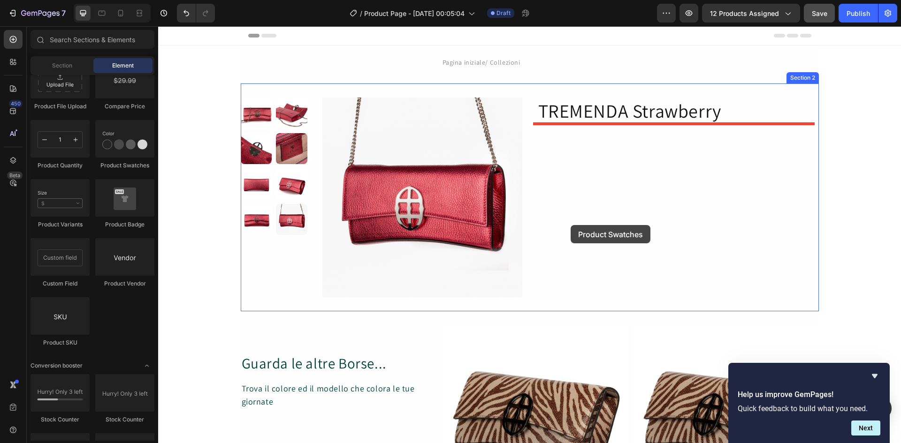
drag, startPoint x: 283, startPoint y: 176, endPoint x: 571, endPoint y: 225, distance: 291.3
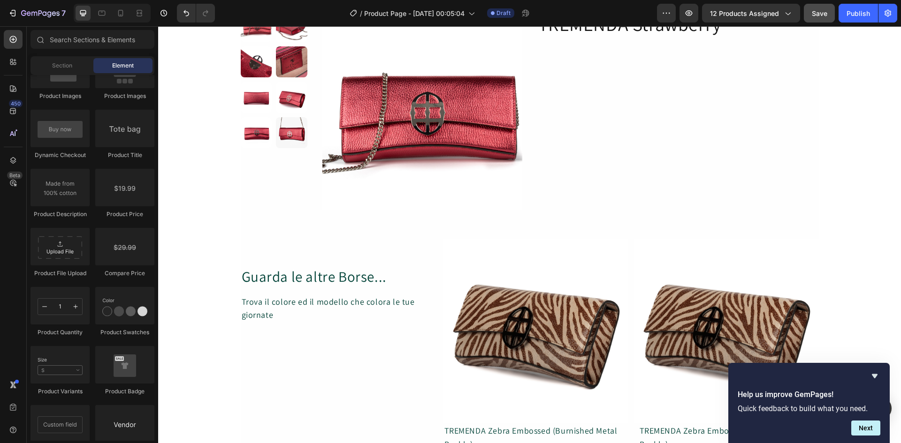
scroll to position [0, 0]
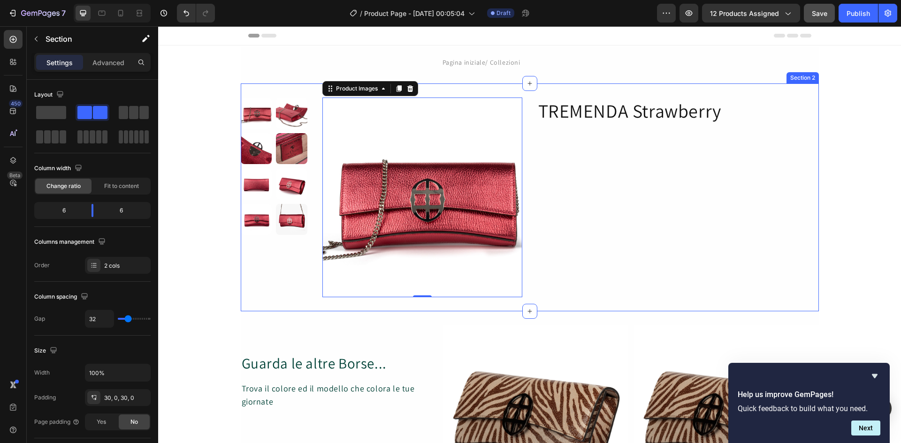
click at [604, 155] on div "TREMENDA Strawberry Heading" at bounding box center [678, 198] width 282 height 200
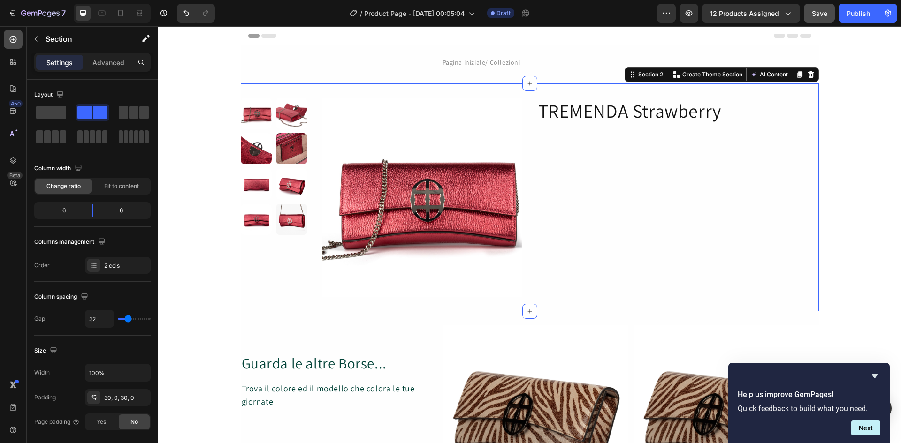
click at [13, 40] on icon at bounding box center [12, 39] width 9 height 9
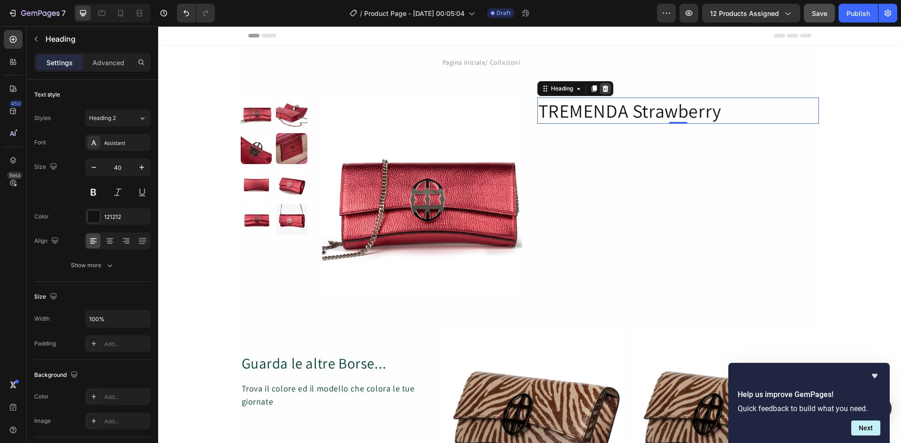
click at [602, 90] on icon at bounding box center [605, 88] width 6 height 7
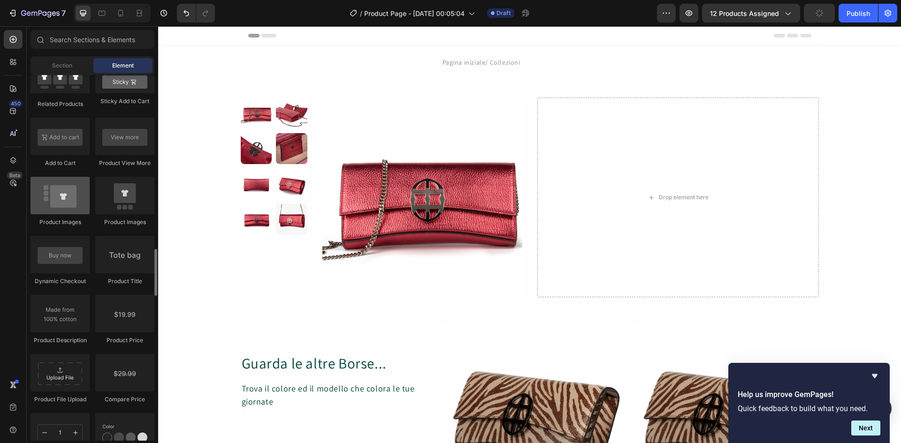
scroll to position [1384, 0]
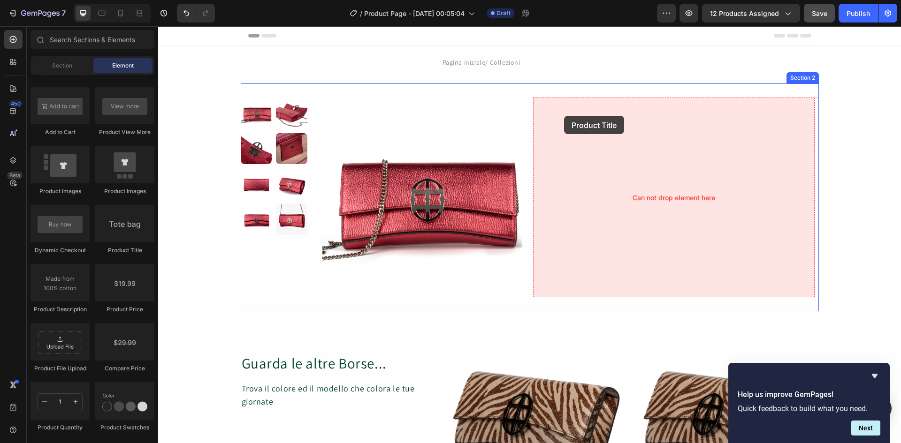
drag, startPoint x: 286, startPoint y: 253, endPoint x: 564, endPoint y: 116, distance: 309.7
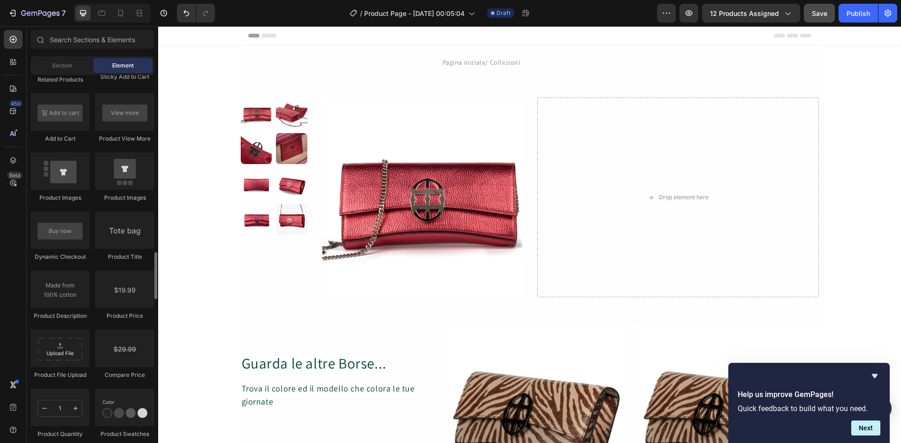
scroll to position [1408, 0]
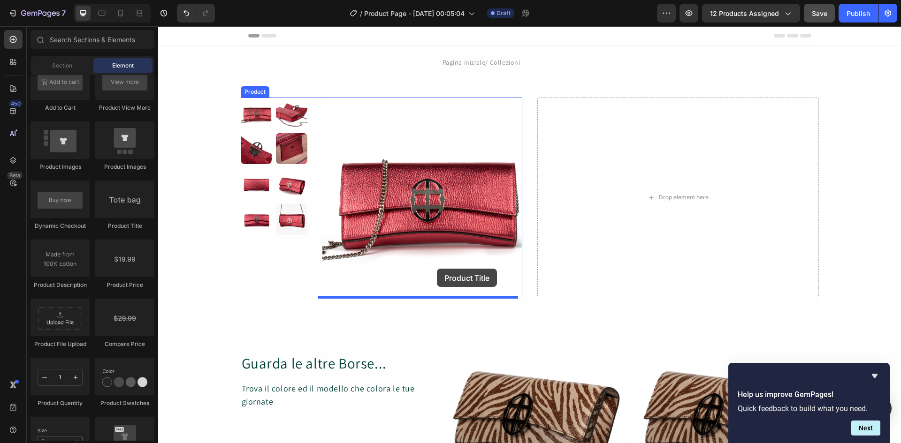
drag, startPoint x: 283, startPoint y: 229, endPoint x: 437, endPoint y: 269, distance: 159.0
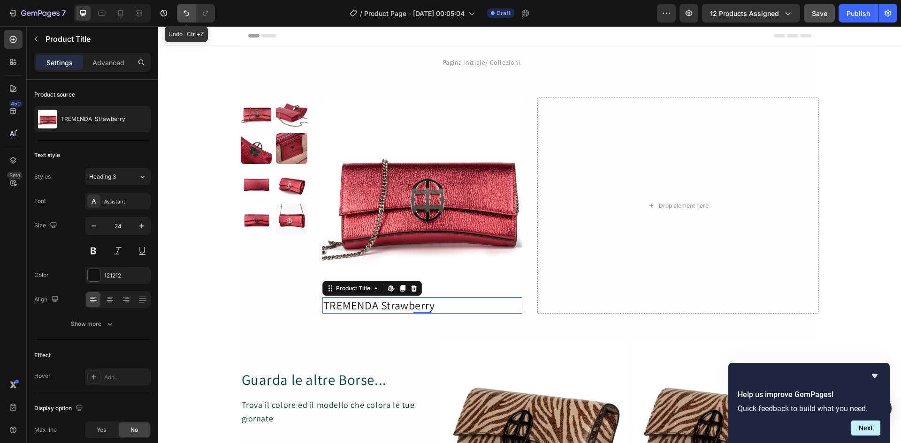
click at [191, 15] on button "Undo/Redo" at bounding box center [186, 13] width 19 height 19
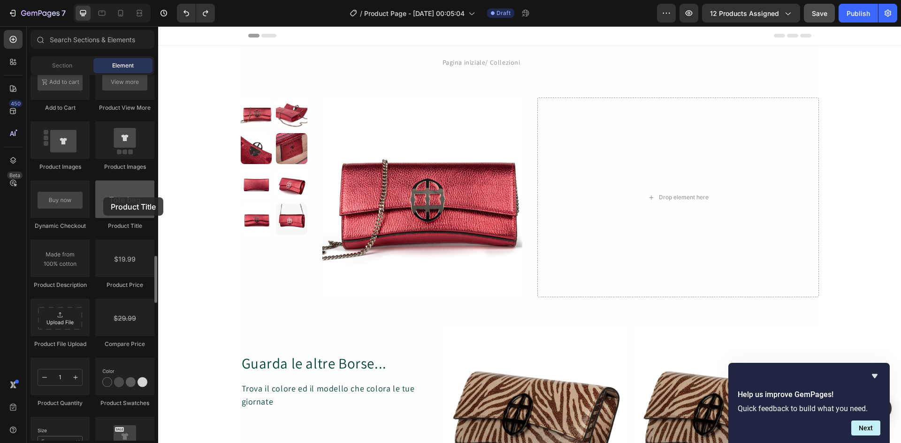
drag, startPoint x: 120, startPoint y: 203, endPoint x: 102, endPoint y: 198, distance: 18.1
click at [103, 198] on div at bounding box center [124, 200] width 59 height 38
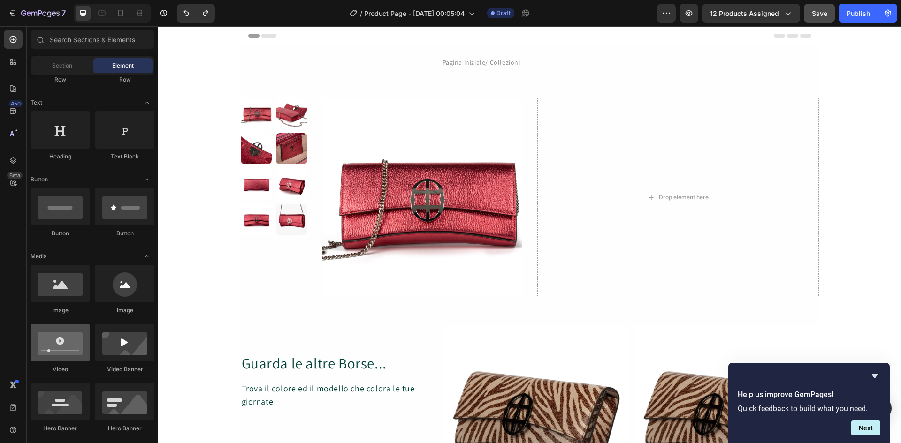
scroll to position [0, 0]
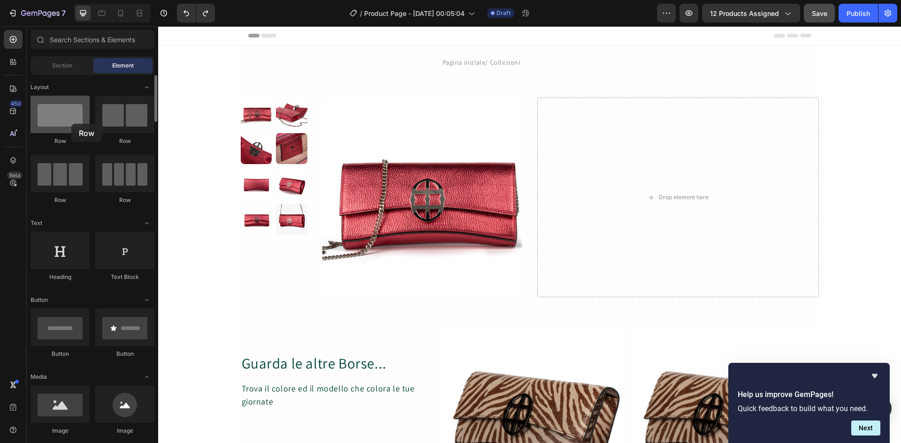
click at [71, 124] on div at bounding box center [59, 115] width 59 height 38
click at [123, 119] on div at bounding box center [124, 115] width 59 height 38
click at [67, 67] on span "Section" at bounding box center [62, 65] width 20 height 8
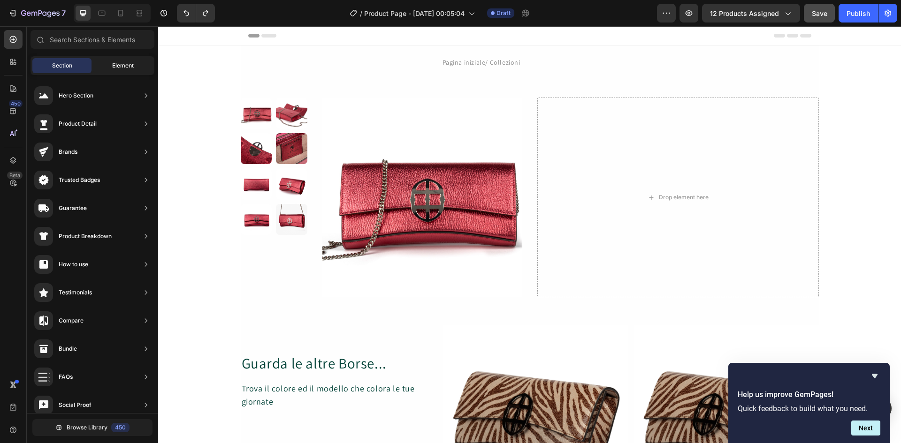
click at [133, 64] on span "Element" at bounding box center [123, 65] width 22 height 8
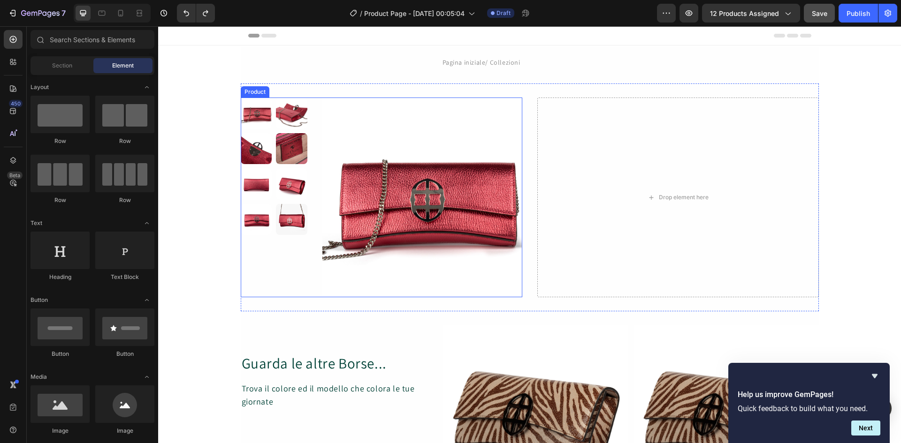
click at [260, 267] on div "Product Images" at bounding box center [274, 198] width 67 height 200
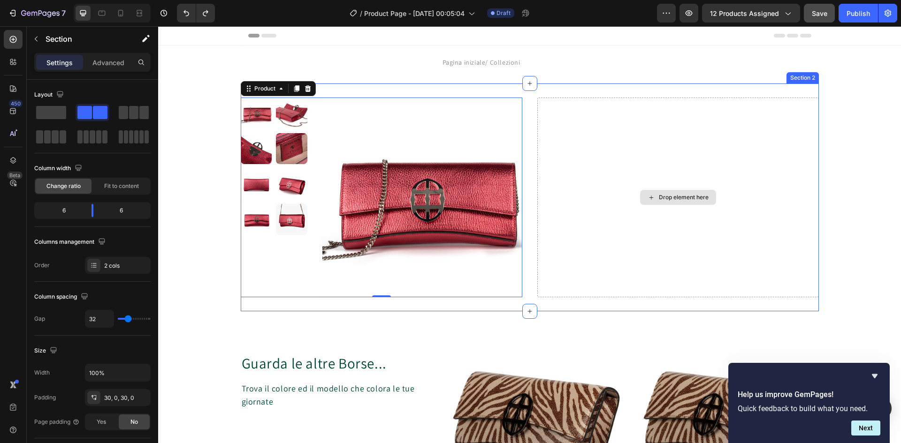
click at [583, 124] on div "Drop element here" at bounding box center [678, 198] width 282 height 200
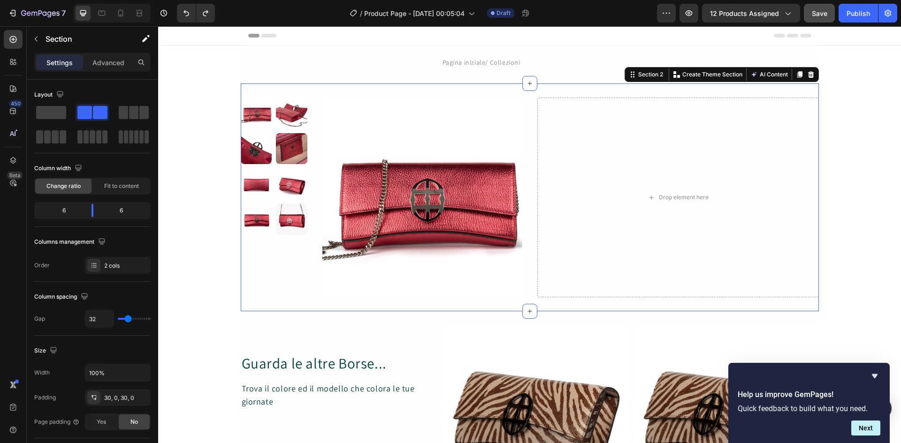
click at [525, 98] on div "Product Images Product Images Product Drop element here Section 2 You can creat…" at bounding box center [530, 198] width 578 height 228
click at [647, 76] on div "Section 2" at bounding box center [650, 74] width 29 height 8
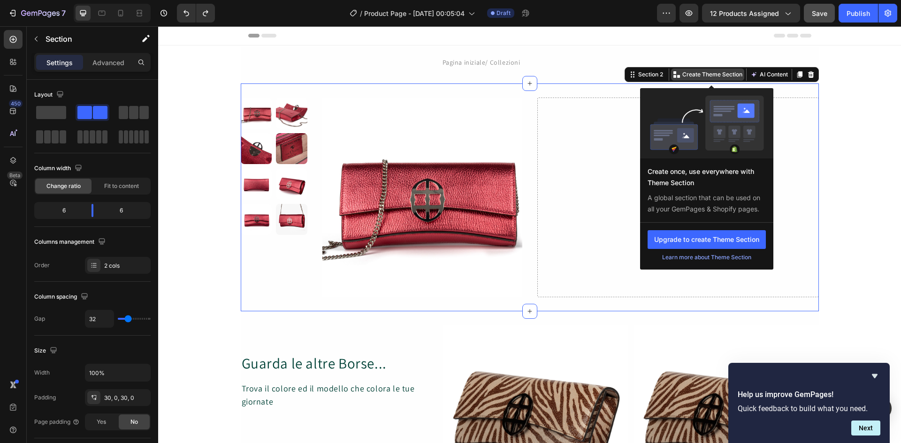
click at [688, 75] on p "Create Theme Section" at bounding box center [712, 74] width 60 height 8
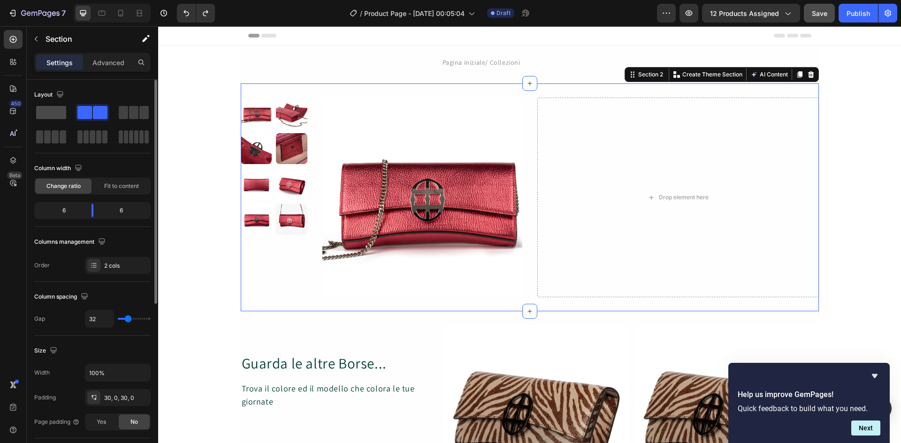
click at [48, 112] on span at bounding box center [51, 112] width 30 height 13
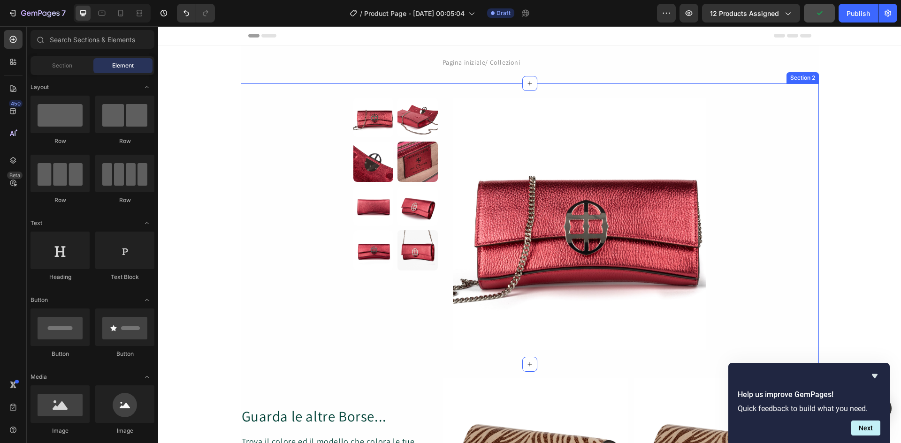
click at [805, 105] on div "Product Images Product Images Product" at bounding box center [530, 224] width 578 height 253
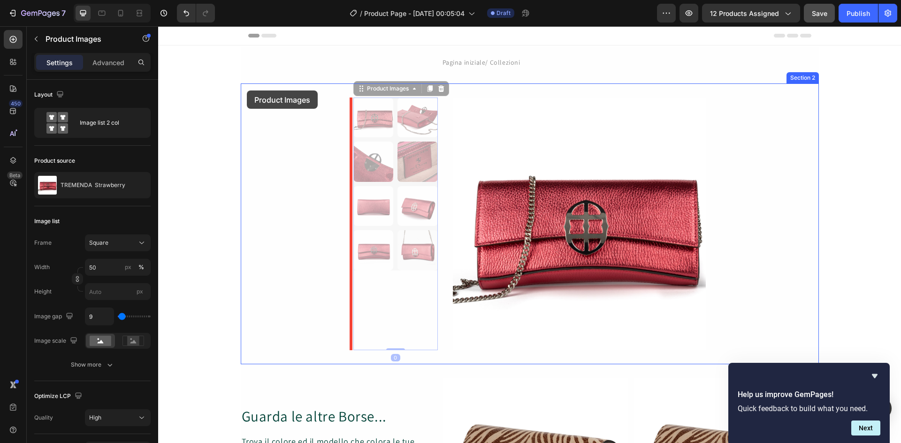
drag, startPoint x: 377, startPoint y: 93, endPoint x: 246, endPoint y: 91, distance: 130.9
click at [246, 91] on div "Product Images 0 Product Images 0 Product Images Product Section 2" at bounding box center [530, 224] width 578 height 281
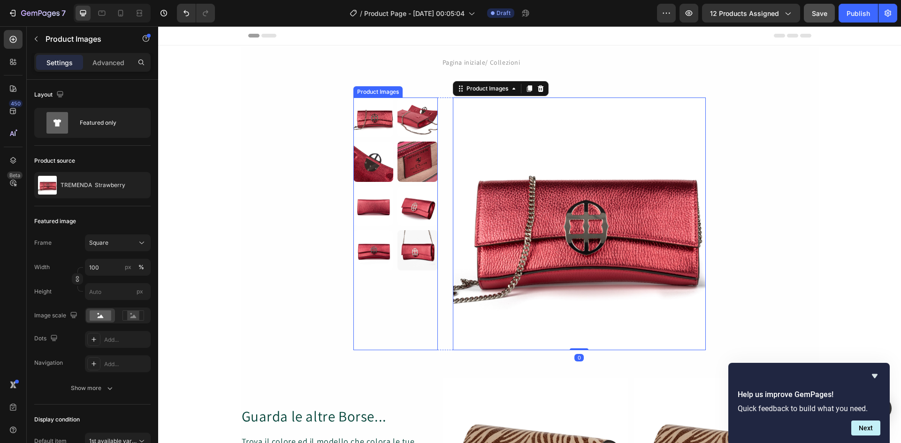
click at [410, 171] on img at bounding box center [417, 162] width 40 height 40
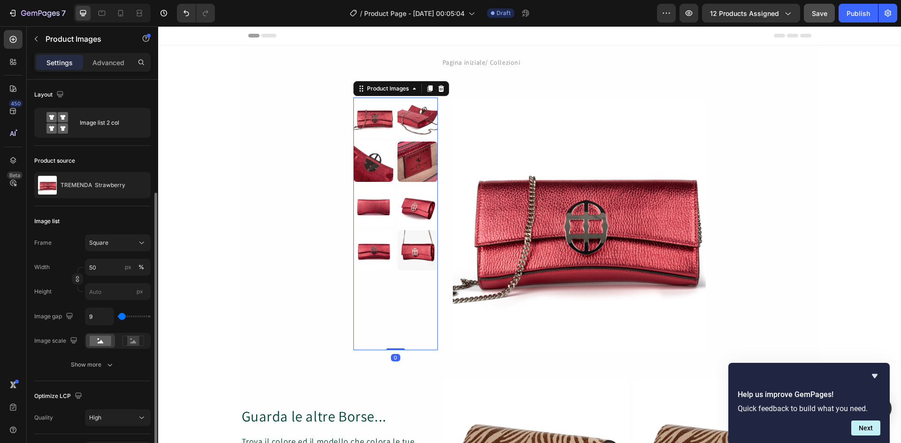
scroll to position [61, 0]
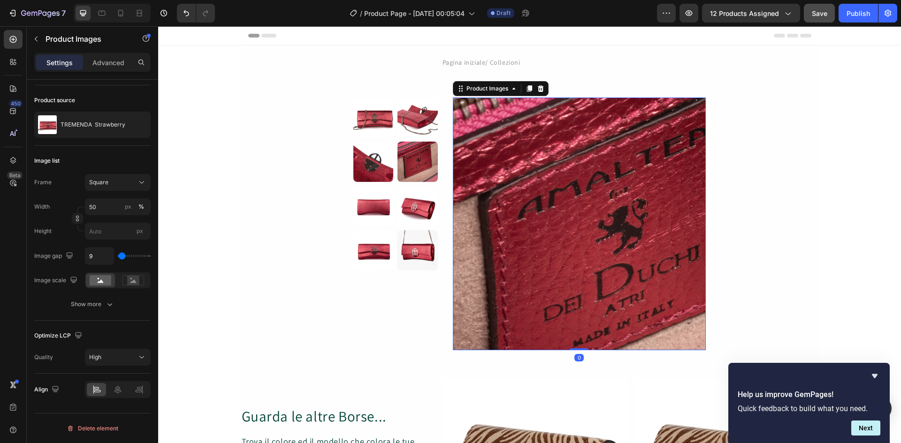
click at [504, 187] on img at bounding box center [579, 224] width 253 height 253
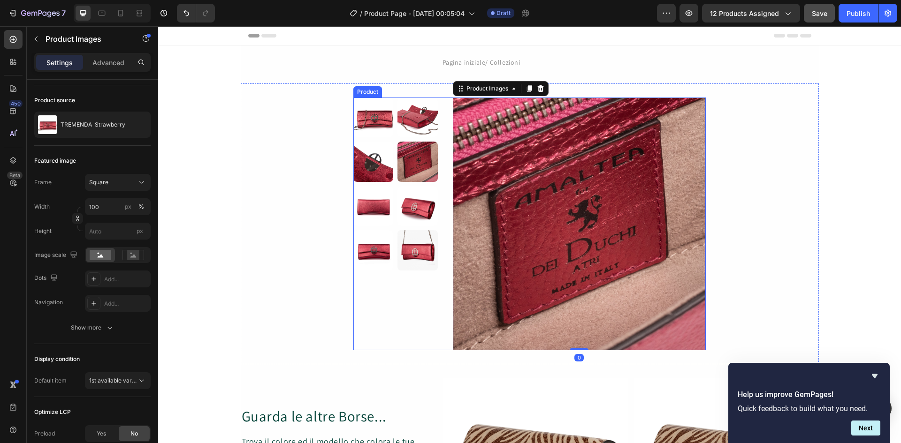
click at [434, 290] on div "Product Images Product Images 0 Product" at bounding box center [529, 224] width 352 height 253
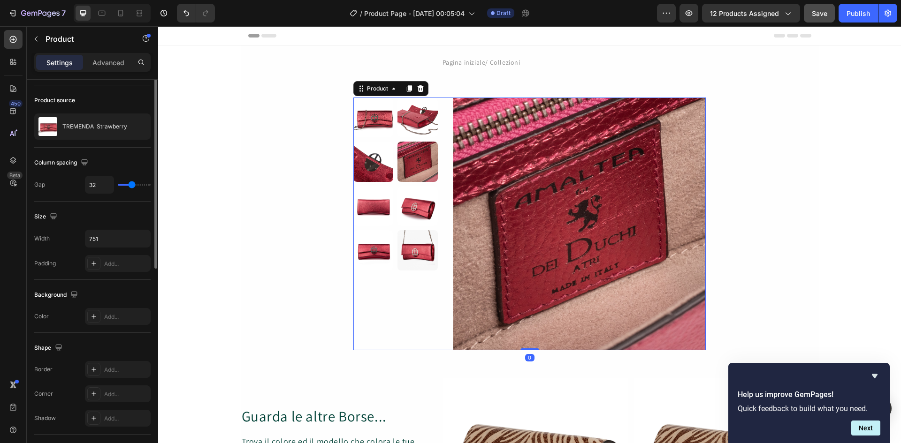
scroll to position [0, 0]
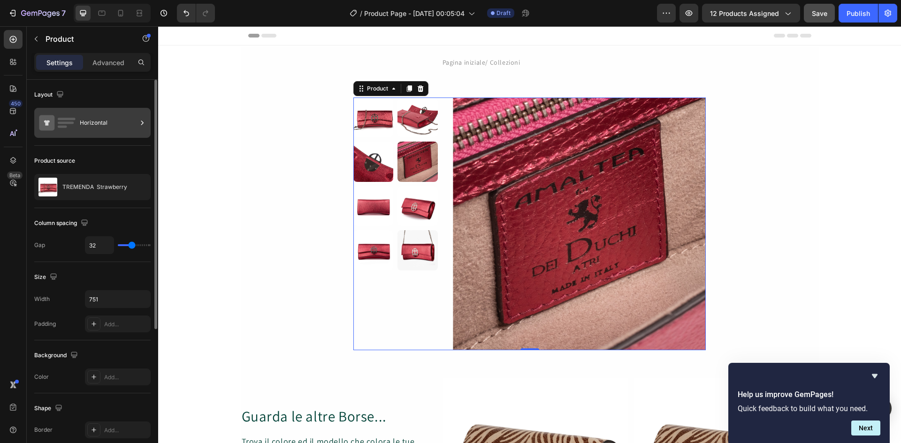
click at [66, 123] on rect at bounding box center [66, 123] width 16 height 2
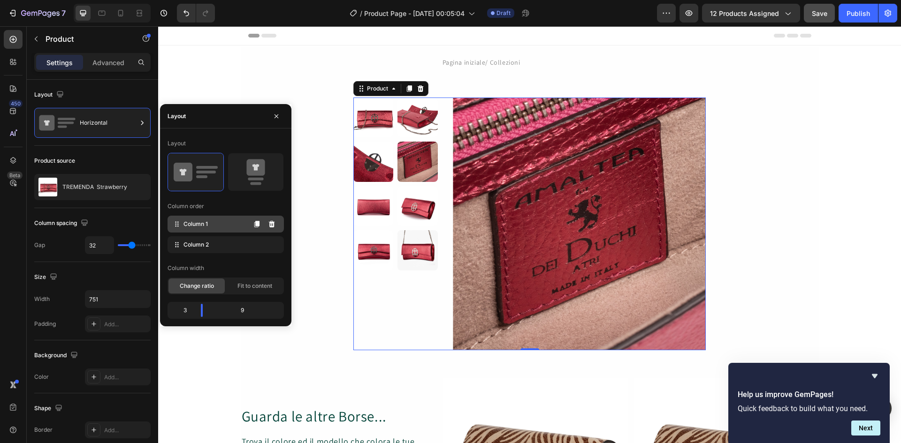
click at [233, 225] on div "Column 1" at bounding box center [226, 224] width 116 height 17
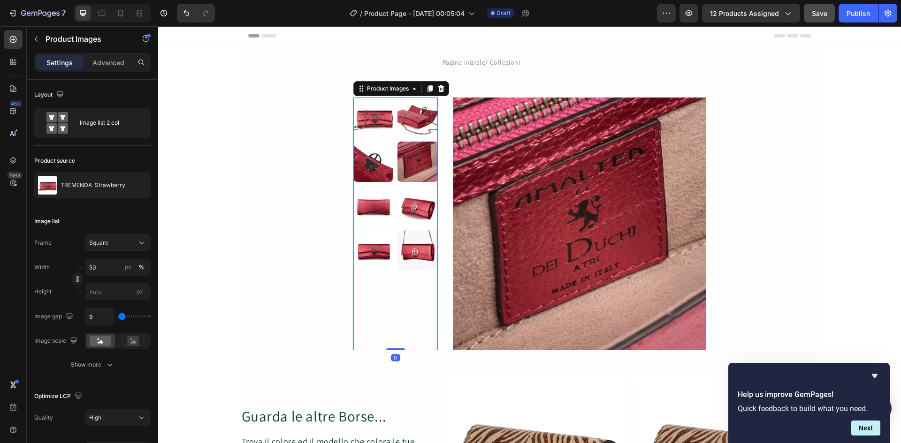
click at [393, 220] on div at bounding box center [395, 184] width 84 height 173
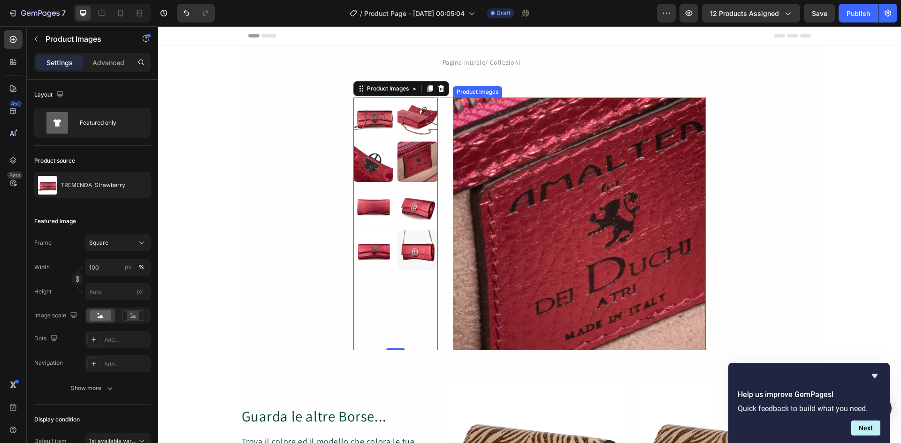
click at [521, 200] on img at bounding box center [579, 224] width 253 height 253
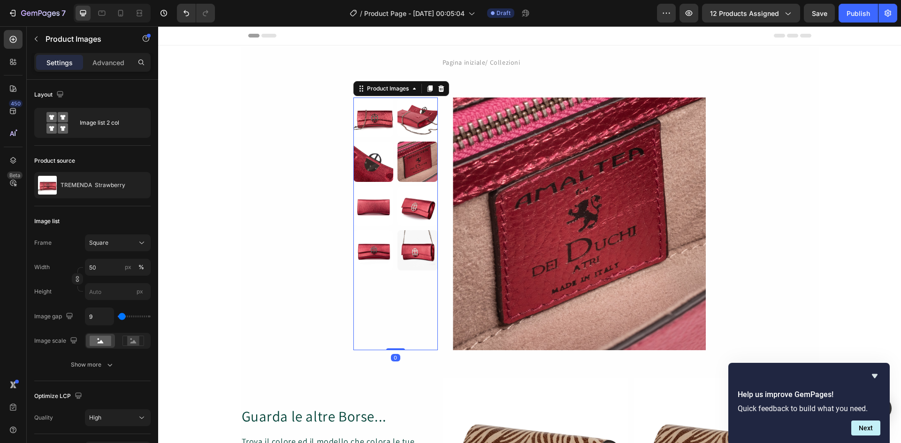
click at [398, 209] on img at bounding box center [417, 206] width 40 height 40
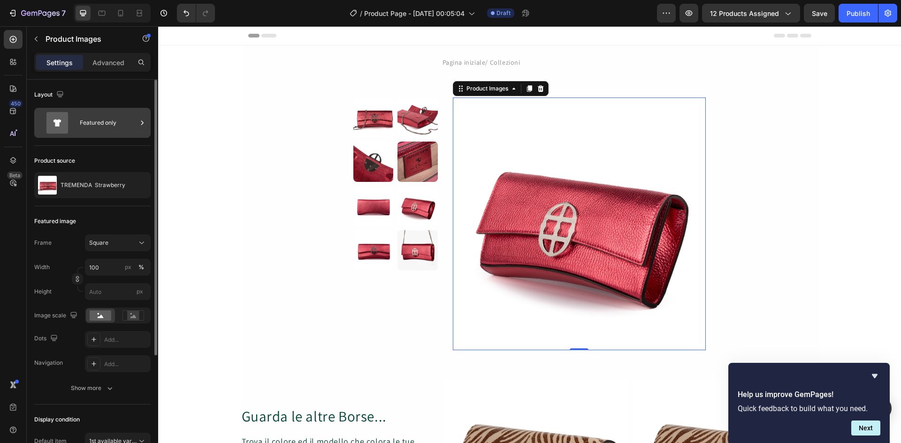
click at [142, 123] on icon at bounding box center [141, 122] width 9 height 9
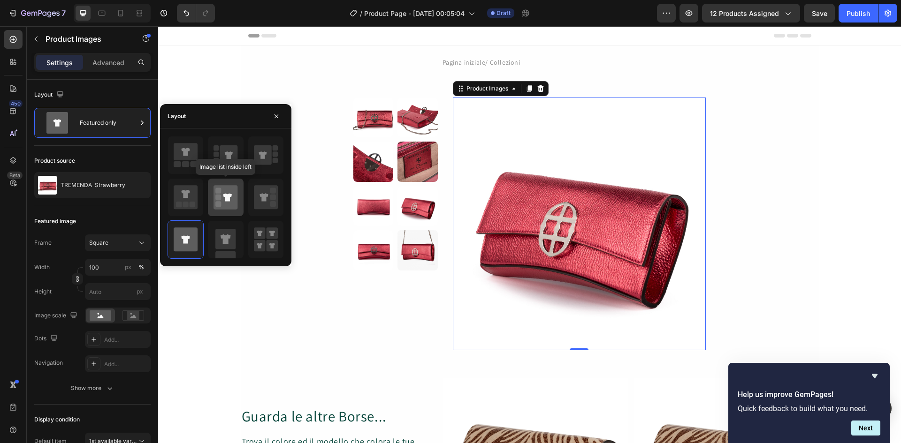
click at [214, 194] on icon at bounding box center [225, 197] width 24 height 24
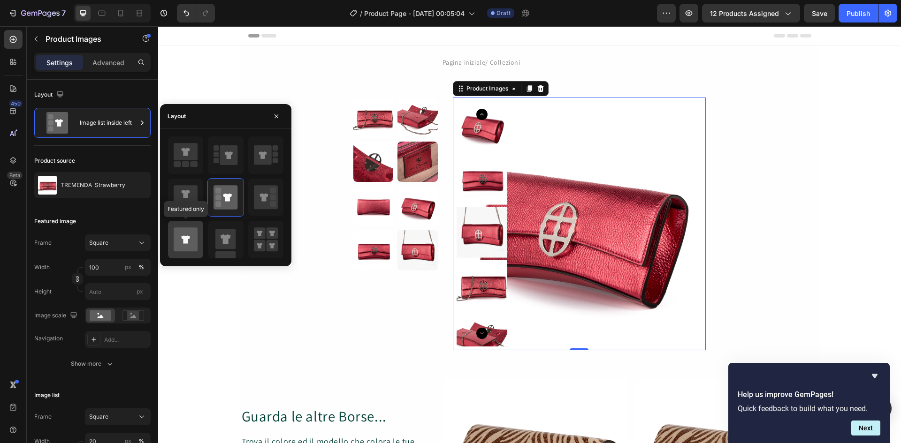
click at [183, 236] on icon at bounding box center [185, 240] width 8 height 8
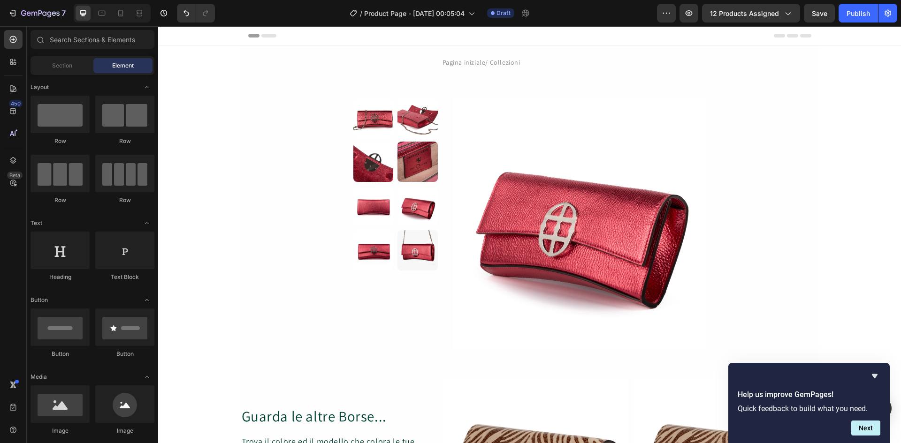
click at [397, 197] on img at bounding box center [417, 206] width 40 height 40
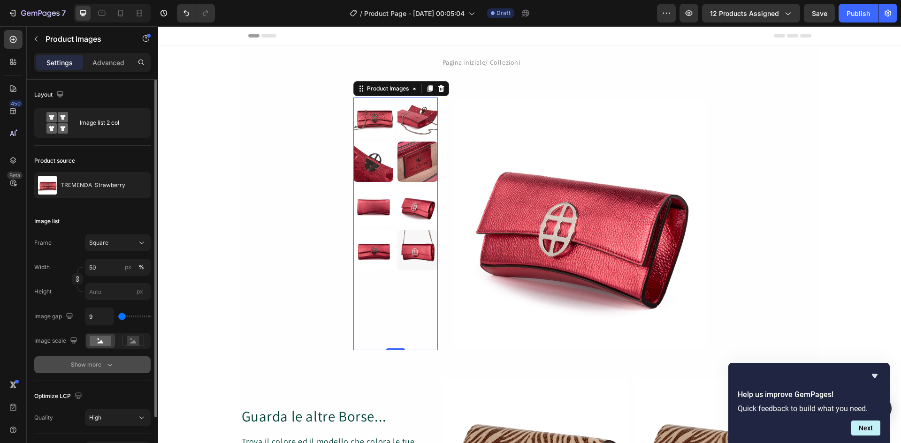
click at [107, 366] on icon "button" at bounding box center [109, 364] width 9 height 9
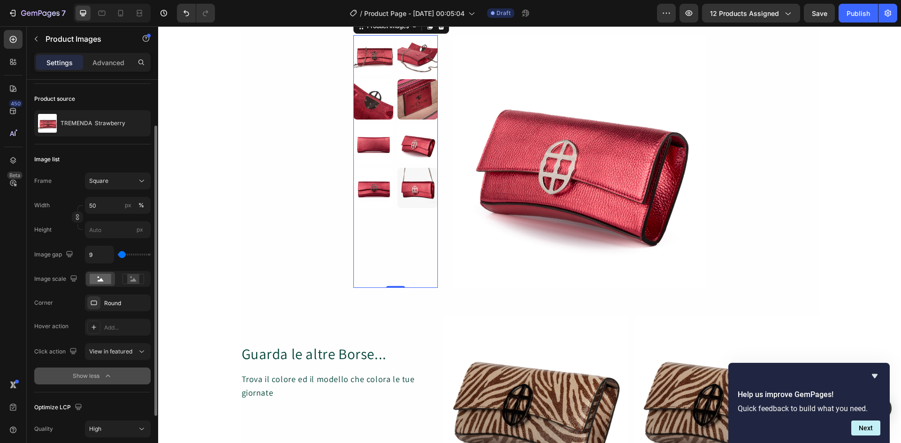
scroll to position [134, 0]
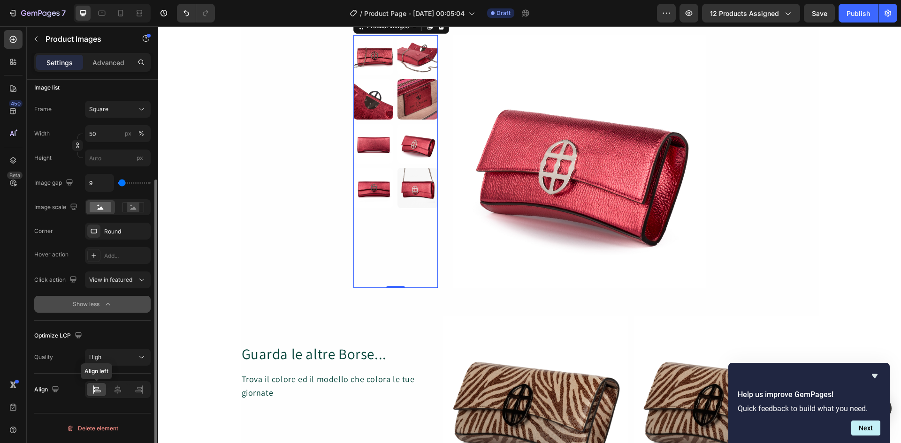
click at [97, 390] on icon at bounding box center [96, 389] width 9 height 9
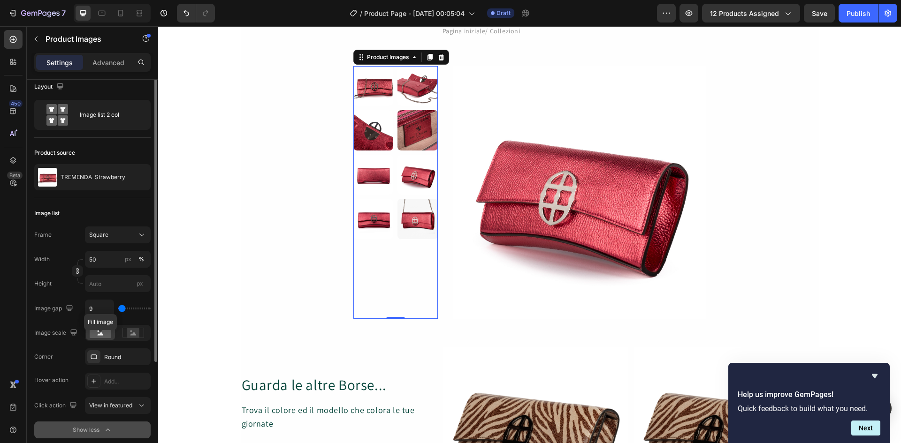
scroll to position [0, 0]
